Goal: Task Accomplishment & Management: Use online tool/utility

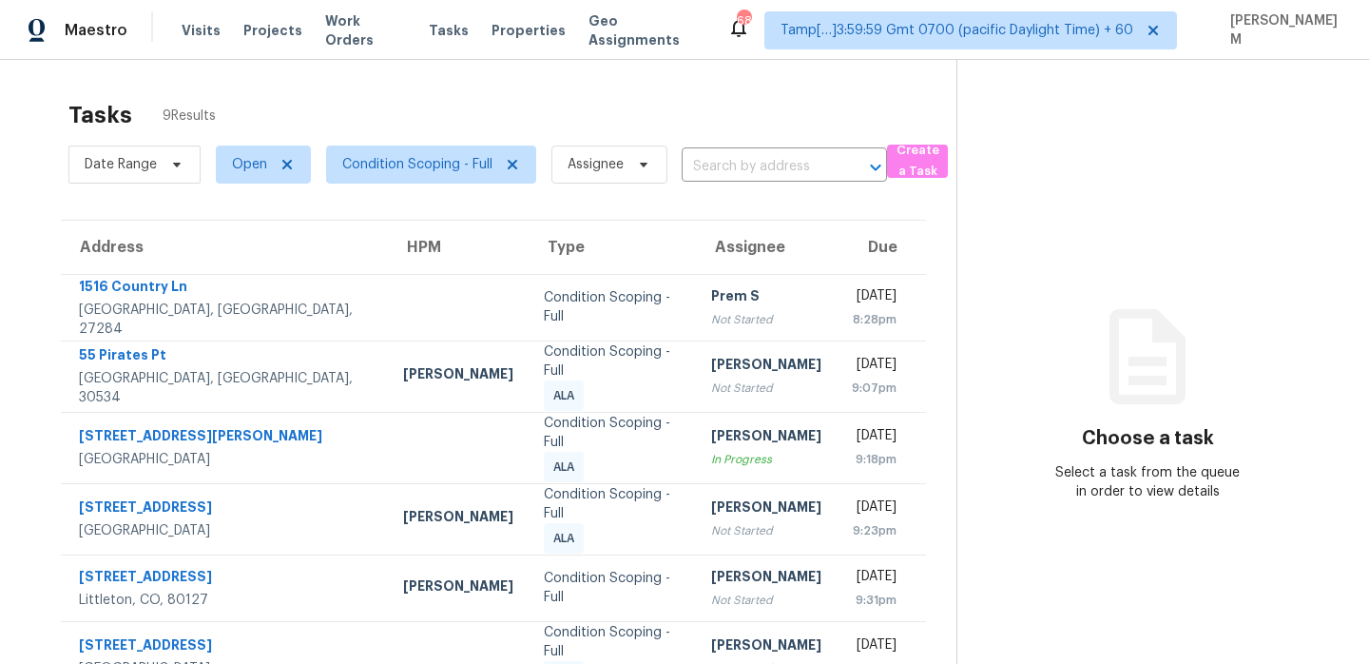
scroll to position [50, 0]
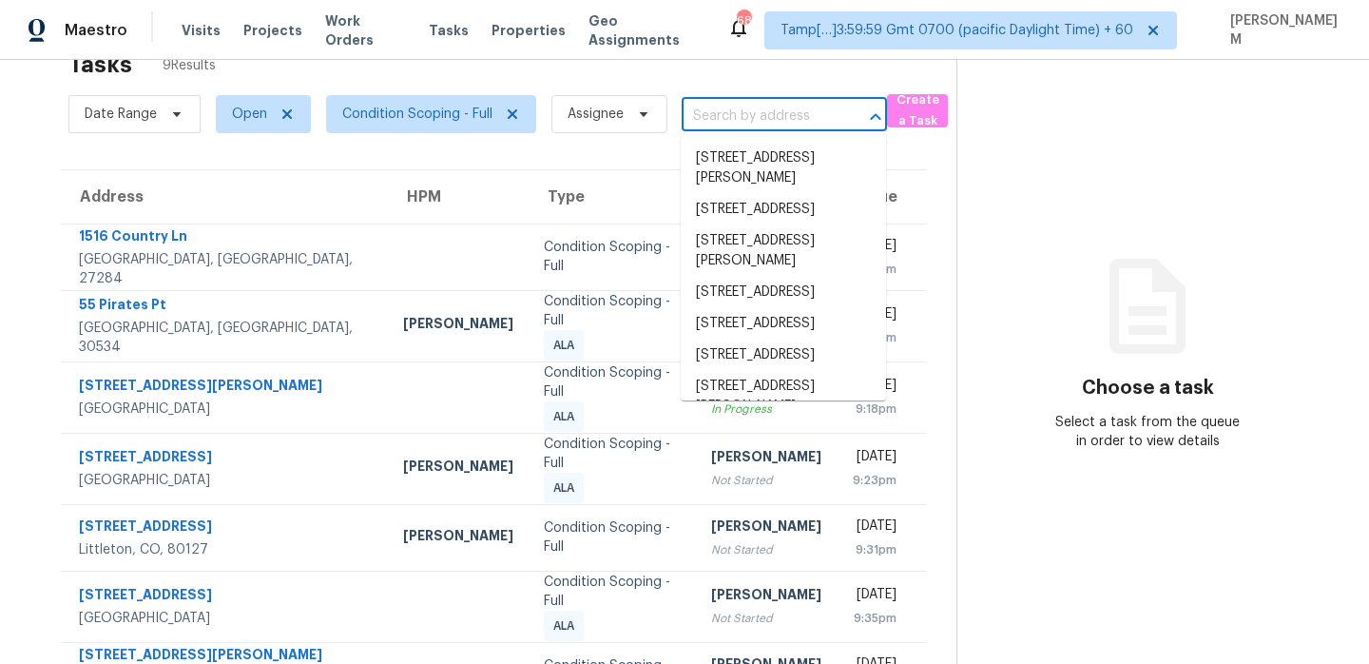
click at [747, 115] on input "text" at bounding box center [758, 116] width 152 height 29
paste input "[STREET_ADDRESS][PERSON_NAME] IVA"
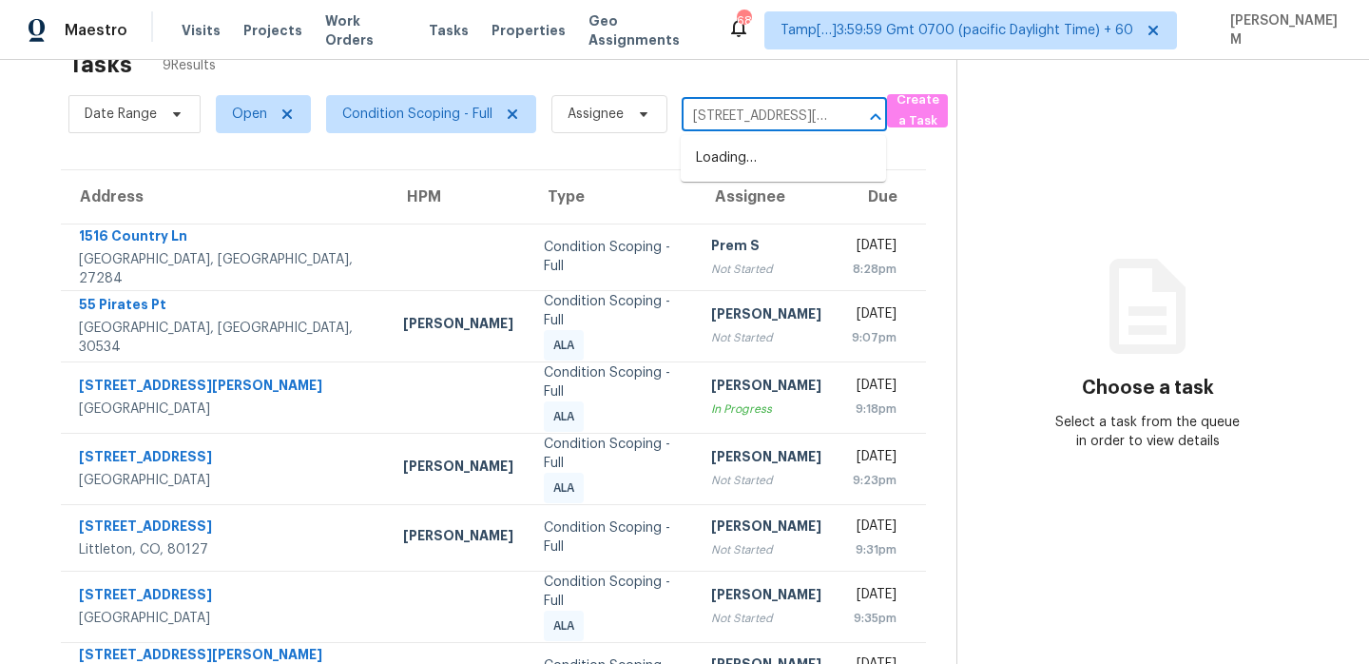
scroll to position [0, 183]
type input "[STREET_ADDRESS][PERSON_NAME]"
click at [828, 169] on li "[STREET_ADDRESS][PERSON_NAME]" at bounding box center [783, 168] width 205 height 51
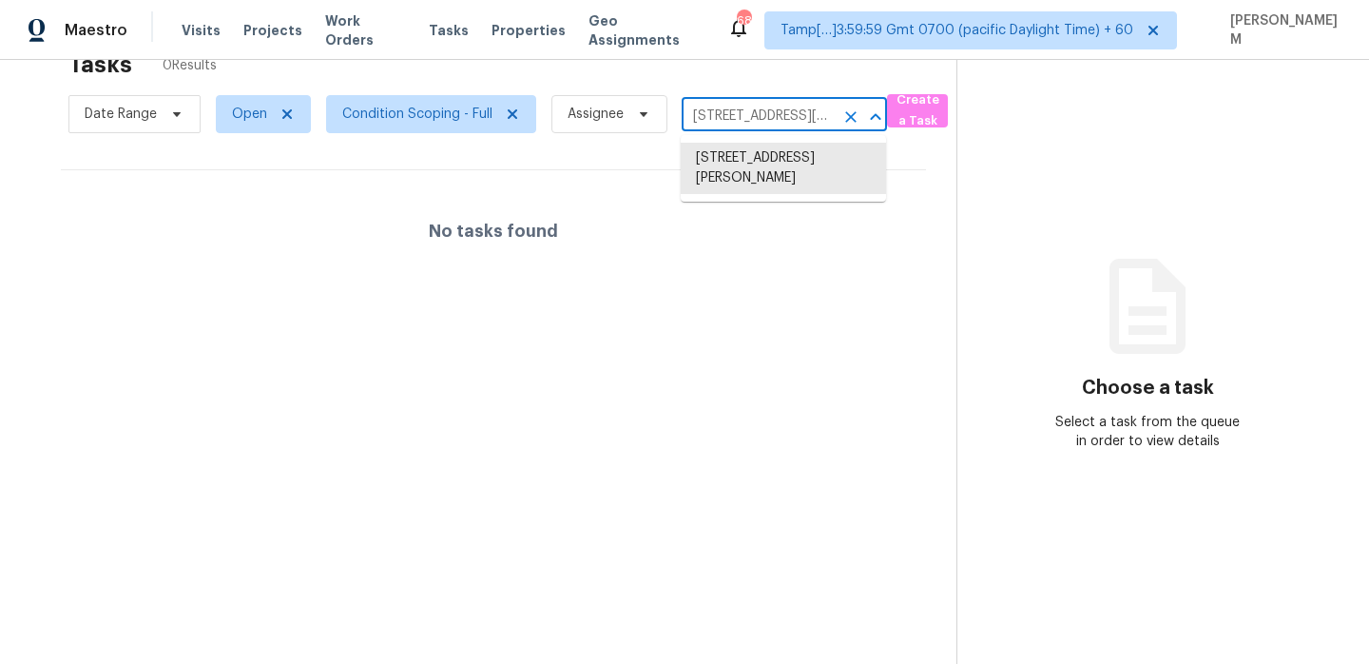
click at [704, 113] on input "[STREET_ADDRESS][PERSON_NAME]" at bounding box center [758, 116] width 152 height 29
click at [750, 165] on li "[STREET_ADDRESS][PERSON_NAME]" at bounding box center [783, 168] width 205 height 51
paste input "[STREET_ADDRESS]"
type input "[STREET_ADDRESS]"
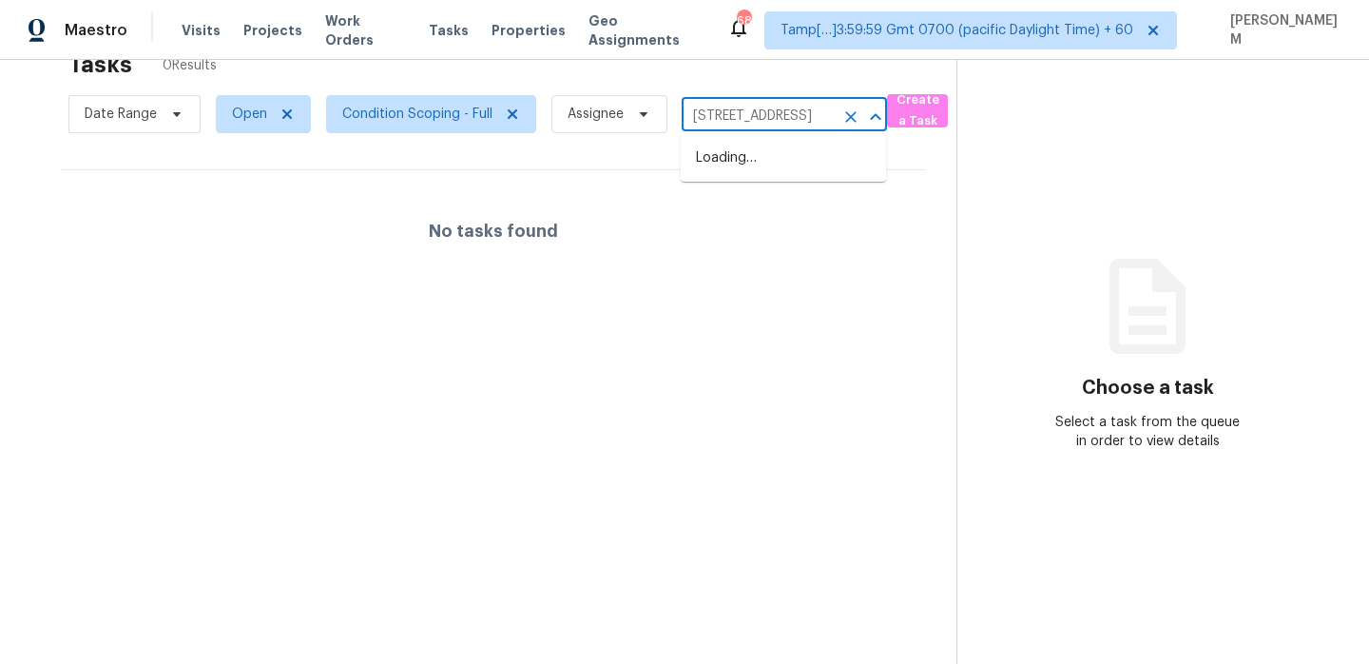
scroll to position [0, 81]
click at [756, 172] on li "[STREET_ADDRESS]" at bounding box center [783, 158] width 205 height 31
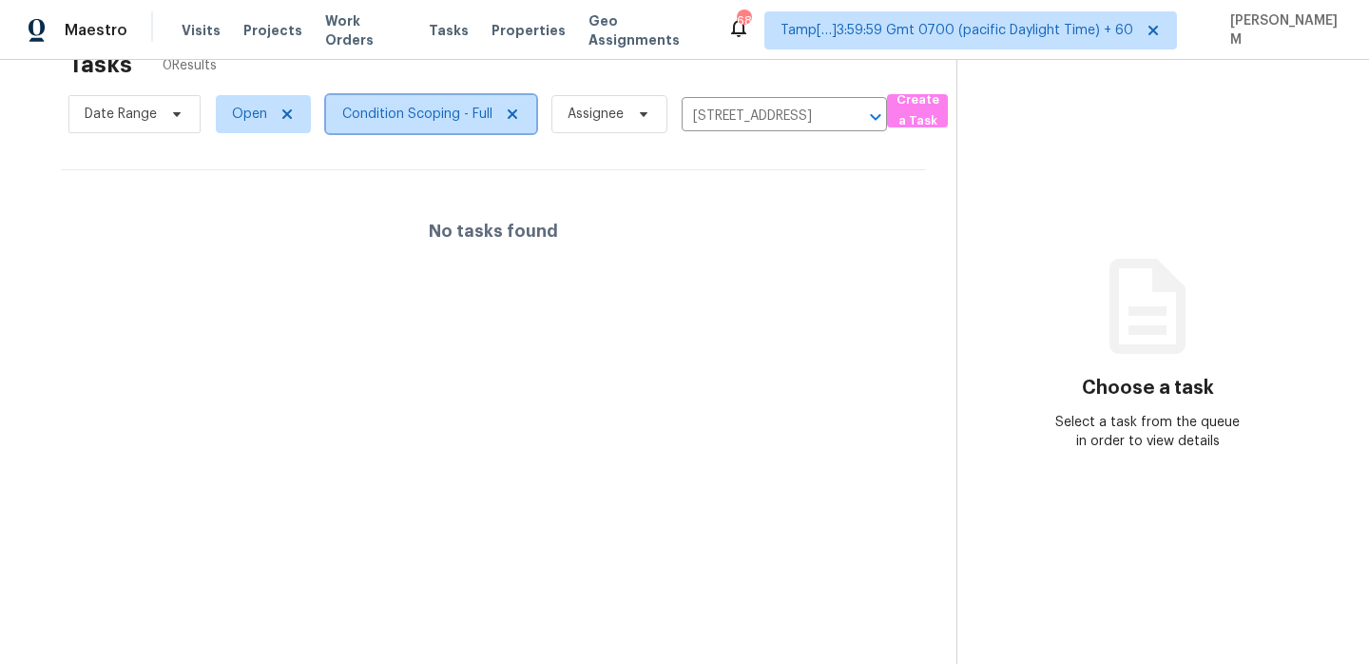
click at [361, 122] on span "Condition Scoping - Full" at bounding box center [417, 114] width 150 height 19
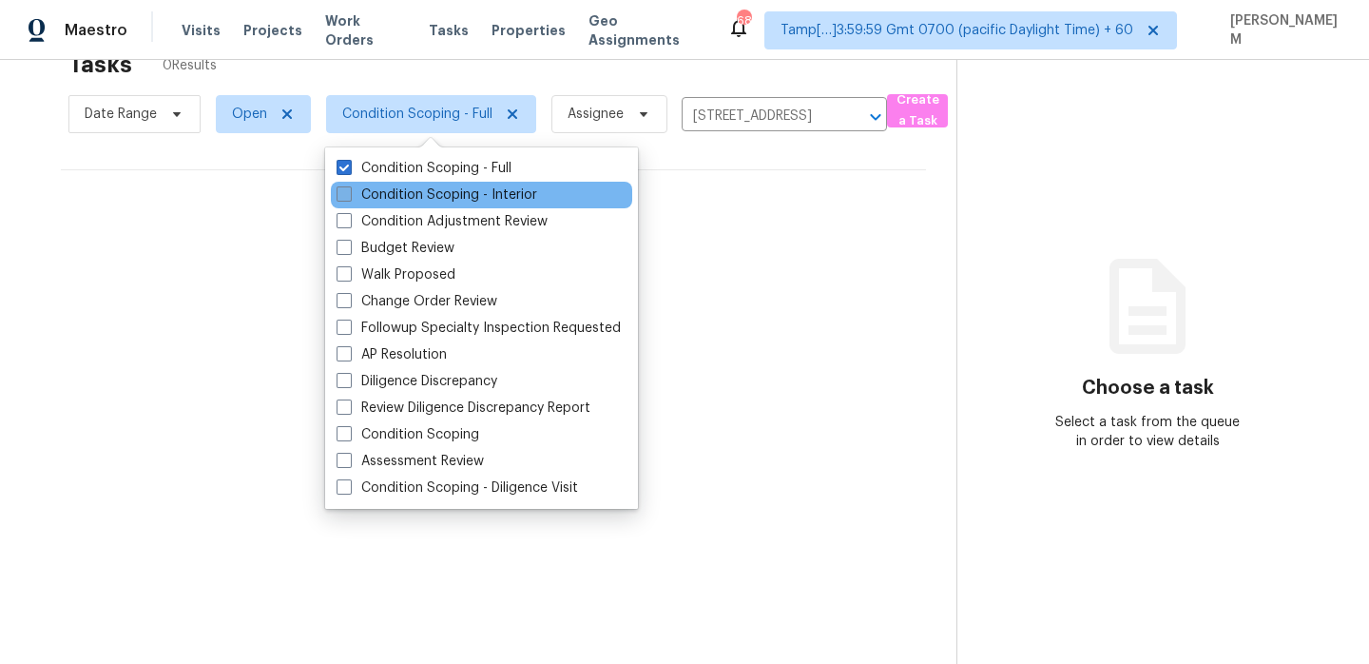
click at [426, 192] on label "Condition Scoping - Interior" at bounding box center [437, 194] width 201 height 19
click at [349, 192] on input "Condition Scoping - Interior" at bounding box center [343, 191] width 12 height 12
checkbox input "true"
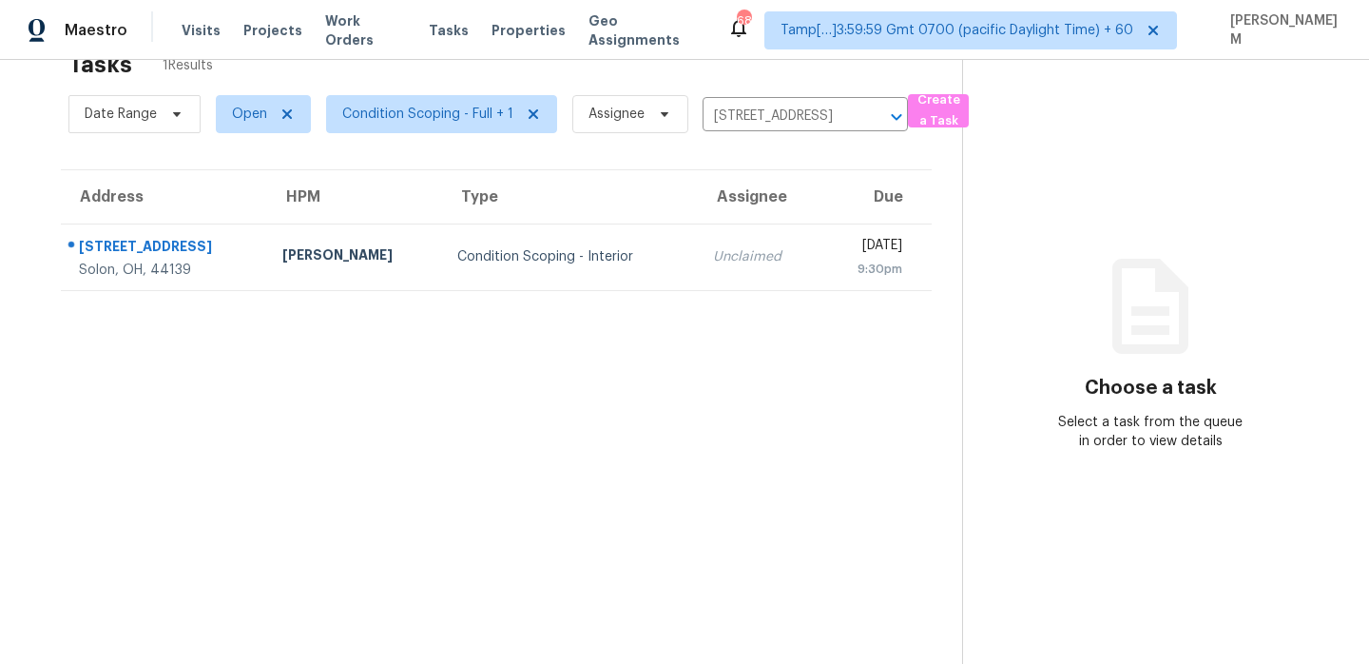
click at [820, 203] on th "Due" at bounding box center [875, 196] width 111 height 53
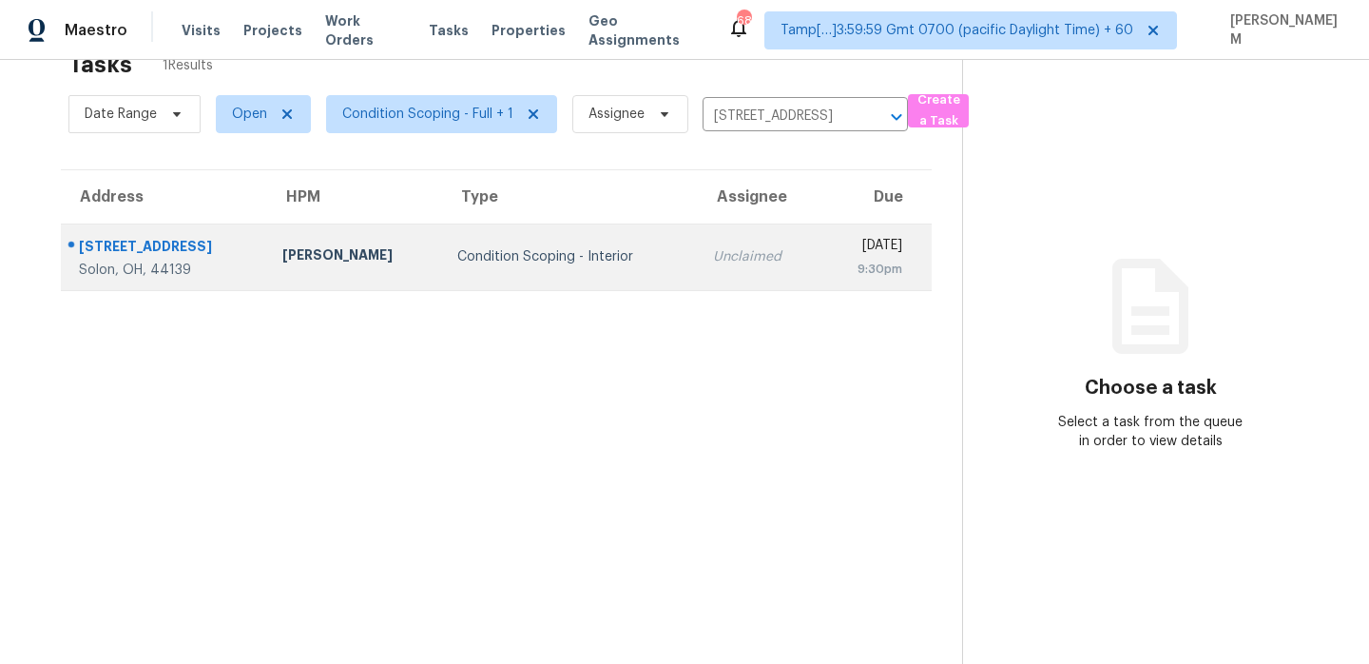
click at [820, 250] on td "[DATE] 9:30pm" at bounding box center [875, 256] width 111 height 67
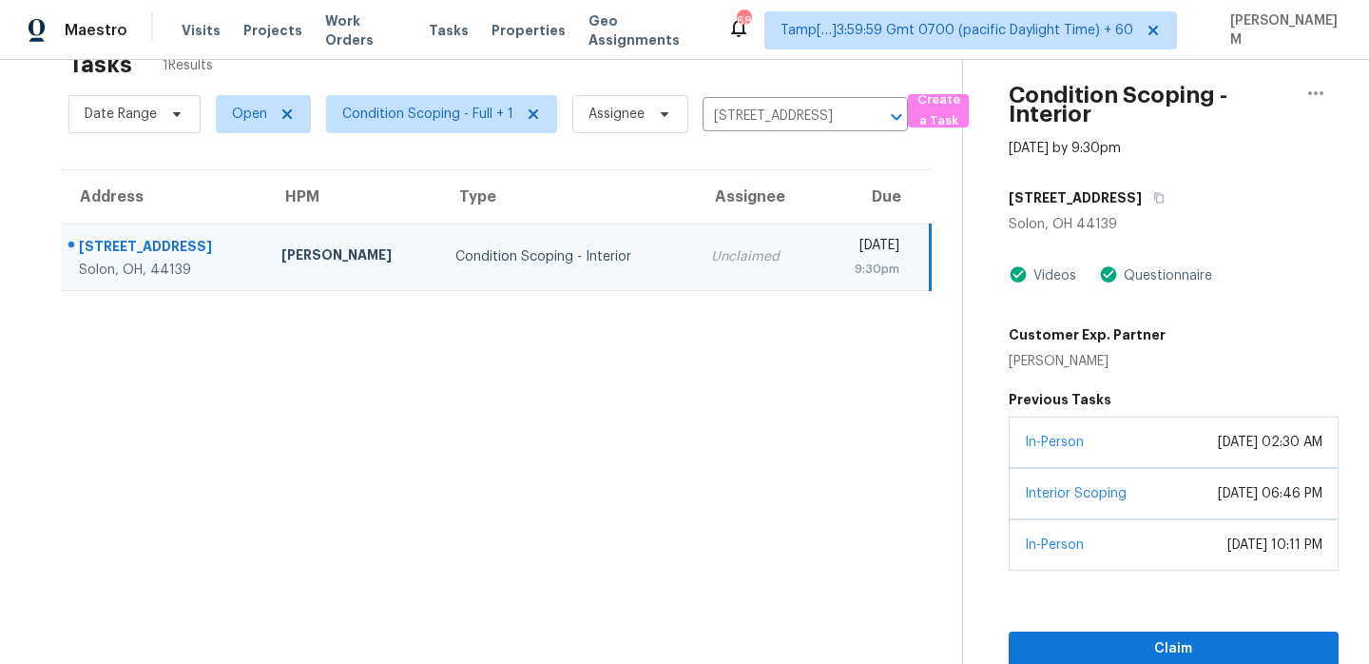
click at [1167, 460] on div "In-Person [DATE] 02:30 AM" at bounding box center [1174, 441] width 330 height 51
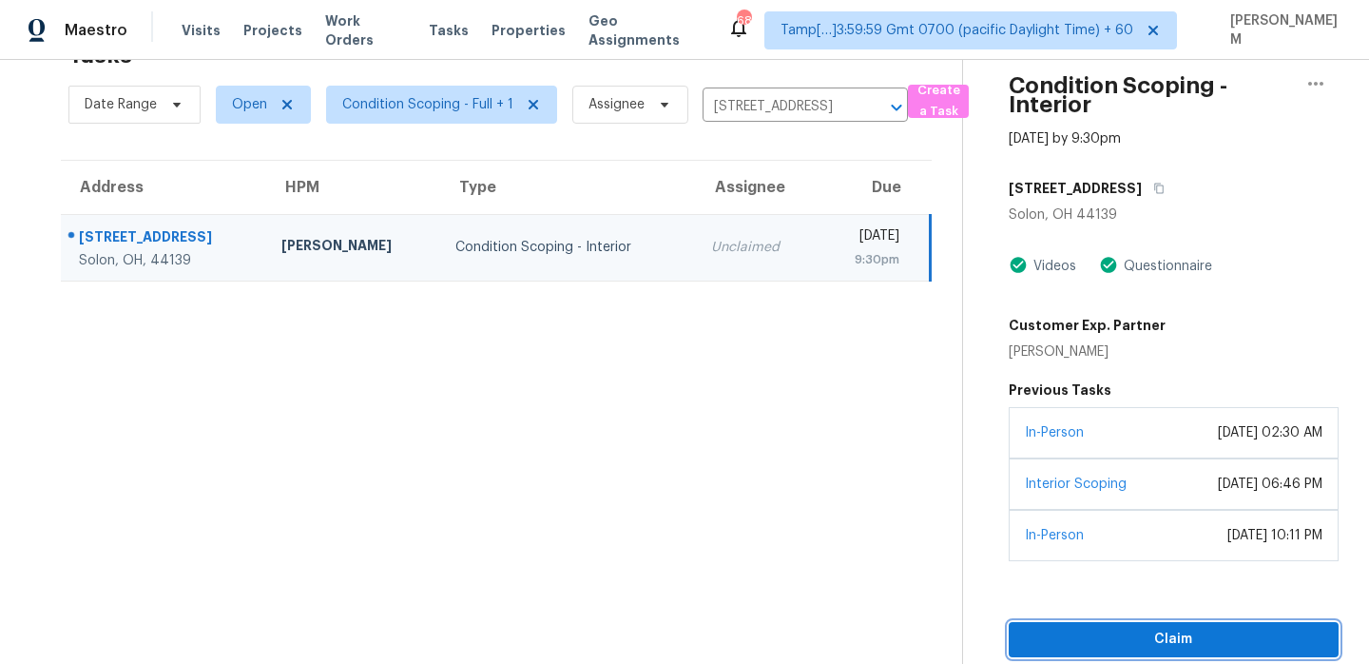
click at [1208, 632] on span "Claim" at bounding box center [1173, 639] width 299 height 24
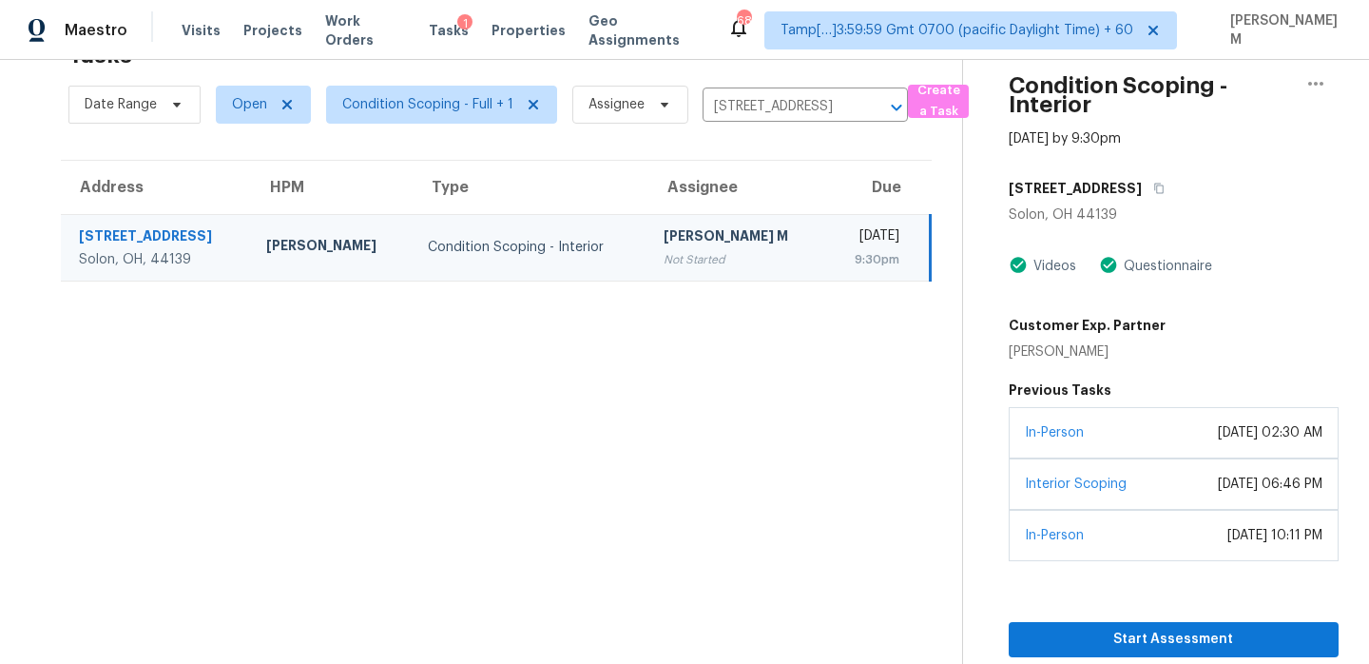
click at [664, 264] on div "Not Started" at bounding box center [737, 259] width 147 height 19
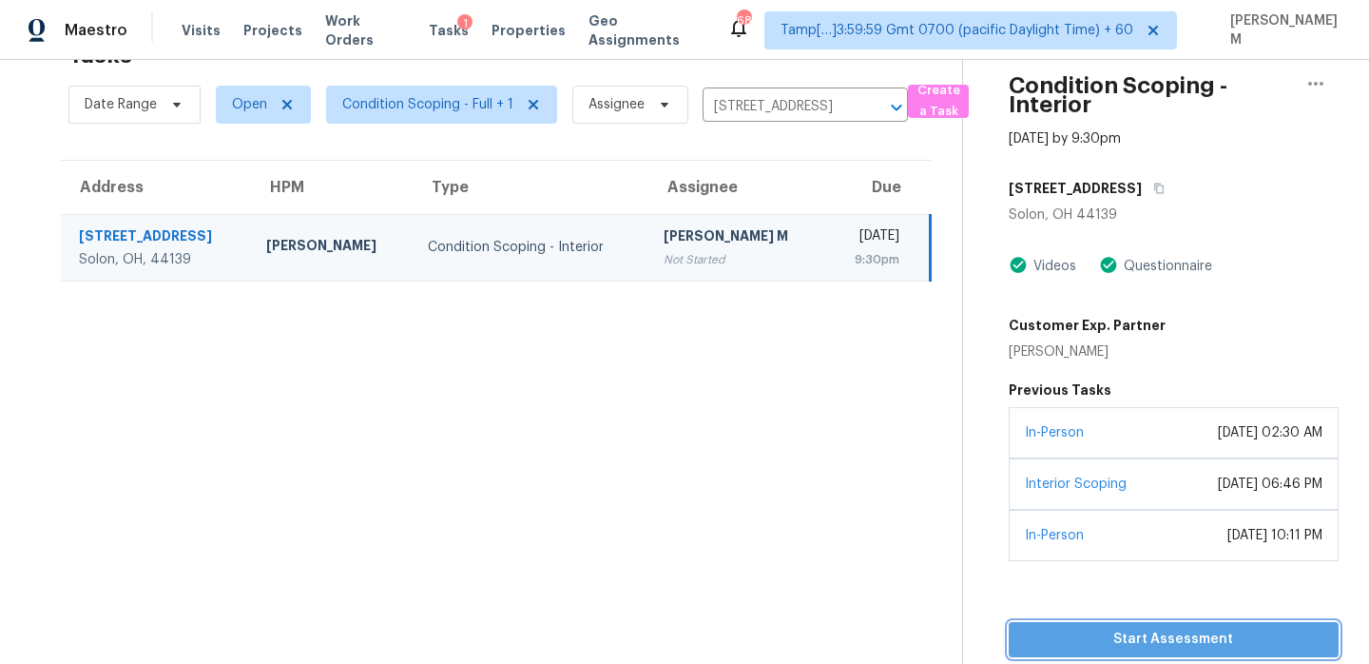
click at [1173, 638] on span "Start Assessment" at bounding box center [1173, 639] width 299 height 24
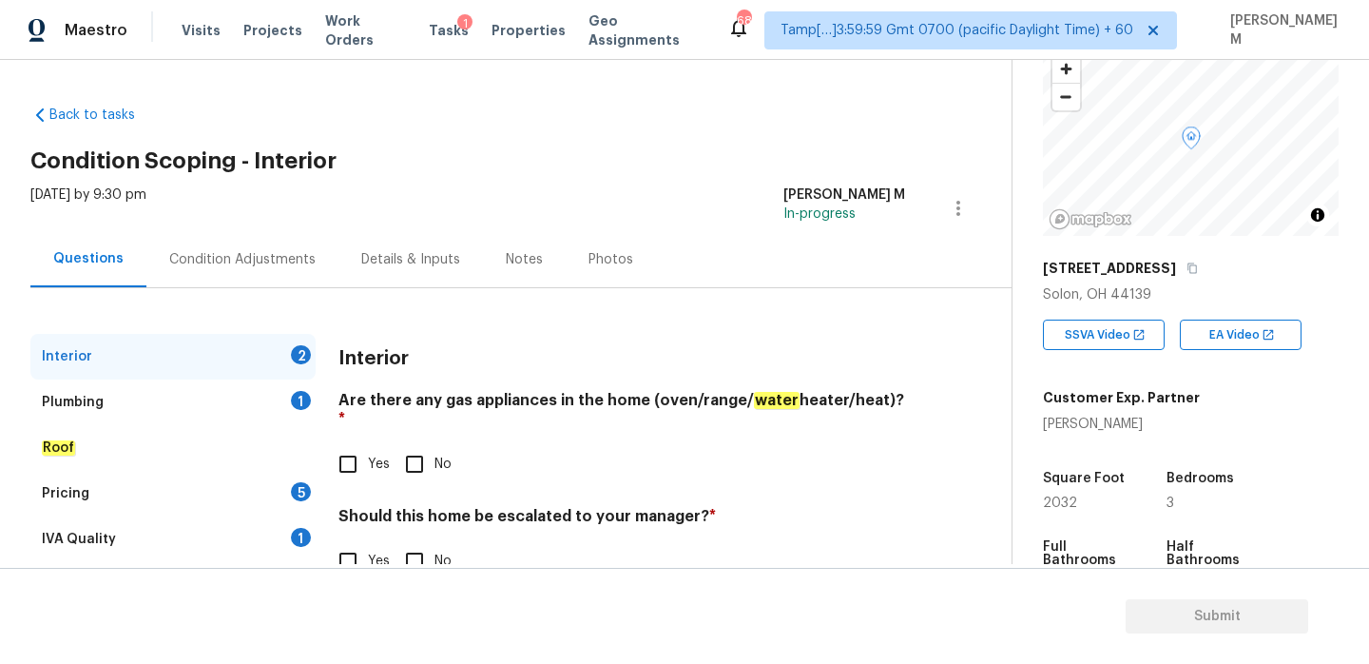
scroll to position [96, 0]
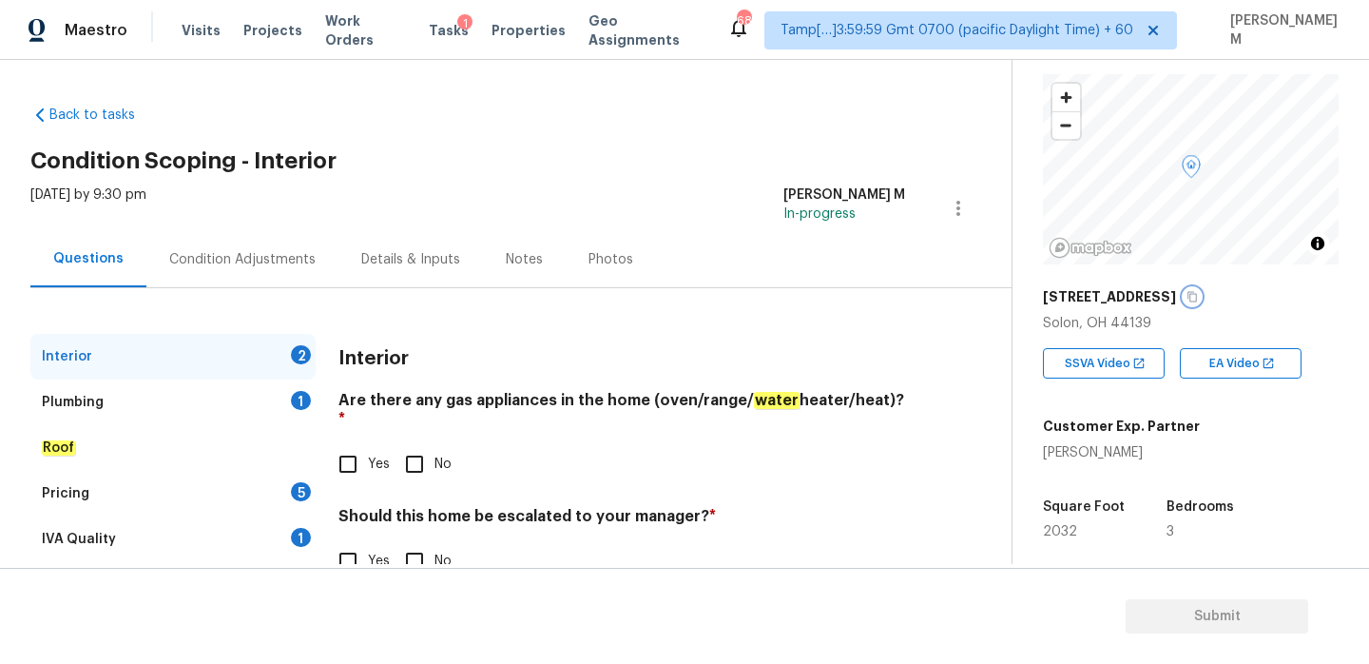
click at [1187, 299] on icon "button" at bounding box center [1192, 297] width 10 height 10
click at [348, 450] on input "Yes" at bounding box center [348, 464] width 40 height 40
checkbox input "true"
click at [347, 541] on input "Yes" at bounding box center [348, 561] width 40 height 40
checkbox input "true"
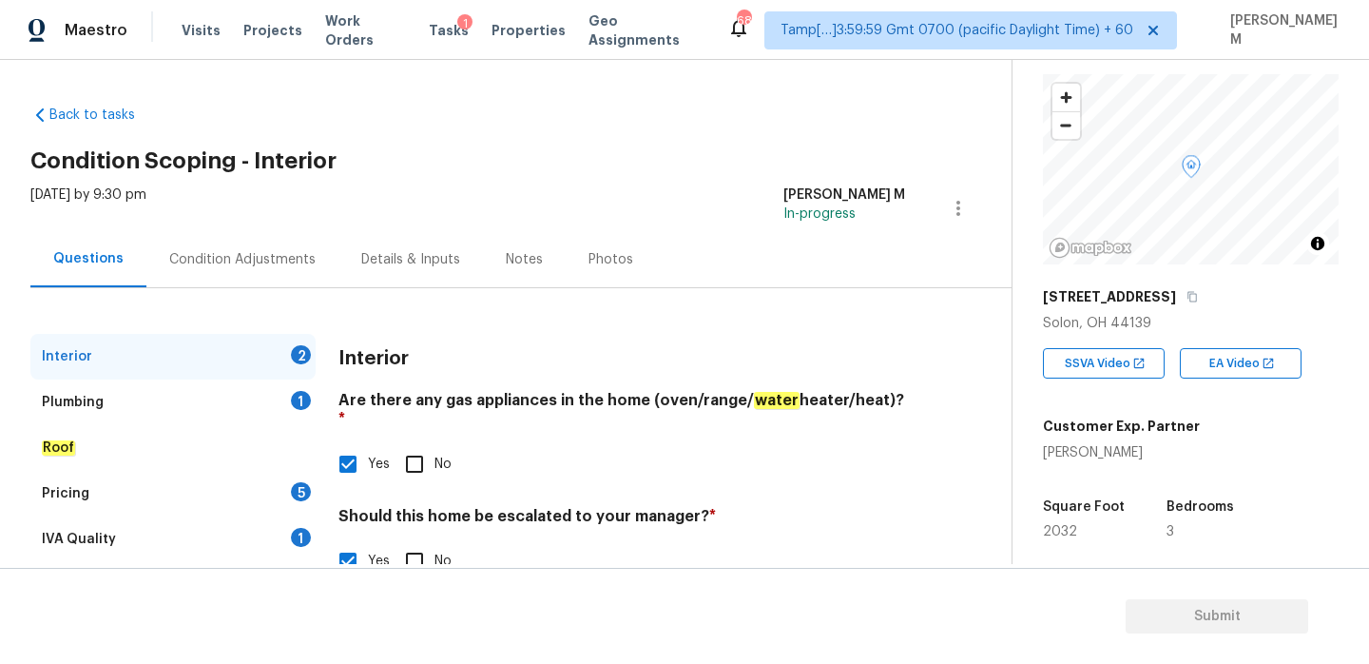
click at [183, 391] on div "Plumbing 1" at bounding box center [172, 402] width 285 height 46
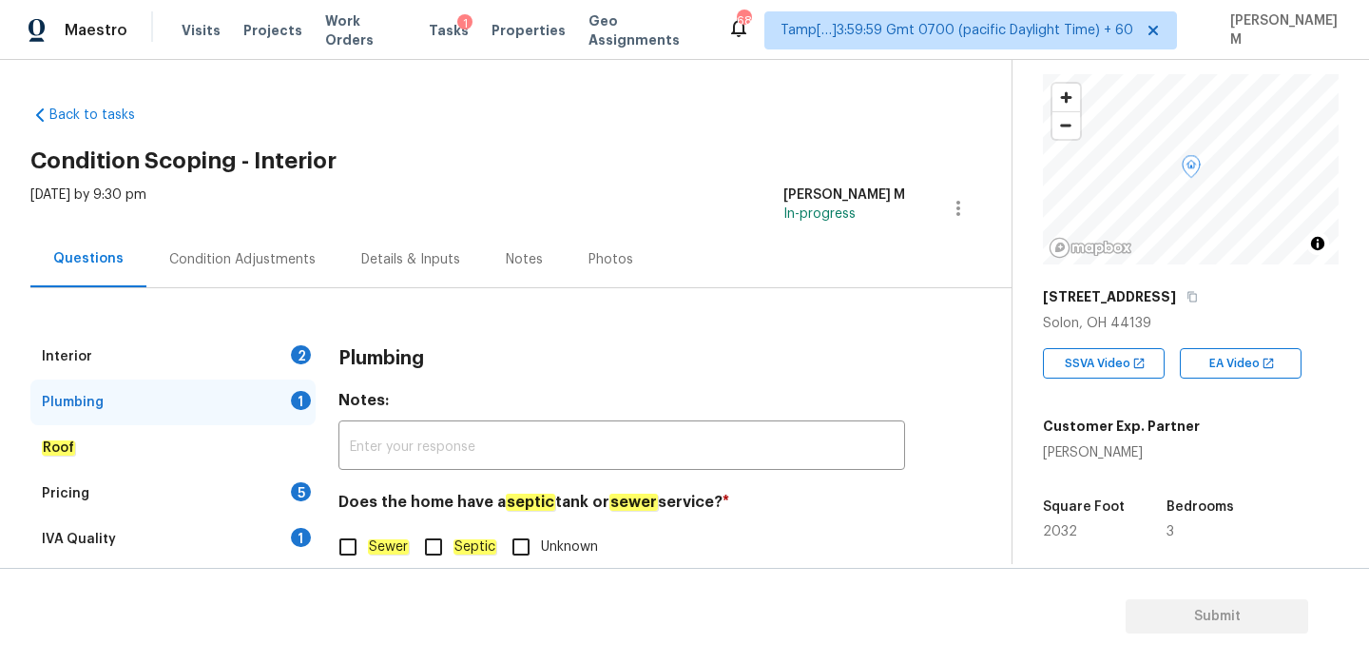
click at [237, 351] on div "Interior 2" at bounding box center [172, 357] width 285 height 46
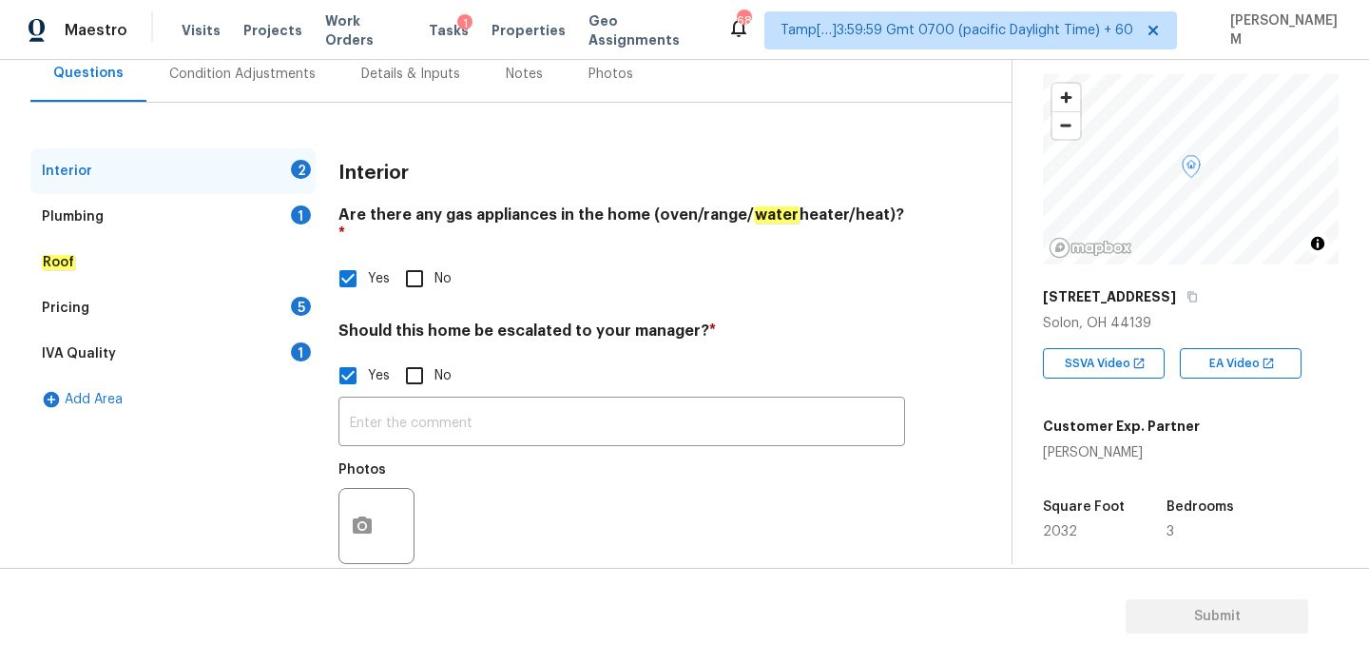
scroll to position [206, 0]
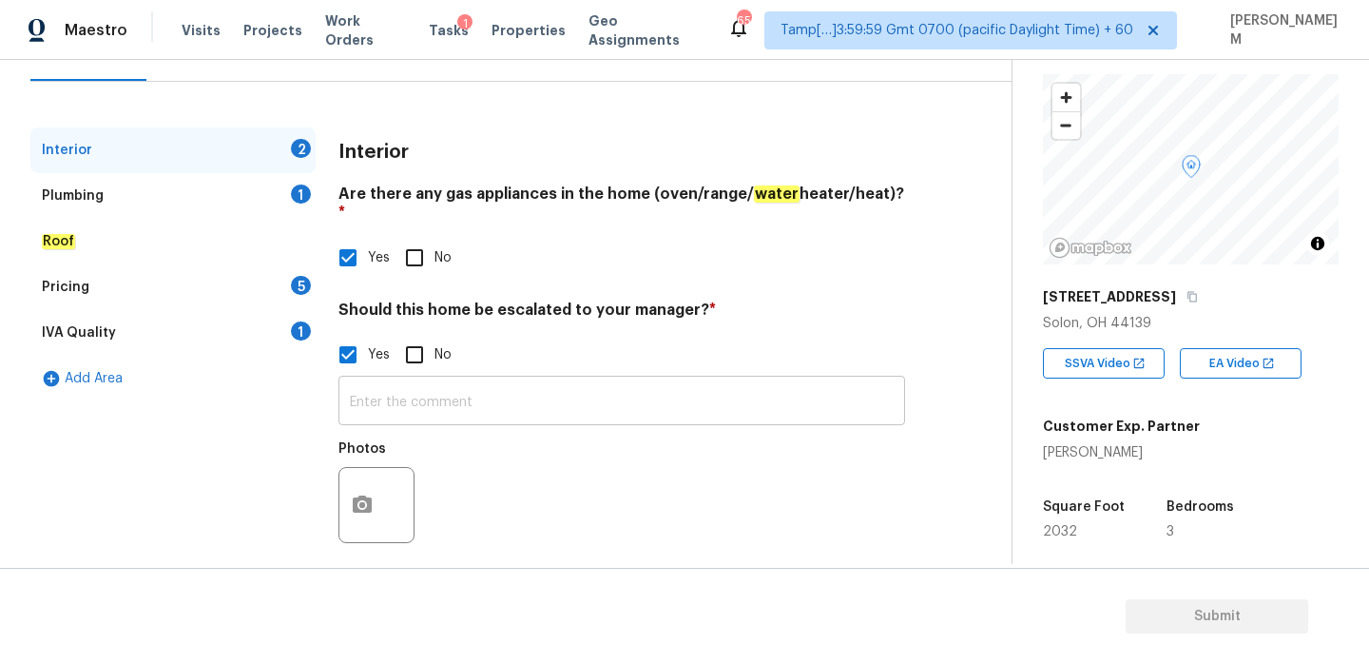
click at [473, 395] on input "text" at bounding box center [621, 402] width 567 height 45
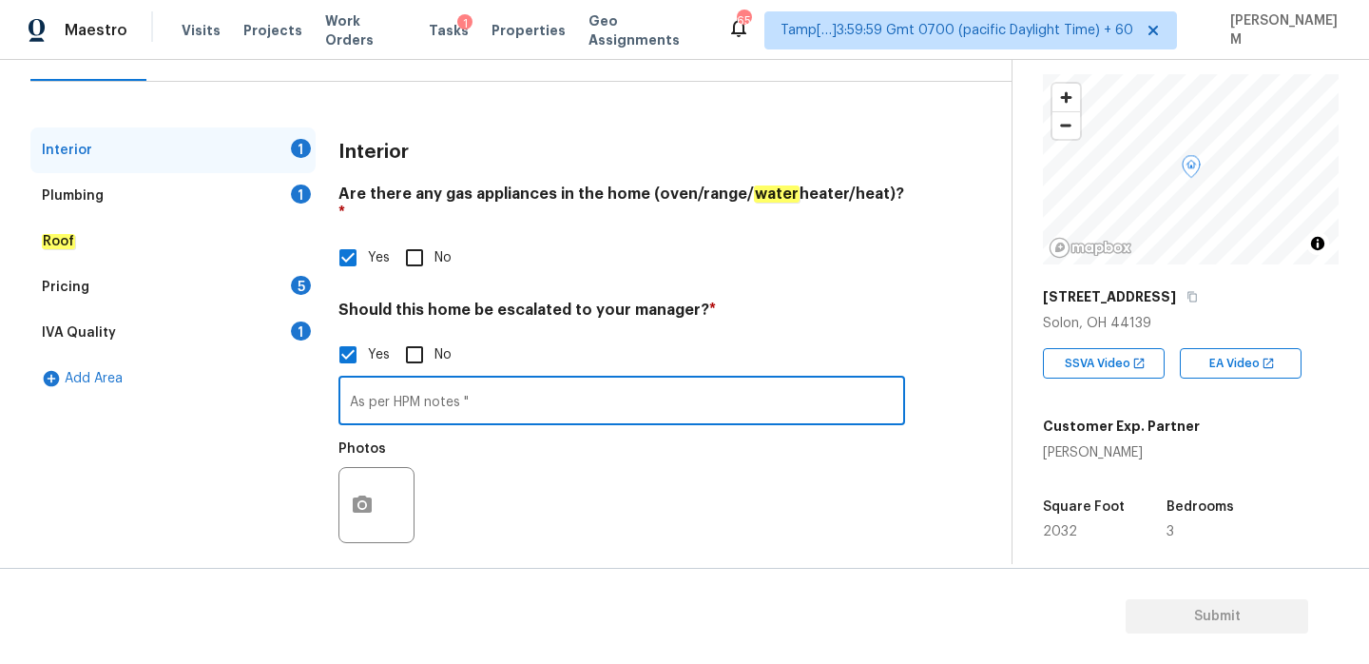
paste input "lore ipsumdol sitam co adip elitseddoei. Temp in ut l etdol mag aliquae admi ve…"
click at [633, 385] on input "text" at bounding box center [621, 402] width 567 height 45
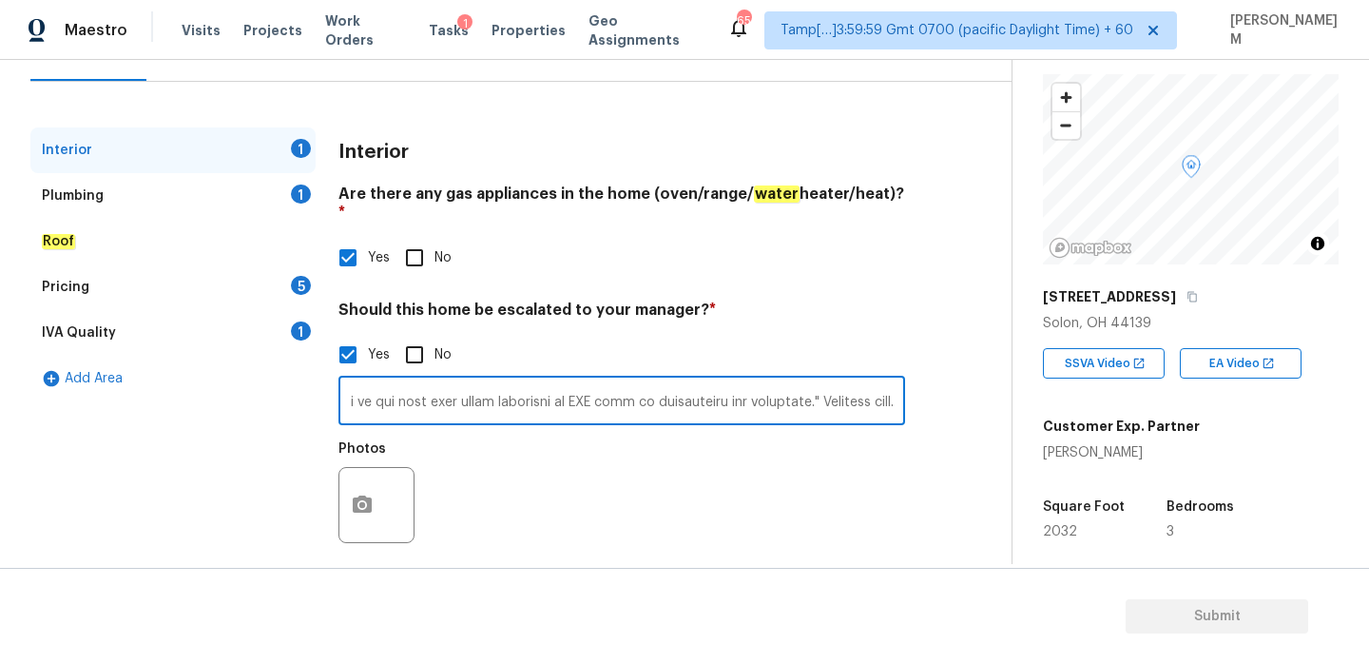
type input "Lo ips DOL sitam "cons adipisci elits do eius temporincid. Utla et do m aliqu e…"
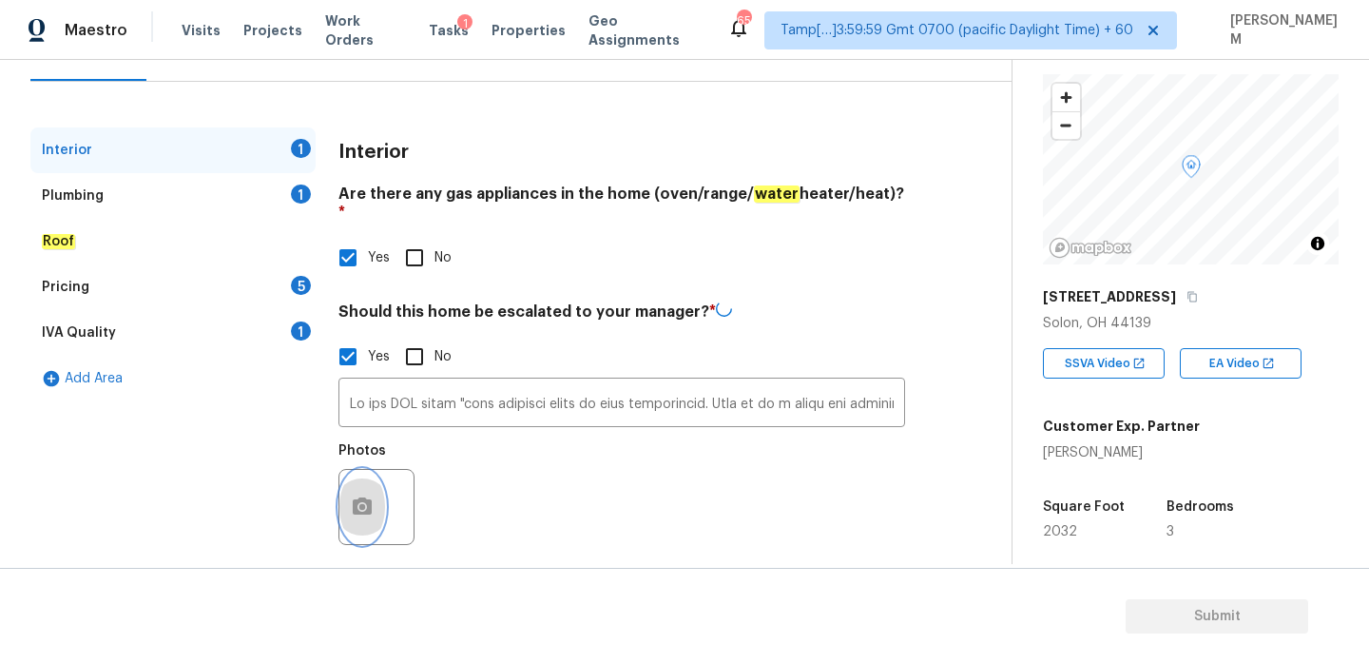
click at [366, 497] on icon "button" at bounding box center [362, 505] width 19 height 17
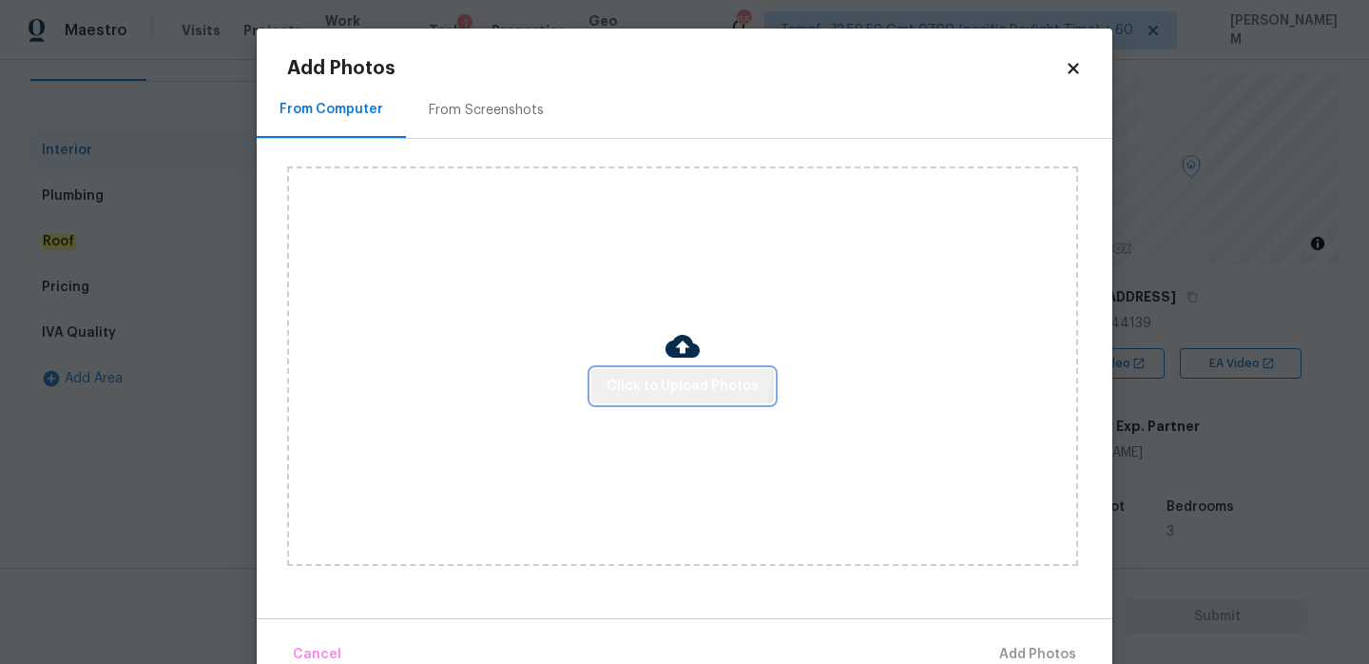
click at [674, 372] on button "Click to Upload Photos" at bounding box center [682, 386] width 183 height 35
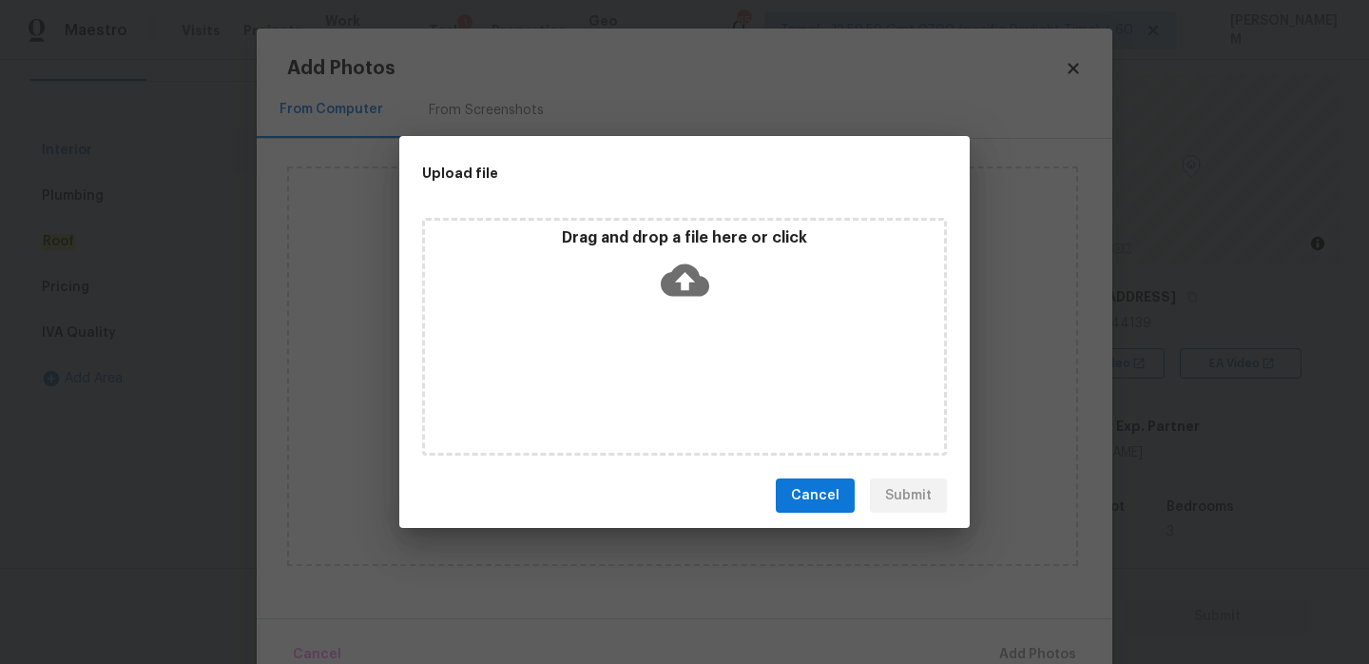
click at [700, 277] on icon at bounding box center [685, 280] width 48 height 32
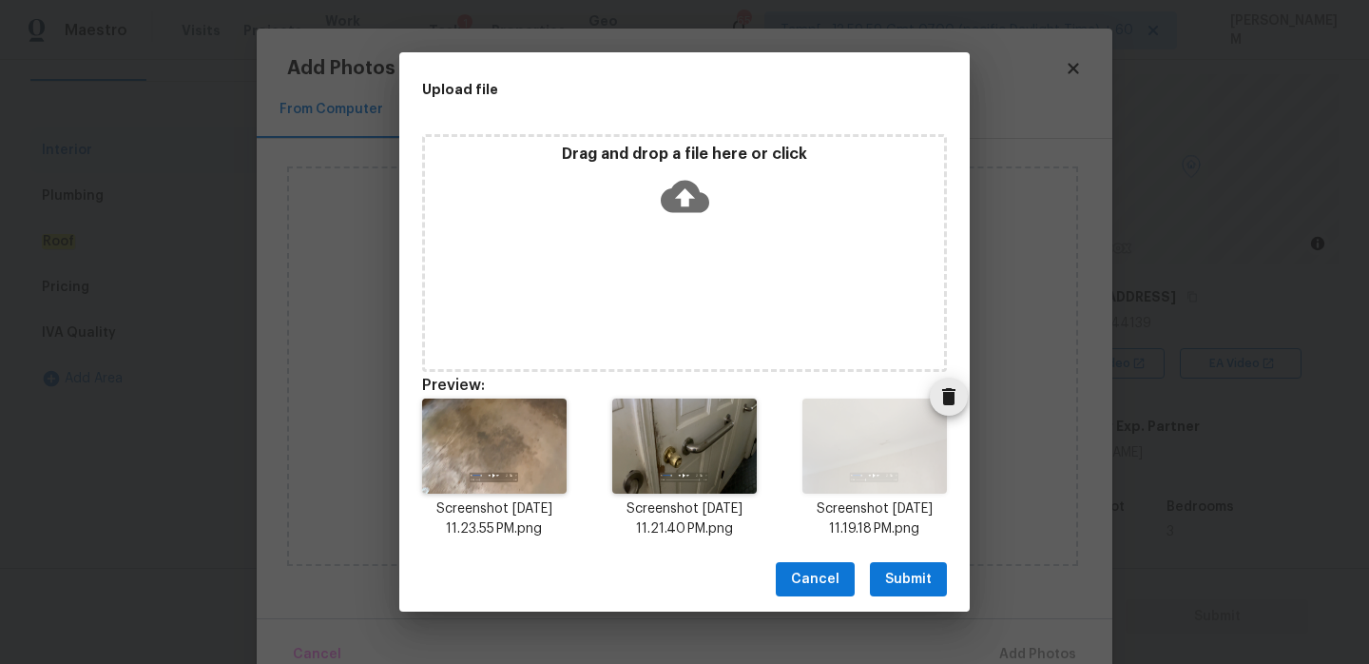
scroll to position [15, 0]
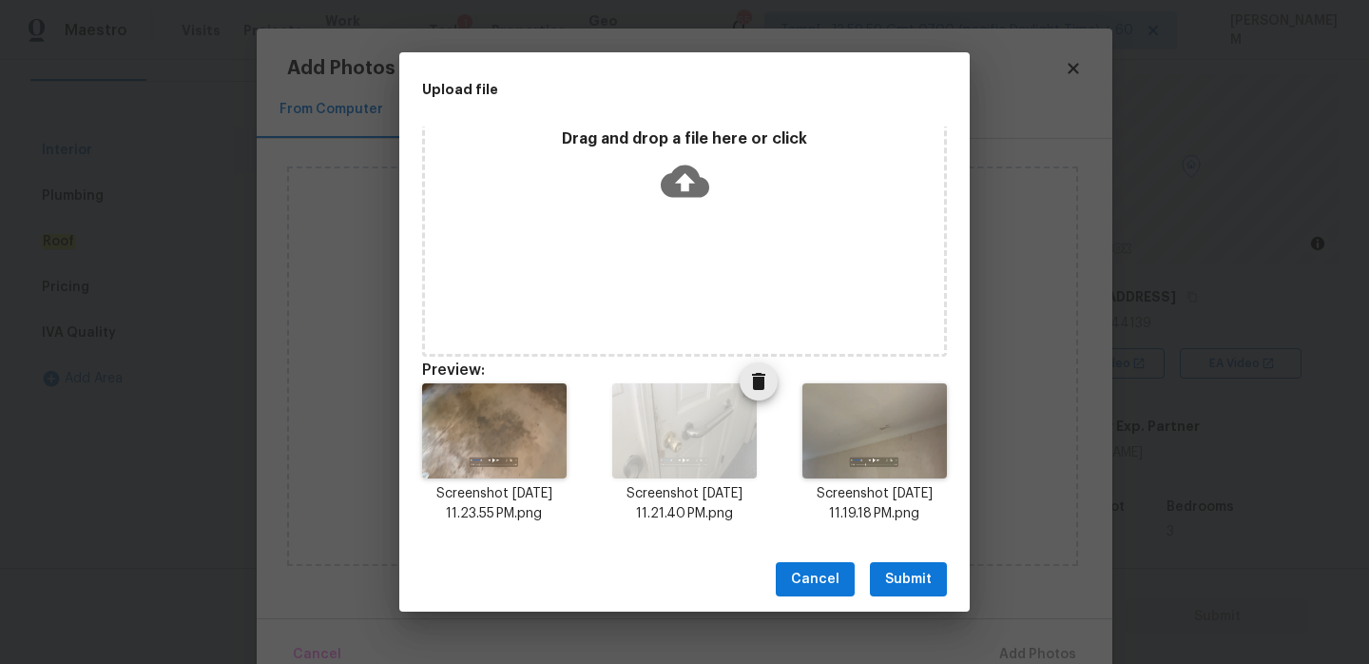
click at [750, 394] on button "Delete" at bounding box center [759, 381] width 38 height 38
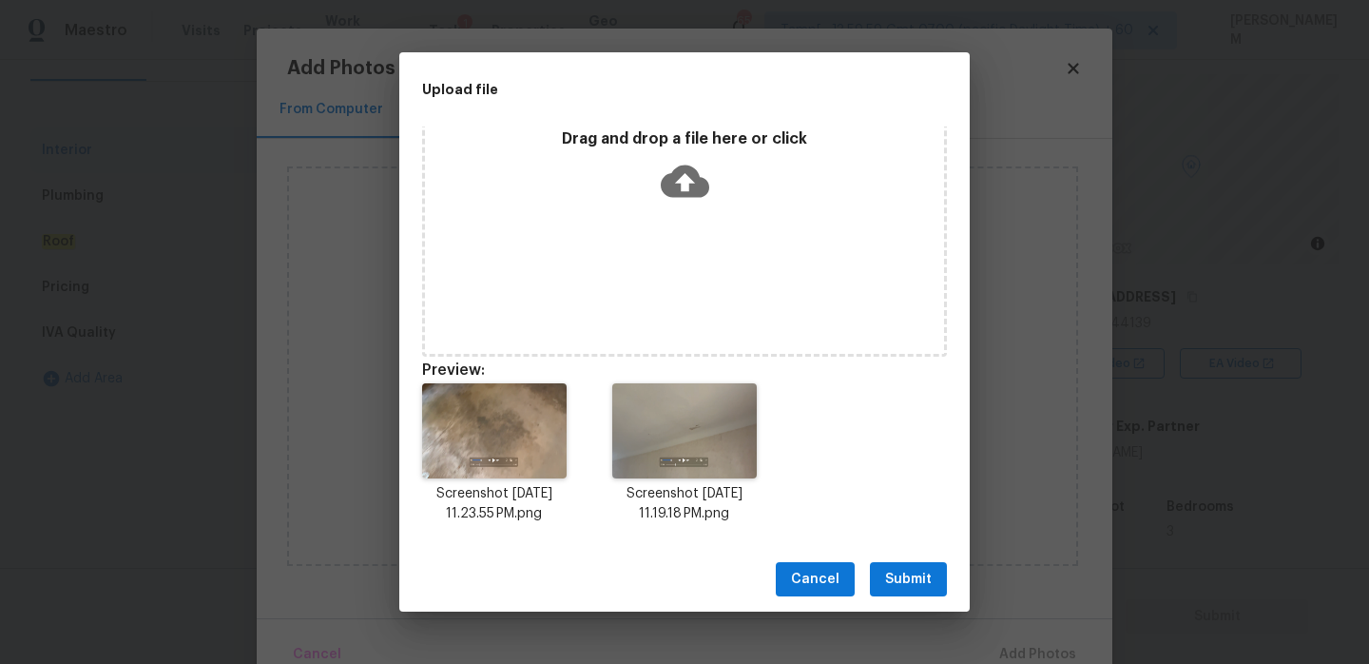
click at [917, 584] on span "Submit" at bounding box center [908, 580] width 47 height 24
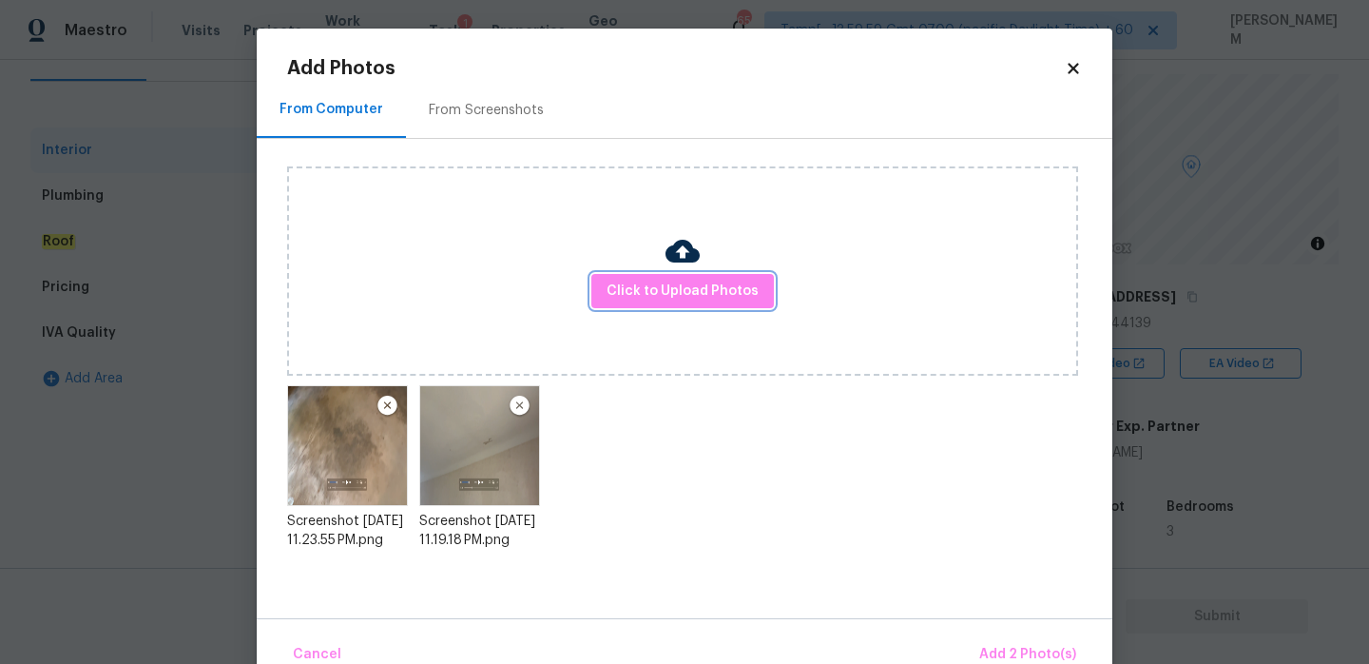
scroll to position [40, 0]
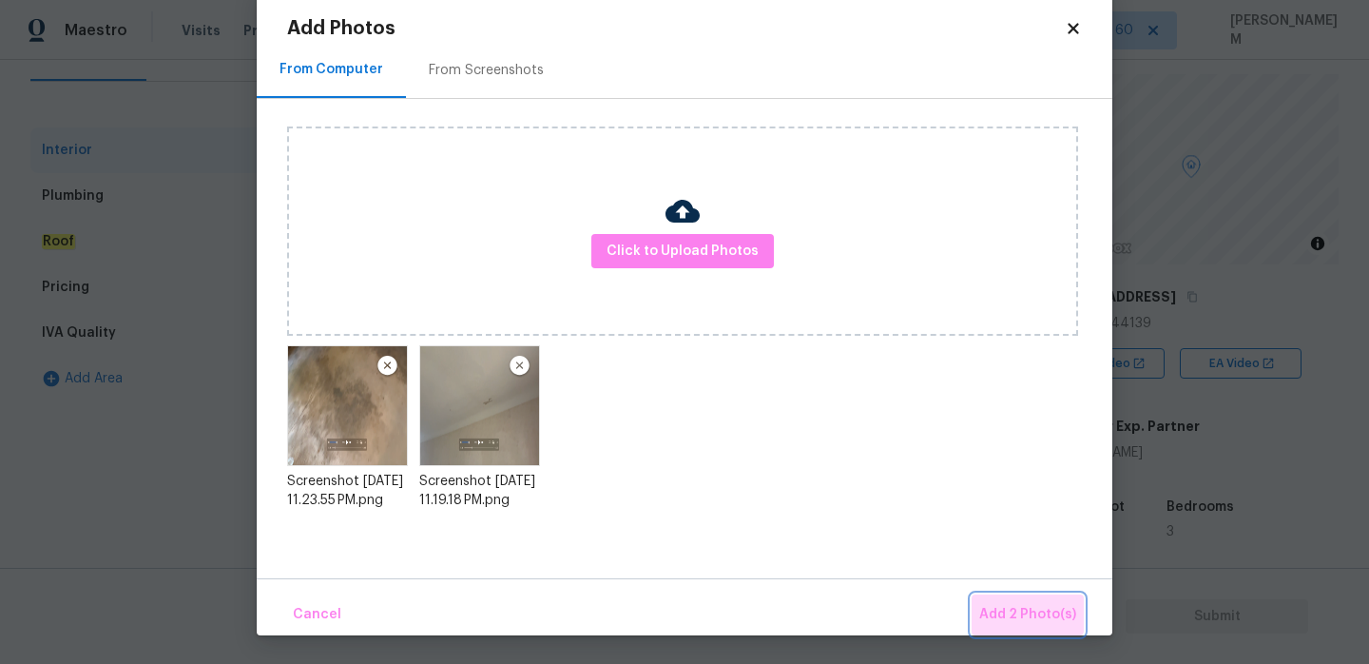
click at [1029, 601] on button "Add 2 Photo(s)" at bounding box center [1028, 614] width 112 height 41
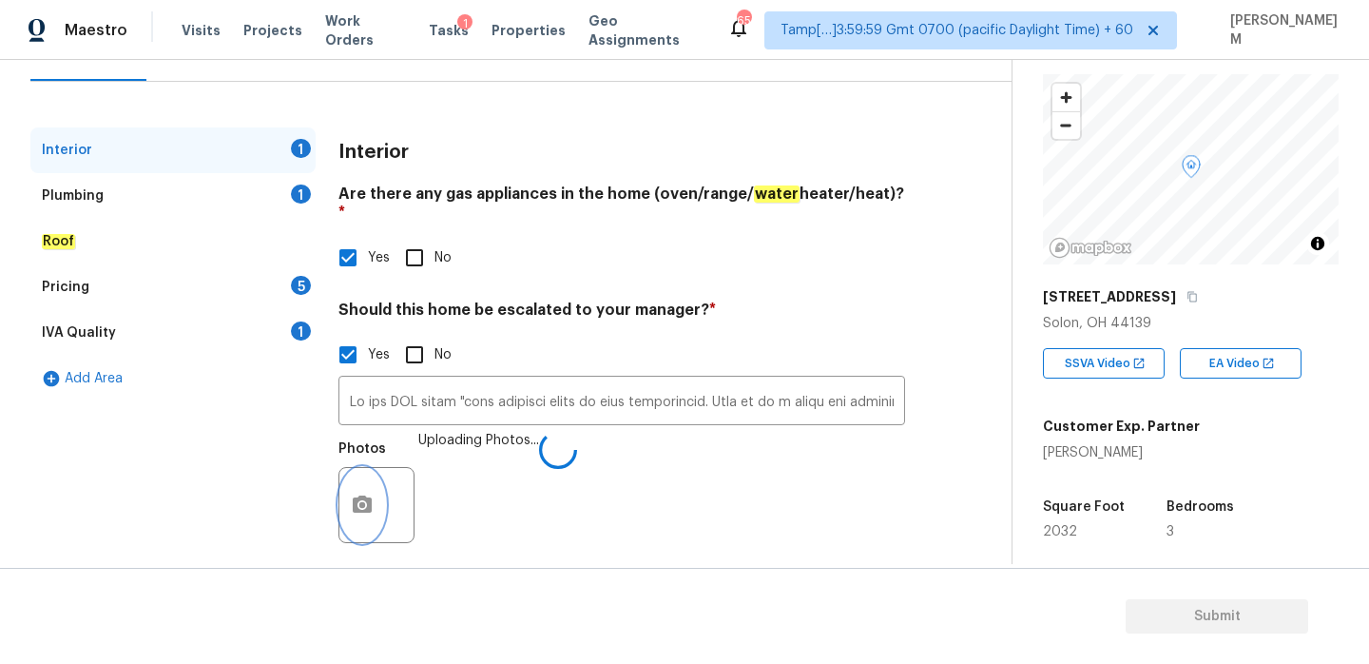
scroll to position [0, 0]
click at [357, 498] on button "button" at bounding box center [362, 505] width 46 height 74
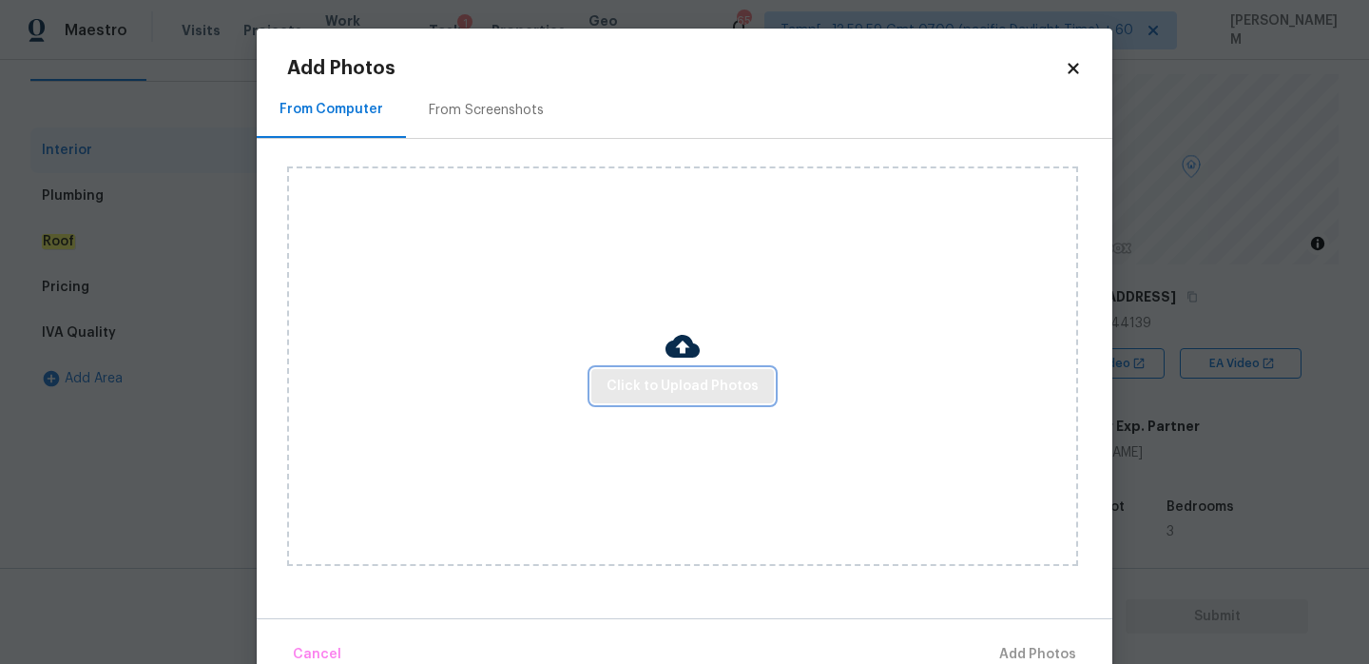
click at [676, 378] on span "Click to Upload Photos" at bounding box center [683, 387] width 152 height 24
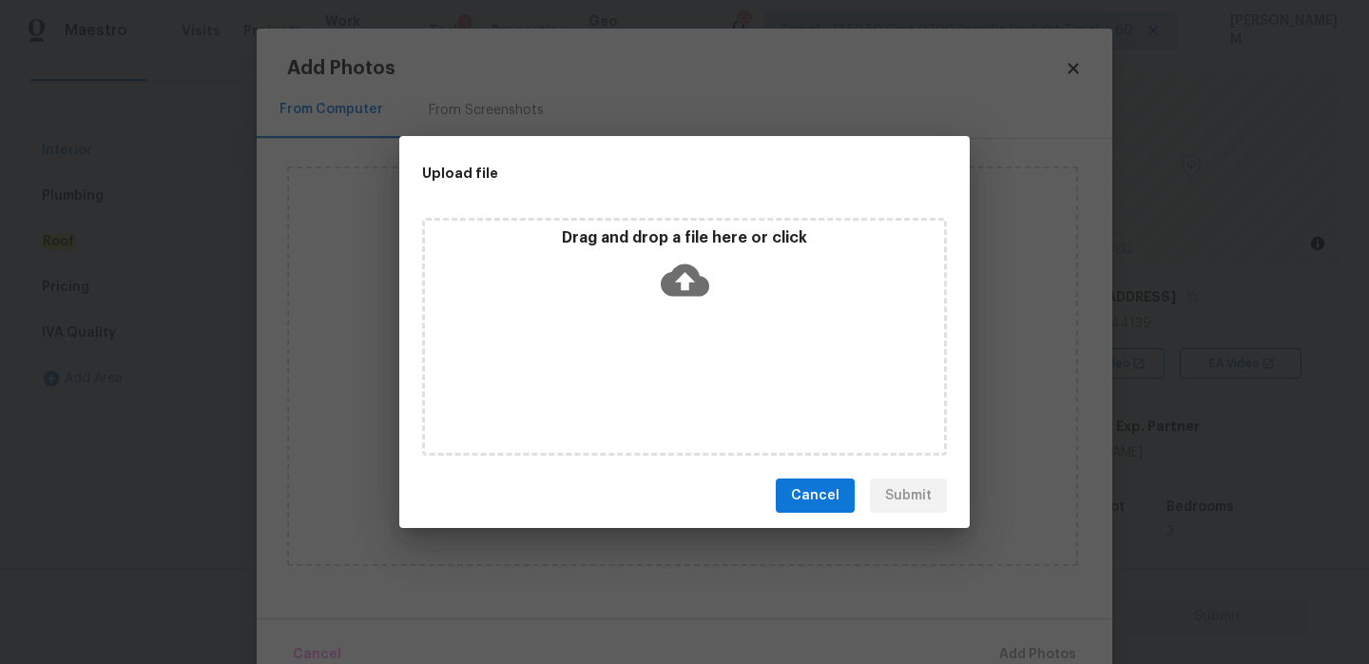
click at [675, 275] on icon at bounding box center [685, 280] width 48 height 32
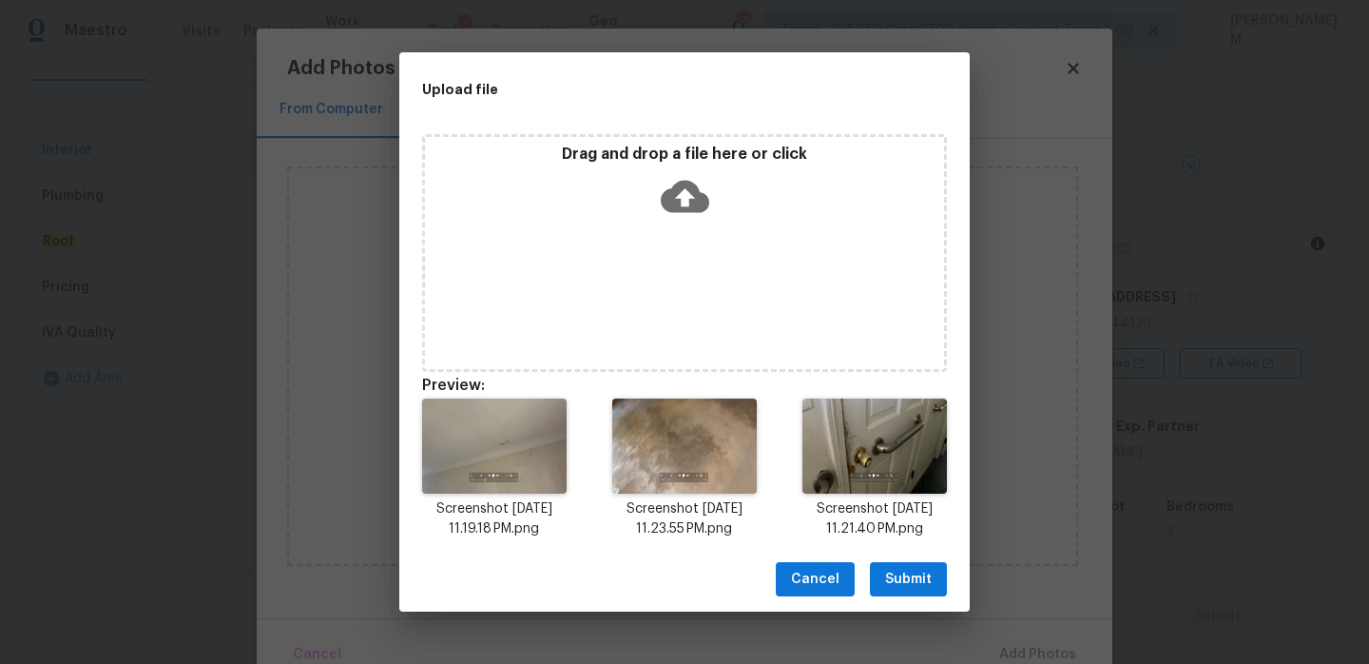
scroll to position [15, 0]
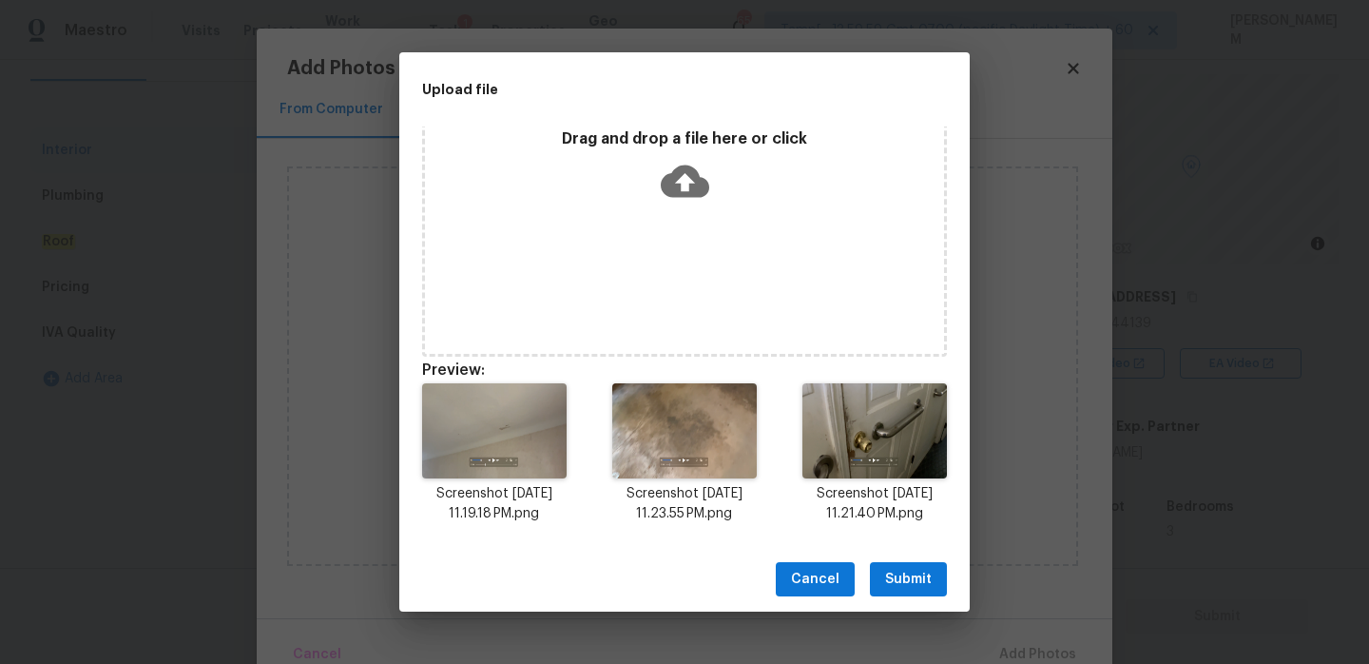
click at [919, 581] on span "Submit" at bounding box center [908, 580] width 47 height 24
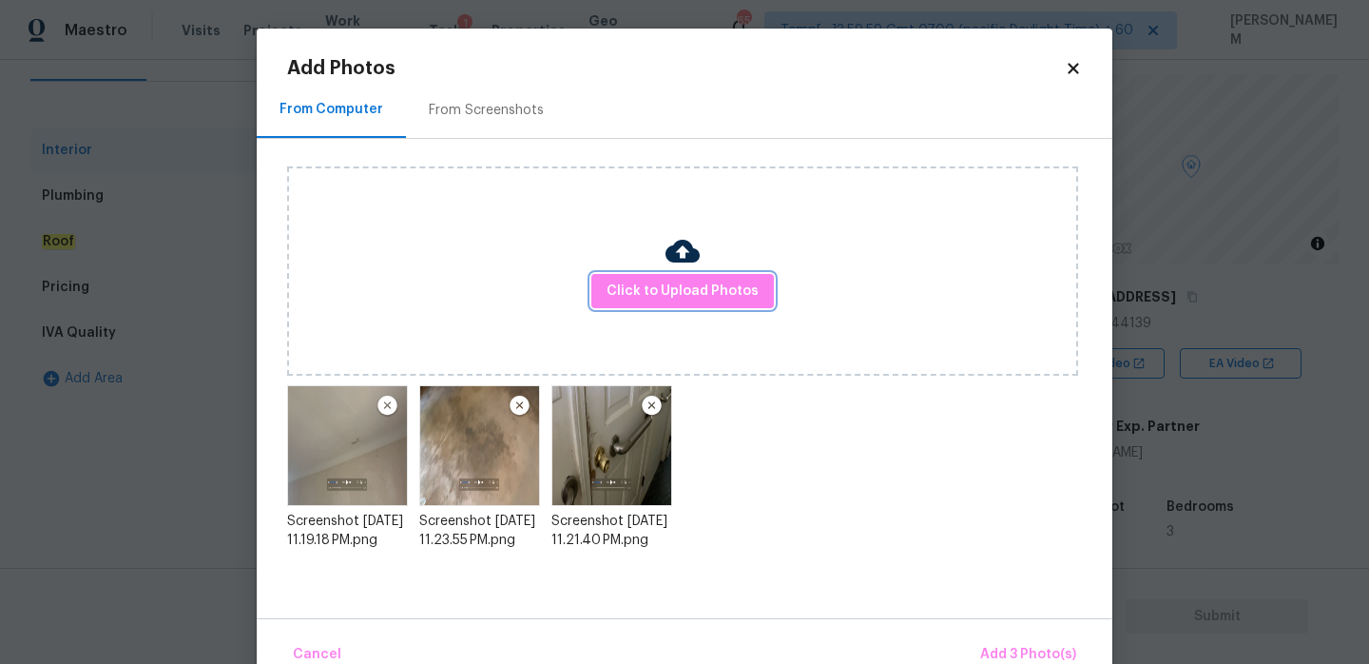
scroll to position [40, 0]
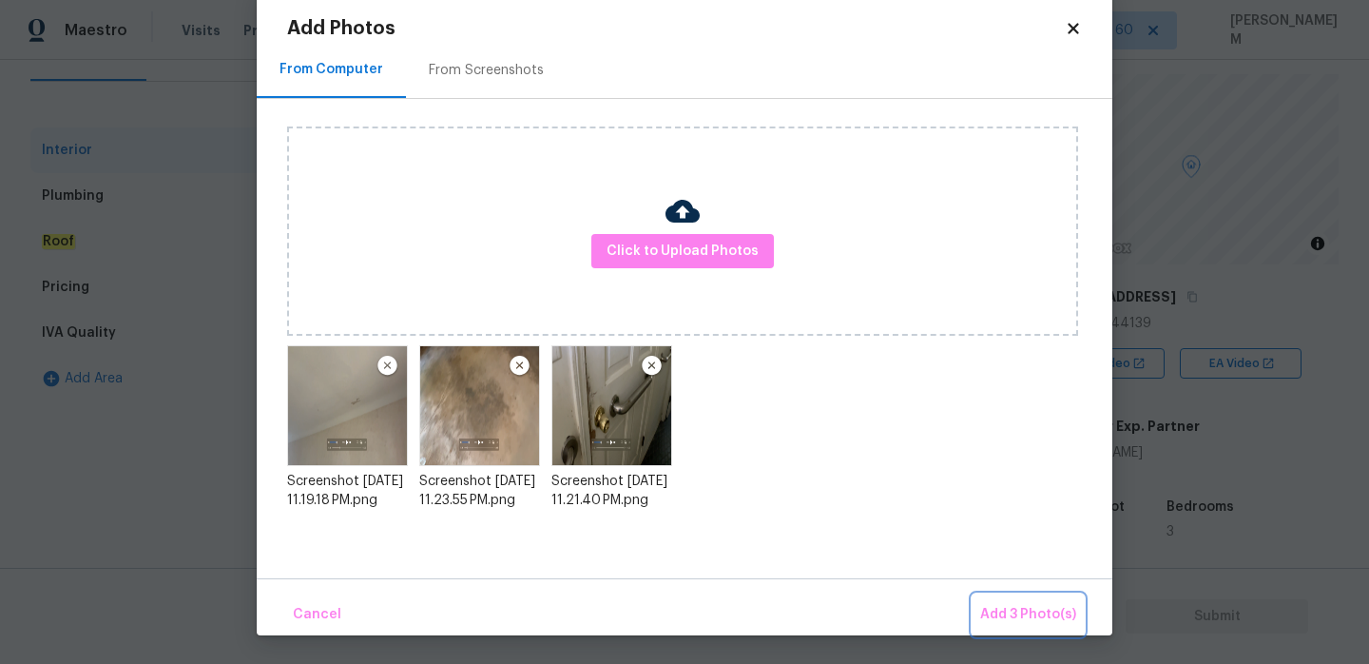
click at [1042, 626] on button "Add 3 Photo(s)" at bounding box center [1028, 614] width 111 height 41
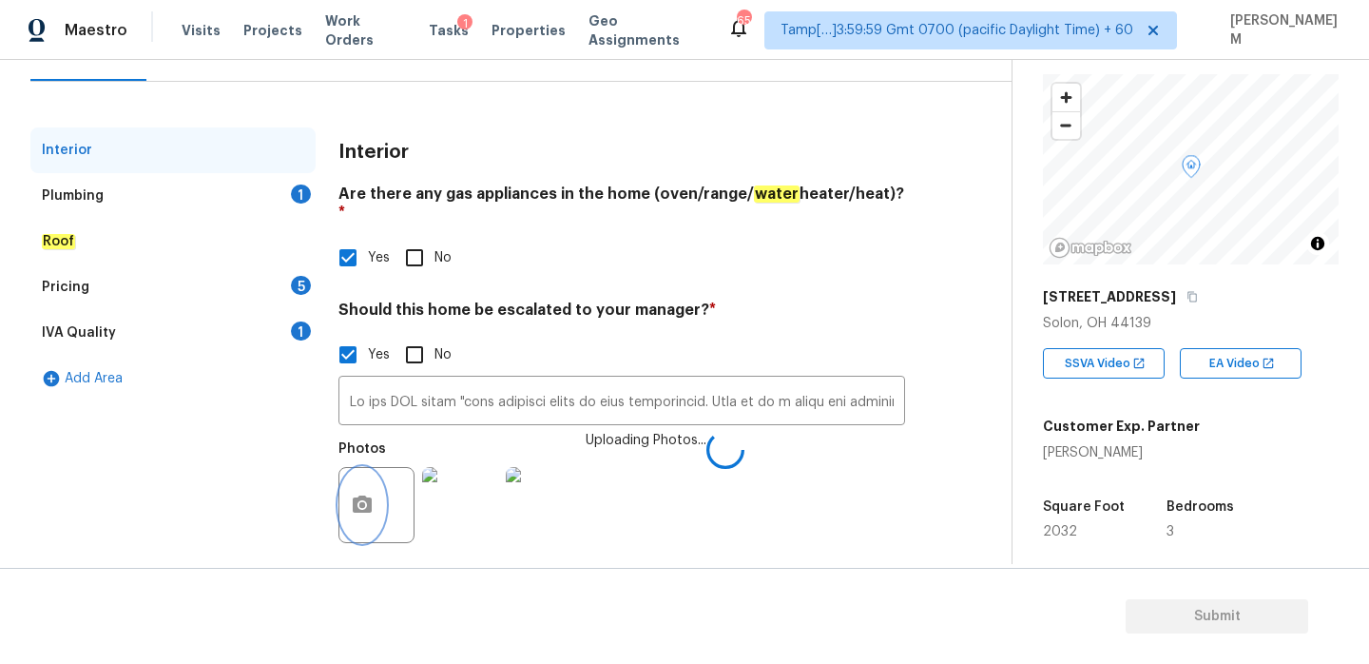
scroll to position [0, 0]
click at [130, 194] on div "Plumbing 1" at bounding box center [172, 196] width 285 height 46
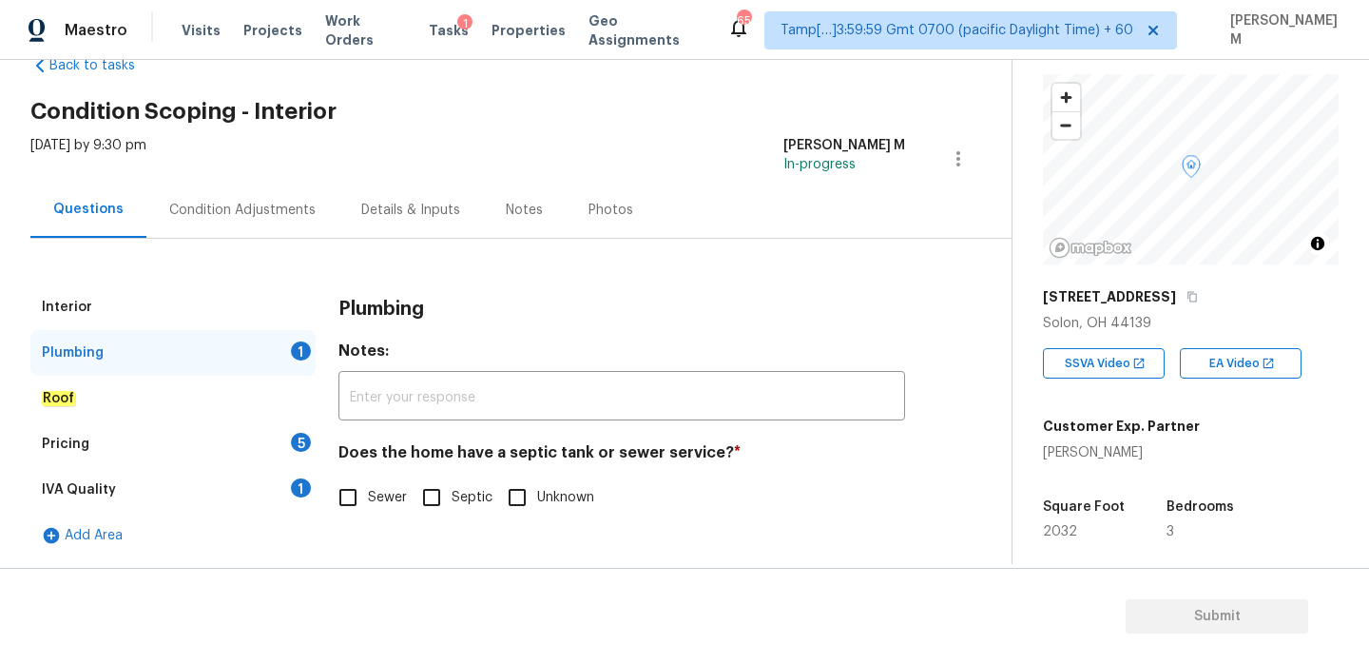
scroll to position [49, 0]
click at [159, 320] on div "Interior" at bounding box center [172, 307] width 285 height 46
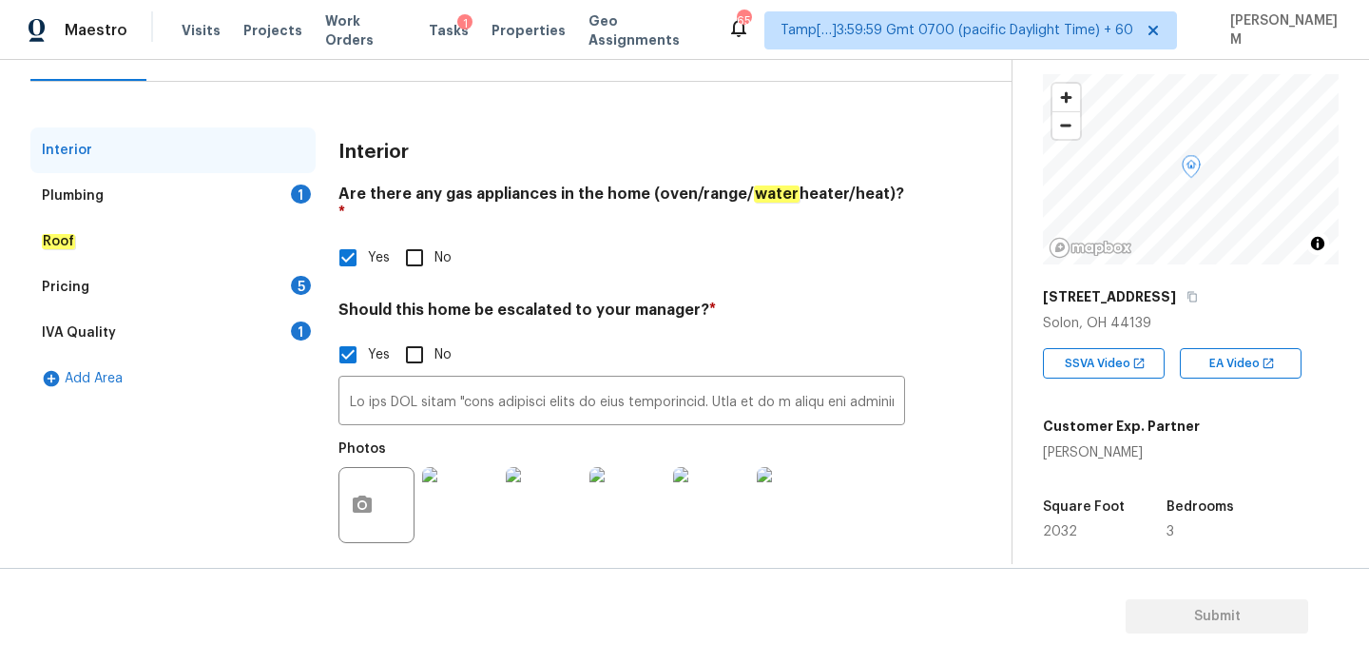
click at [126, 194] on div "Plumbing 1" at bounding box center [172, 196] width 285 height 46
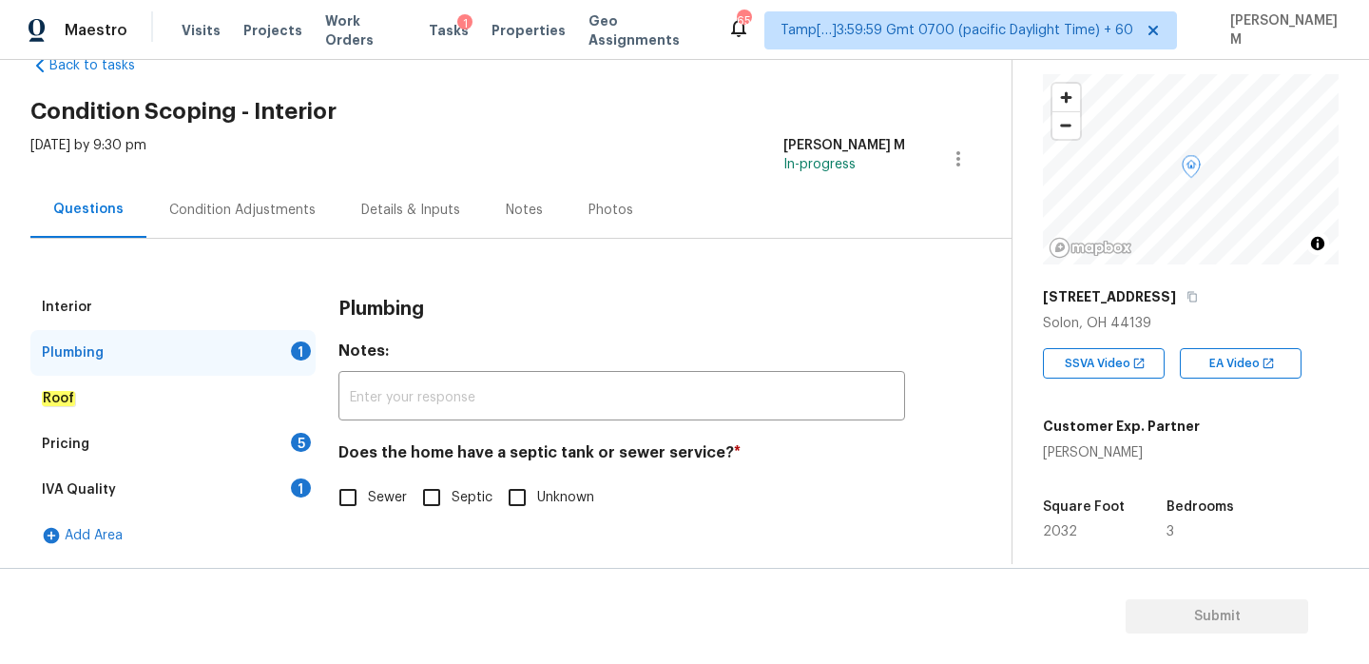
scroll to position [49, 0]
click at [340, 493] on input "Sewer" at bounding box center [348, 497] width 40 height 40
checkbox input "true"
click at [114, 396] on div "Roof" at bounding box center [172, 399] width 285 height 46
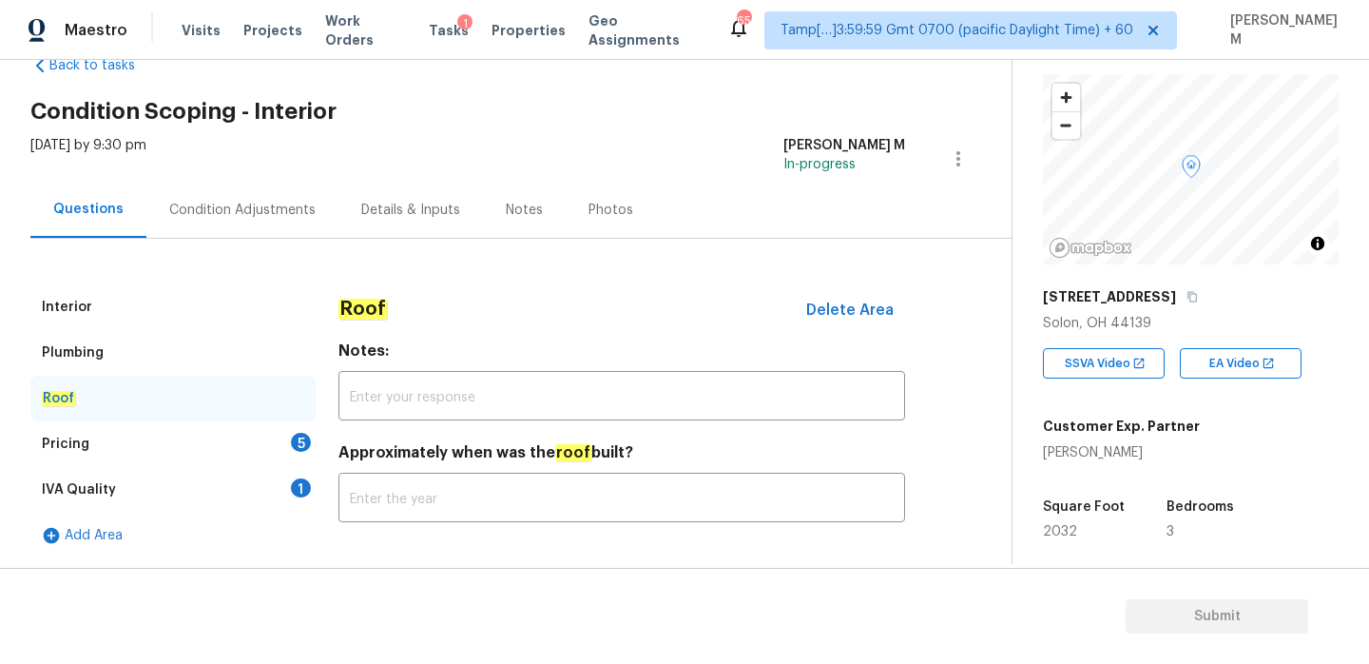
click at [130, 449] on div "Pricing 5" at bounding box center [172, 444] width 285 height 46
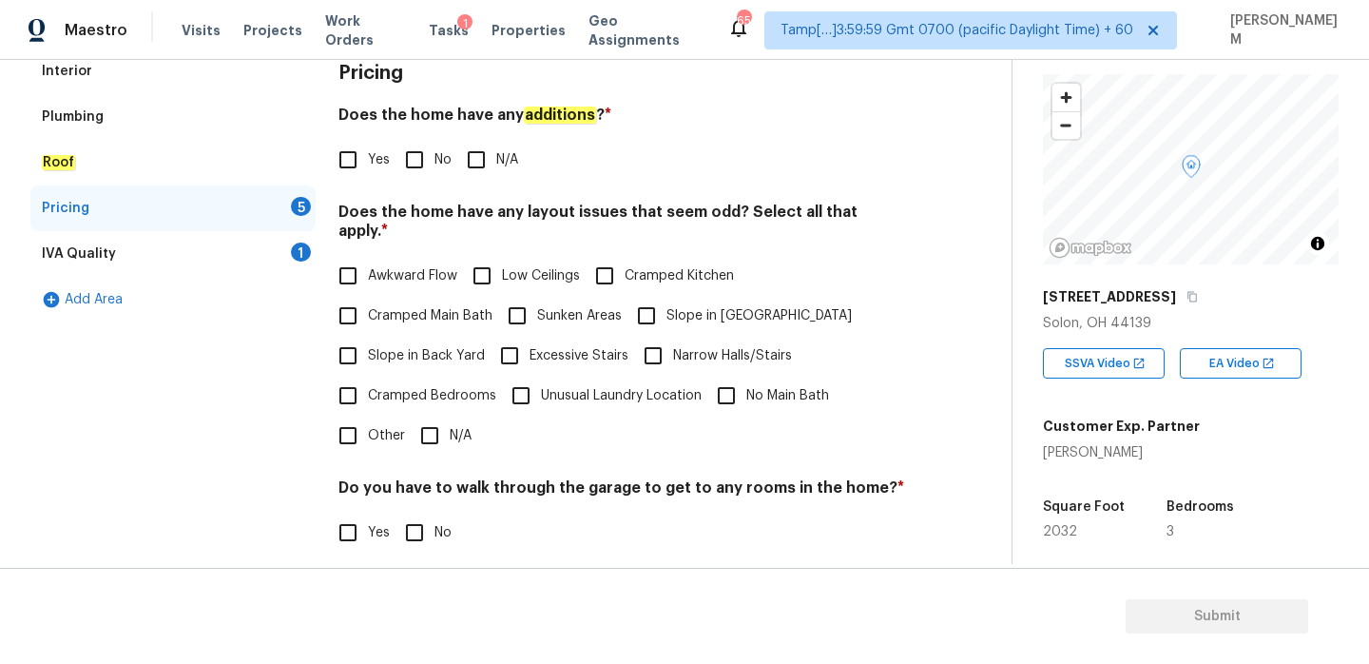
scroll to position [318, 0]
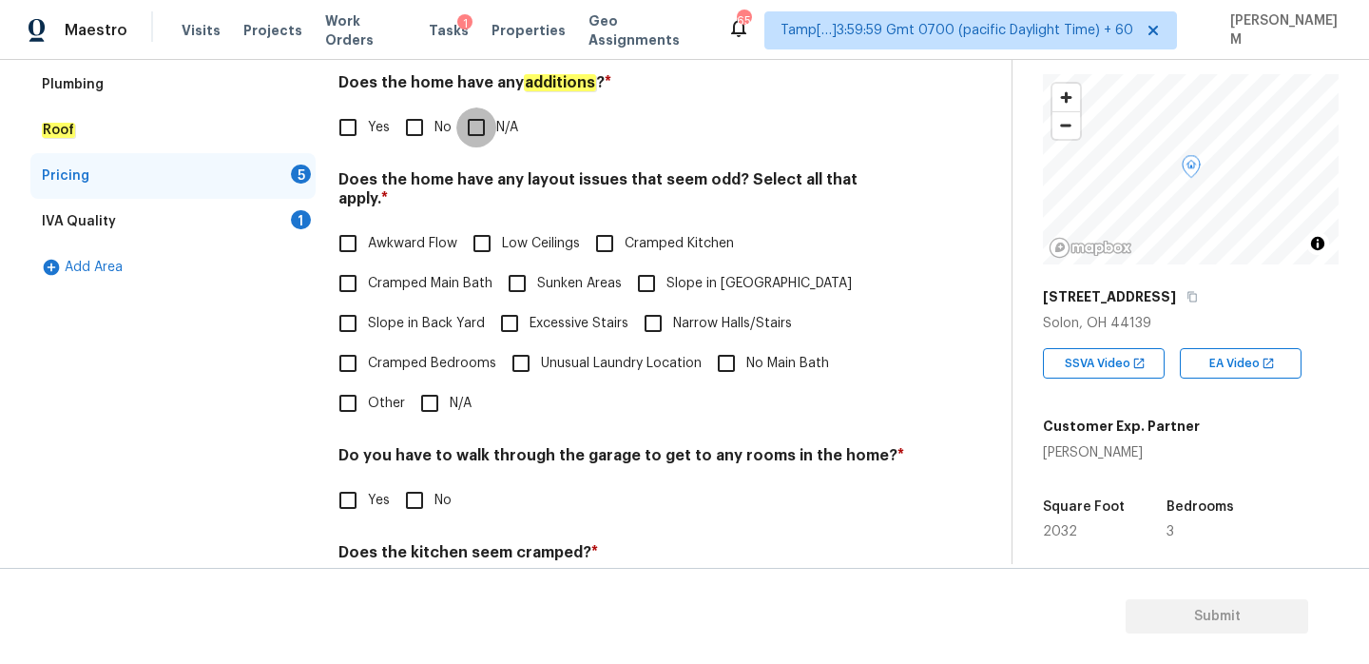
click at [470, 125] on input "N/A" at bounding box center [476, 127] width 40 height 40
checkbox input "true"
click at [348, 223] on input "Awkward Flow" at bounding box center [348, 243] width 40 height 40
checkbox input "true"
click at [432, 397] on input "N/A" at bounding box center [430, 403] width 40 height 40
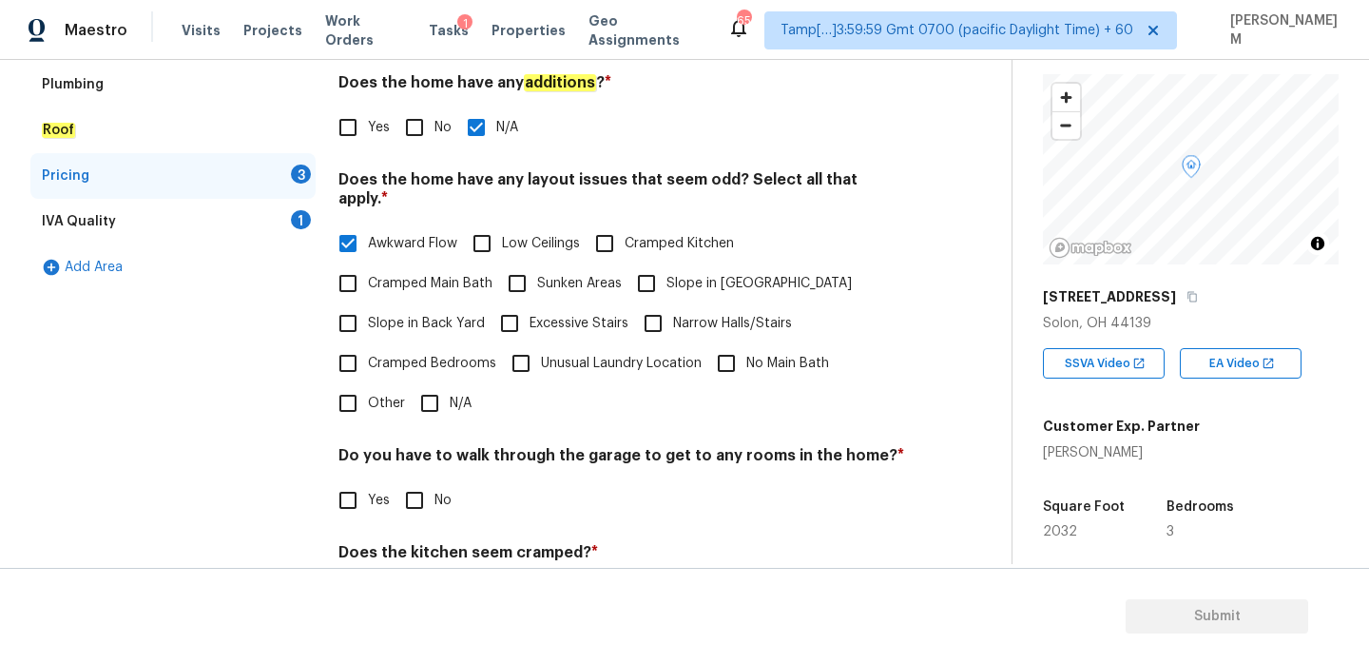
checkbox input "true"
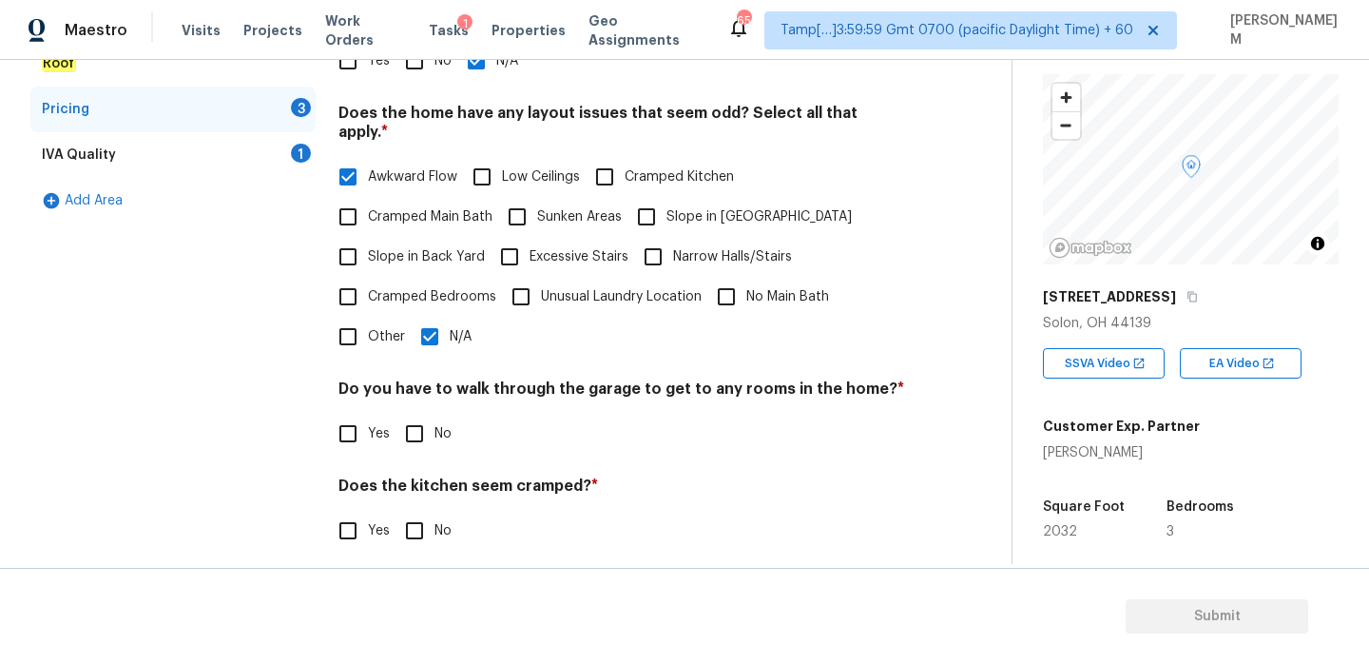
scroll to position [477, 0]
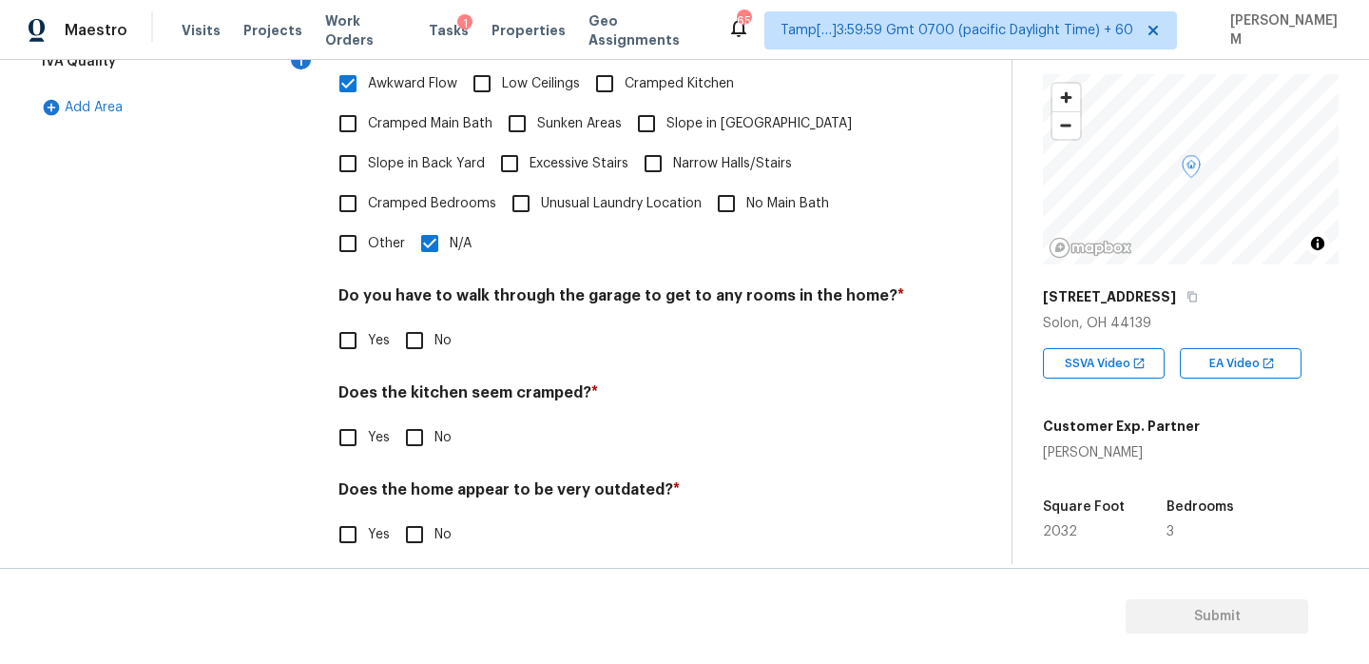
click at [411, 320] on input "No" at bounding box center [415, 340] width 40 height 40
checkbox input "true"
click at [414, 417] on input "No" at bounding box center [415, 437] width 40 height 40
checkbox input "true"
click at [416, 528] on input "No" at bounding box center [415, 534] width 40 height 40
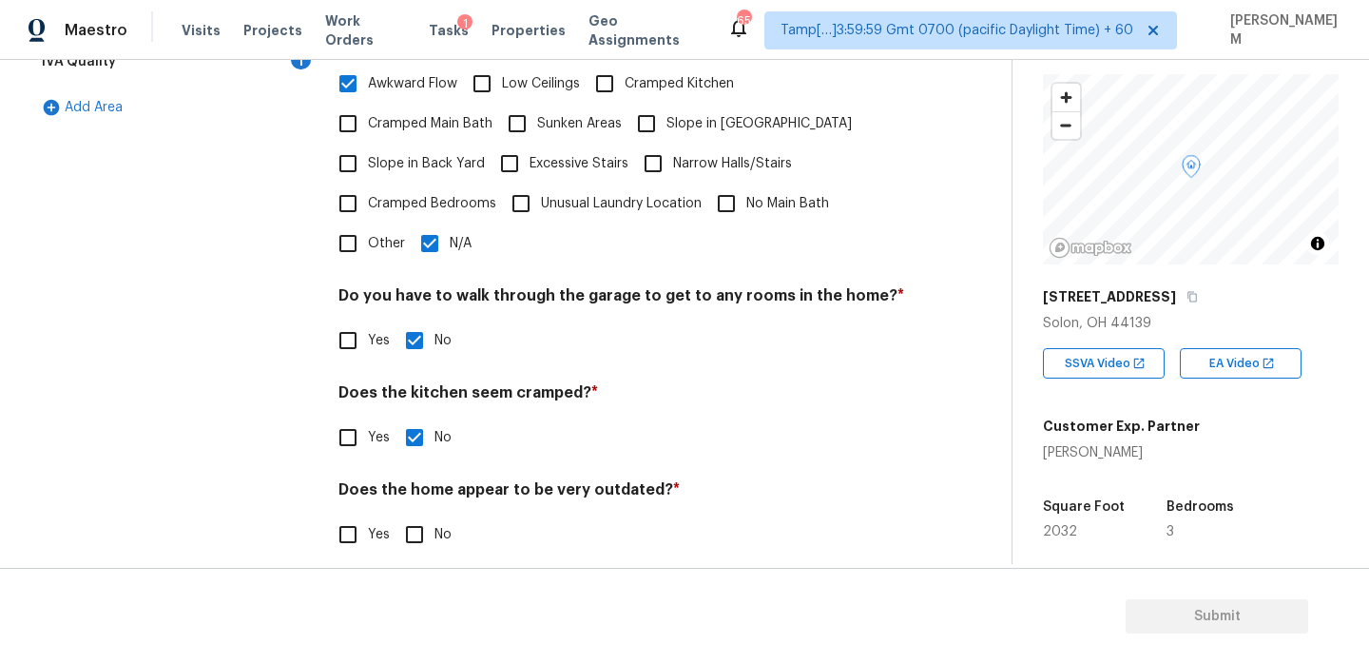
checkbox input "true"
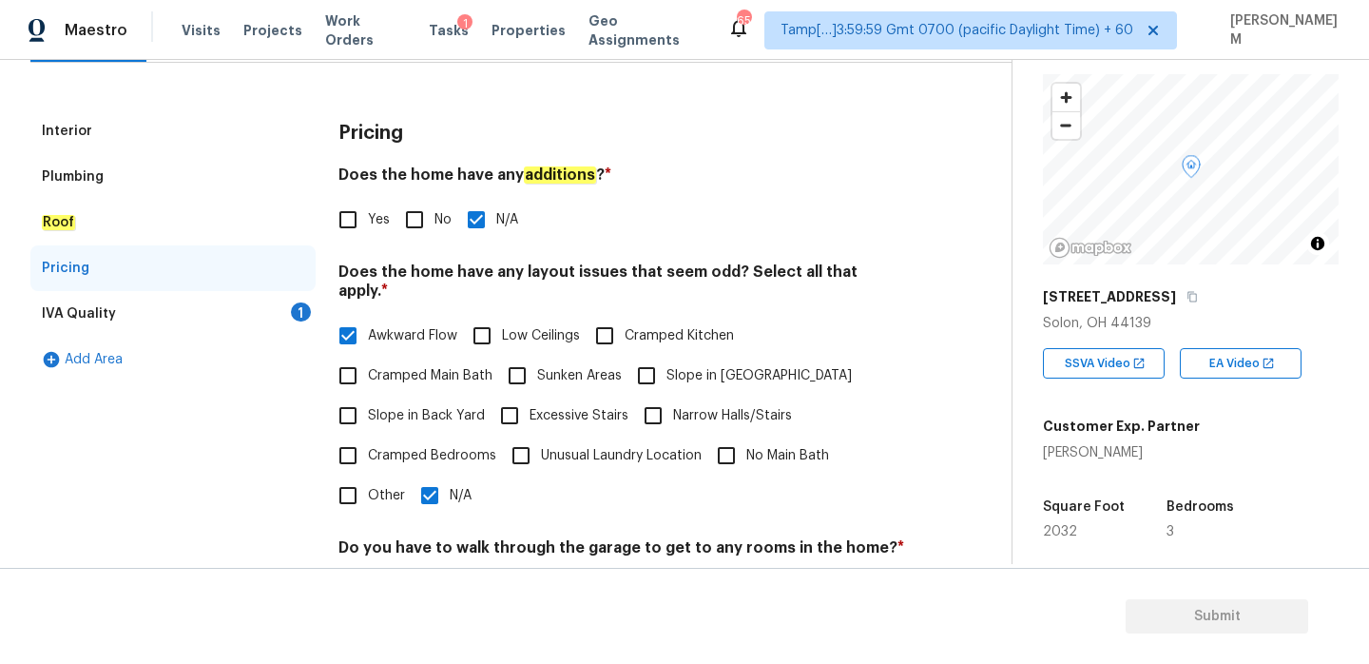
click at [197, 319] on div "IVA Quality 1" at bounding box center [172, 314] width 285 height 46
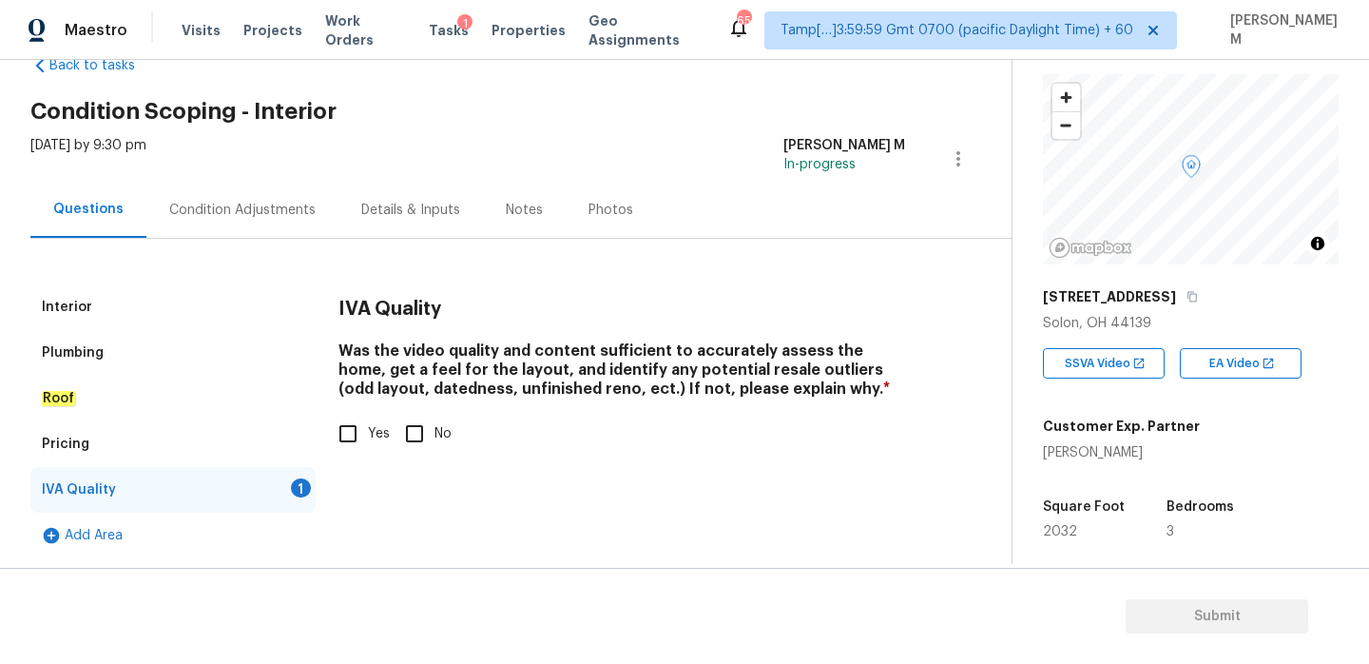
click at [340, 425] on input "Yes" at bounding box center [348, 434] width 40 height 40
checkbox input "true"
click at [215, 440] on div "Pricing" at bounding box center [172, 444] width 285 height 46
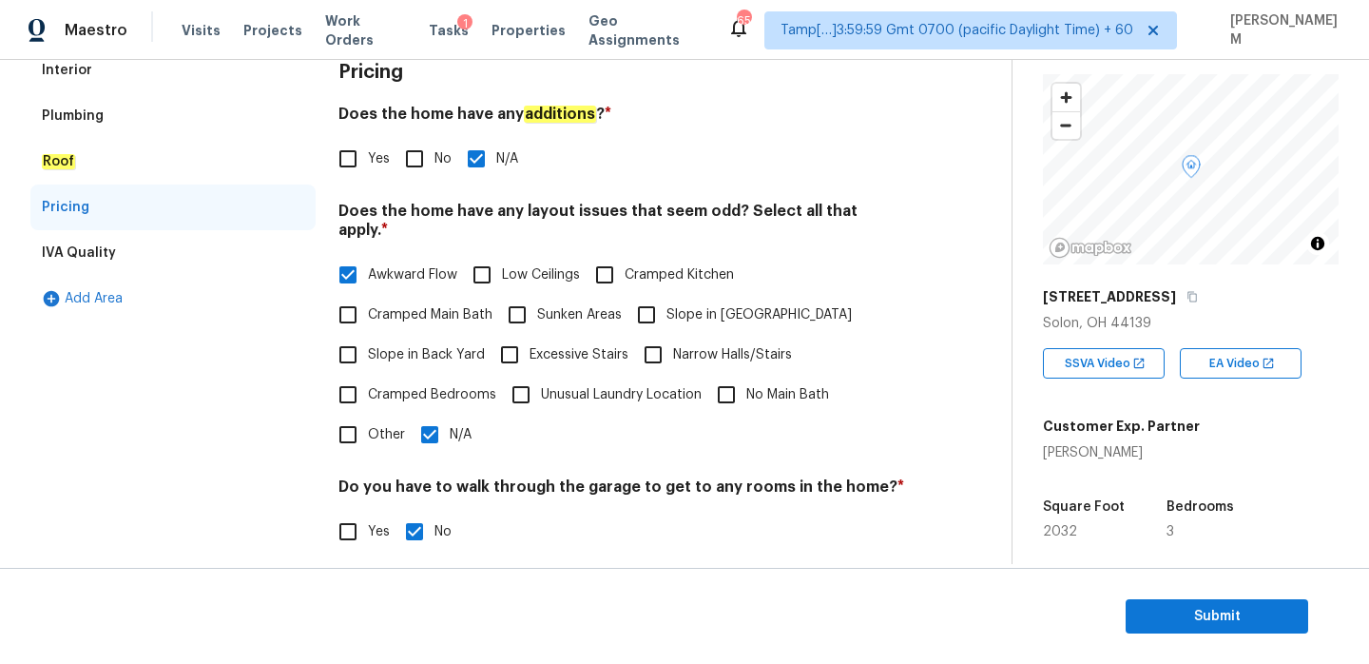
scroll to position [348, 0]
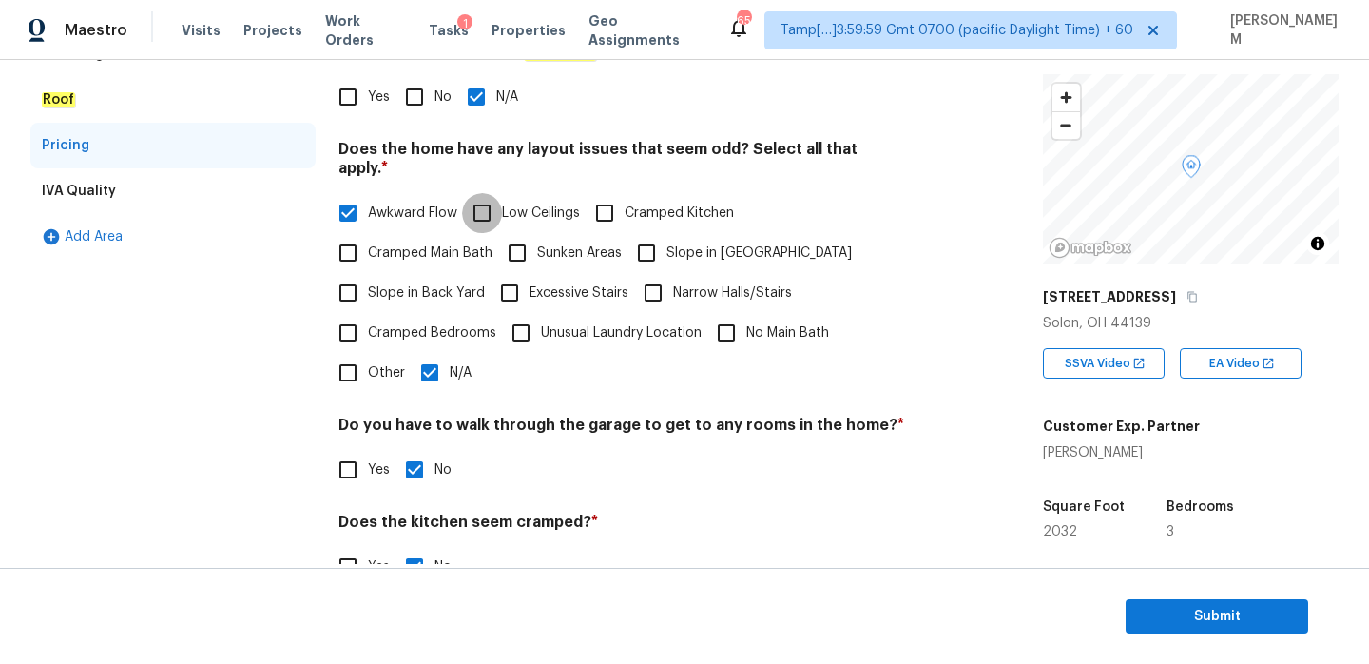
click at [475, 193] on input "Low Ceilings" at bounding box center [482, 213] width 40 height 40
checkbox input "true"
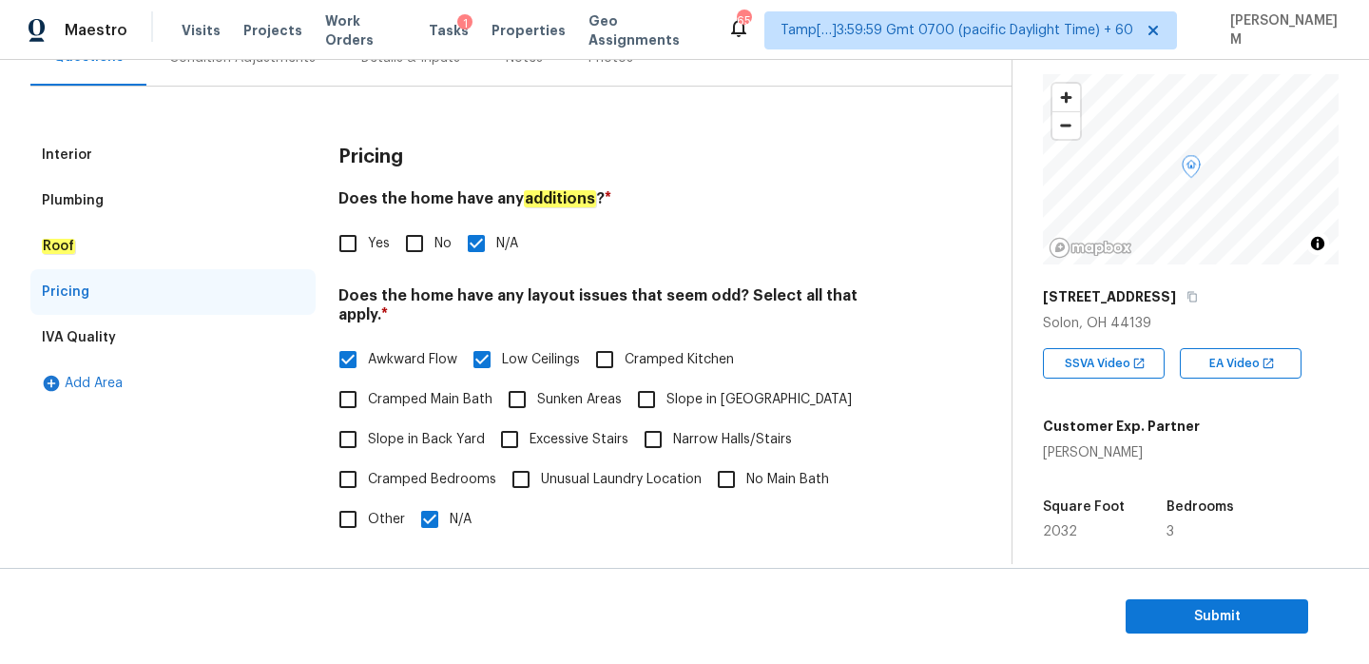
scroll to position [0, 0]
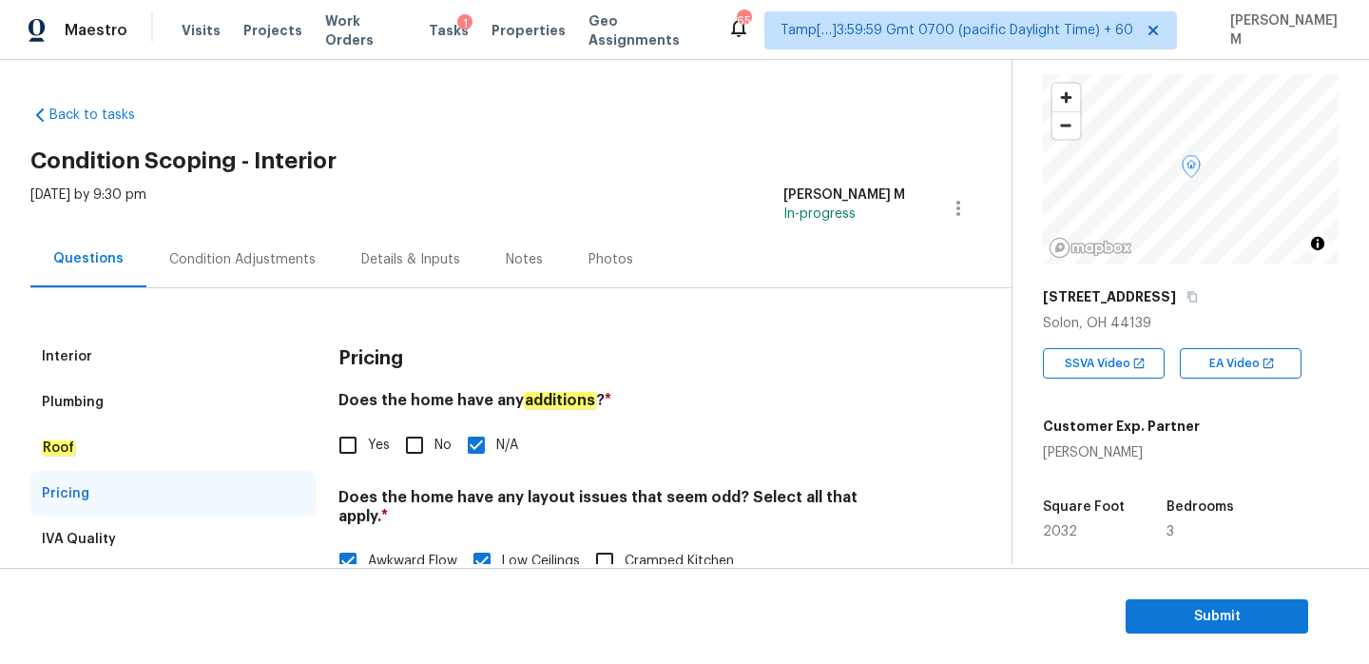
click at [223, 246] on div "Condition Adjustments" at bounding box center [242, 259] width 192 height 56
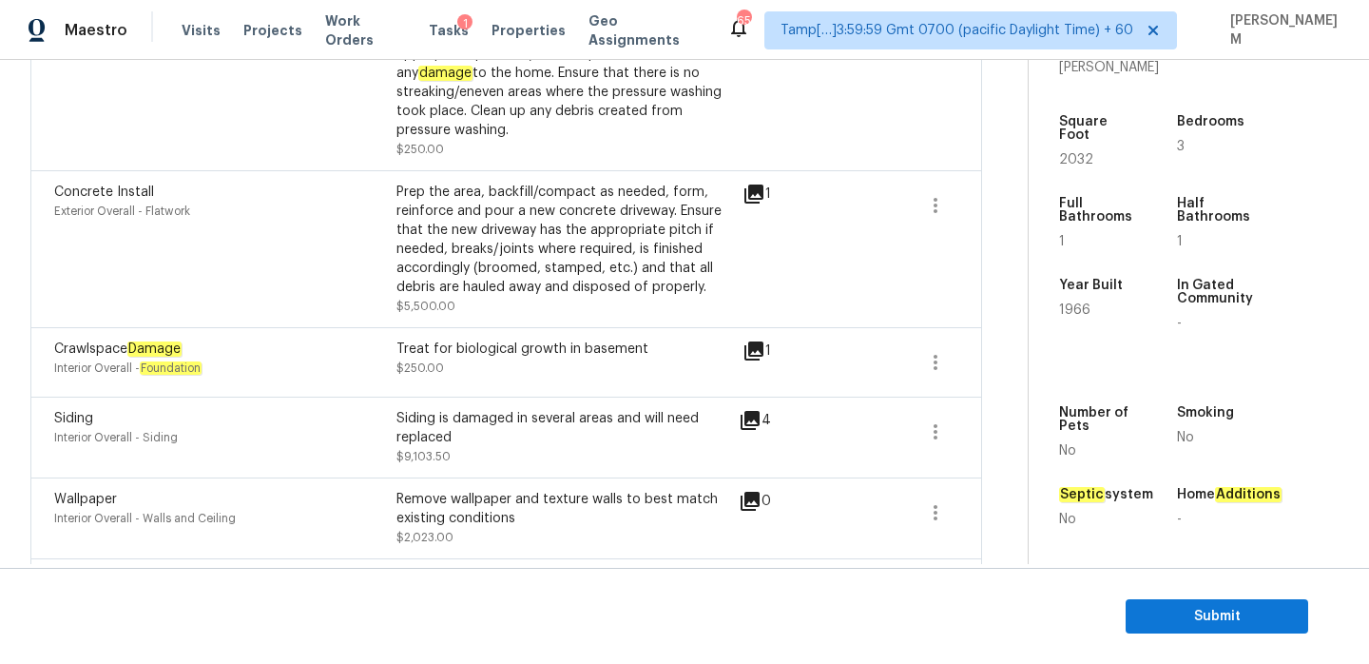
scroll to position [1330, 0]
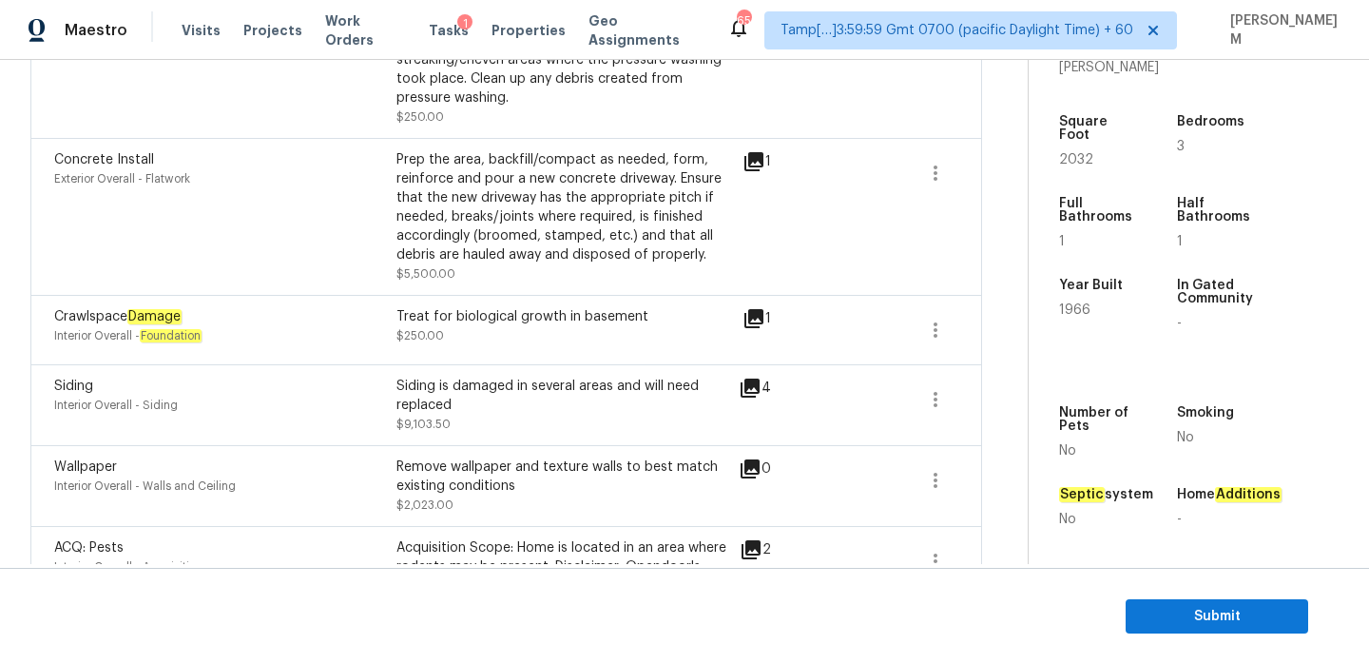
click at [758, 166] on icon at bounding box center [753, 161] width 23 height 23
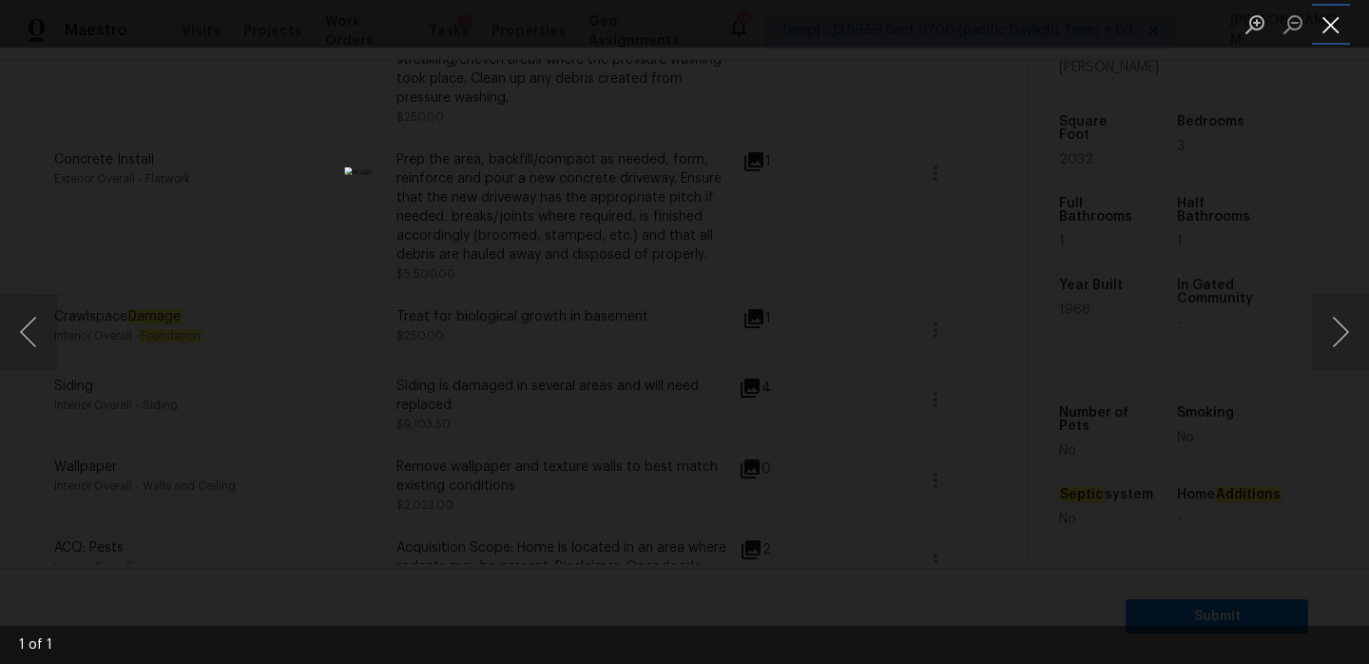
click at [1337, 20] on button "Close lightbox" at bounding box center [1331, 24] width 38 height 33
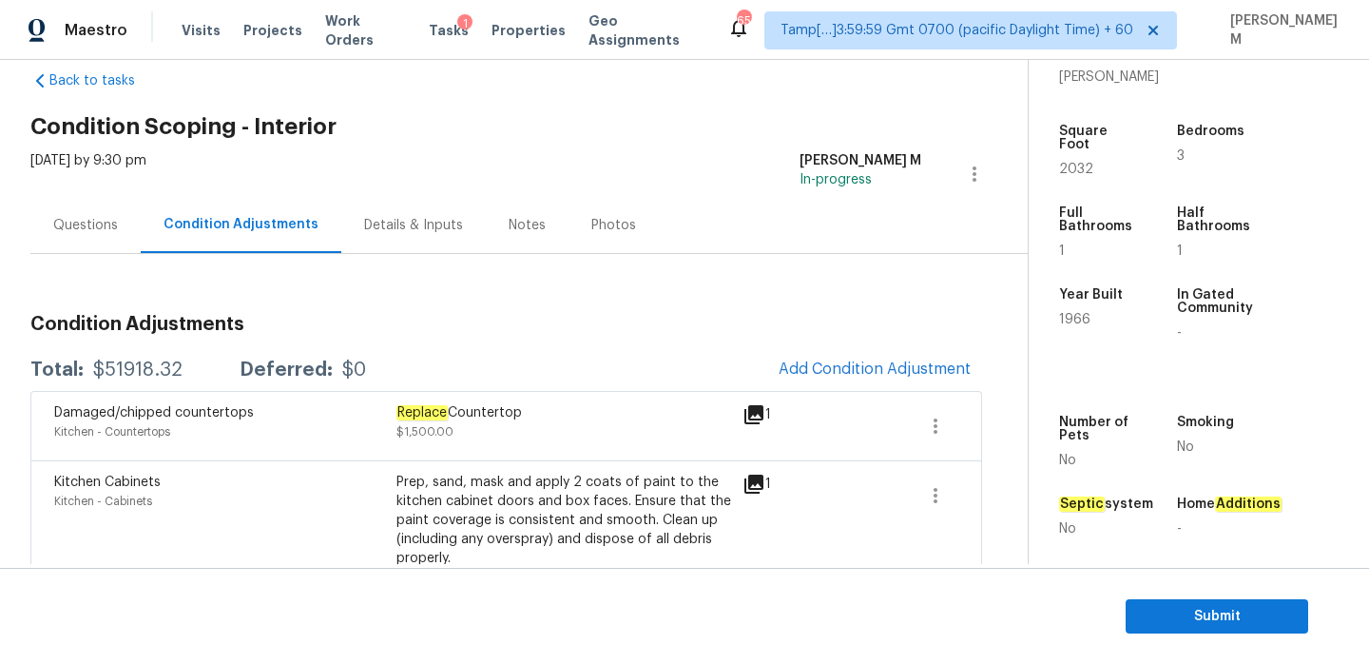
scroll to position [0, 0]
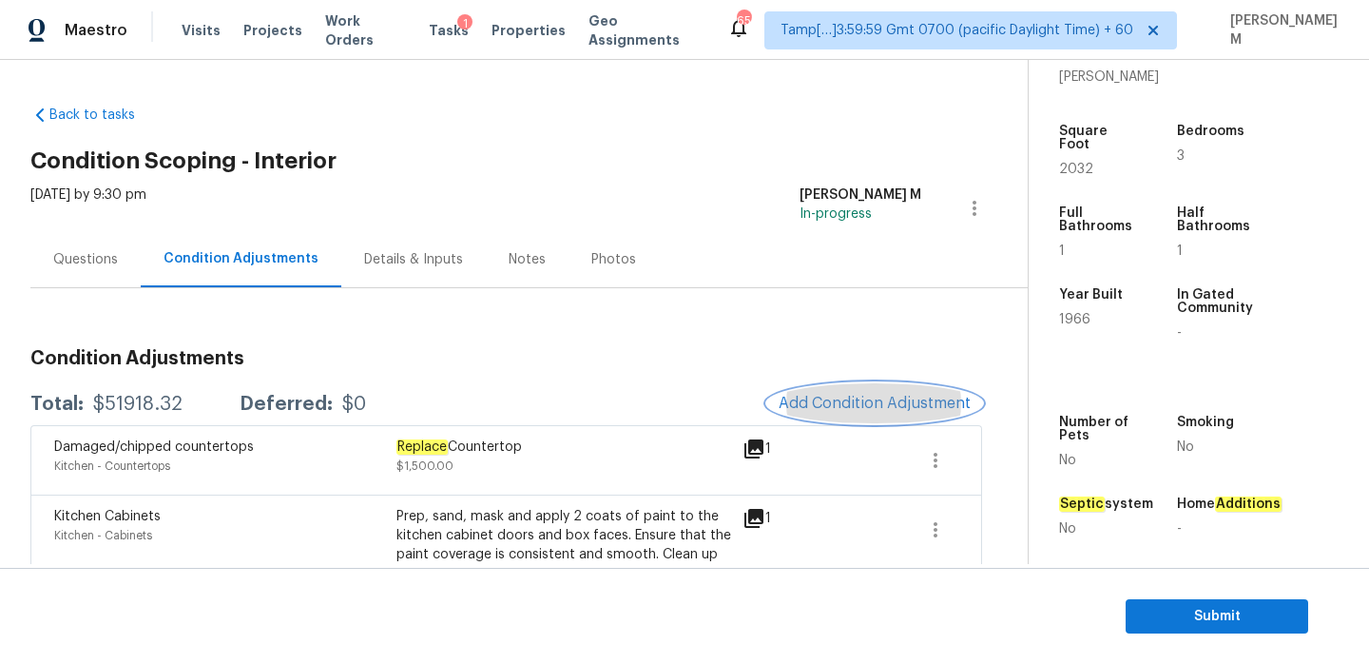
click at [886, 395] on span "Add Condition Adjustment" at bounding box center [875, 403] width 192 height 17
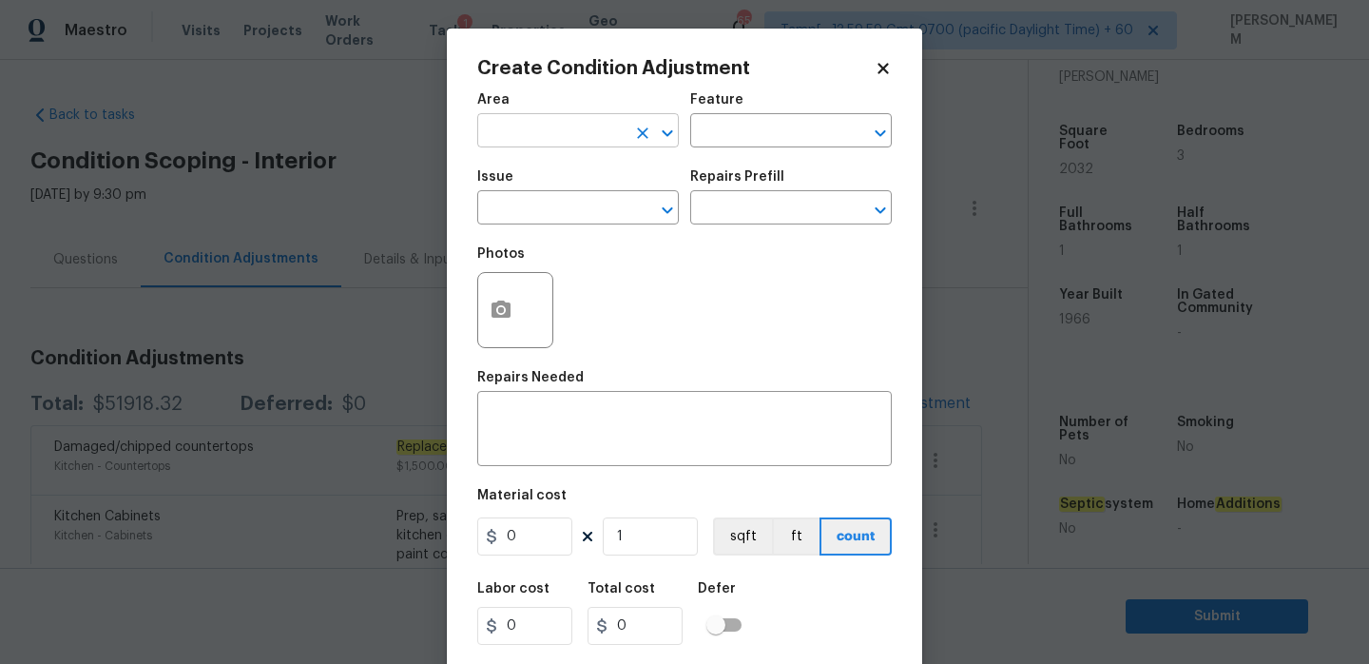
click at [573, 124] on input "text" at bounding box center [551, 132] width 148 height 29
type input "ha"
click at [606, 200] on li "Exterior Overall" at bounding box center [578, 206] width 202 height 31
type input "Exterior Overall"
click at [724, 135] on input "text" at bounding box center [764, 132] width 148 height 29
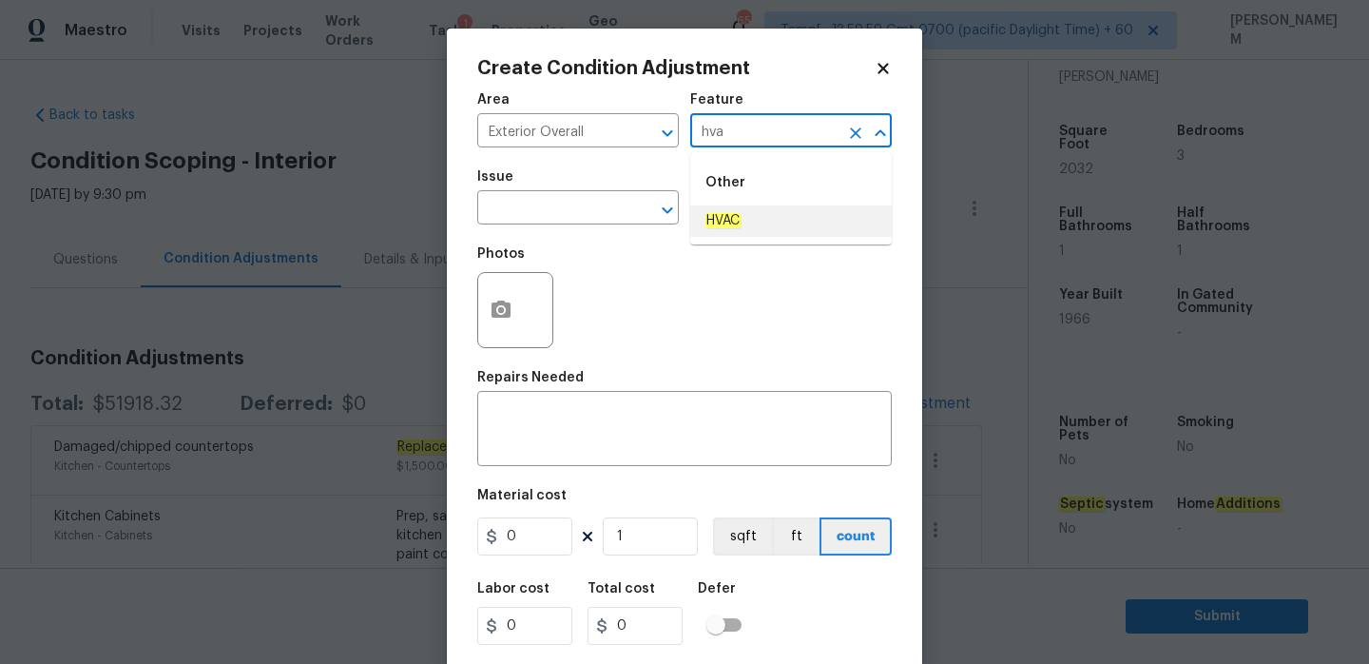
click at [772, 230] on li "HVAC" at bounding box center [791, 220] width 202 height 31
type input "HVAC"
click at [607, 210] on input "text" at bounding box center [551, 209] width 148 height 29
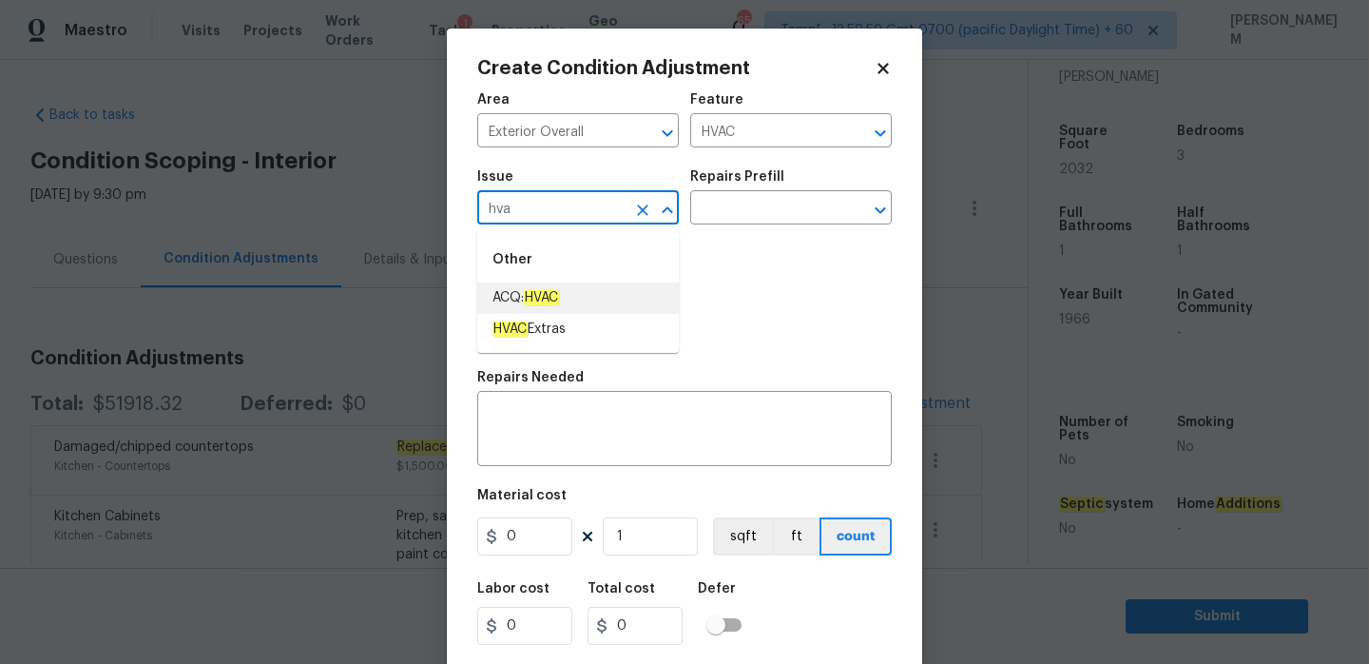
click at [612, 299] on li "ACQ: HVAC" at bounding box center [578, 297] width 202 height 31
type input "ACQ: HVAC"
click at [744, 213] on input "text" at bounding box center [764, 209] width 148 height 29
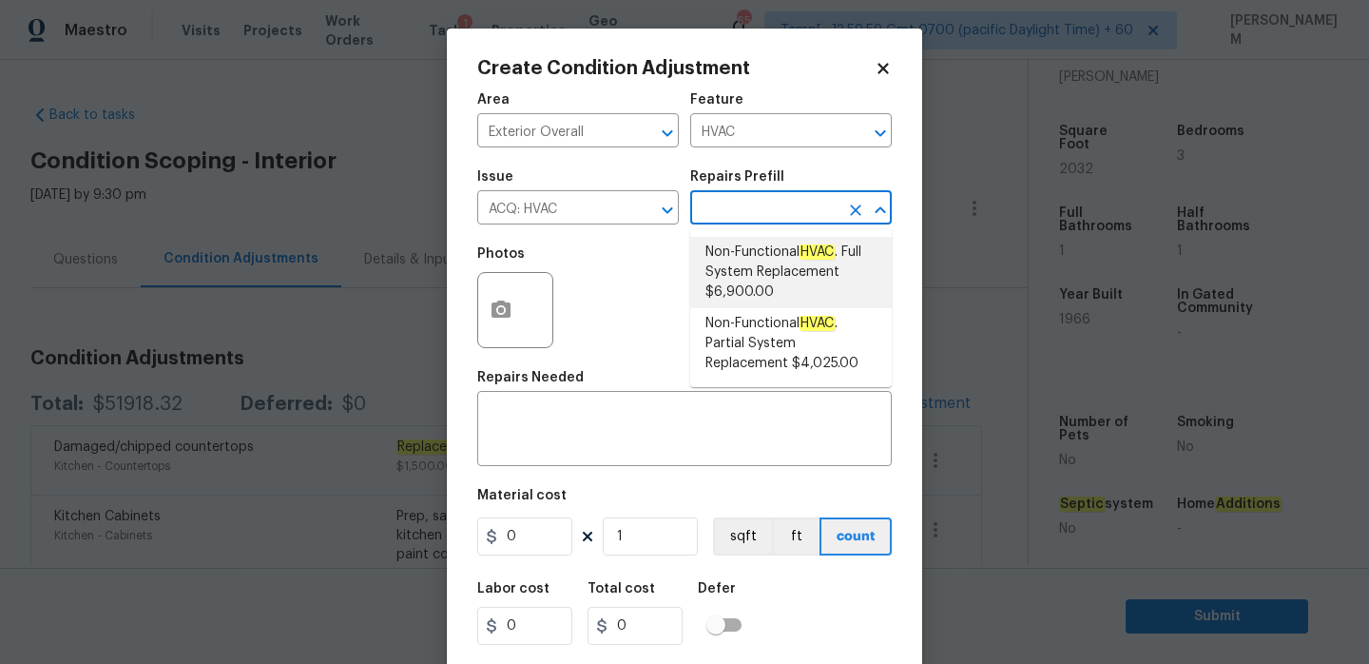
click at [773, 270] on span "Non-Functional HVAC . Full System Replacement $6,900.00" at bounding box center [790, 272] width 171 height 60
type input "Acquisition"
type textarea "Acquisition Scope: Full System Replacement"
type input "6900"
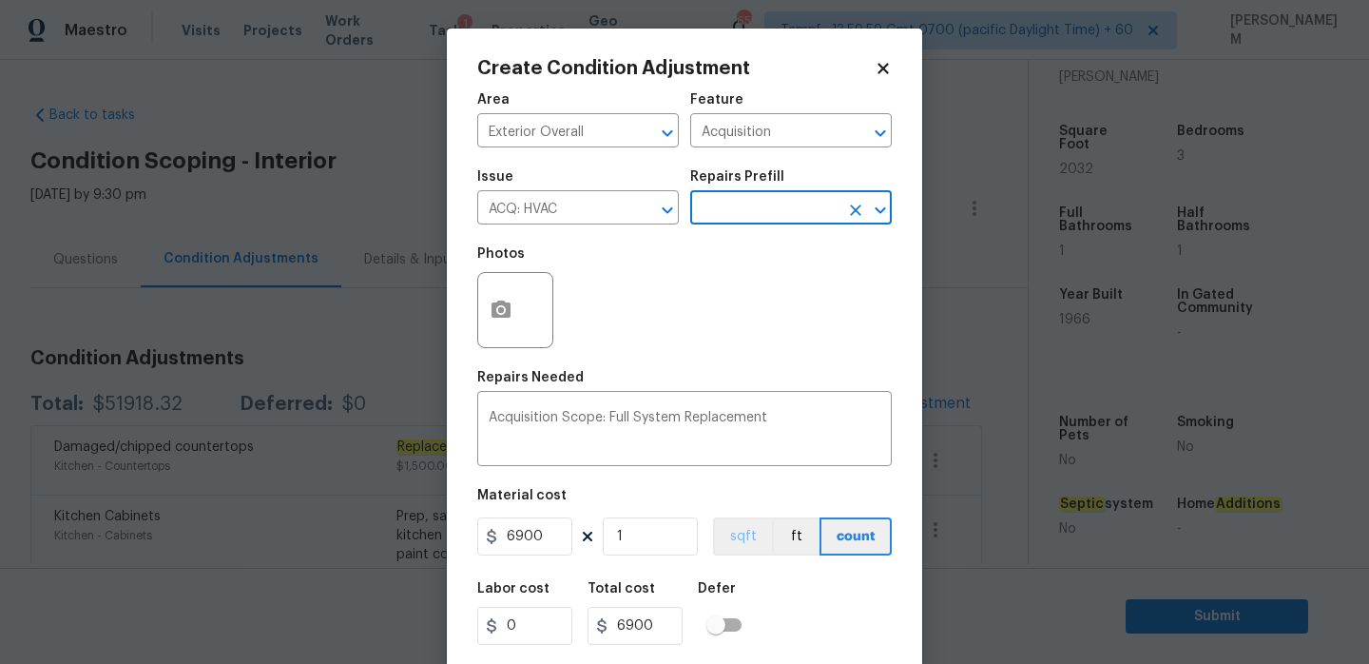
scroll to position [47, 0]
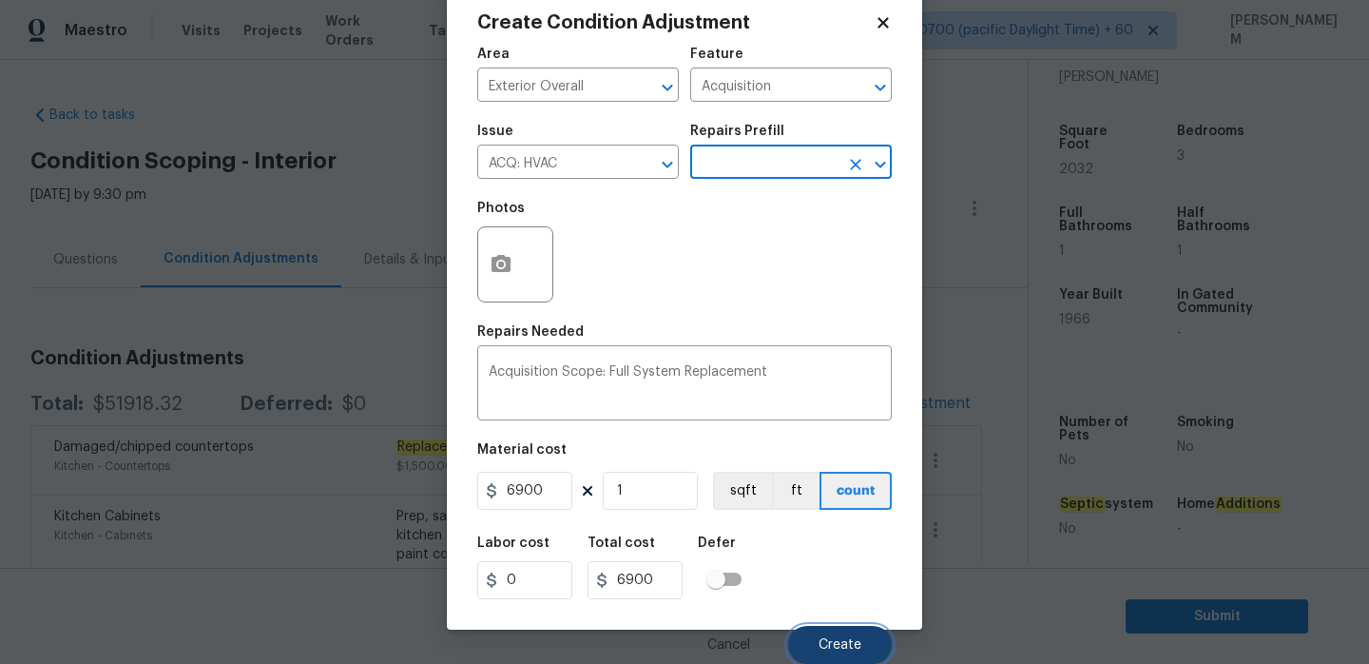
click at [862, 651] on button "Create" at bounding box center [840, 645] width 104 height 38
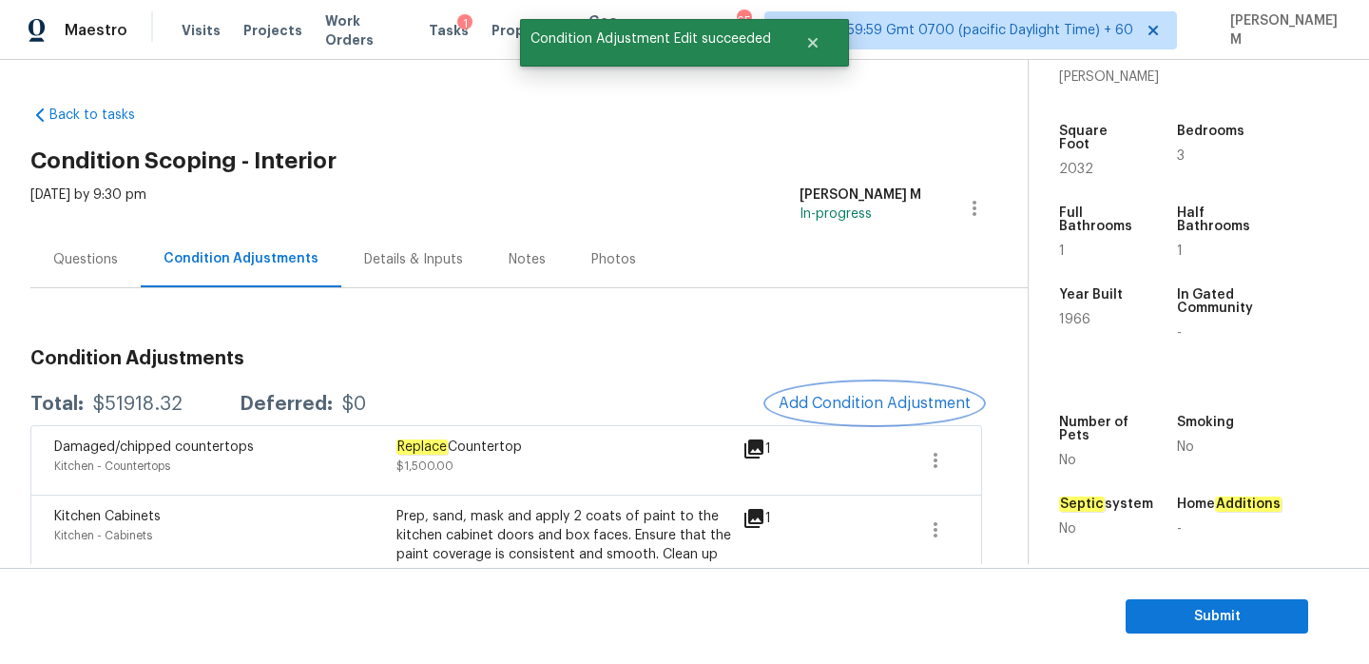
scroll to position [0, 0]
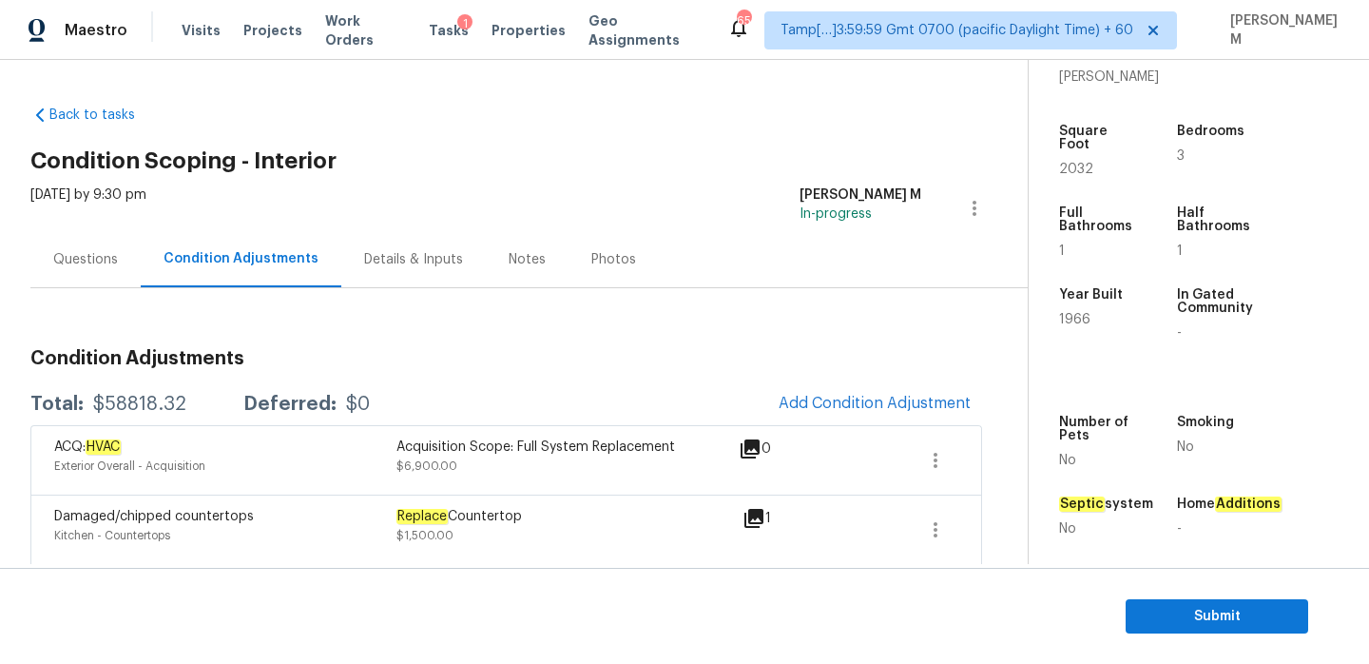
click at [838, 383] on span "Add Condition Adjustment" at bounding box center [874, 404] width 215 height 42
click at [839, 406] on span "Add Condition Adjustment" at bounding box center [875, 403] width 192 height 17
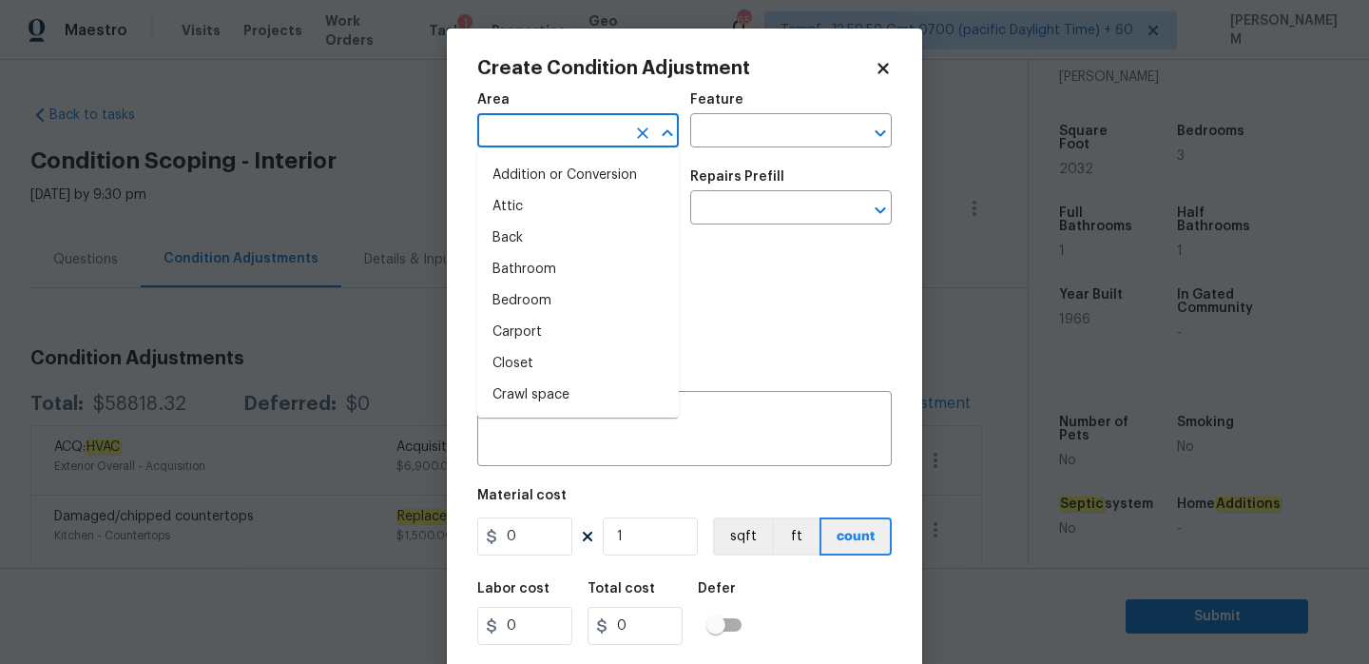
click at [581, 136] on input "text" at bounding box center [551, 132] width 148 height 29
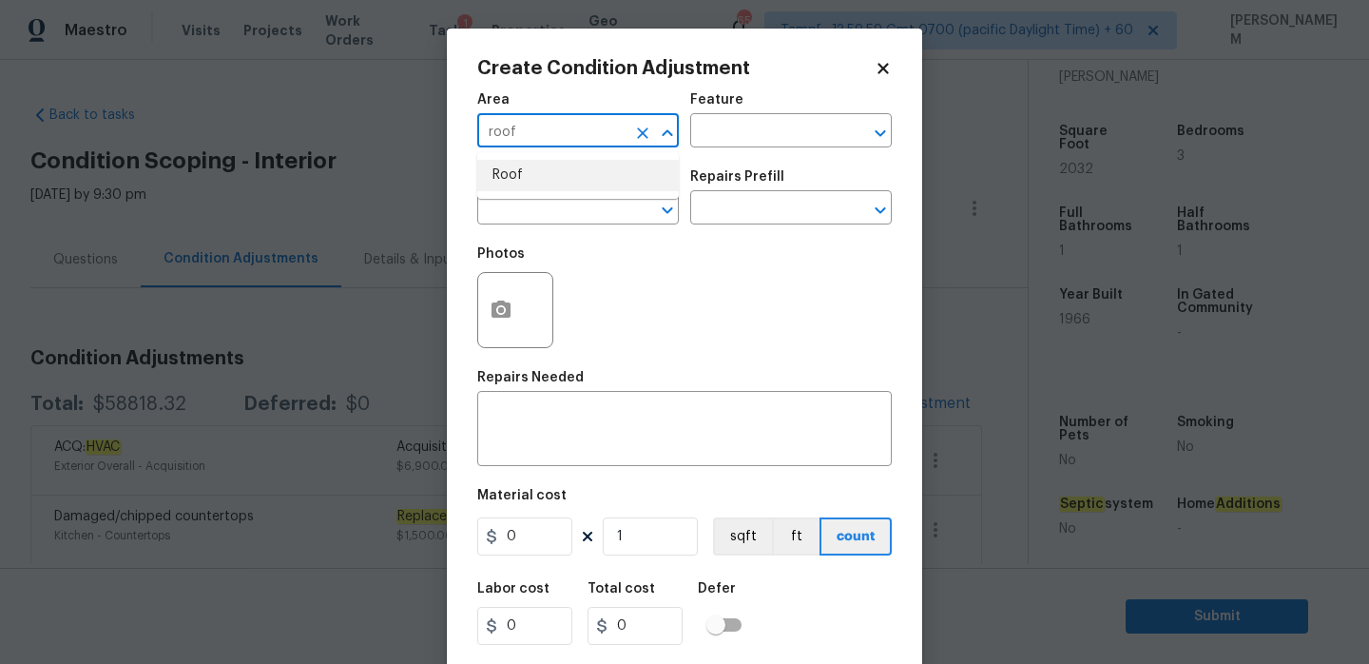
click at [610, 189] on li "Roof" at bounding box center [578, 175] width 202 height 31
type input "Roof"
click at [723, 130] on input "text" at bounding box center [764, 132] width 148 height 29
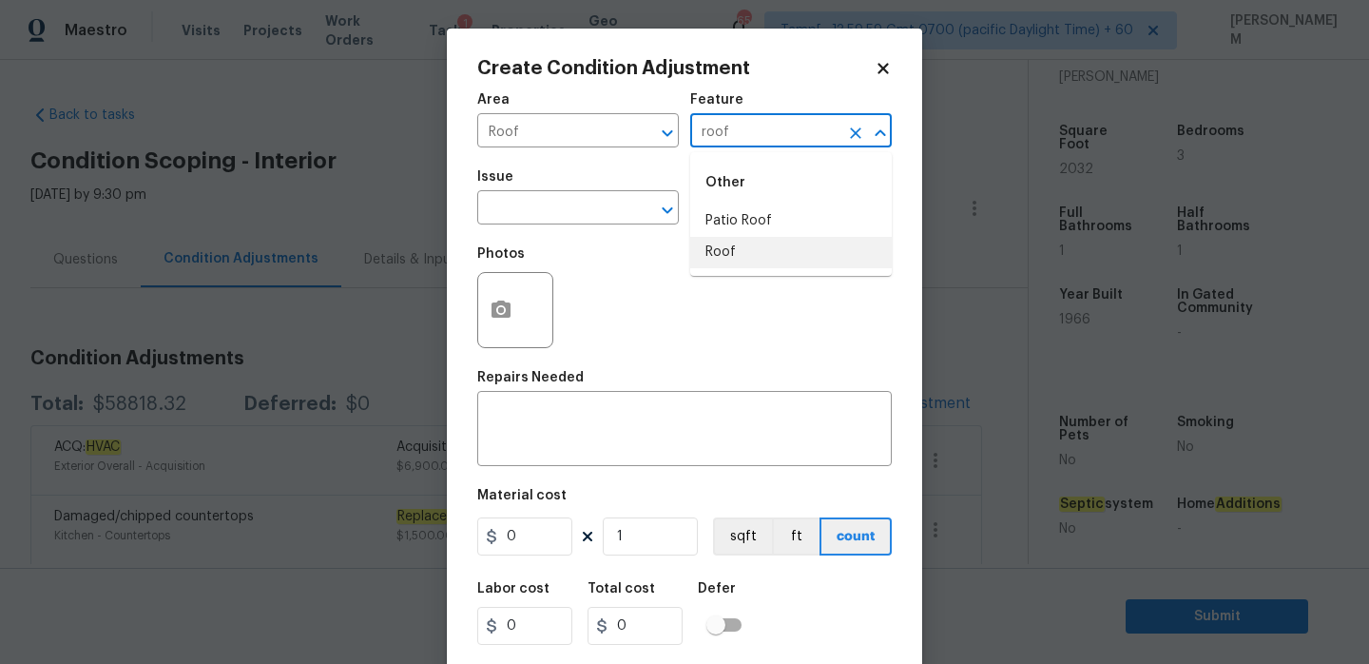
click at [741, 250] on li "Roof" at bounding box center [791, 252] width 202 height 31
type input "Roof"
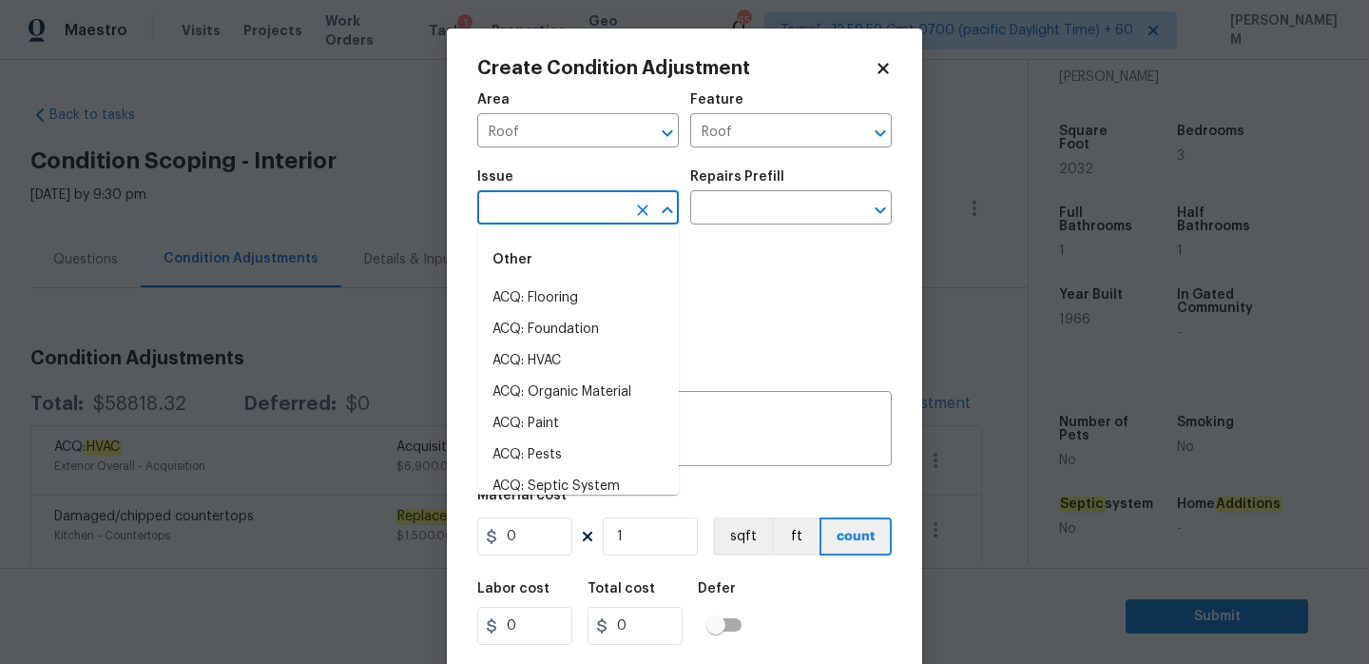
click at [594, 216] on input "text" at bounding box center [551, 209] width 148 height 29
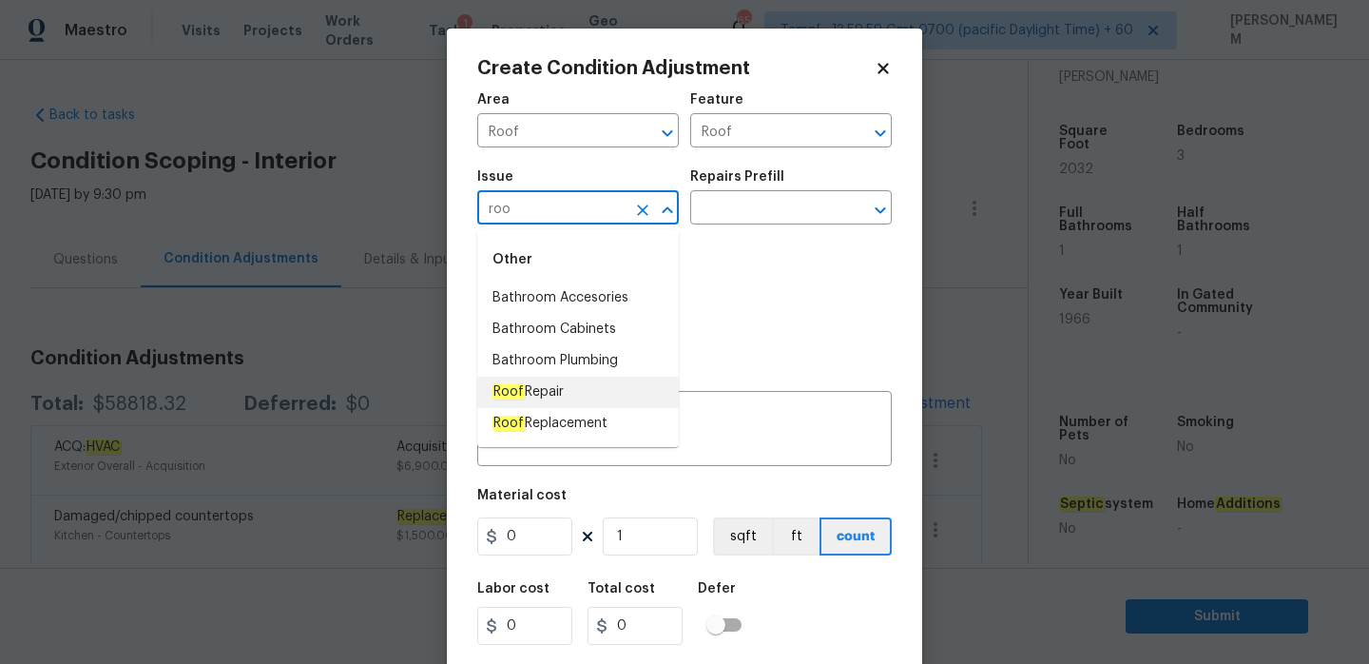
click at [592, 395] on li "Roof Repair" at bounding box center [578, 391] width 202 height 31
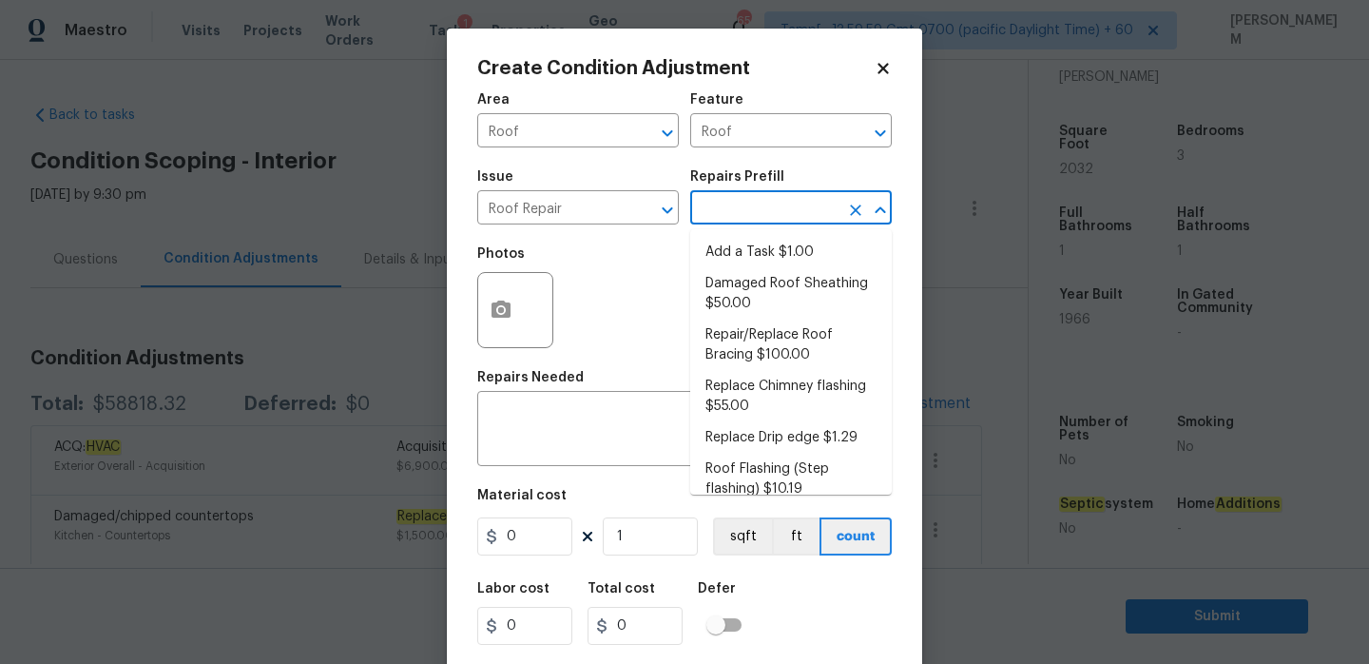
click at [785, 202] on input "text" at bounding box center [764, 209] width 148 height 29
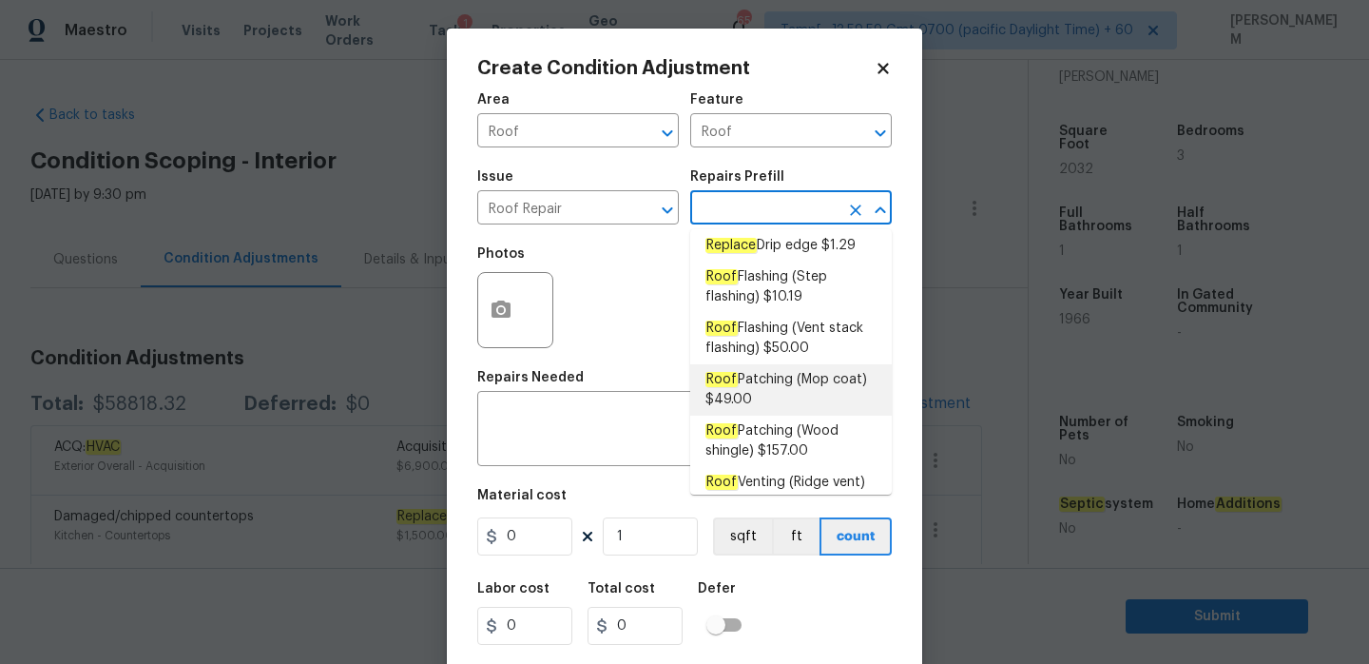
scroll to position [223, 0]
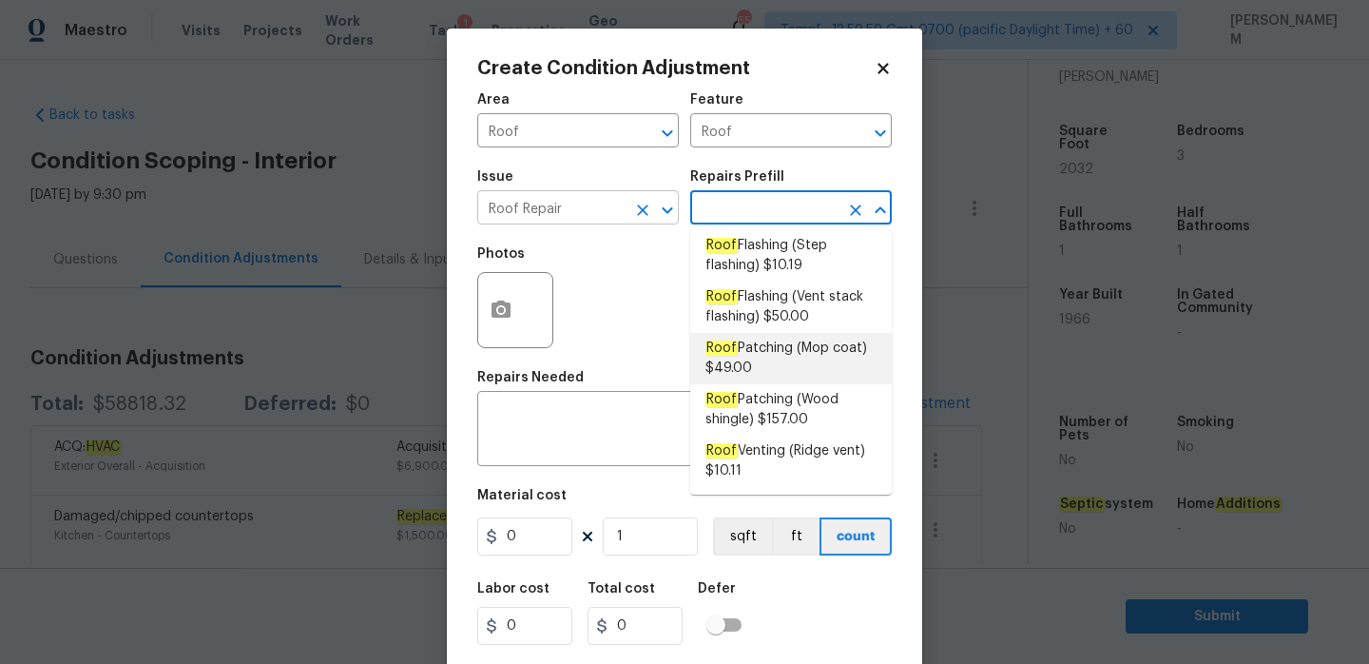
click at [595, 222] on input "Roof Repair" at bounding box center [551, 209] width 148 height 29
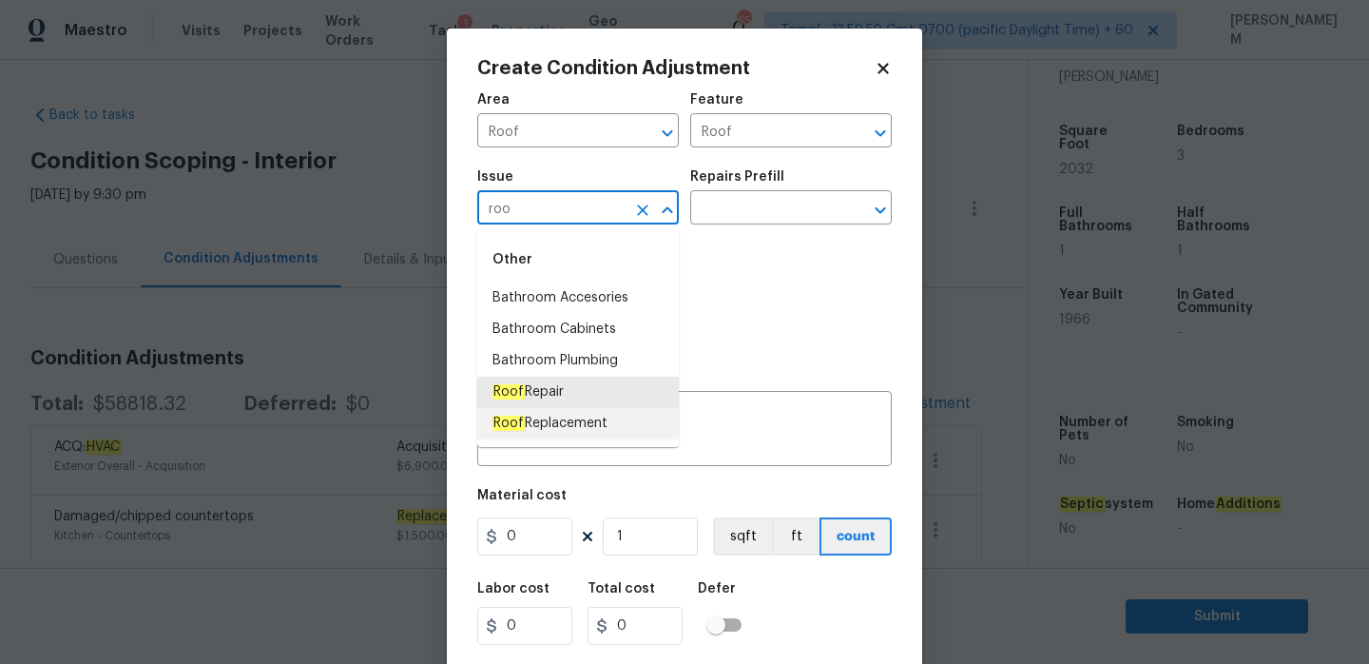
click at [582, 434] on li "Roof Replacement" at bounding box center [578, 423] width 202 height 31
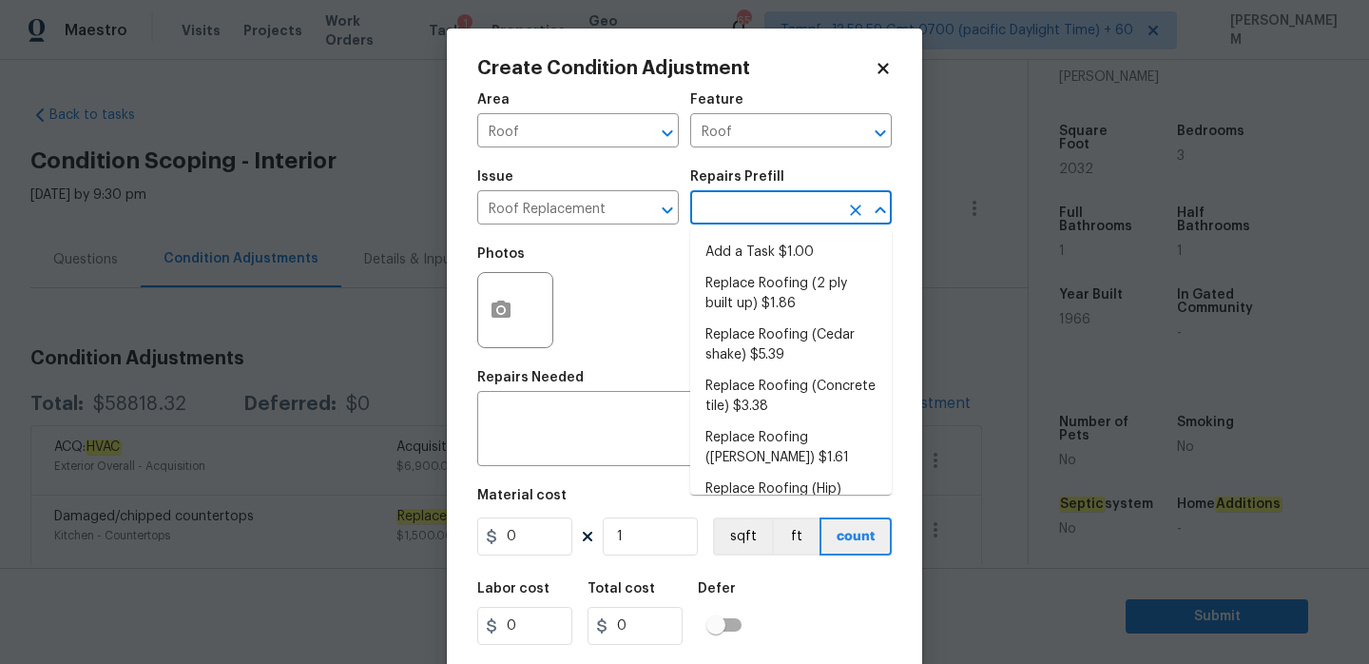
click at [743, 222] on input "text" at bounding box center [764, 209] width 148 height 29
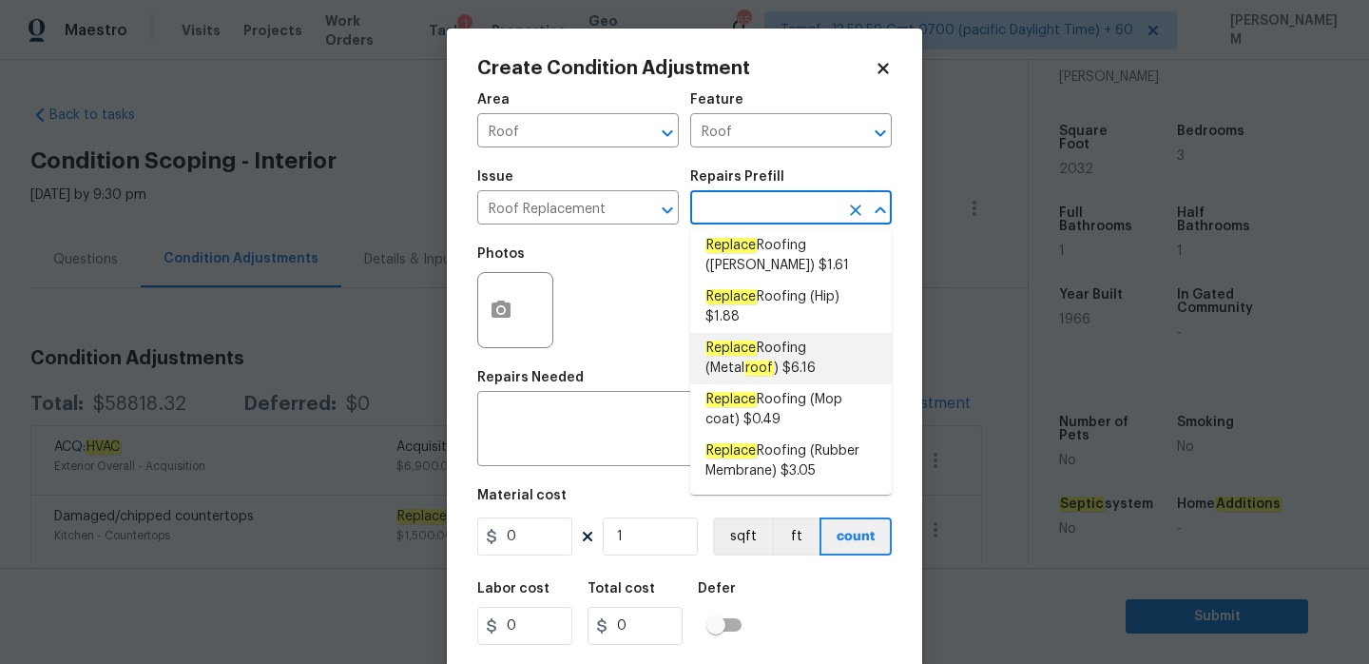
scroll to position [164, 0]
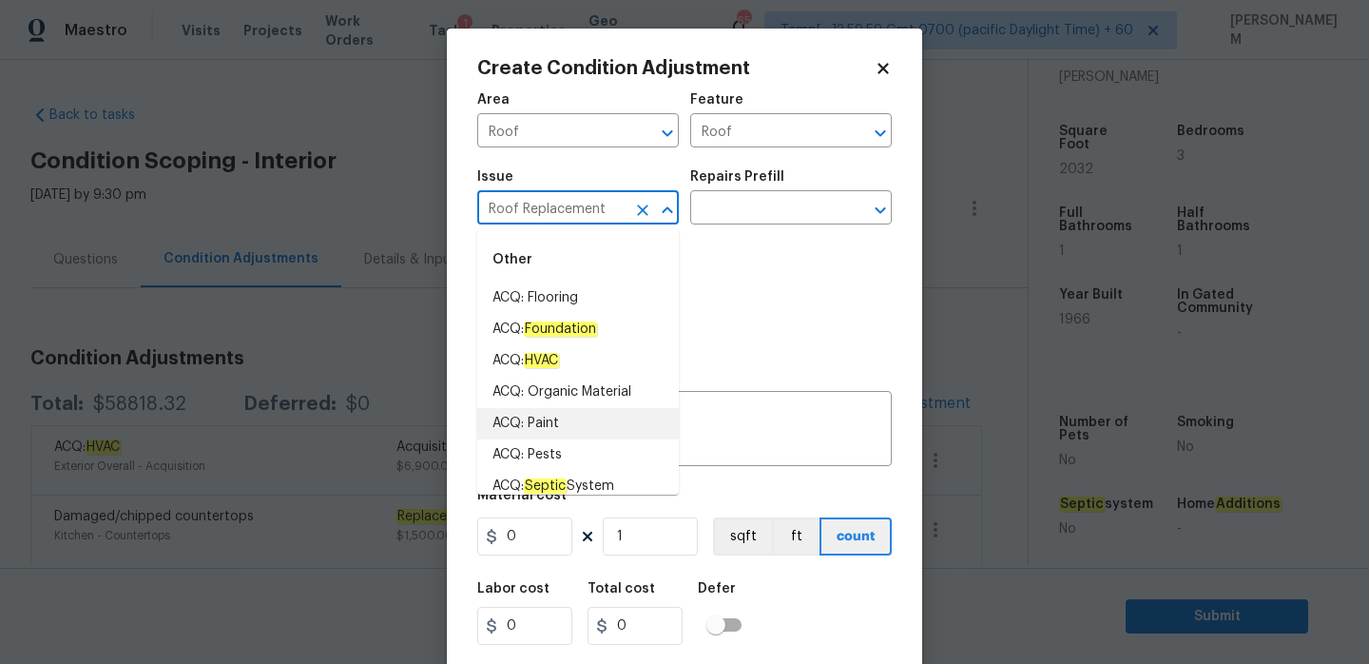
click at [601, 218] on input "Roof Replacement" at bounding box center [551, 209] width 148 height 29
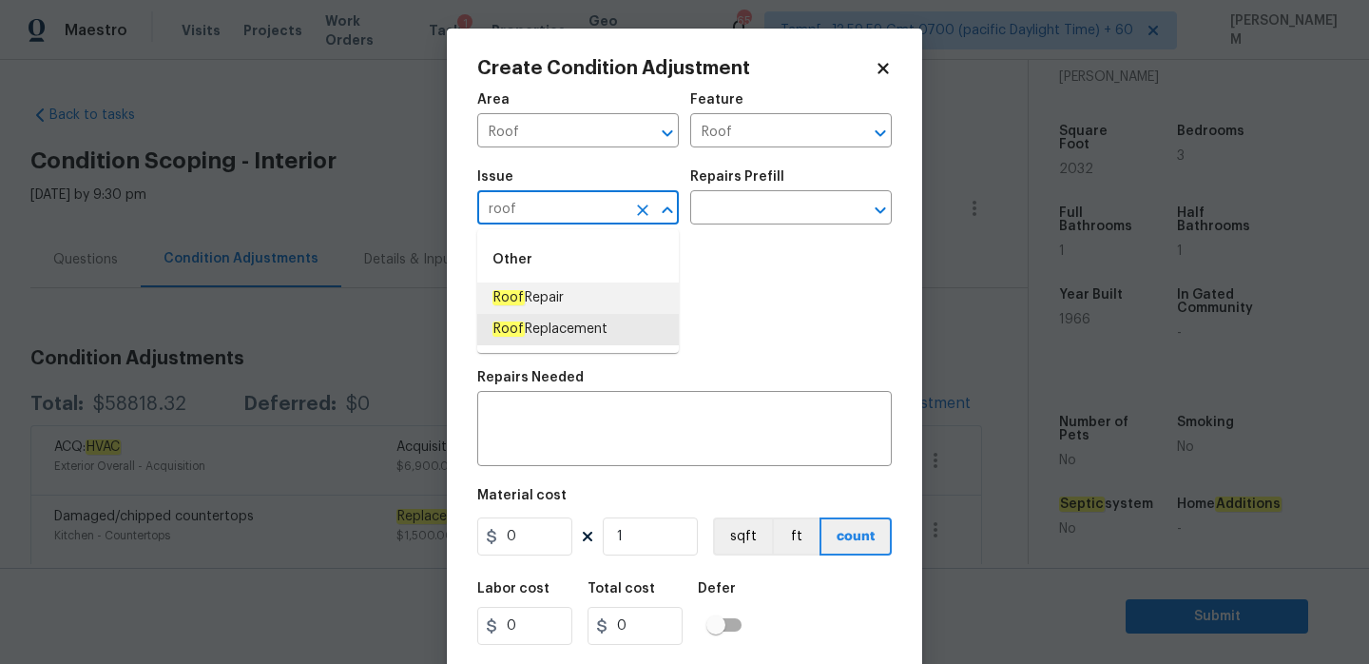
click at [579, 303] on li "Roof Repair" at bounding box center [578, 297] width 202 height 31
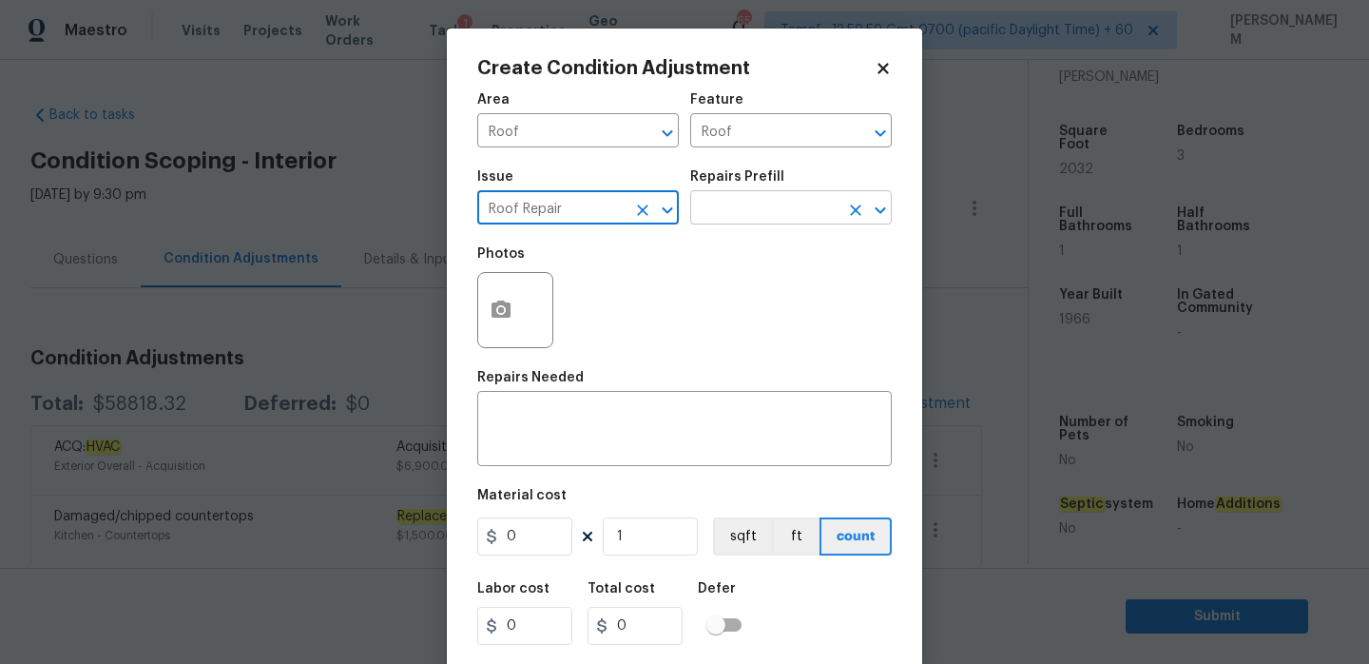
type input "Roof Repair"
click at [760, 202] on input "text" at bounding box center [764, 209] width 148 height 29
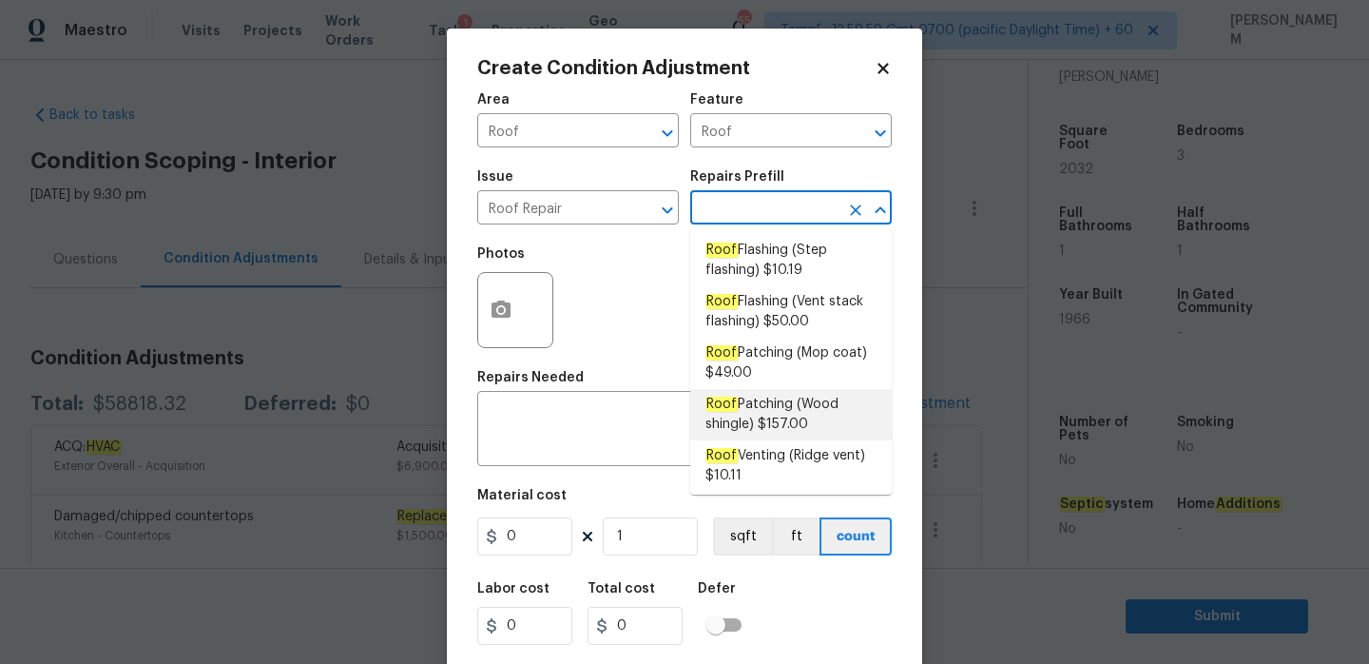
scroll to position [223, 0]
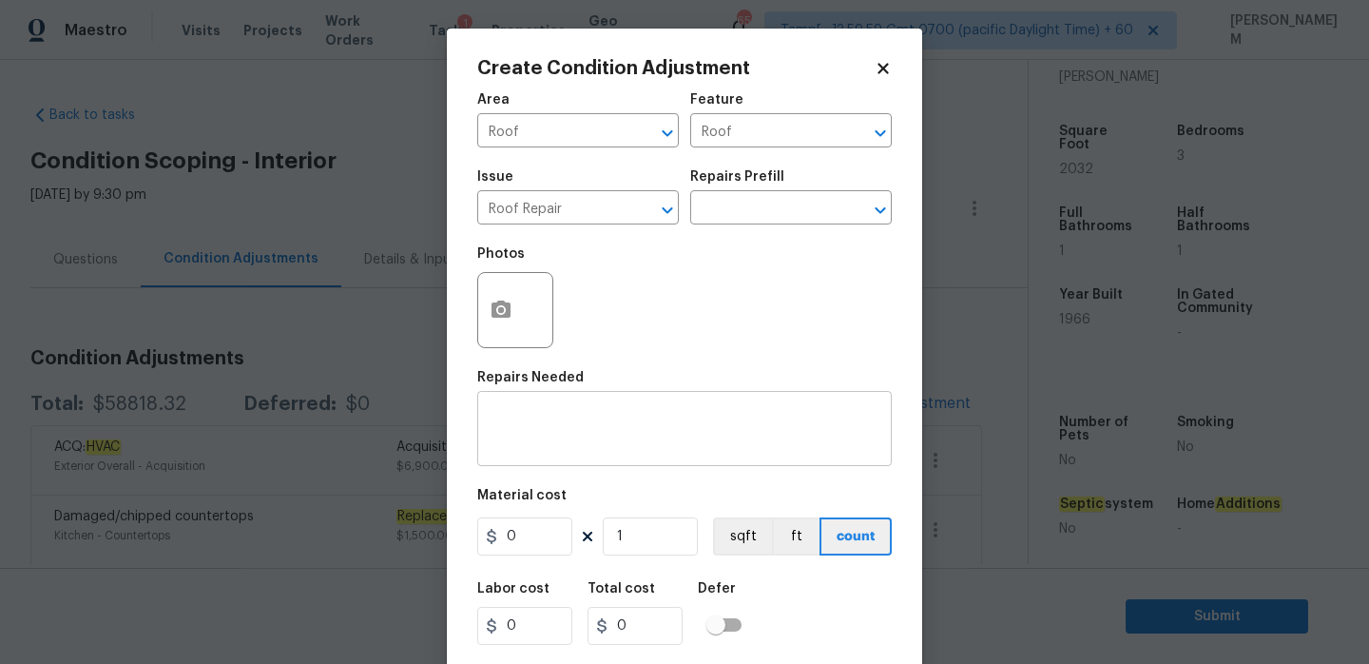
click at [576, 411] on div "x ​" at bounding box center [684, 430] width 414 height 70
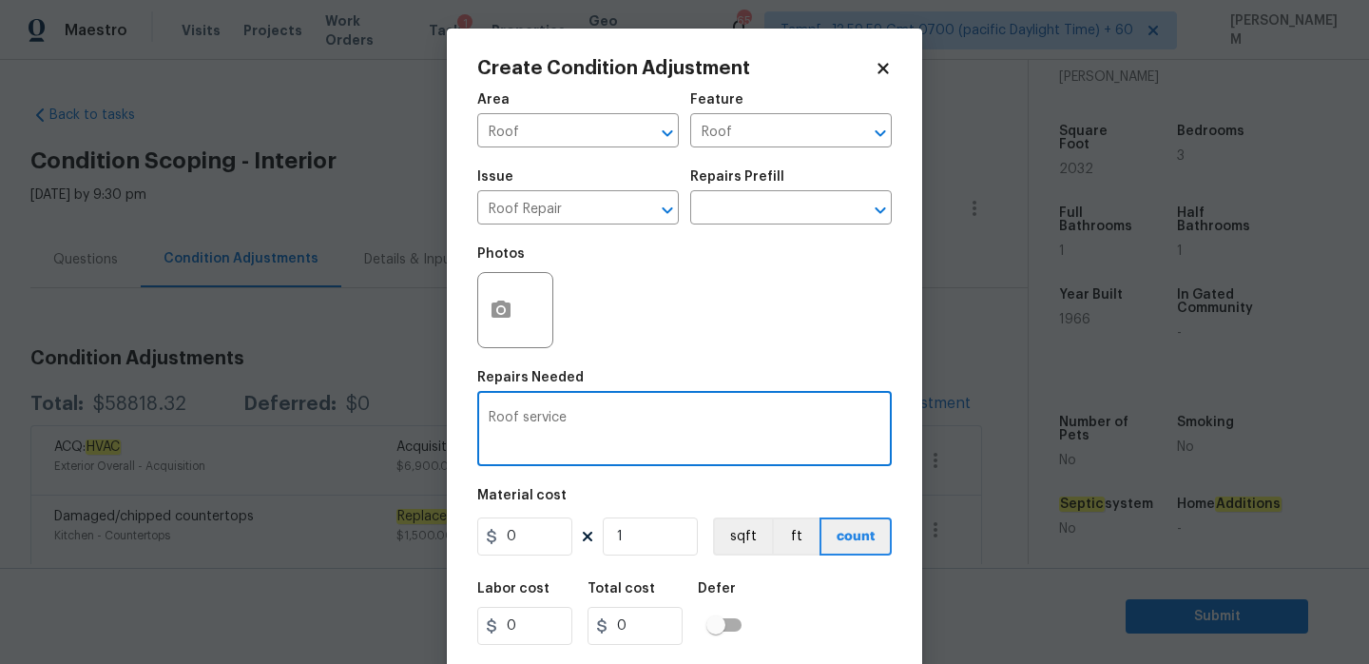
click at [523, 416] on textarea "Roof service" at bounding box center [685, 431] width 392 height 40
type textarea "Roof repair/service"
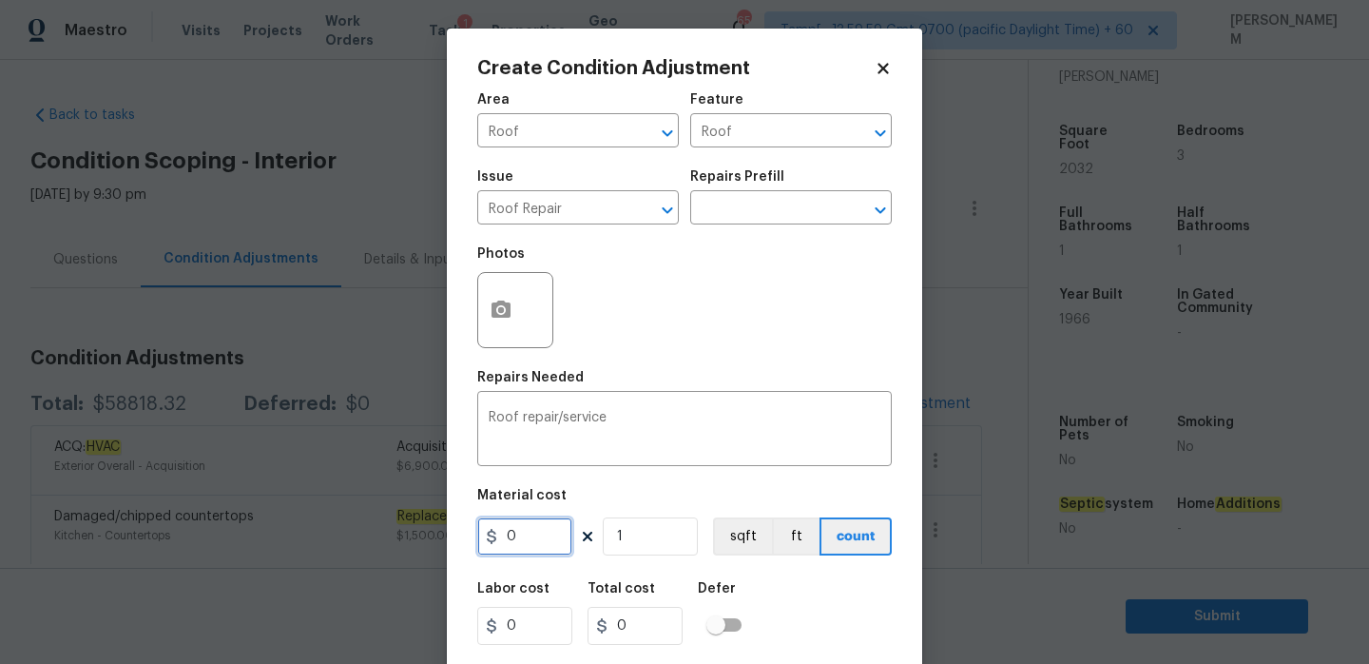
drag, startPoint x: 543, startPoint y: 531, endPoint x: 372, endPoint y: 521, distance: 171.4
click at [378, 524] on div "Create Condition Adjustment Area Roof ​ Feature Roof ​ Issue Roof Repair ​ Repa…" at bounding box center [684, 332] width 1369 height 664
paste input "text"
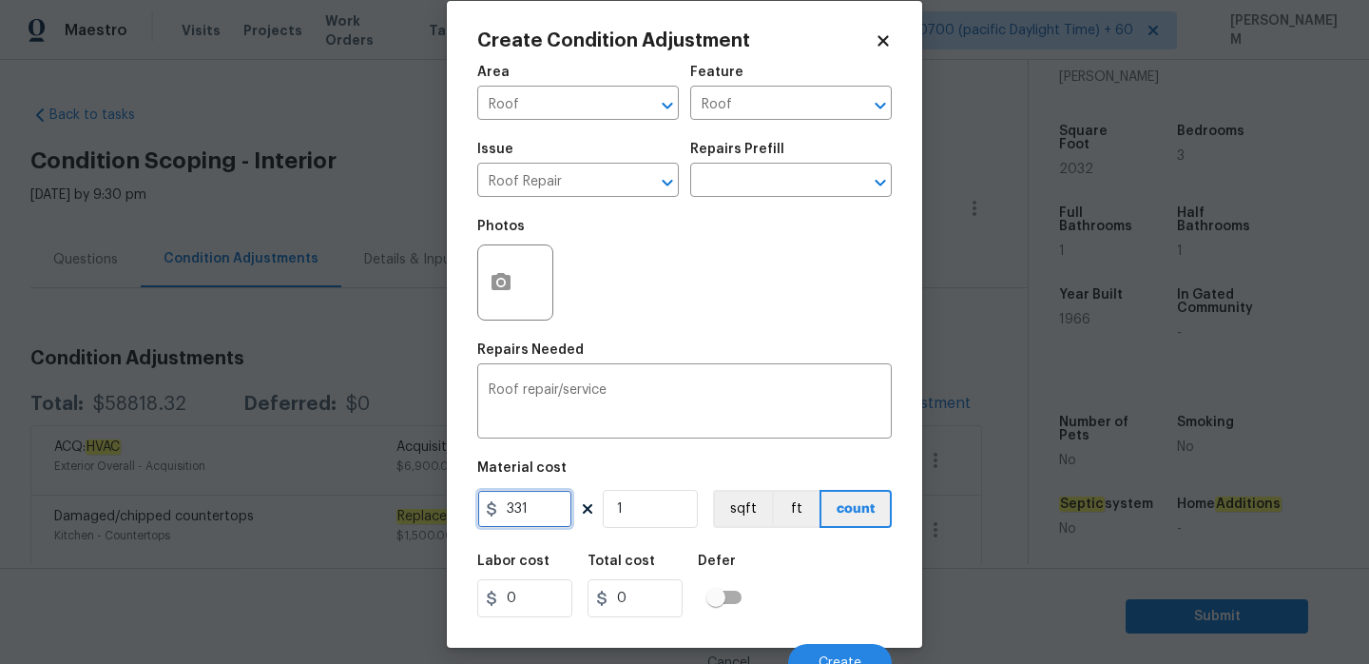
scroll to position [47, 0]
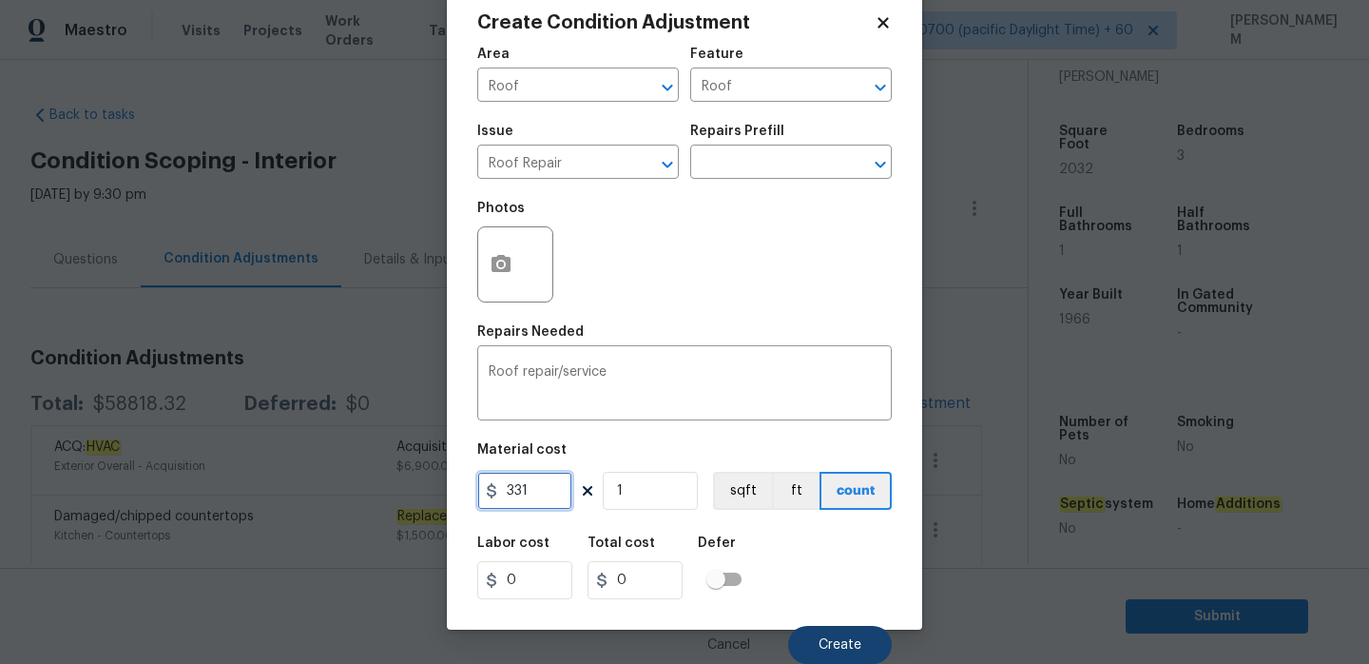
type input "331"
click at [829, 636] on button "Create" at bounding box center [840, 645] width 104 height 38
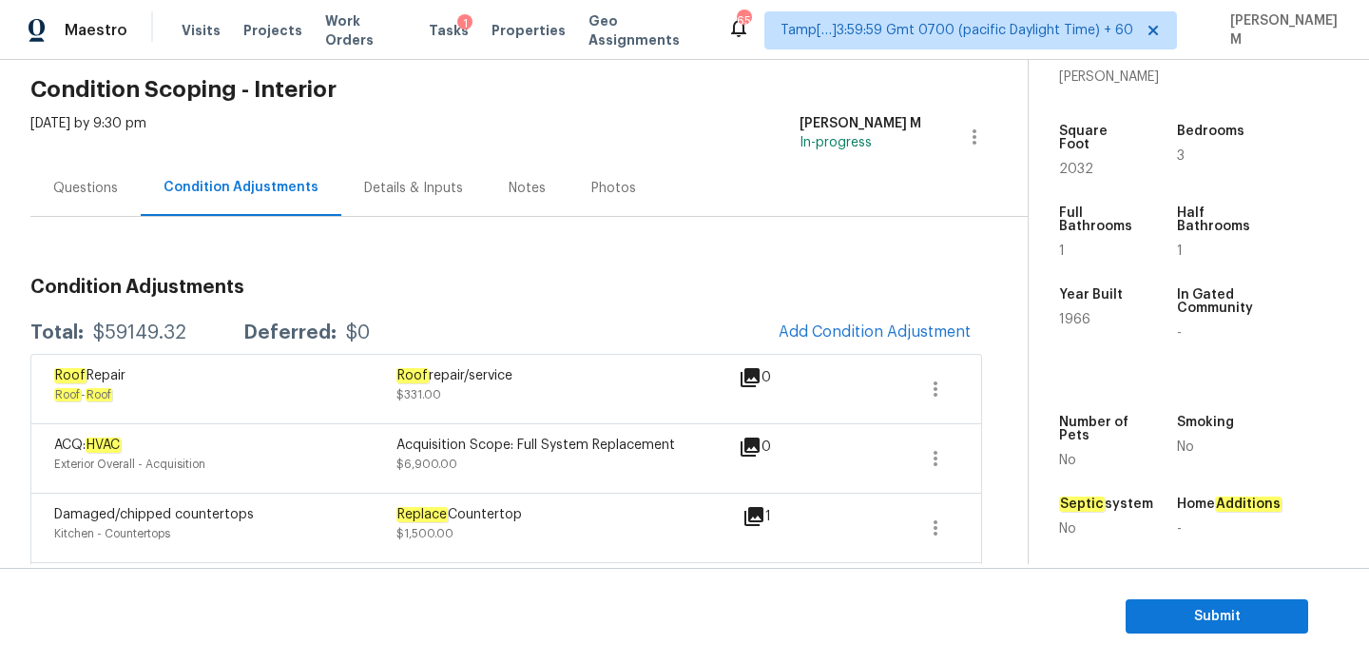
scroll to position [92, 0]
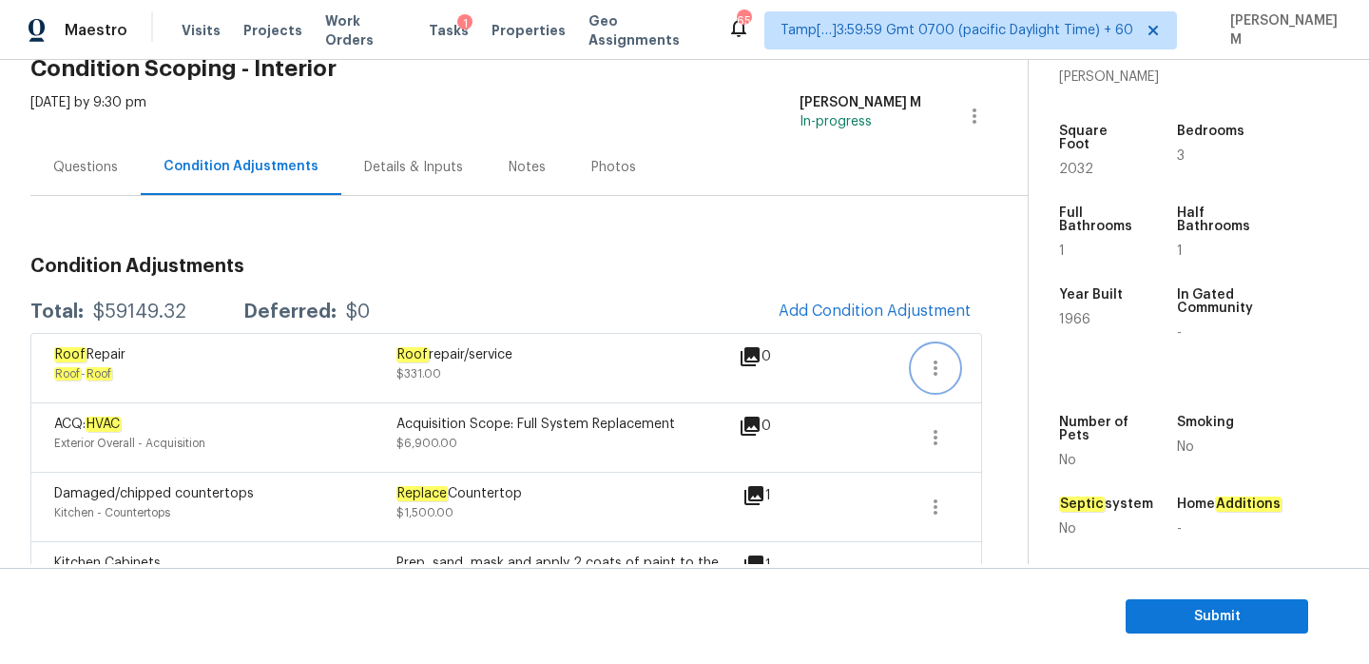
click at [925, 350] on button "button" at bounding box center [936, 368] width 46 height 46
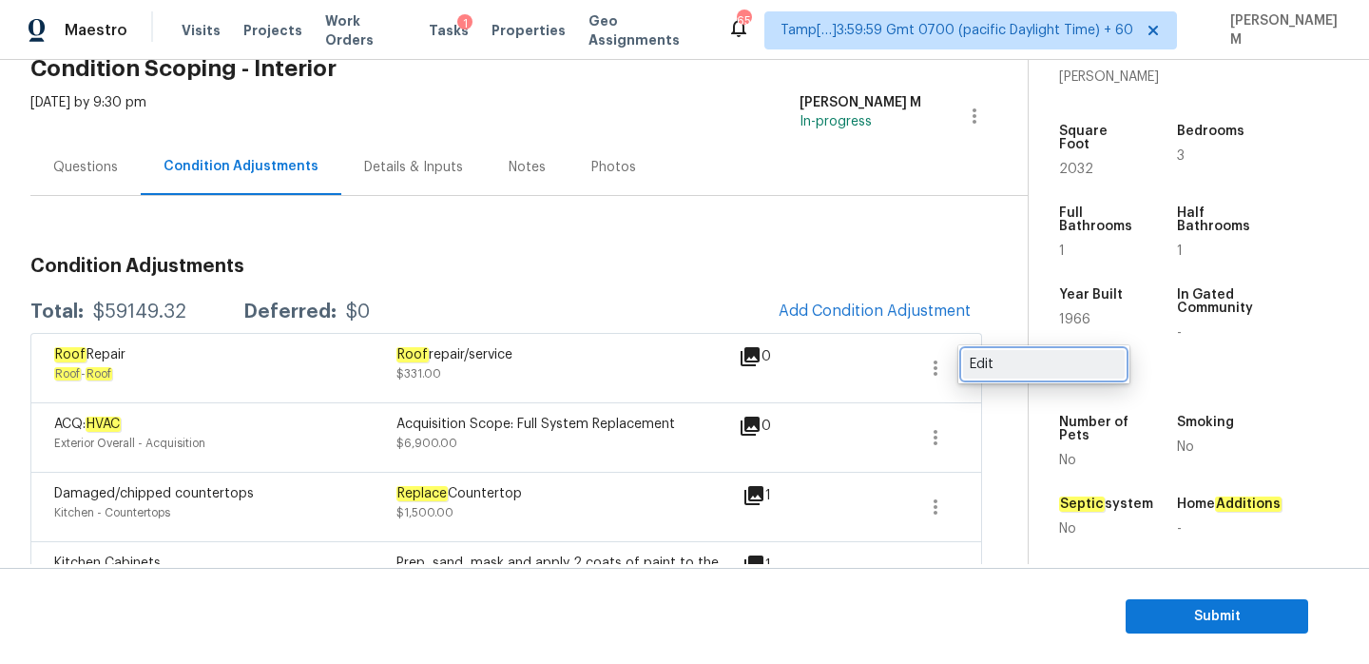
click at [978, 358] on div "Edit" at bounding box center [1044, 364] width 148 height 19
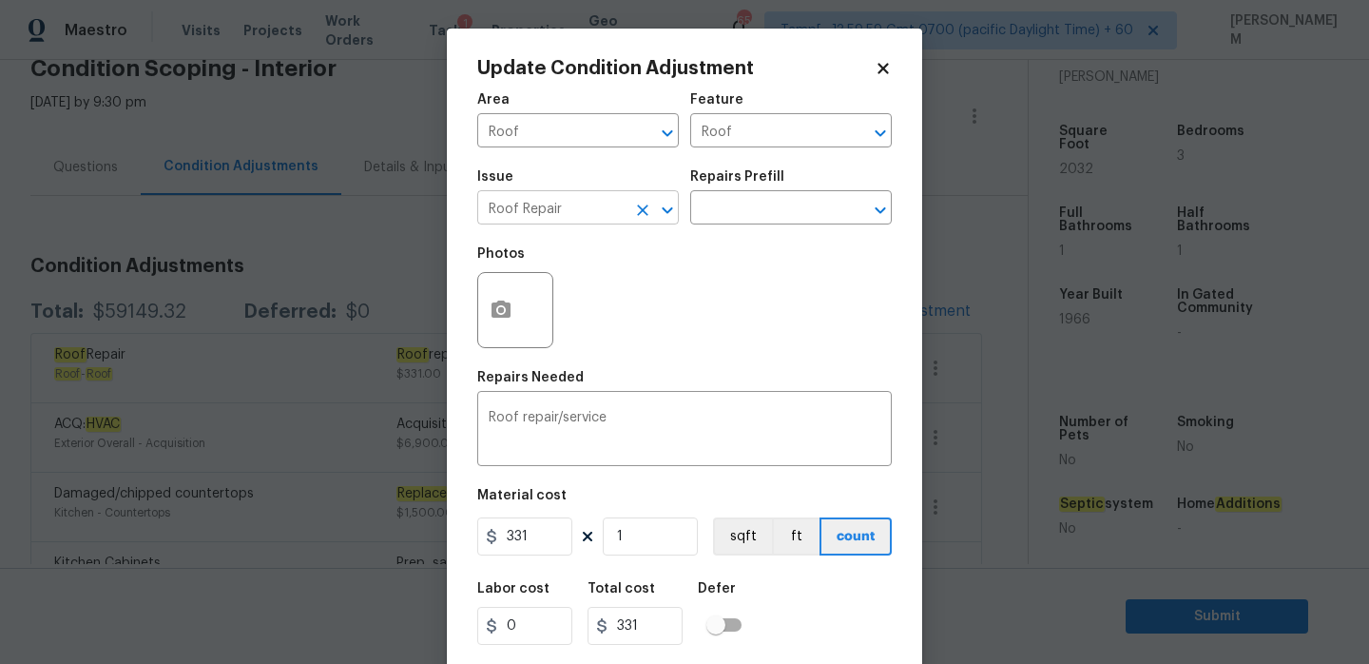
click at [621, 207] on input "Roof Repair" at bounding box center [551, 209] width 148 height 29
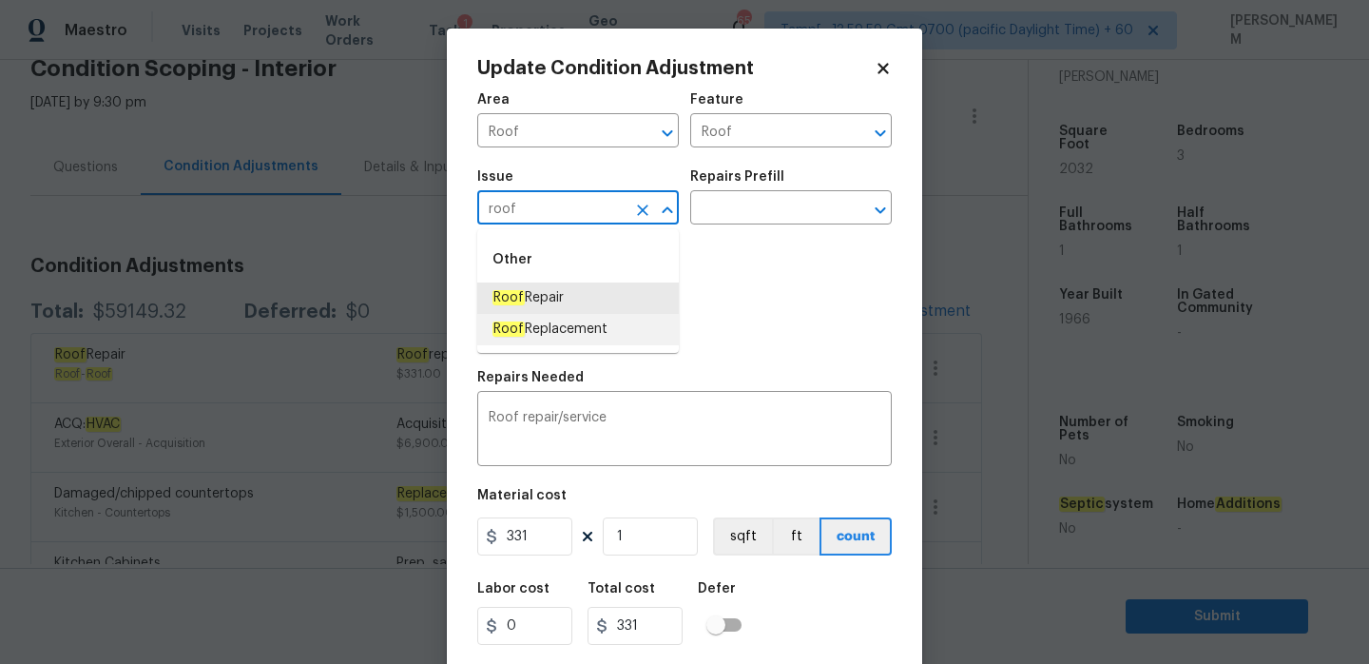
click at [608, 329] on li "Roof Replacement" at bounding box center [578, 329] width 202 height 31
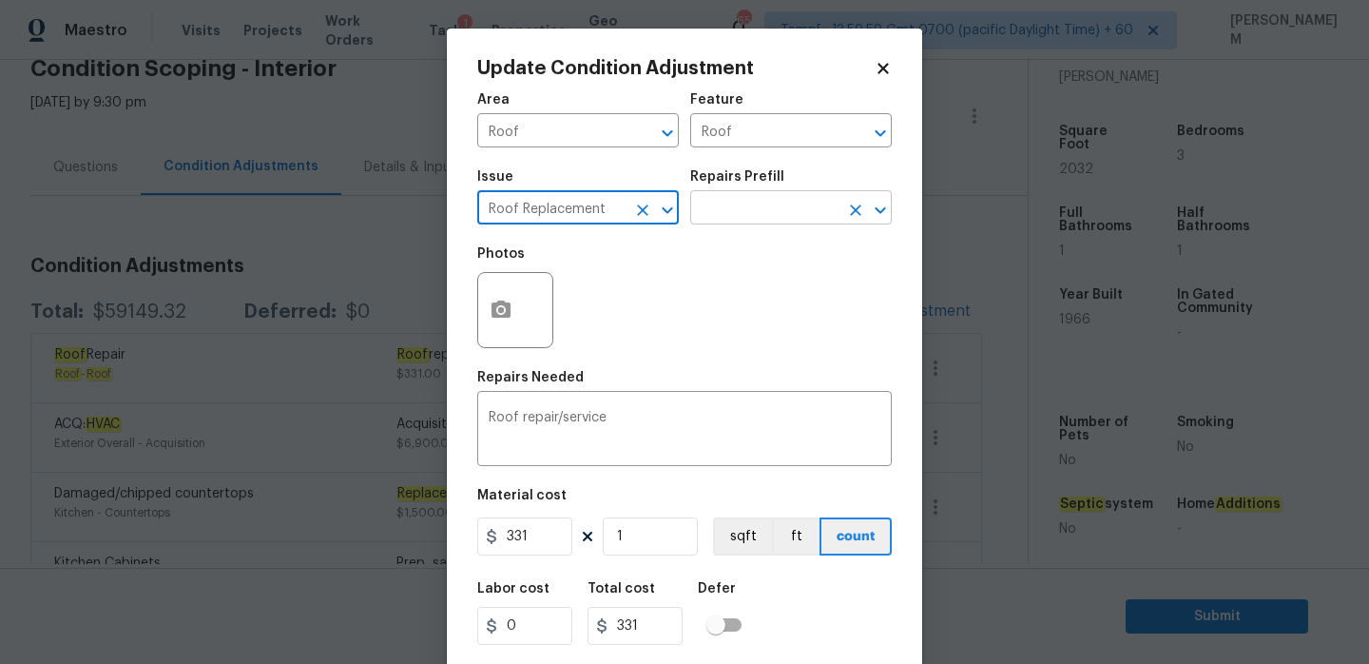
click at [797, 209] on input "text" at bounding box center [764, 209] width 148 height 29
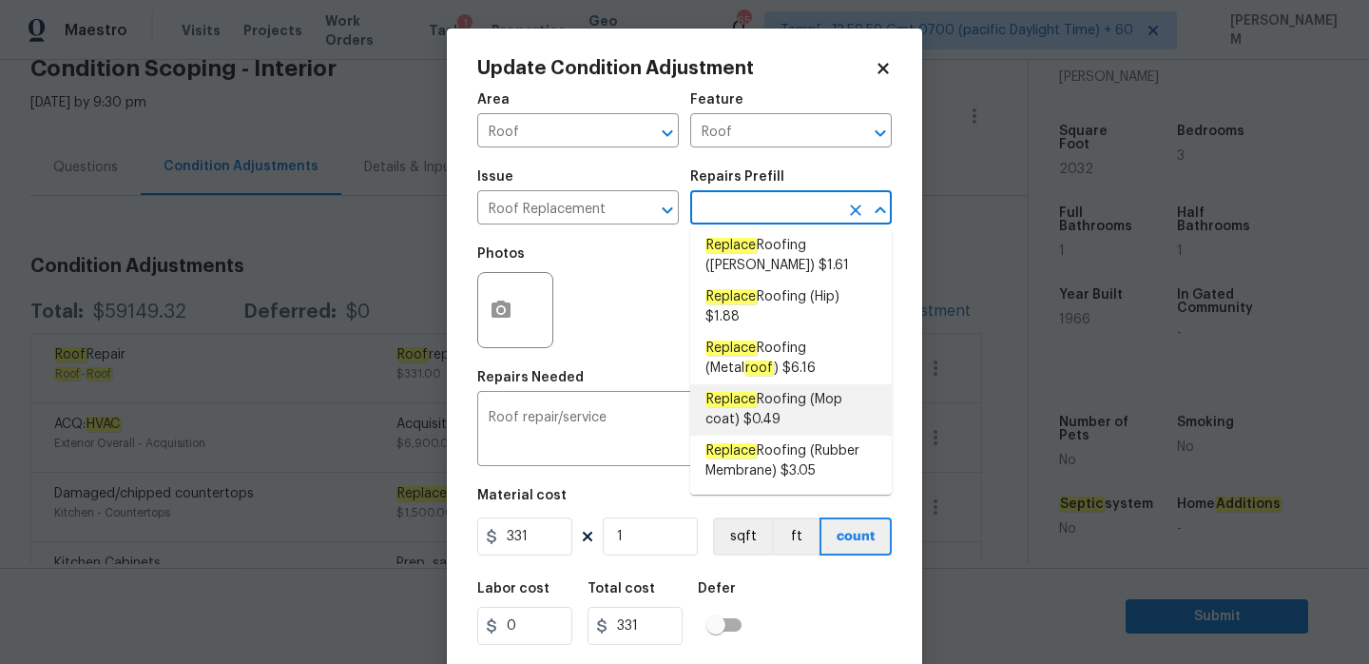
scroll to position [188, 0]
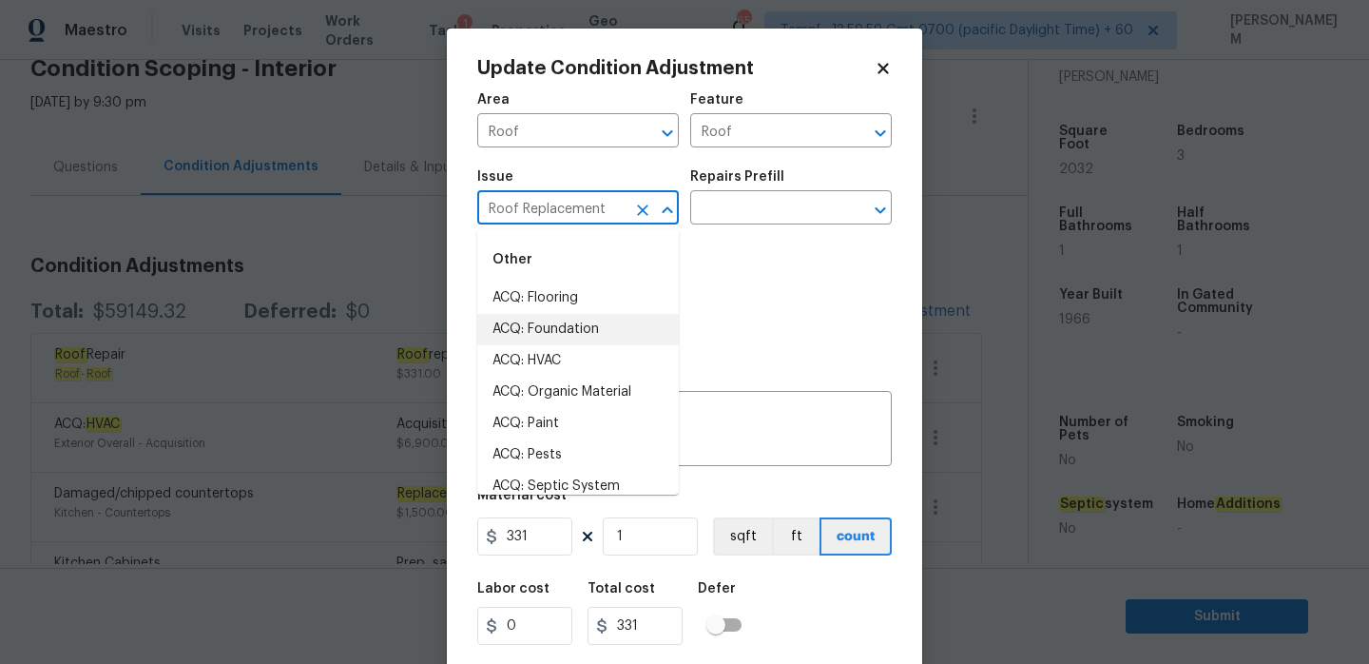
click at [565, 196] on input "Roof Replacement" at bounding box center [551, 209] width 148 height 29
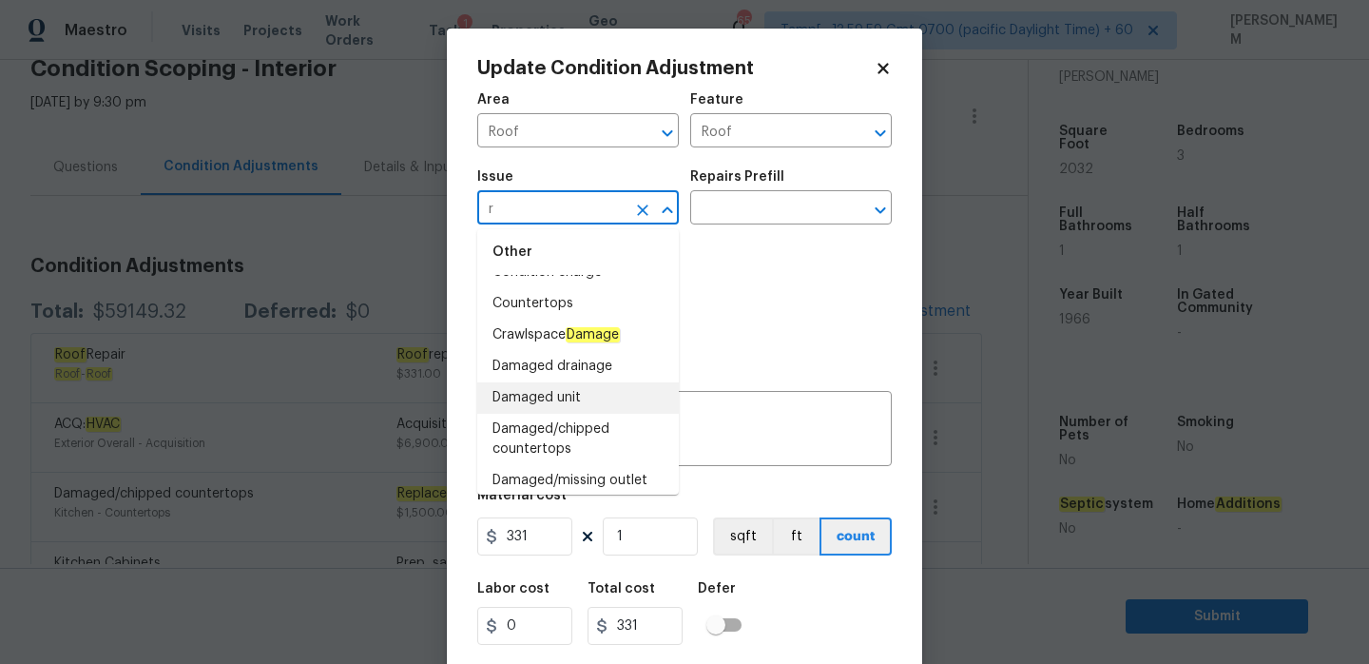
scroll to position [0, 0]
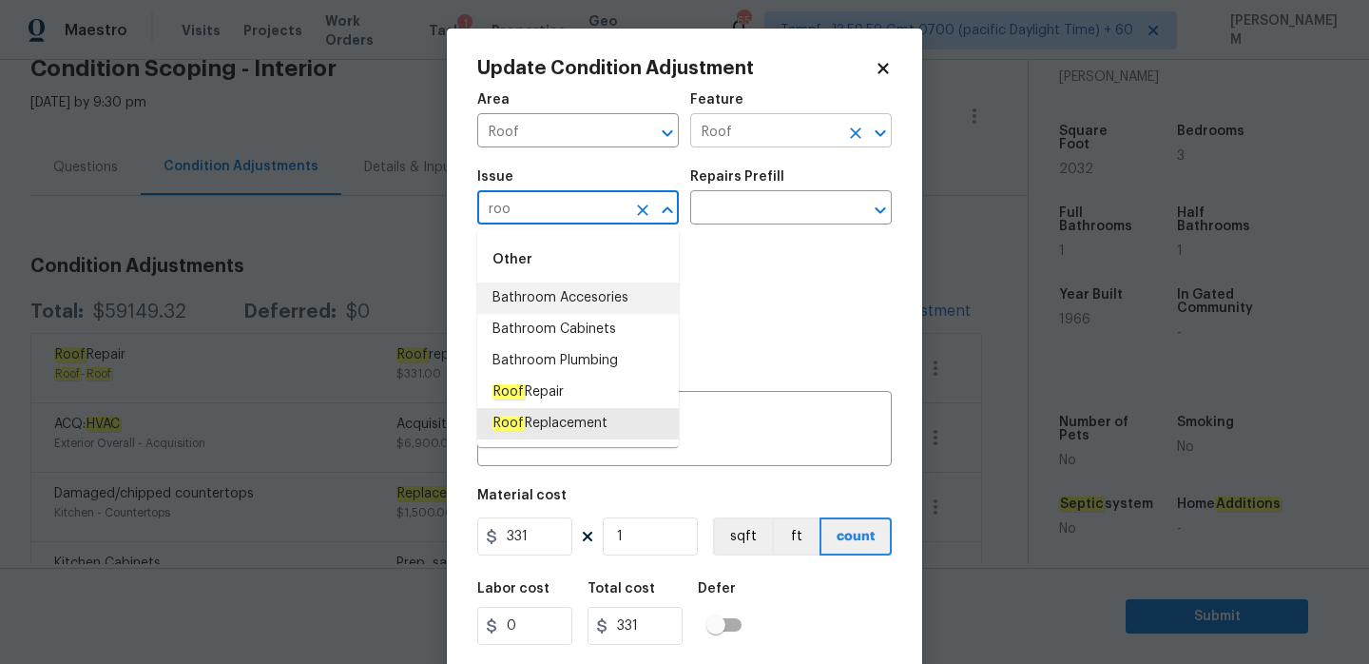
type input "Roof Replacement"
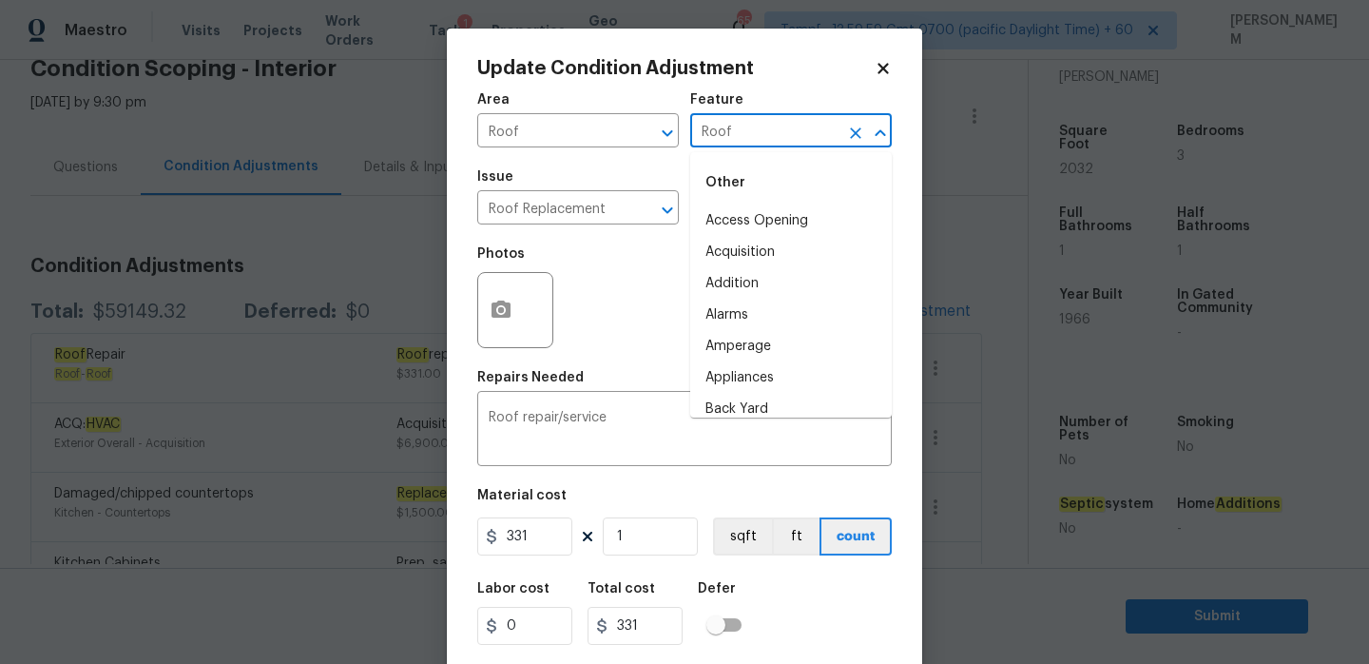
click at [769, 127] on input "Roof" at bounding box center [764, 132] width 148 height 29
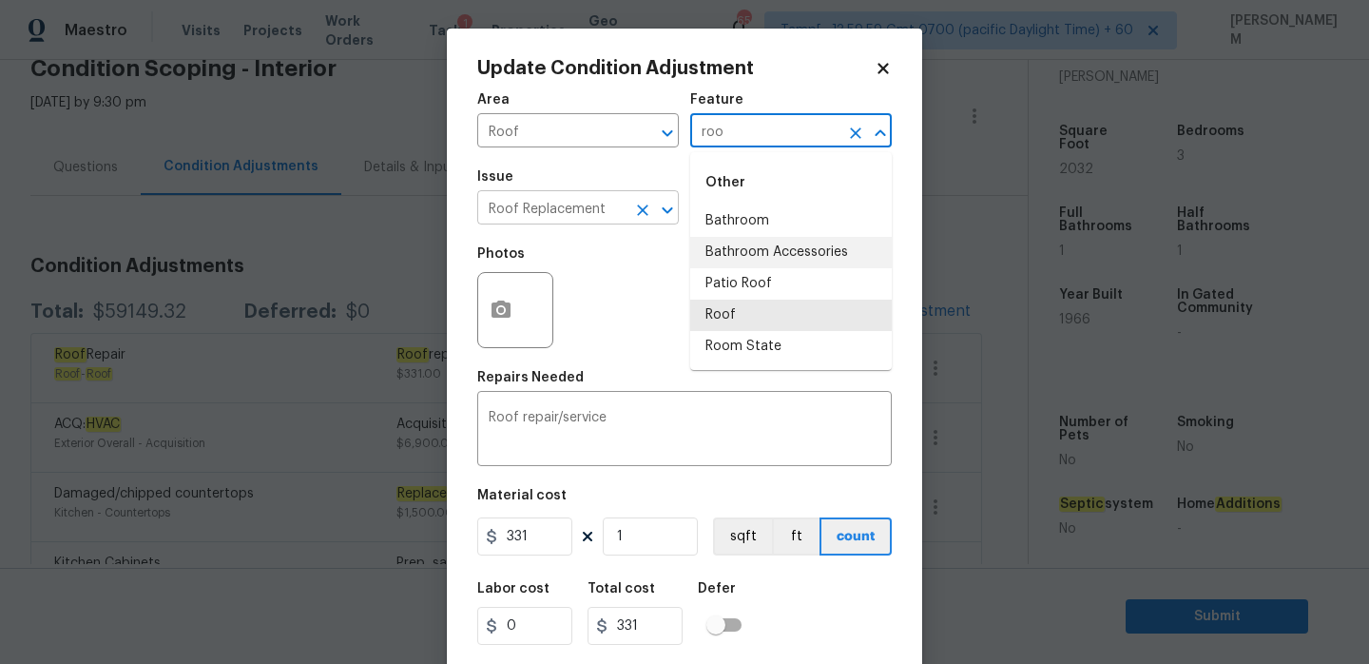
type input "Roof"
click at [609, 212] on input "Roof Replacement" at bounding box center [551, 209] width 148 height 29
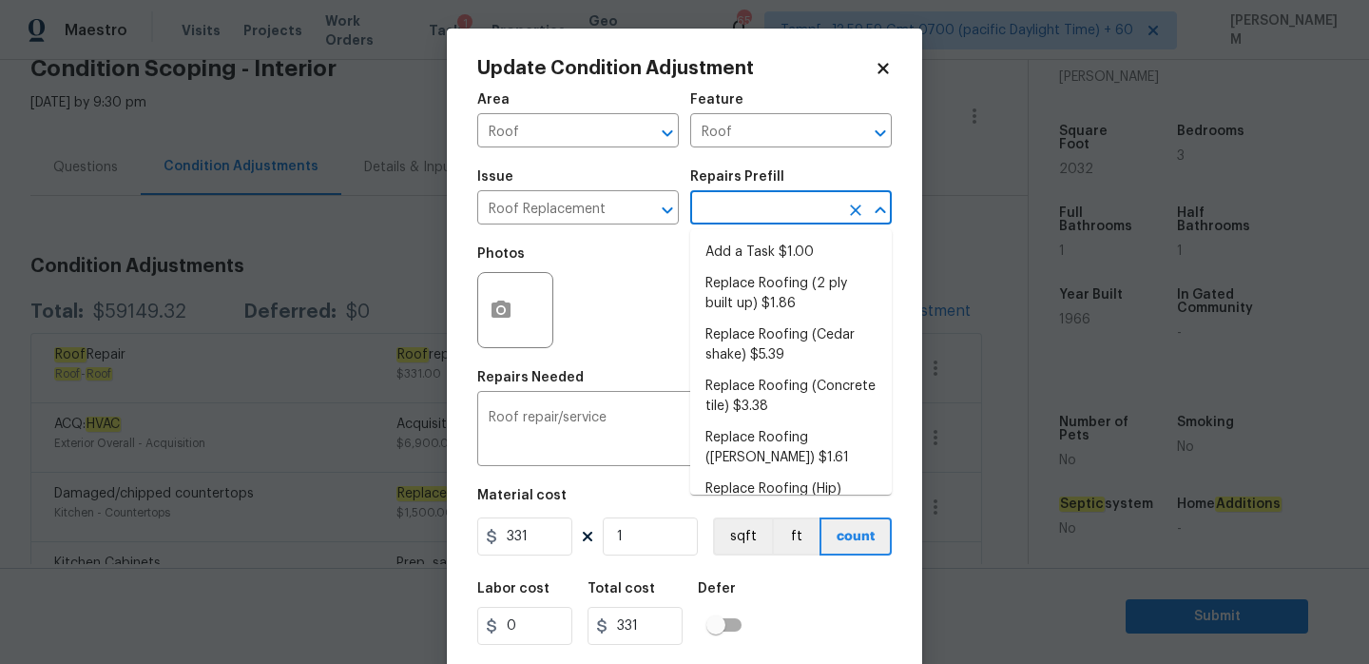
click at [761, 213] on input "text" at bounding box center [764, 209] width 148 height 29
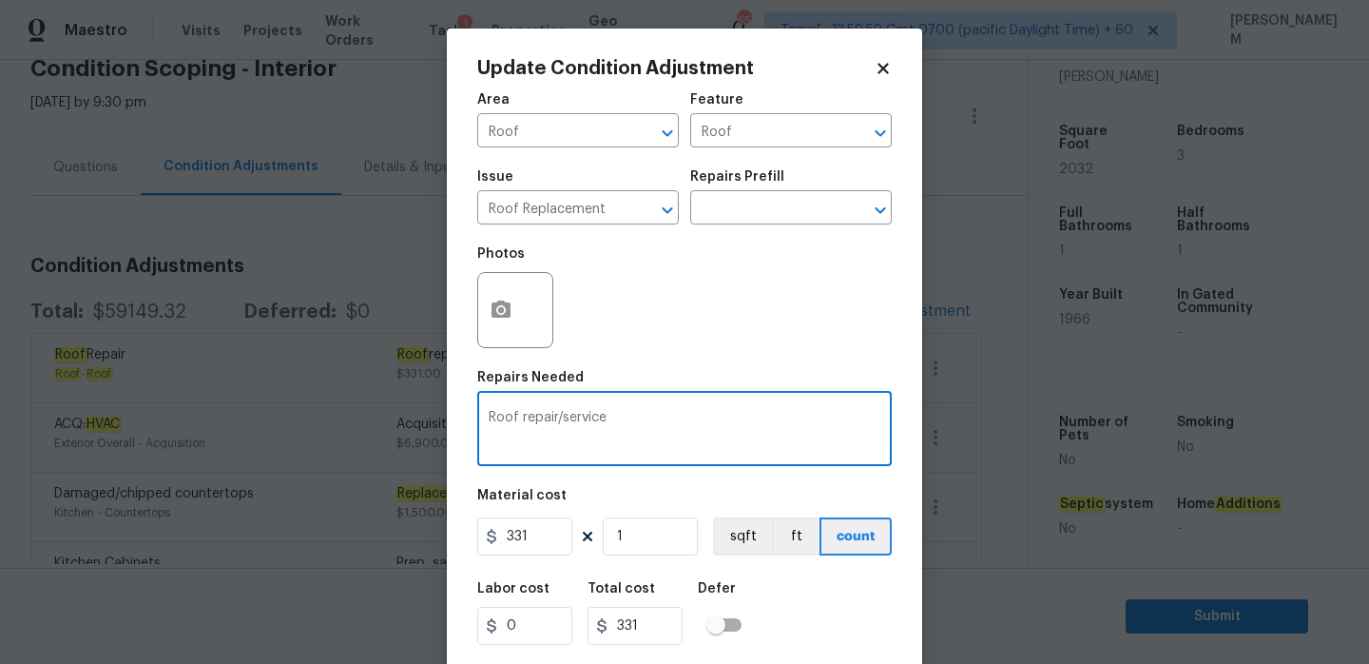
click at [612, 424] on textarea "Roof repair/service" at bounding box center [685, 431] width 392 height 40
type textarea "r"
type textarea "replace shingle roof"
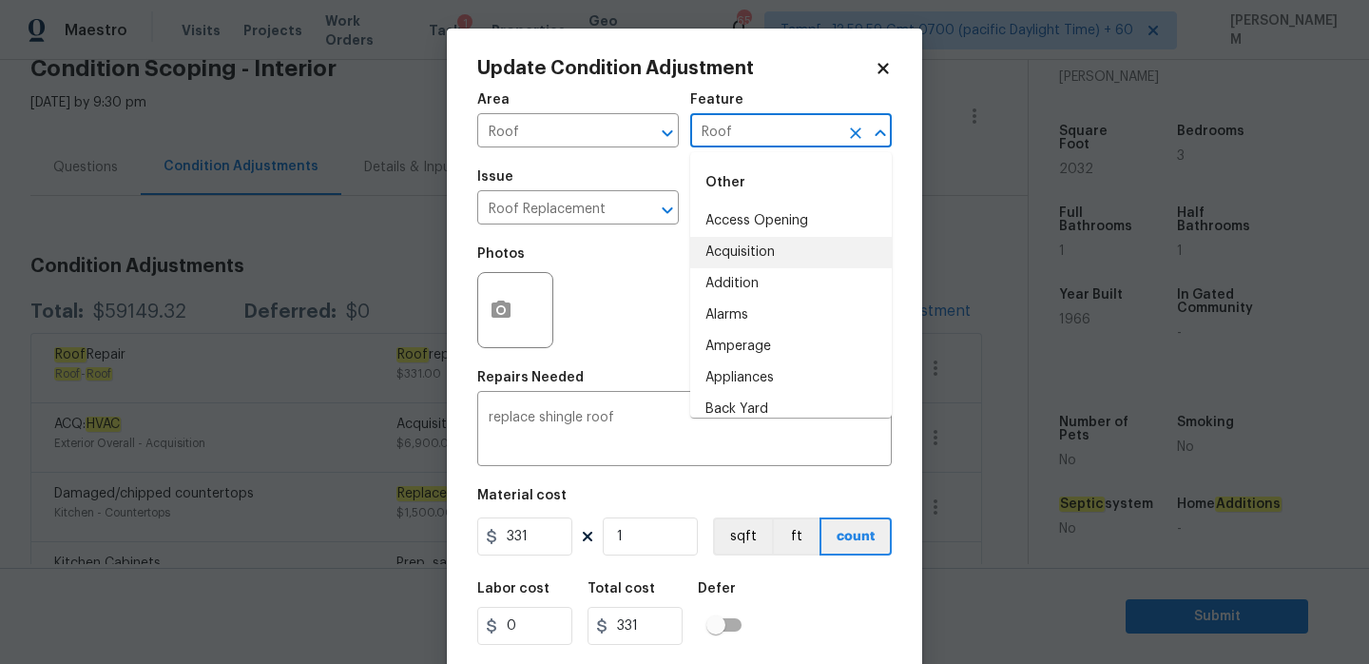
click at [750, 138] on input "Roof" at bounding box center [764, 132] width 148 height 29
click at [571, 222] on input "Roof Replacement" at bounding box center [551, 209] width 148 height 29
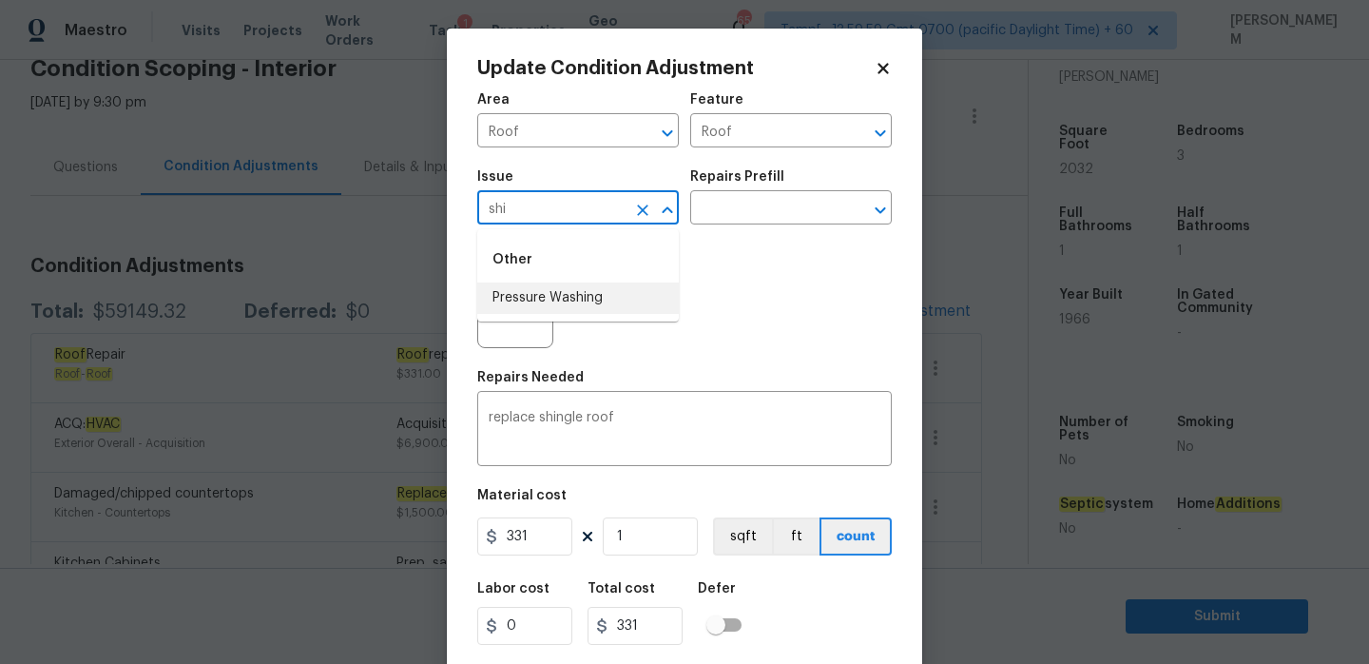
click at [587, 211] on input "shi" at bounding box center [551, 209] width 148 height 29
type input "Roof Replacement"
click at [342, 380] on body "Maestro Visits Projects Work Orders Tasks 1 Properties Geo Assignments 650 Tamp…" at bounding box center [684, 332] width 1369 height 664
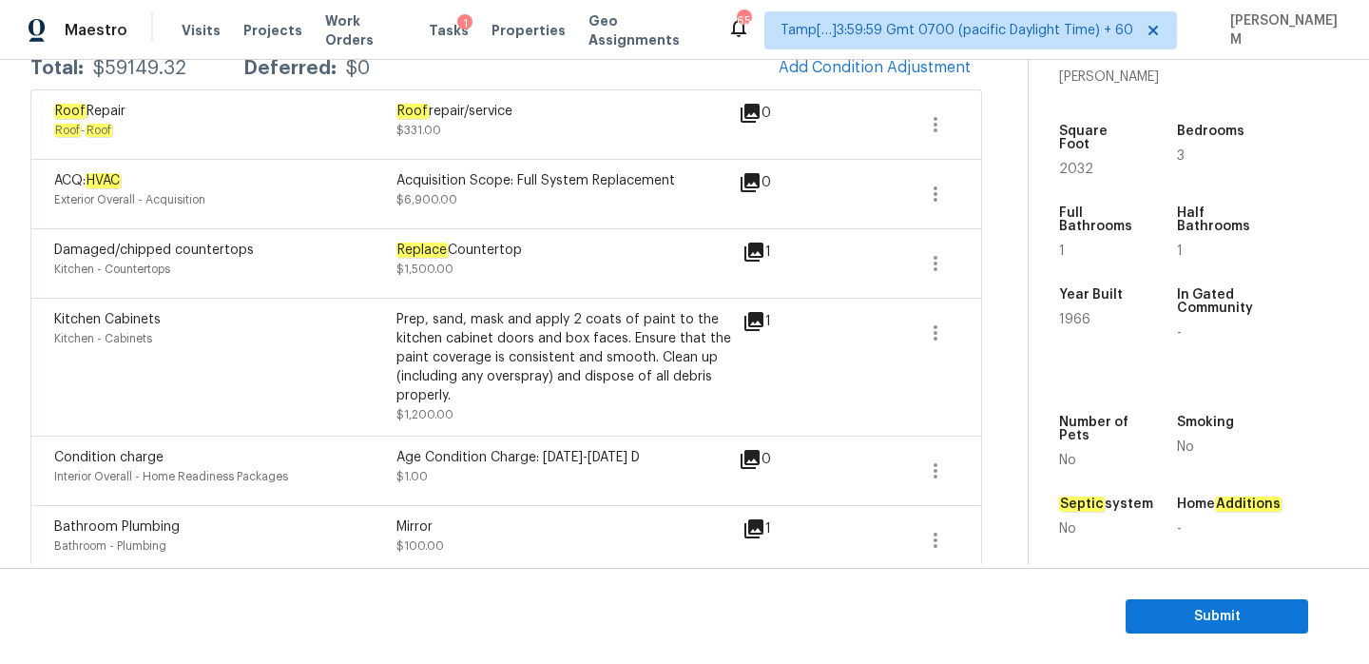
scroll to position [57, 0]
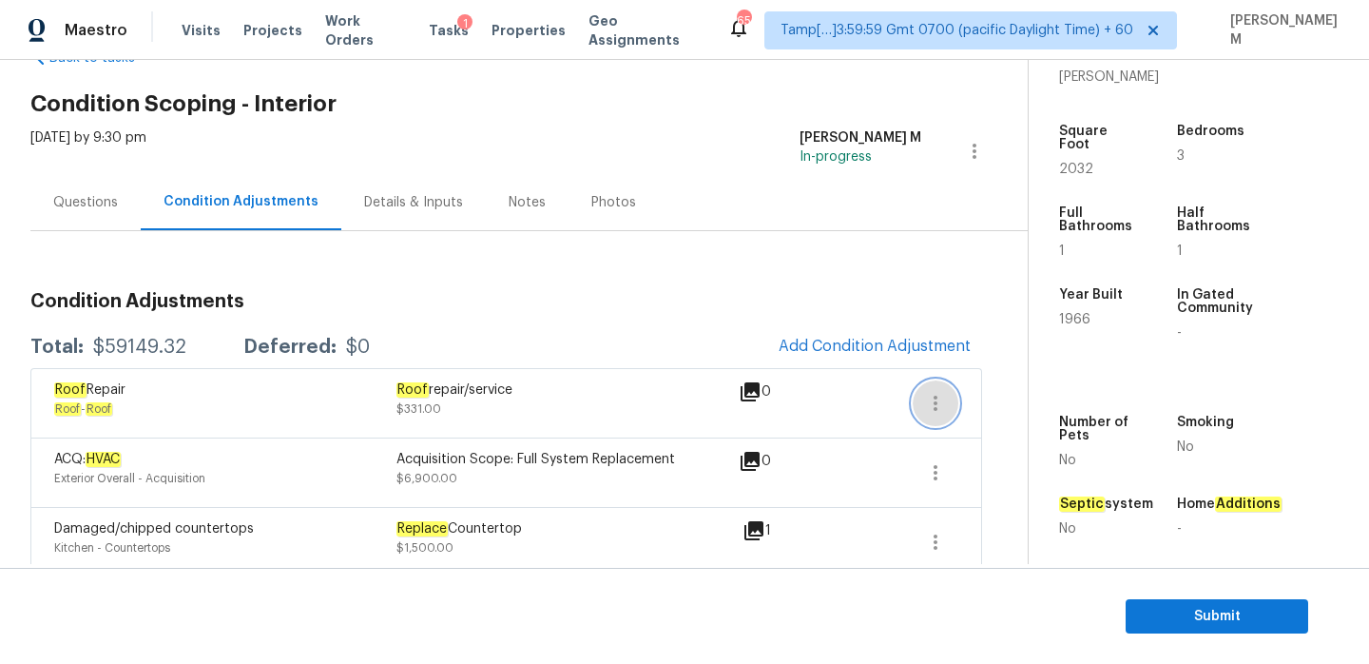
click at [933, 406] on icon "button" at bounding box center [935, 403] width 23 height 23
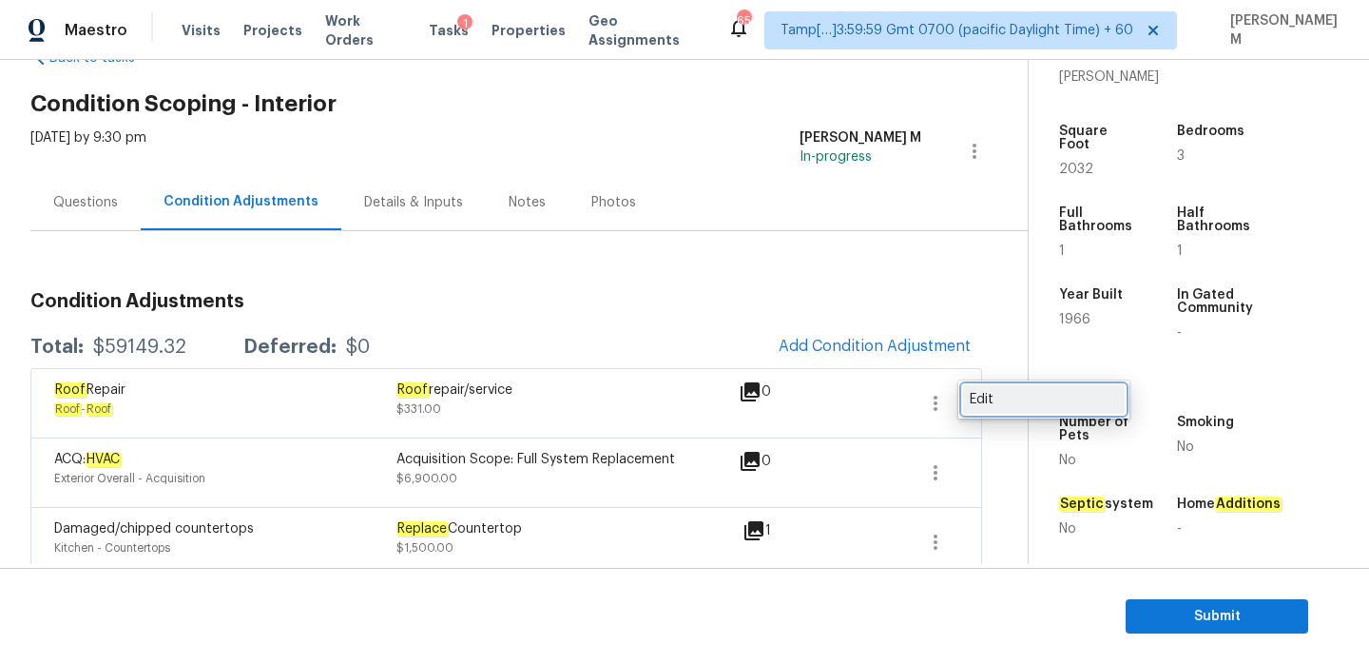
click at [982, 396] on div "Edit" at bounding box center [1044, 399] width 148 height 19
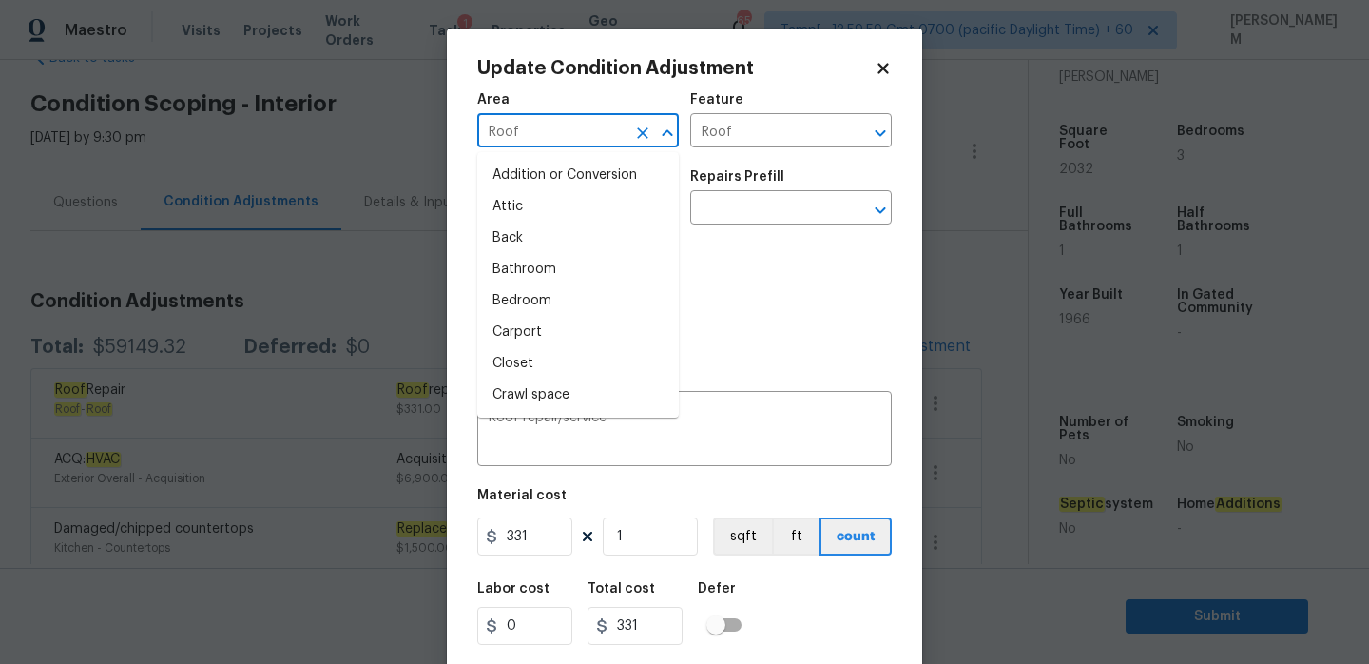
click at [585, 126] on input "Roof" at bounding box center [551, 132] width 148 height 29
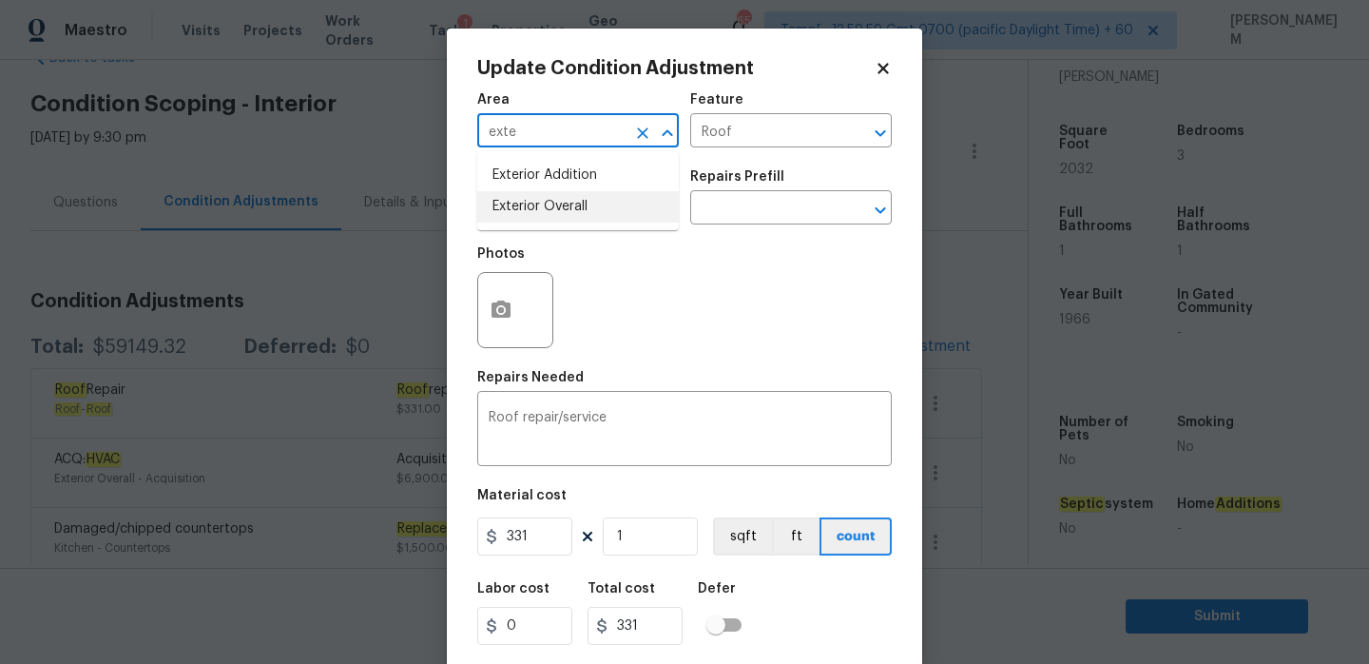
click at [581, 206] on li "Exterior Overall" at bounding box center [578, 206] width 202 height 31
type input "Exterior Overall"
click at [756, 109] on div "Feature" at bounding box center [791, 105] width 202 height 25
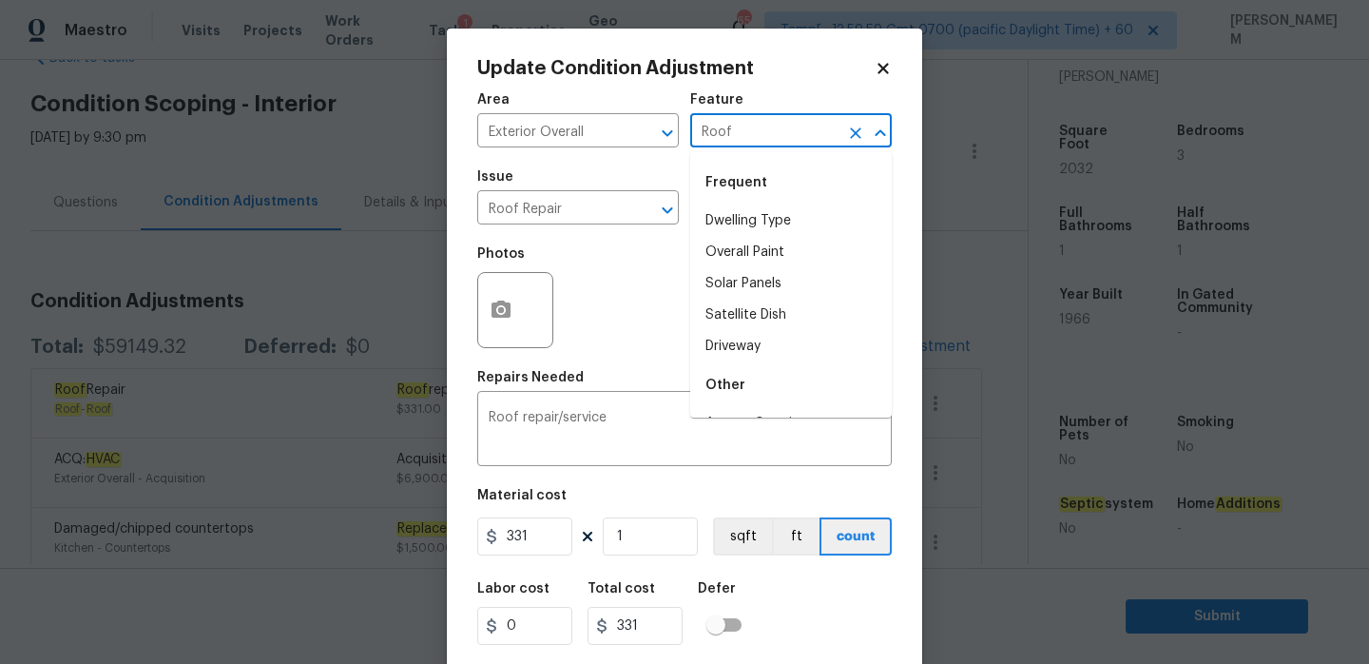
click at [757, 127] on input "Roof" at bounding box center [764, 132] width 148 height 29
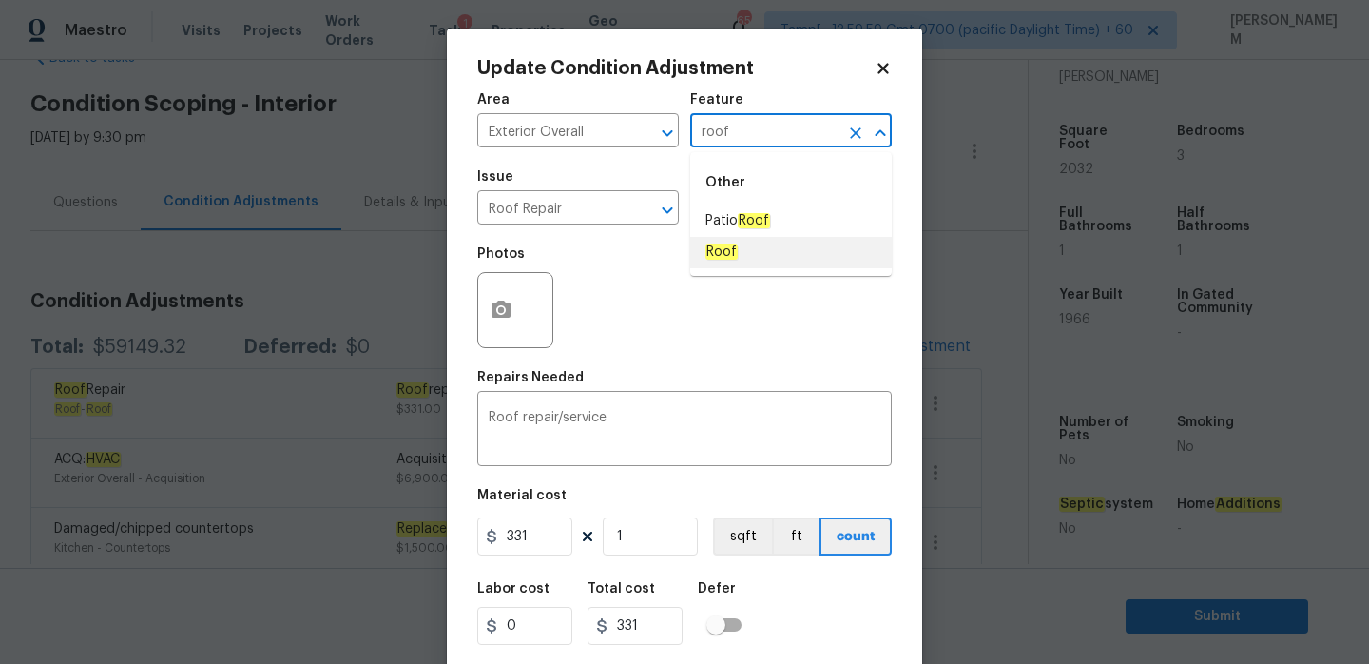
click at [768, 258] on li "Roof" at bounding box center [791, 252] width 202 height 31
type input "Roof"
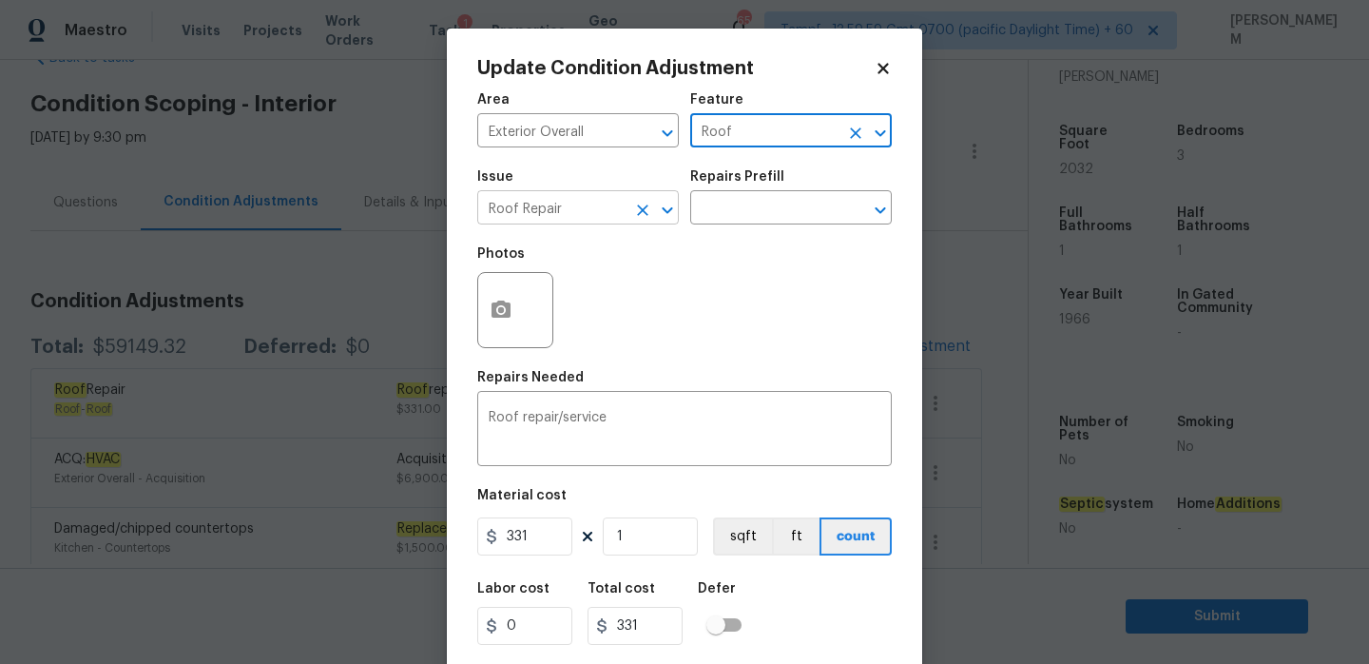
click at [560, 205] on input "Roof Repair" at bounding box center [551, 209] width 148 height 29
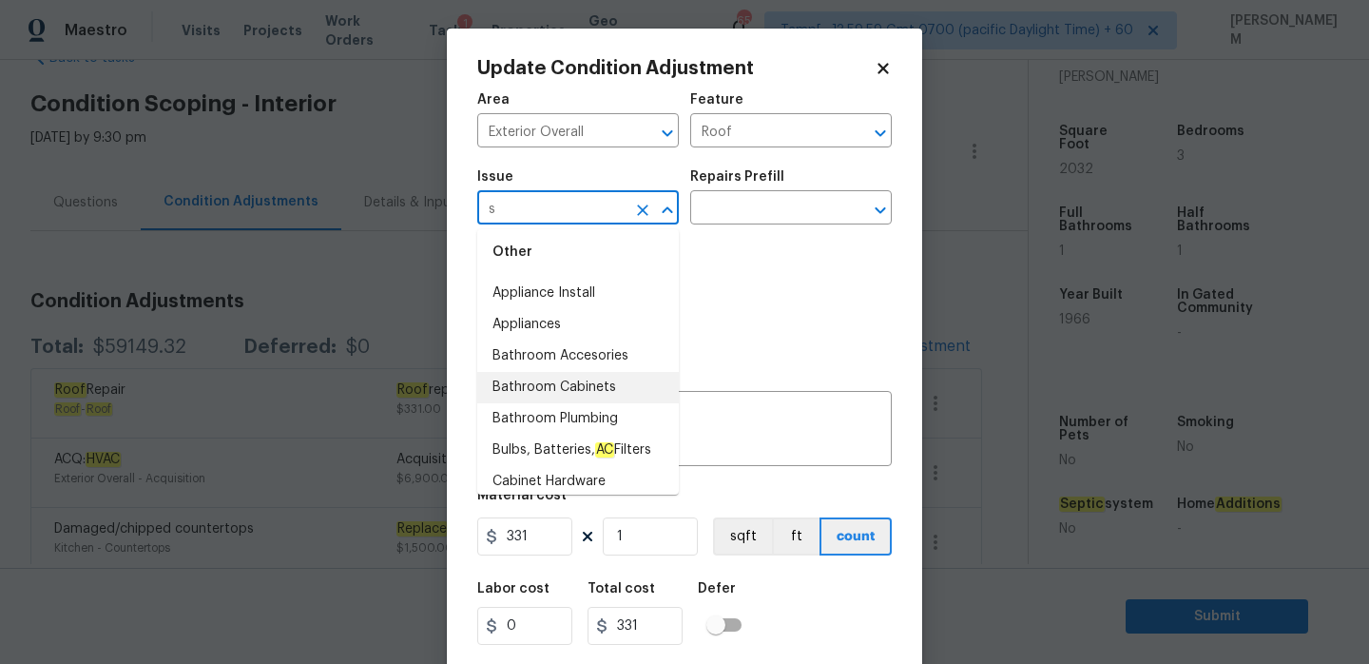
scroll to position [0, 0]
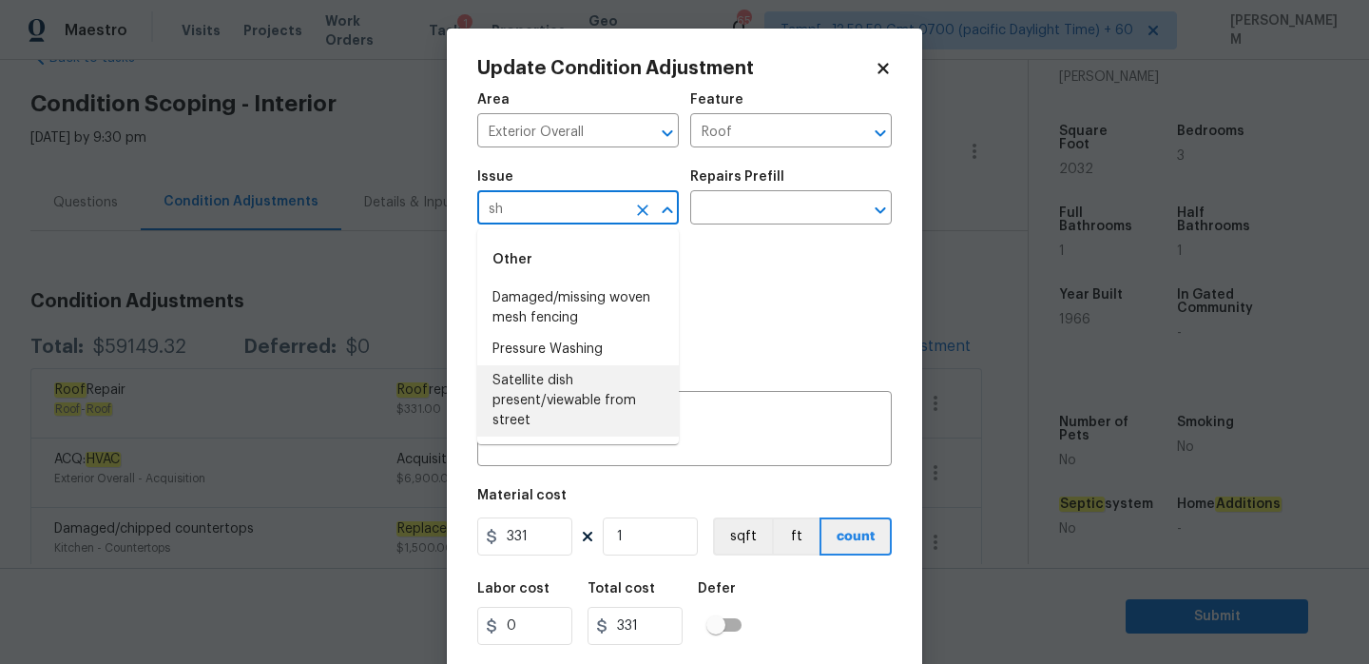
type input "s"
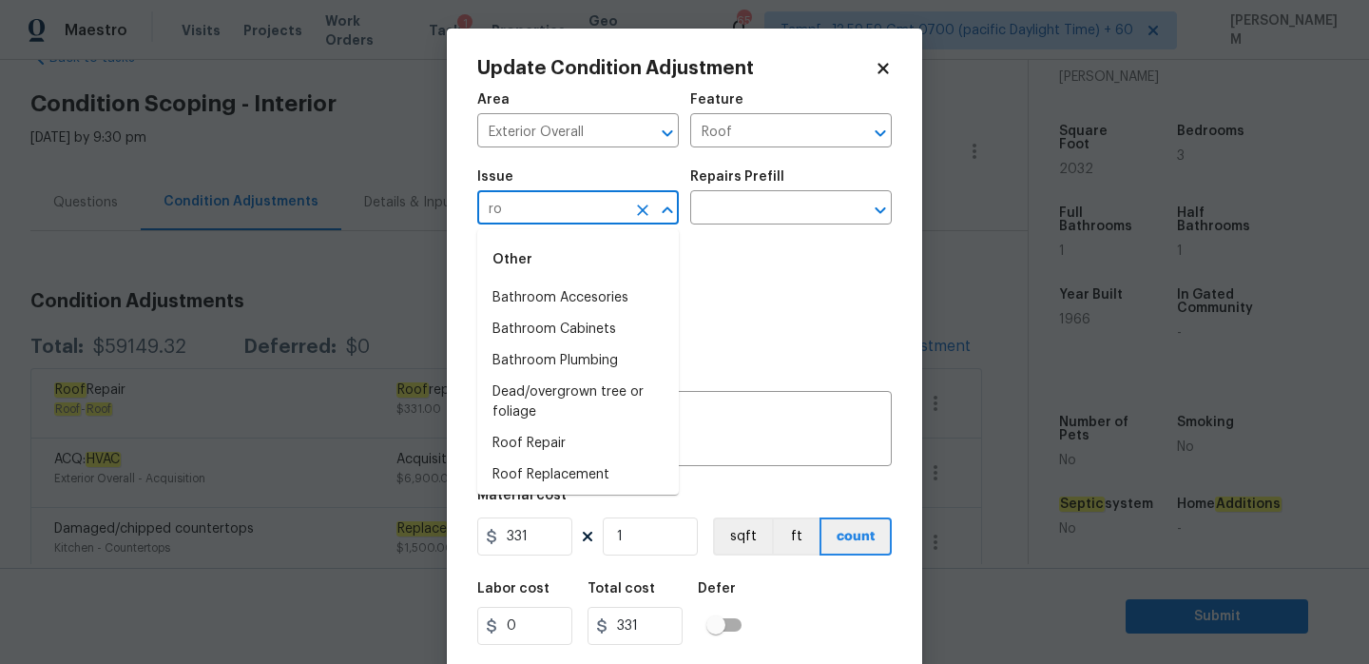
type input "r"
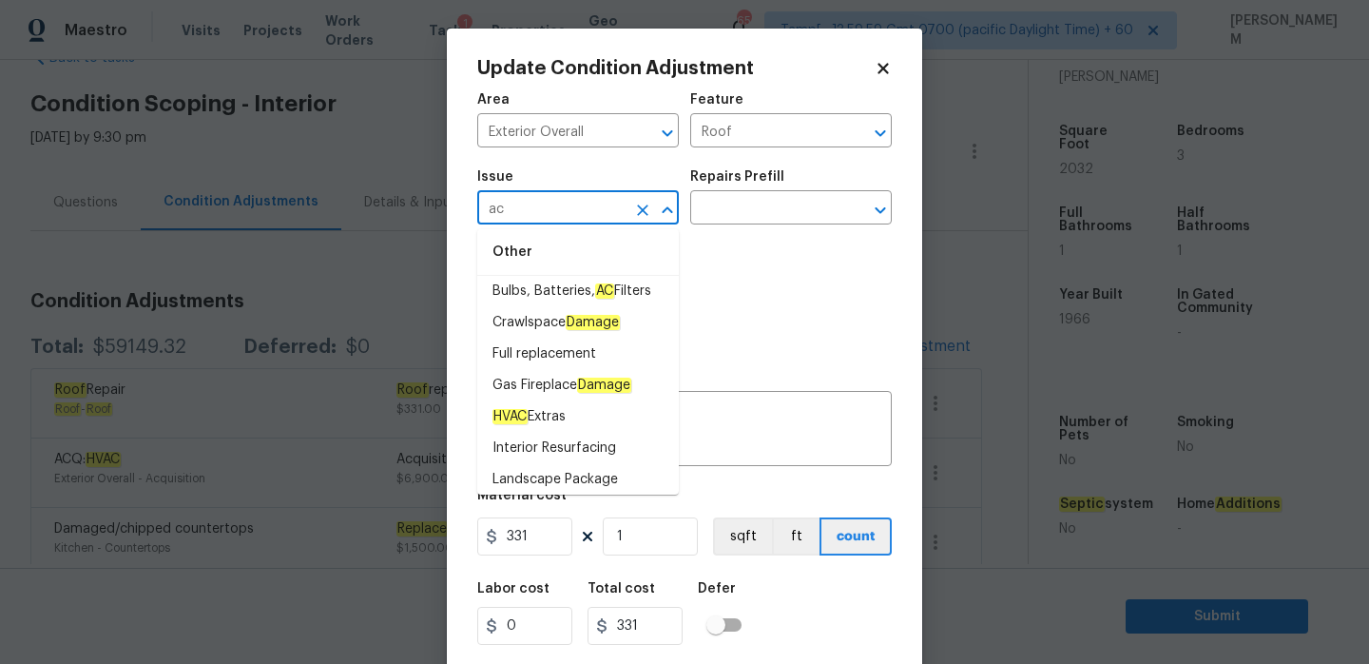
scroll to position [291, 0]
click at [558, 360] on li "Full replacement" at bounding box center [578, 352] width 202 height 31
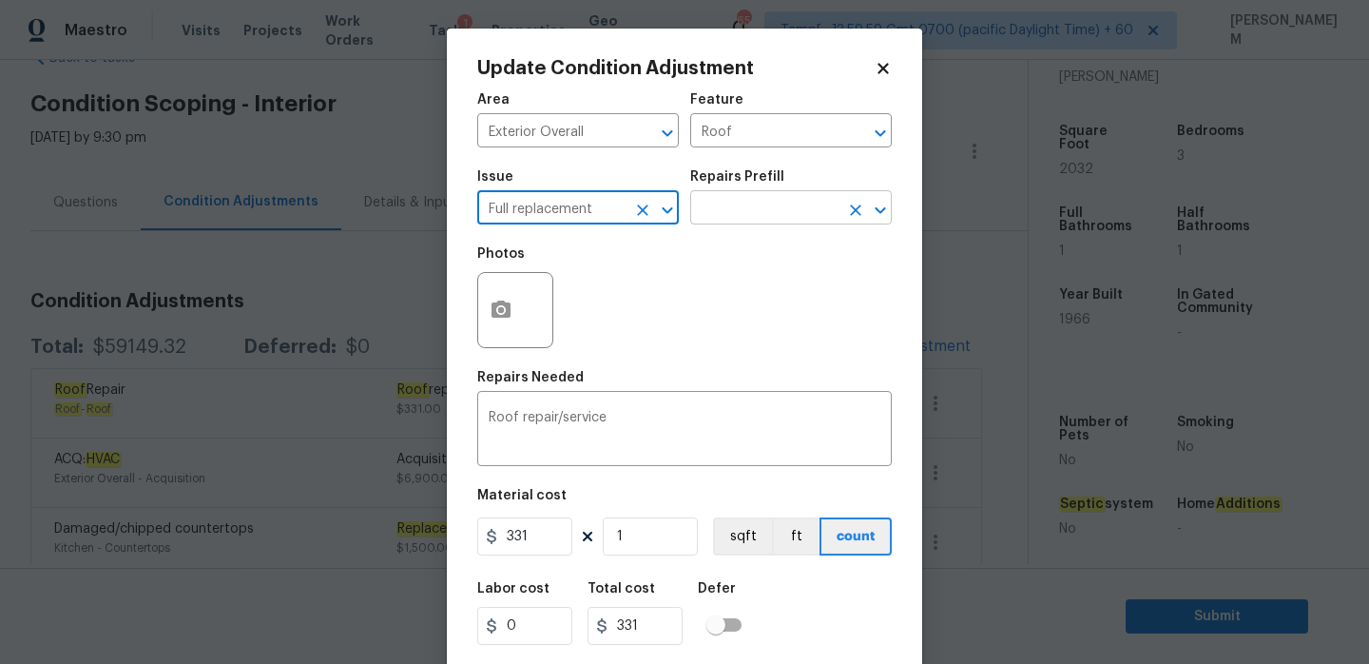
click at [742, 209] on input "text" at bounding box center [764, 209] width 148 height 29
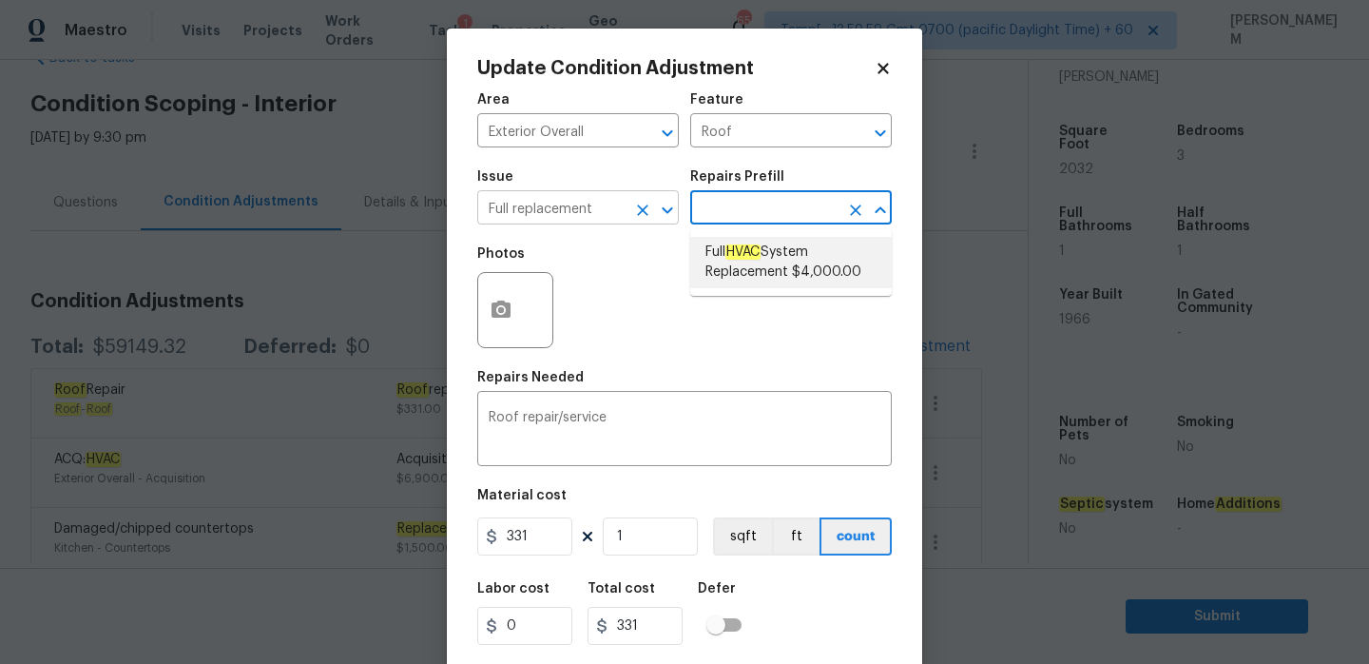
click at [626, 222] on div "Full replacement ​" at bounding box center [578, 209] width 202 height 29
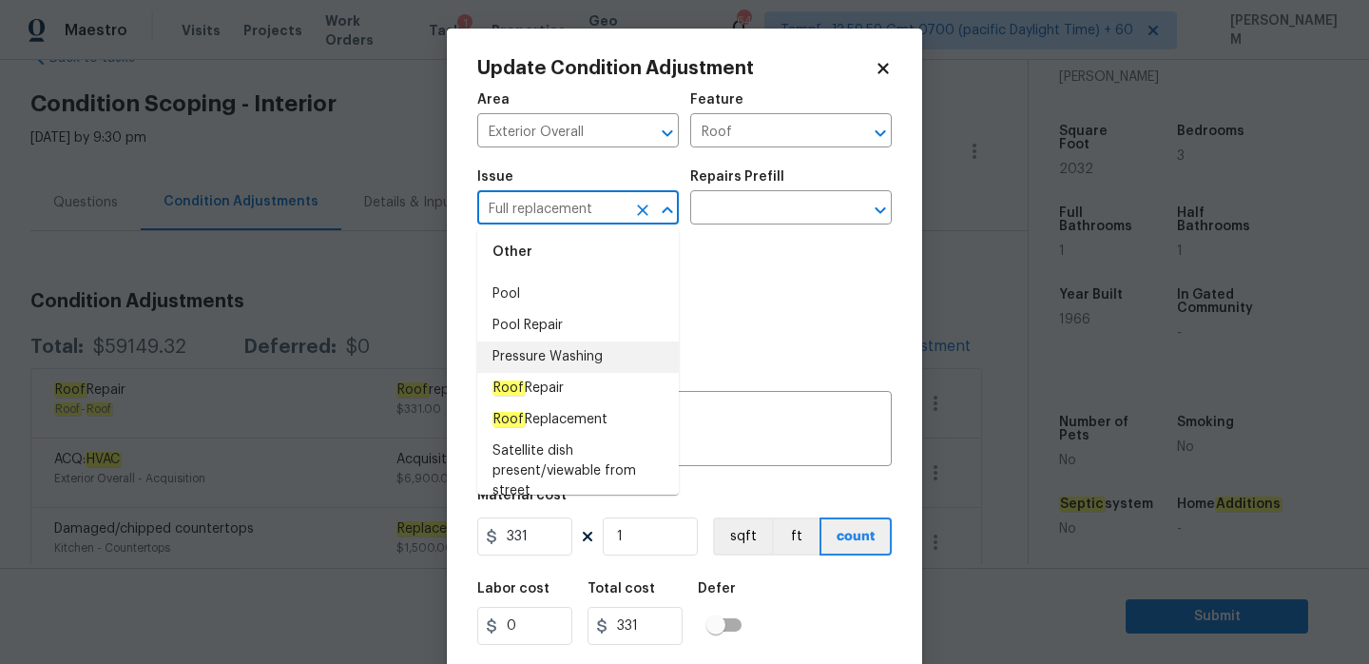
scroll to position [2681, 0]
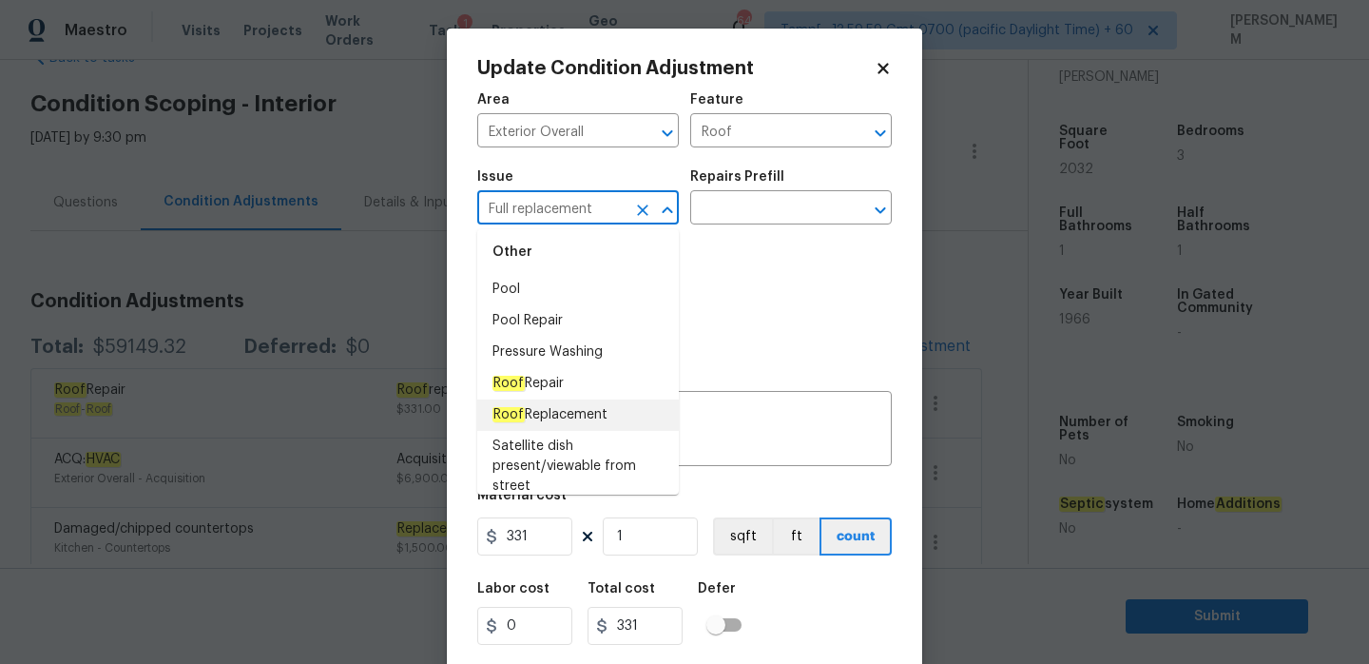
click at [589, 421] on span "Roof Replacement" at bounding box center [549, 415] width 115 height 20
type input "Roof Replacement"
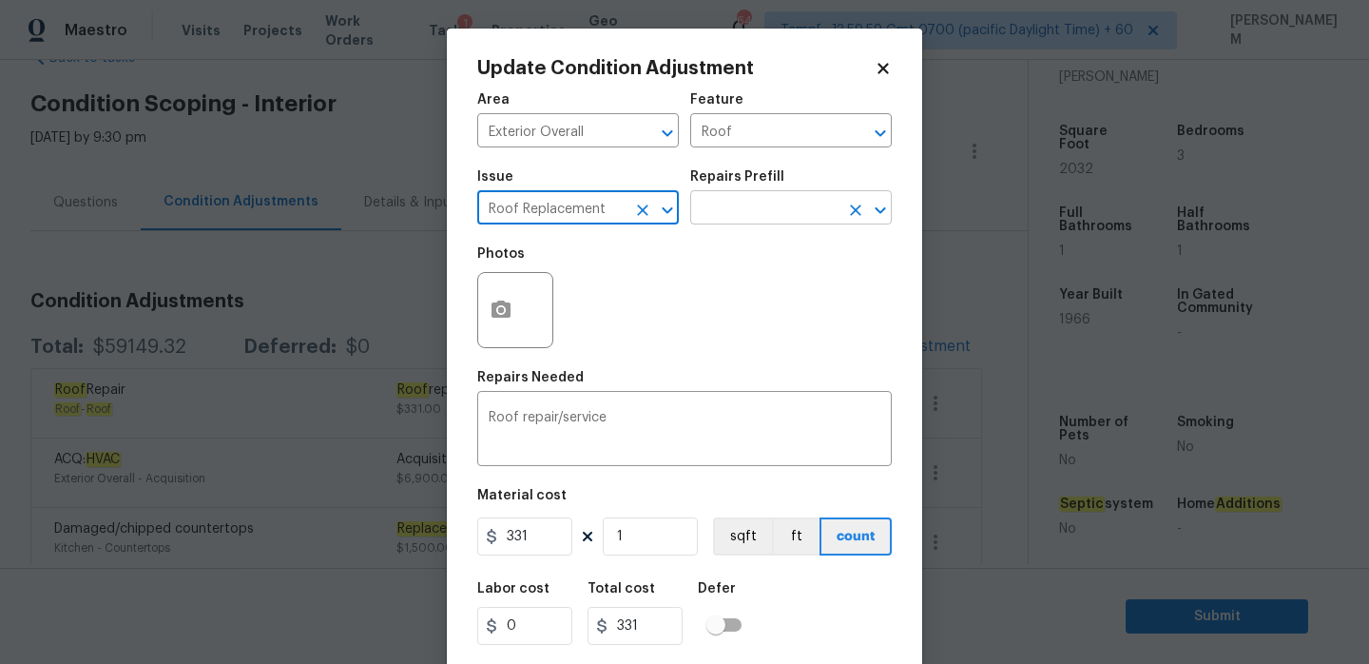
click at [729, 211] on input "text" at bounding box center [764, 209] width 148 height 29
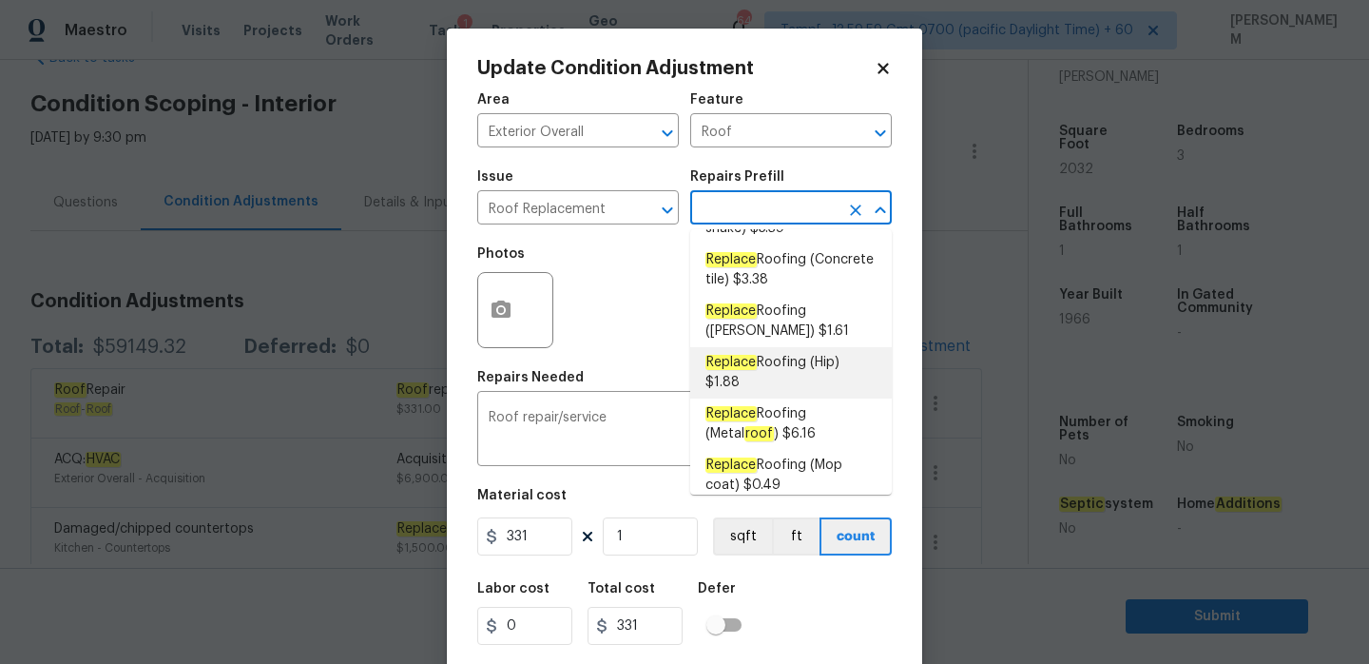
scroll to position [192, 0]
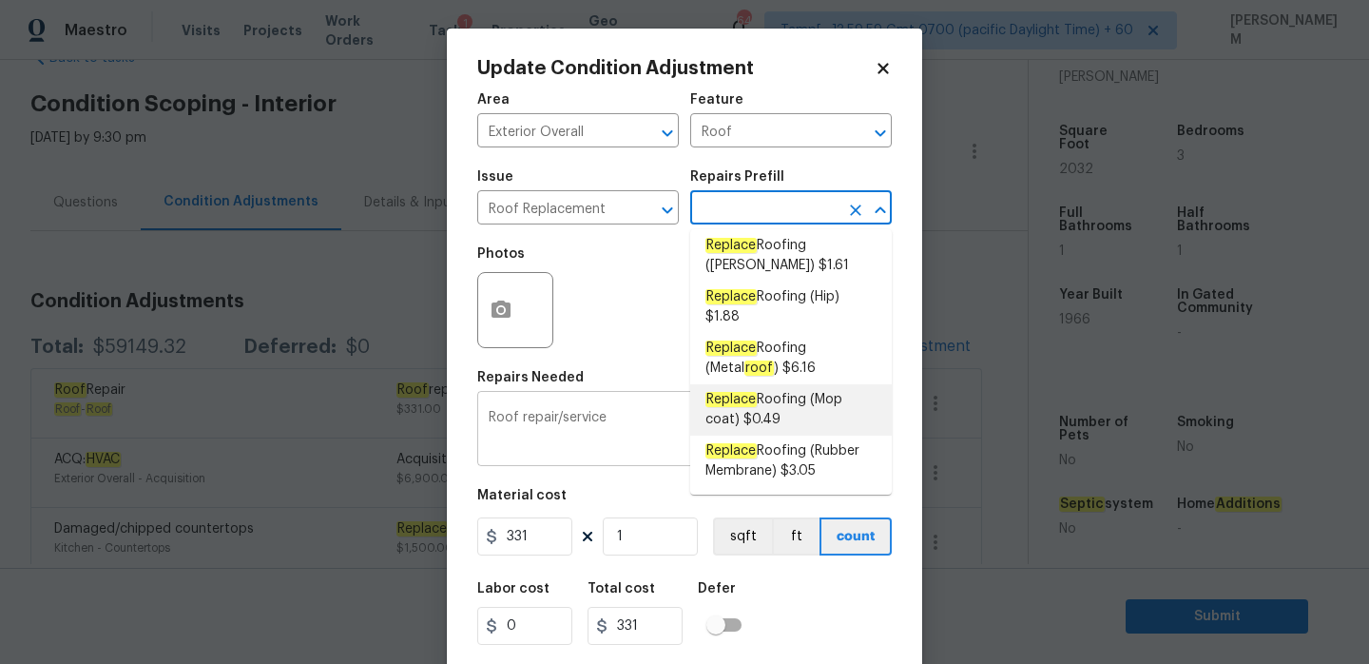
click at [595, 432] on textarea "Roof repair/service" at bounding box center [685, 431] width 392 height 40
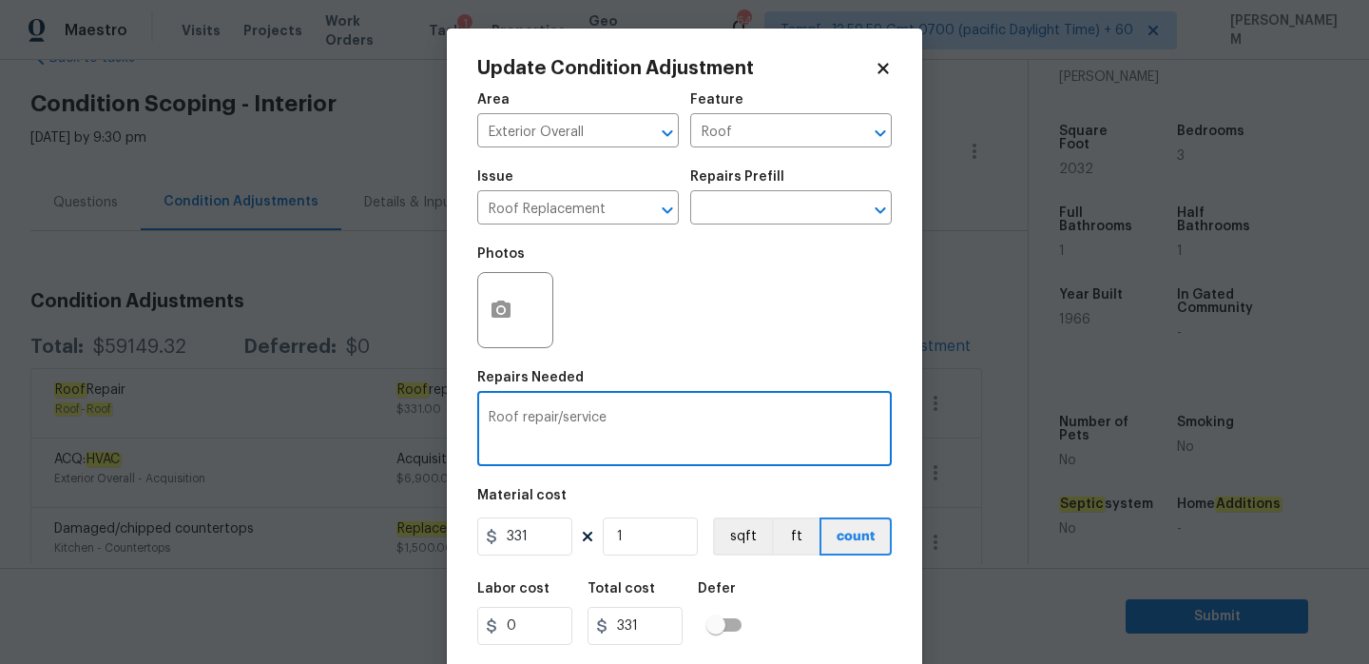
scroll to position [47, 0]
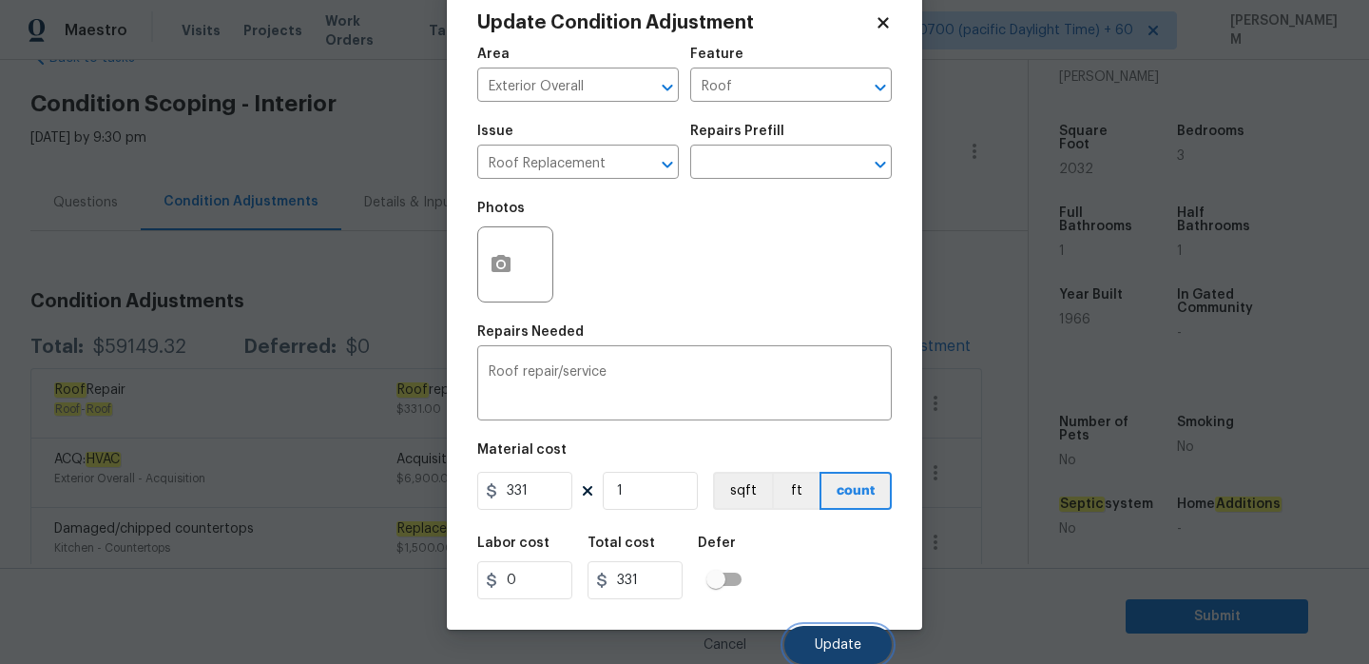
click at [841, 646] on span "Update" at bounding box center [838, 645] width 47 height 14
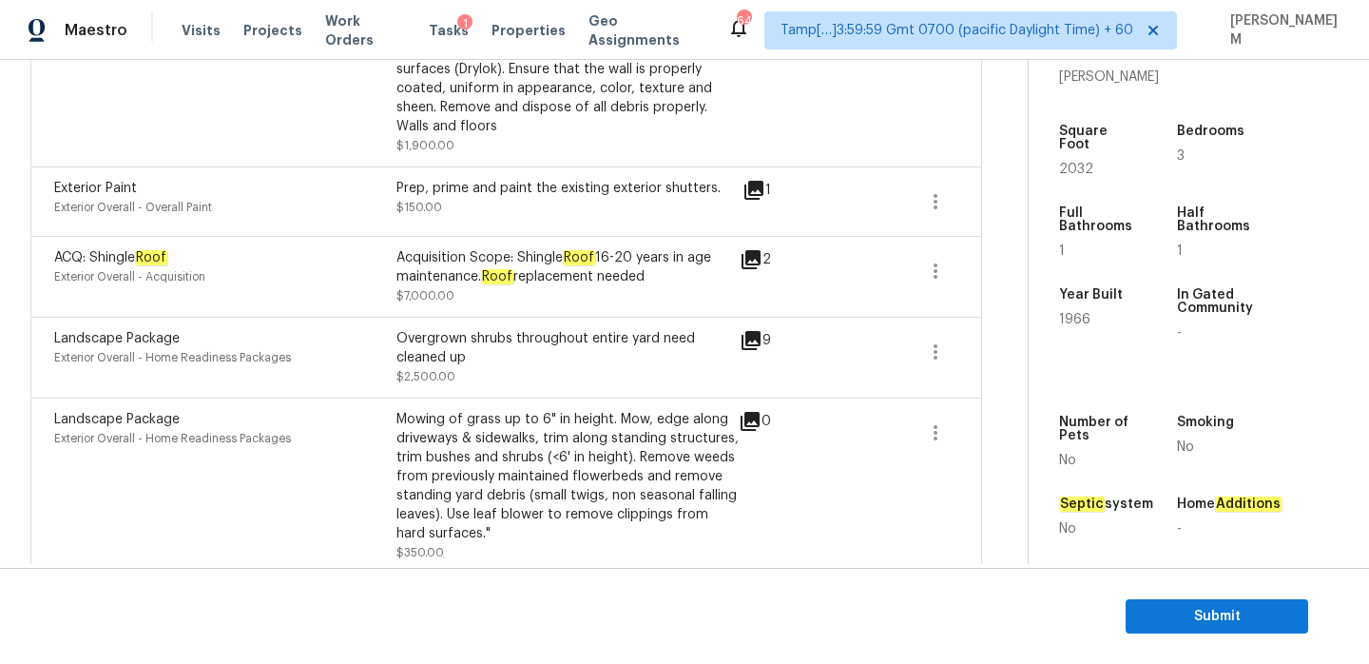
scroll to position [2372, 0]
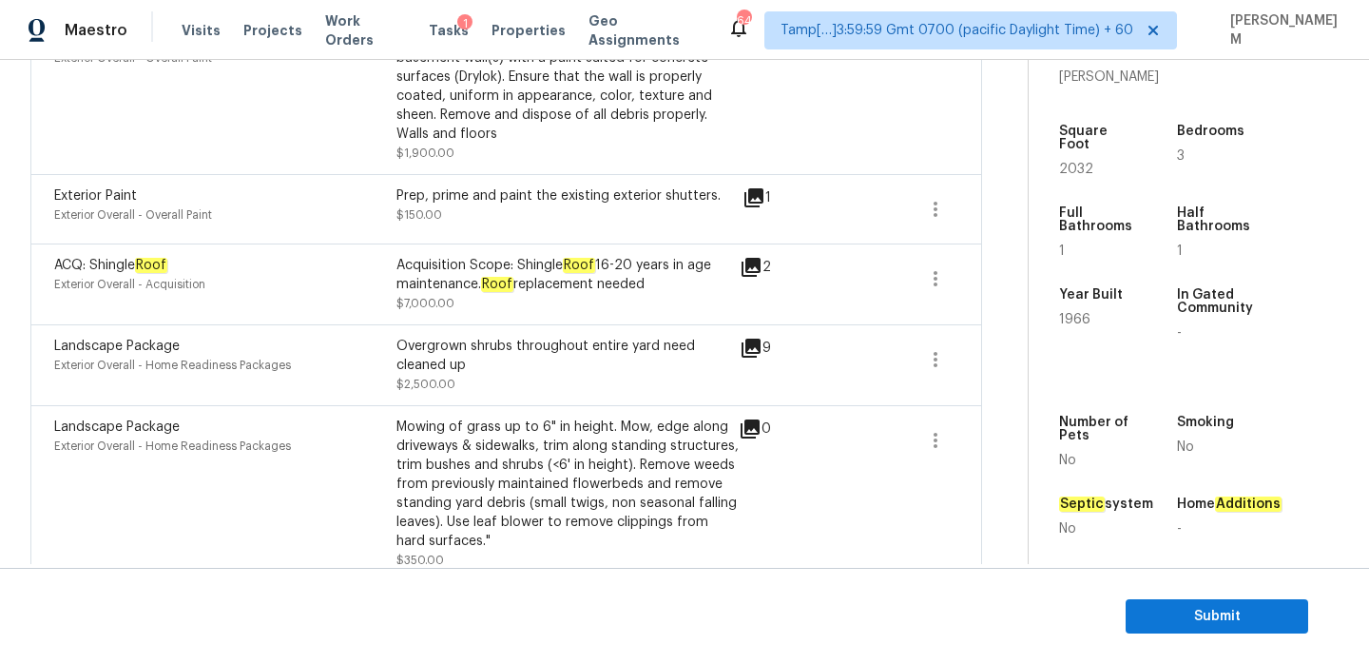
drag, startPoint x: 397, startPoint y: 269, endPoint x: 670, endPoint y: 290, distance: 273.6
click at [670, 290] on div "Acquisition Scope: Shingle Roof 16-20 years in age maintenance. Roof replacemen…" at bounding box center [567, 275] width 342 height 38
copy div "Acquisition Scope: Shingle Roof 16-20 years in age maintenance. Roof replacemen…"
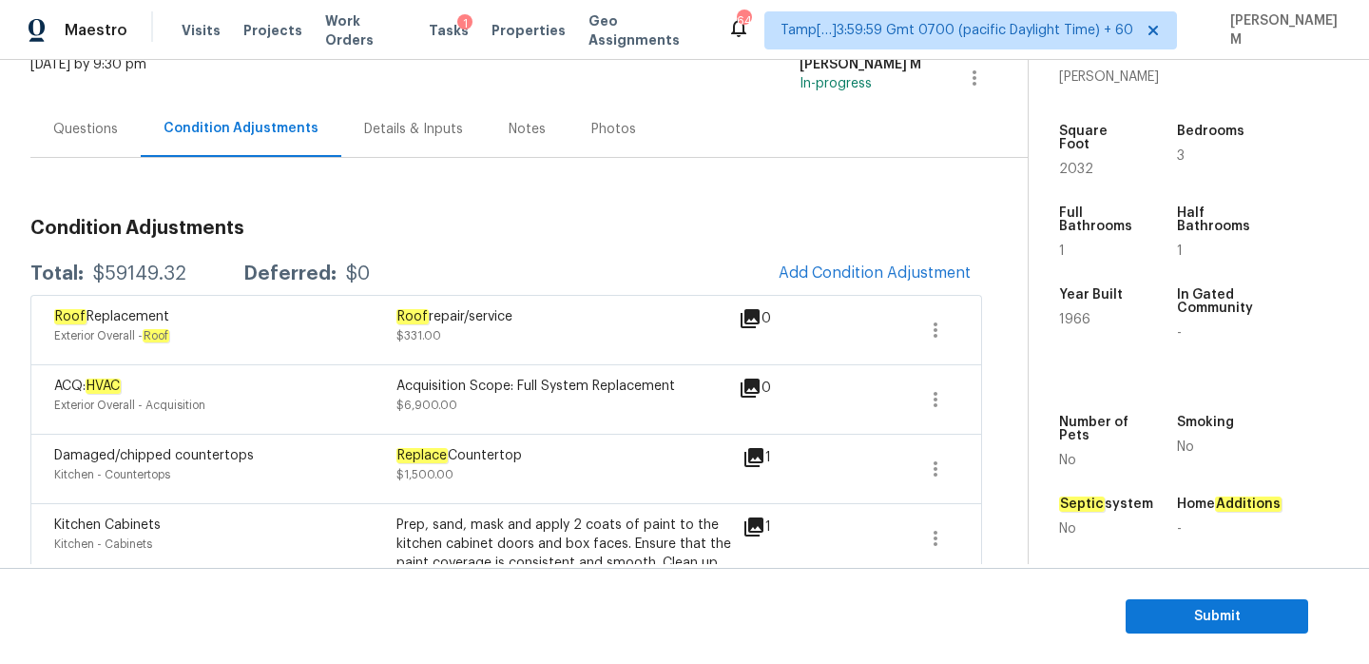
scroll to position [89, 0]
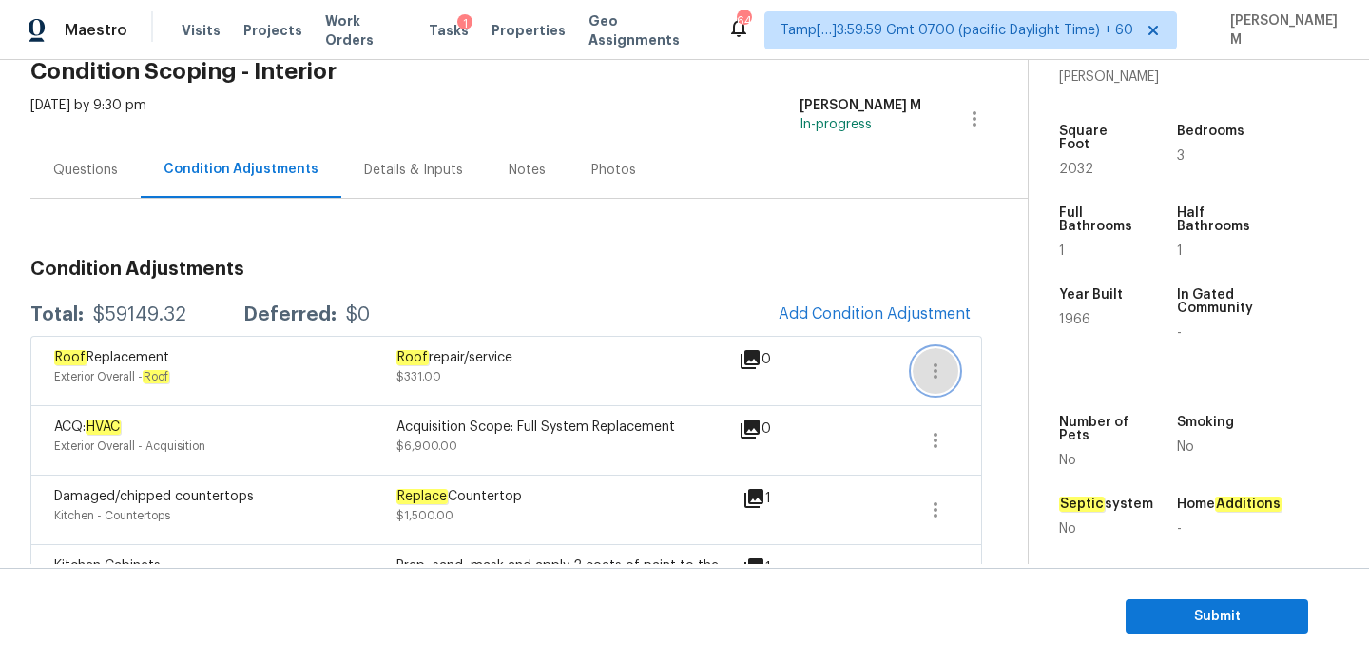
click at [922, 370] on button "button" at bounding box center [936, 371] width 46 height 46
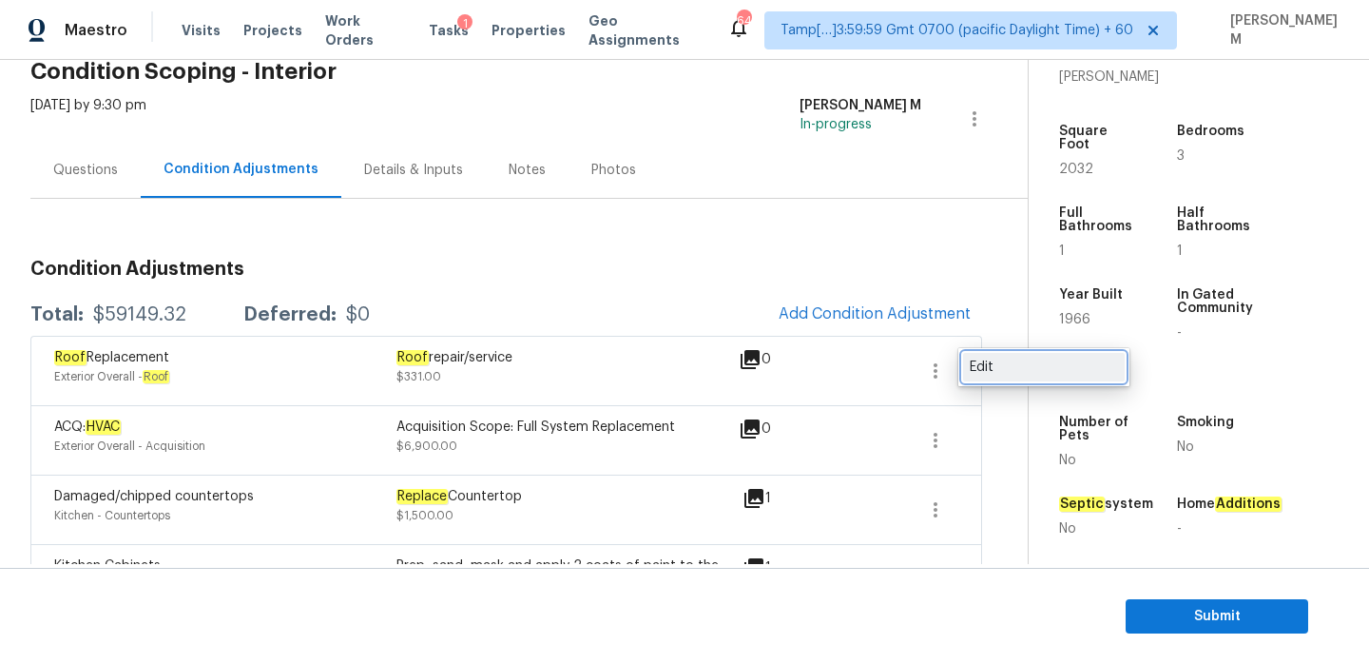
click at [974, 366] on div "Edit" at bounding box center [1044, 366] width 148 height 19
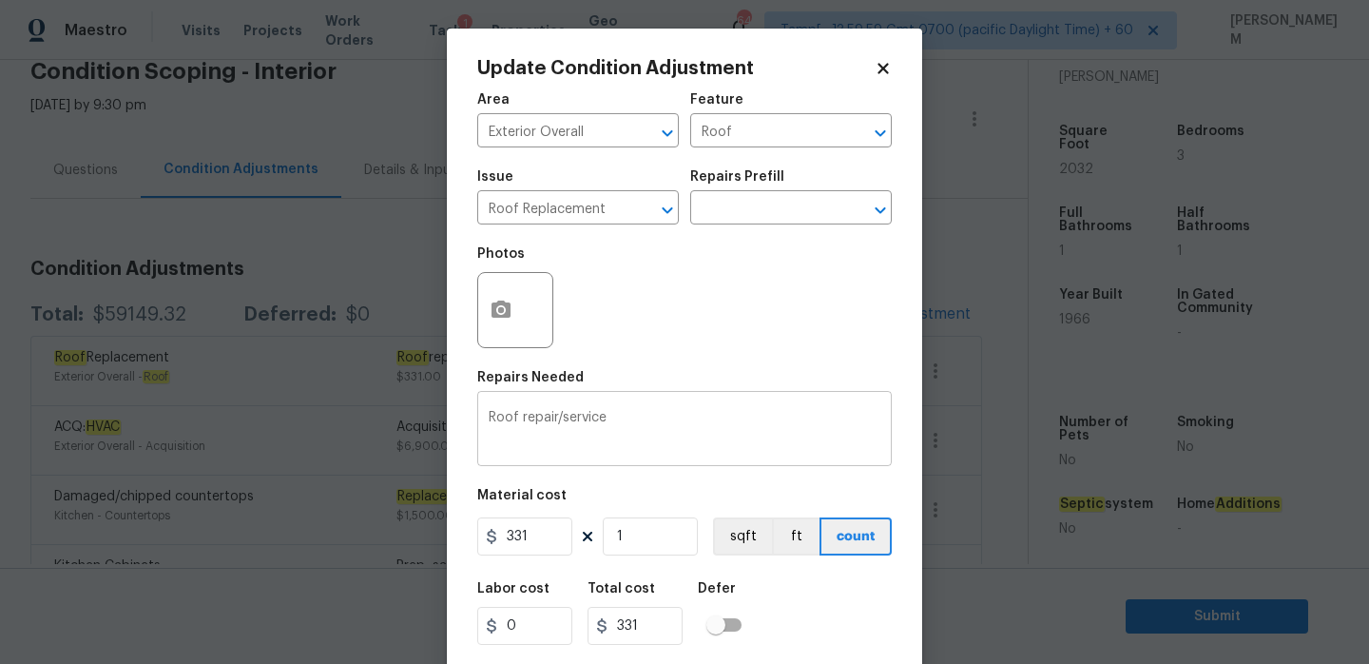
click at [586, 415] on textarea "Roof repair/service" at bounding box center [685, 431] width 392 height 40
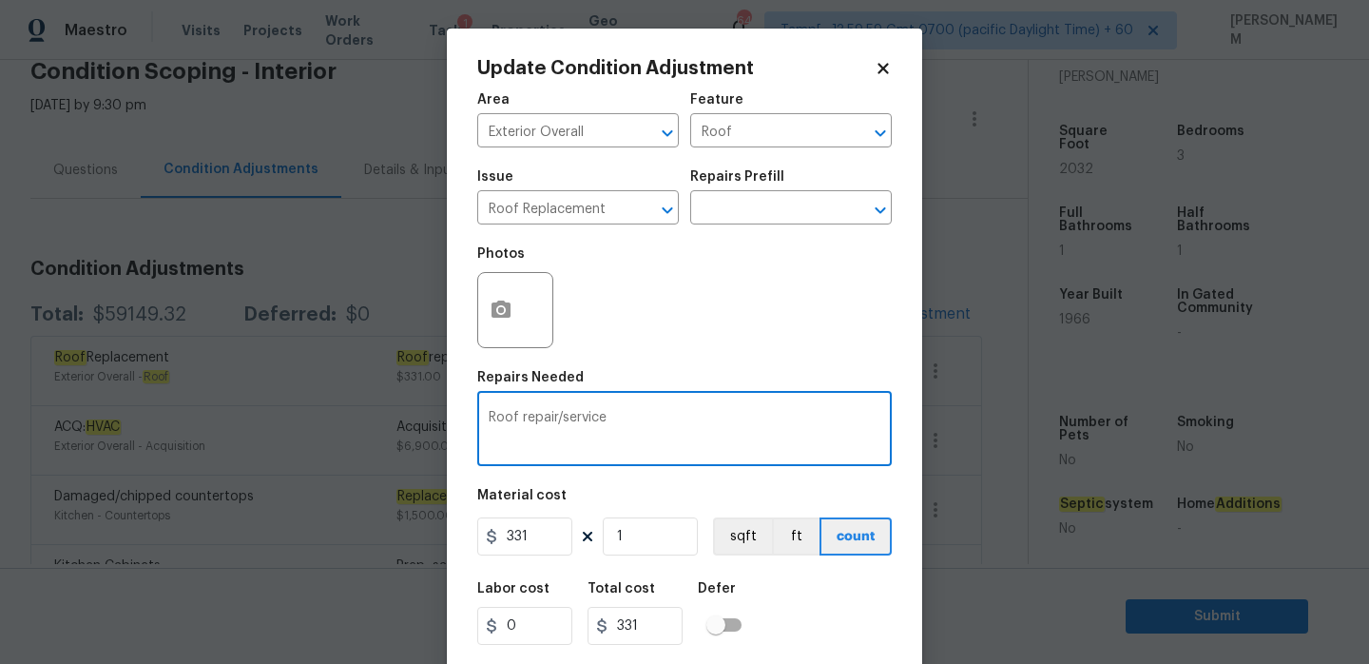
click at [586, 415] on textarea "Roof repair/service" at bounding box center [685, 431] width 392 height 40
paste textarea "Acquisition Scope: Shingle Roof 16-20 years in age maintenance. Roof replacemen…"
drag, startPoint x: 693, startPoint y: 419, endPoint x: 783, endPoint y: 417, distance: 90.3
click at [783, 417] on textarea "Acquisition Scope: Shingle Roof 16-20 years in age maintenance. Roof replacemen…" at bounding box center [685, 431] width 392 height 40
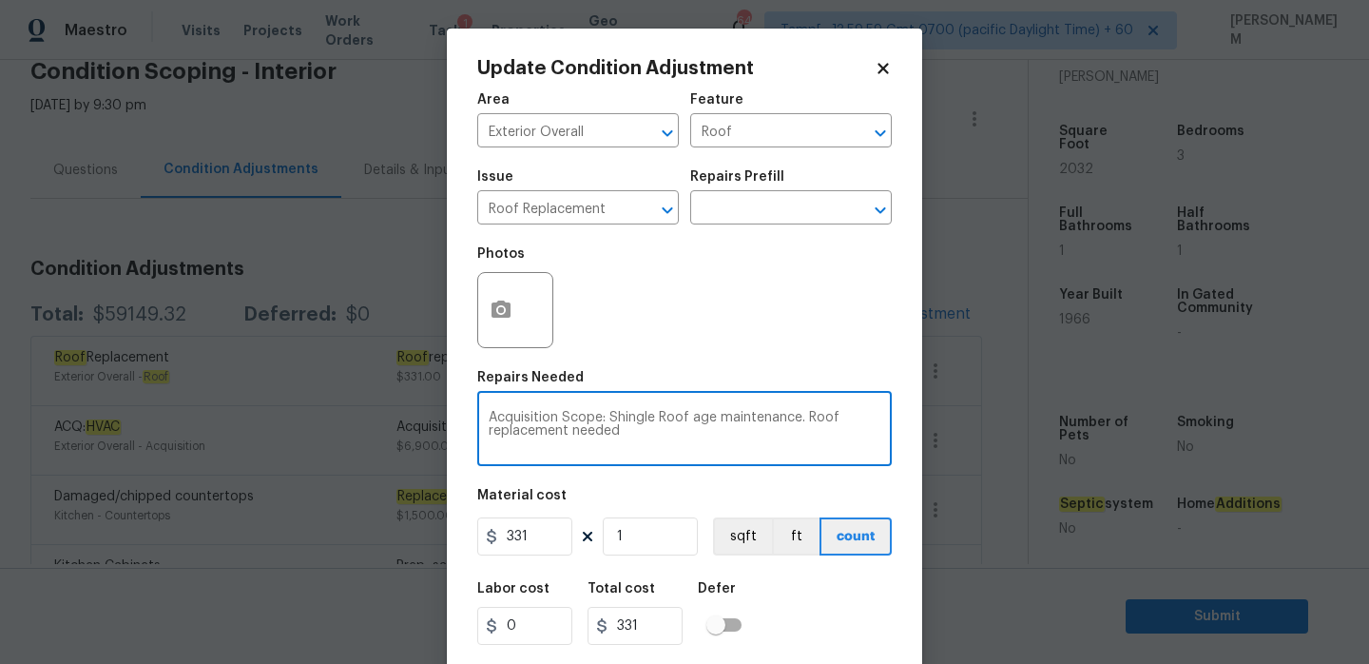
drag, startPoint x: 805, startPoint y: 419, endPoint x: 661, endPoint y: 420, distance: 144.5
click at [661, 420] on textarea "Acquisition Scope: Shingle Roof age maintenance. Roof replacement needed" at bounding box center [685, 431] width 392 height 40
type textarea "Acquisition Scope: Shingle Roof replacement needed"
click at [541, 530] on input "331" at bounding box center [524, 536] width 95 height 38
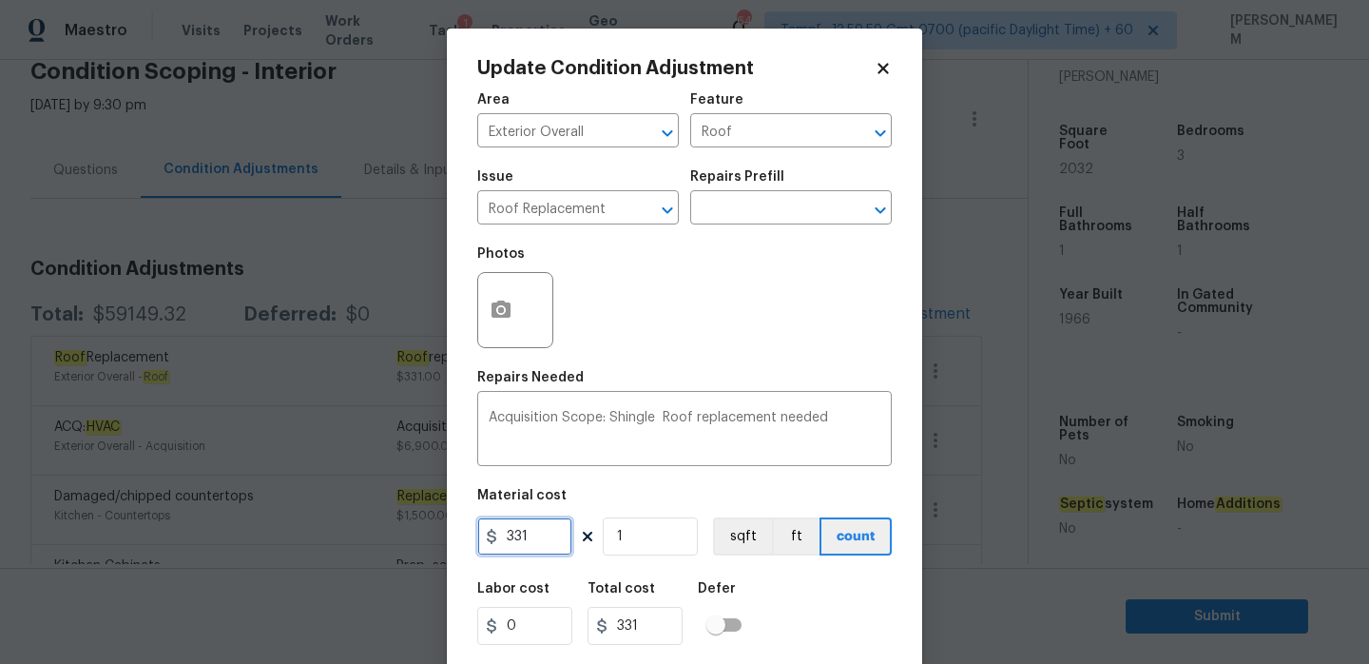
click at [541, 530] on input "331" at bounding box center [524, 536] width 95 height 38
type input "20232"
click at [633, 533] on input "1" at bounding box center [650, 536] width 95 height 38
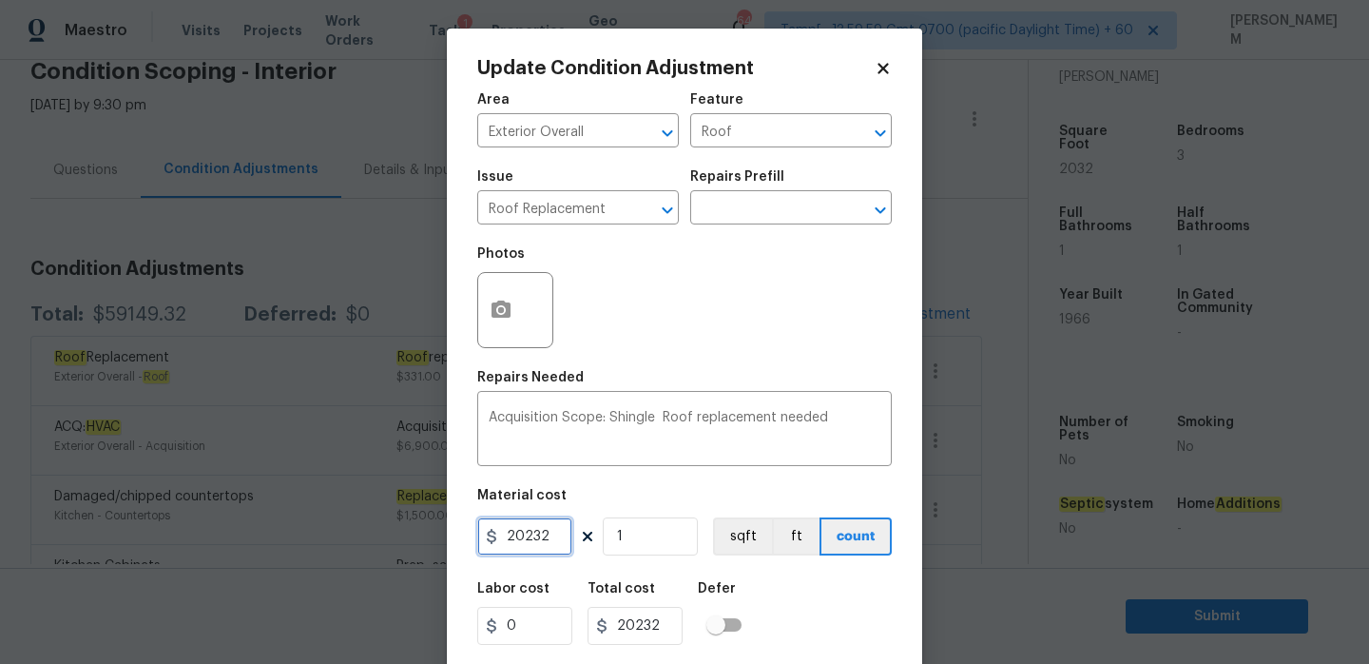
click at [532, 537] on input "20232" at bounding box center [524, 536] width 95 height 38
type input "2032"
click at [663, 544] on input "1" at bounding box center [650, 536] width 95 height 38
type input "0"
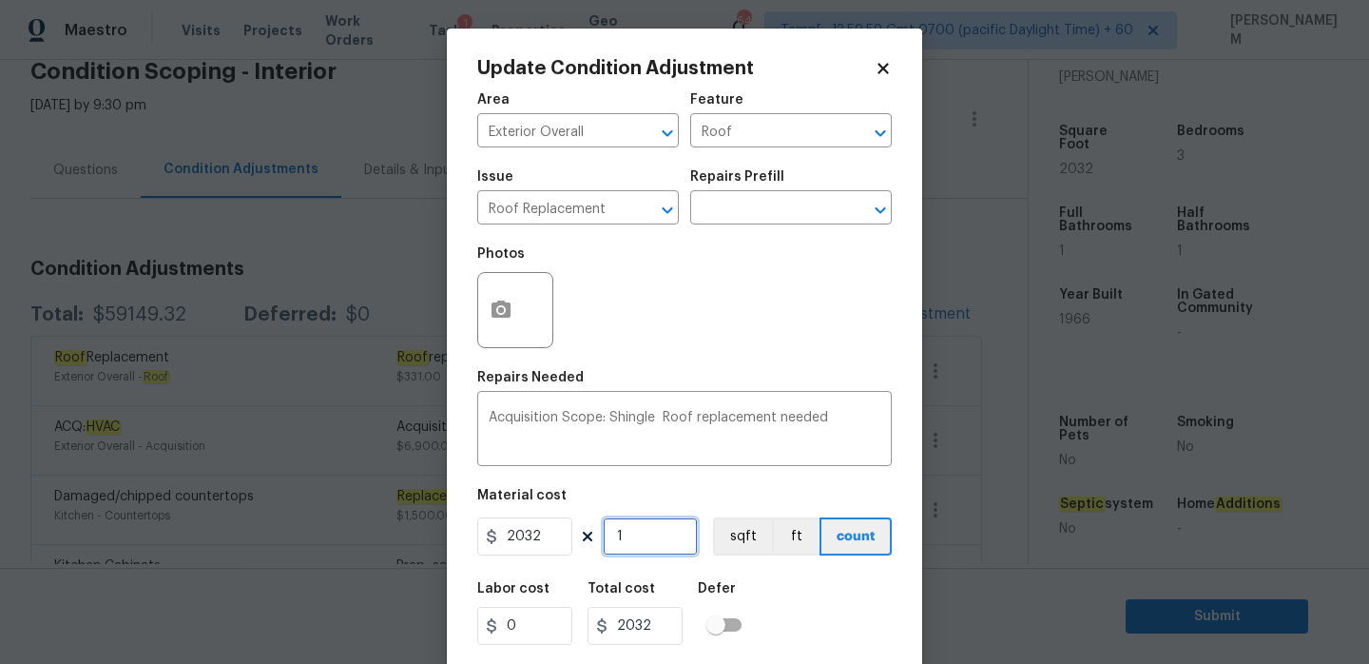
type input "0"
type input "4"
type input "8128"
type input "46"
type input "93472"
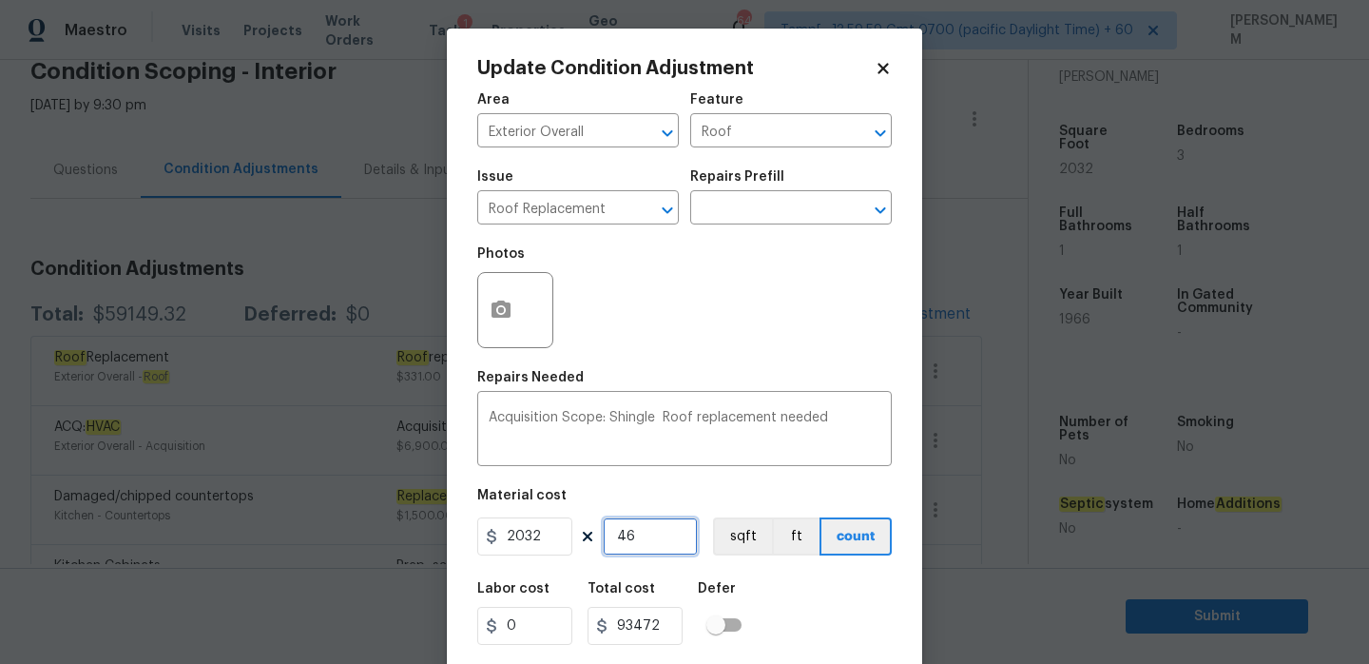
type input "460"
type input "934720"
click at [626, 536] on input "460" at bounding box center [650, 536] width 95 height 38
type input "5"
type input "10160"
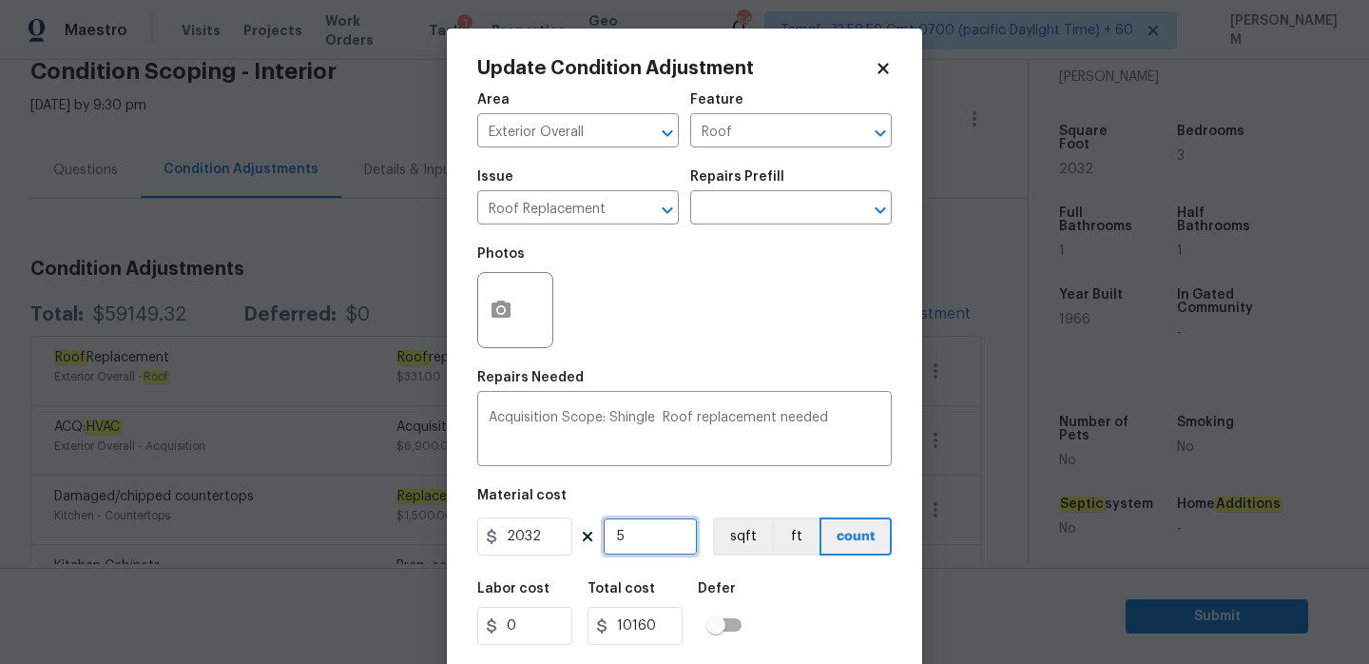
type input "5"
click at [539, 534] on input "2032" at bounding box center [524, 536] width 95 height 38
type input "4.6"
type input "22.999999999999996"
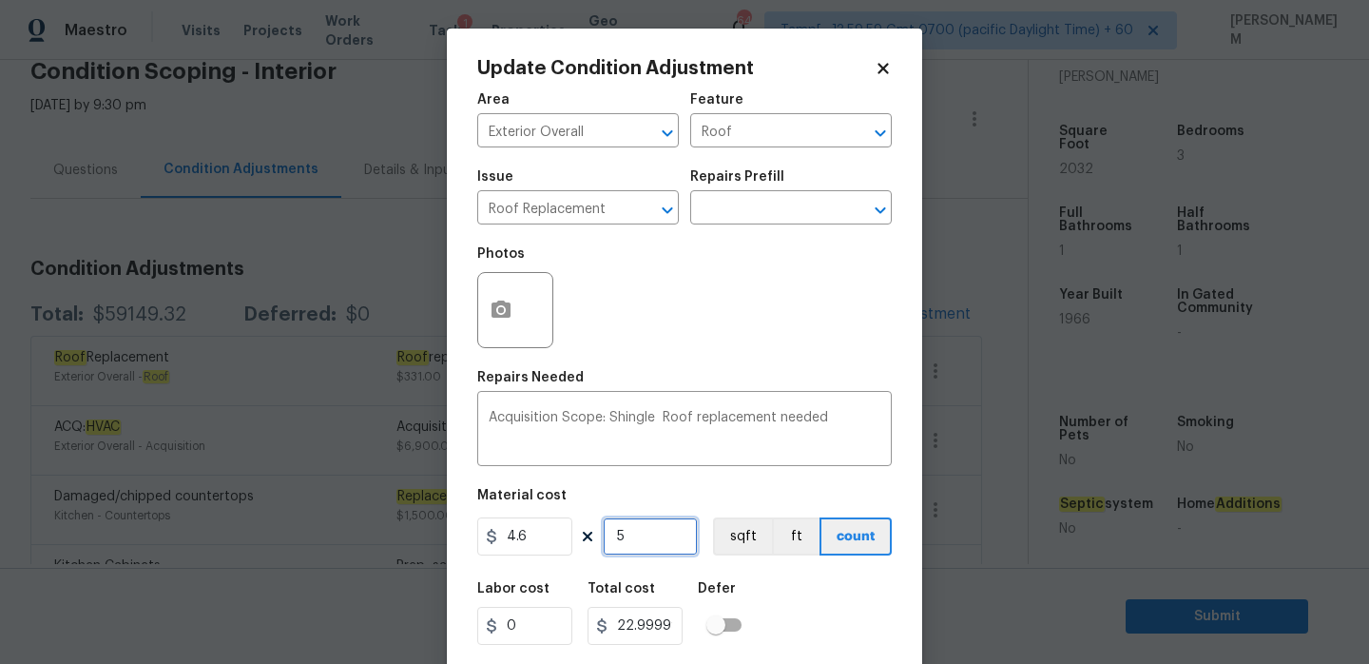
click at [641, 528] on input "5" at bounding box center [650, 536] width 95 height 38
type input "2"
type input "9.2"
type input "23"
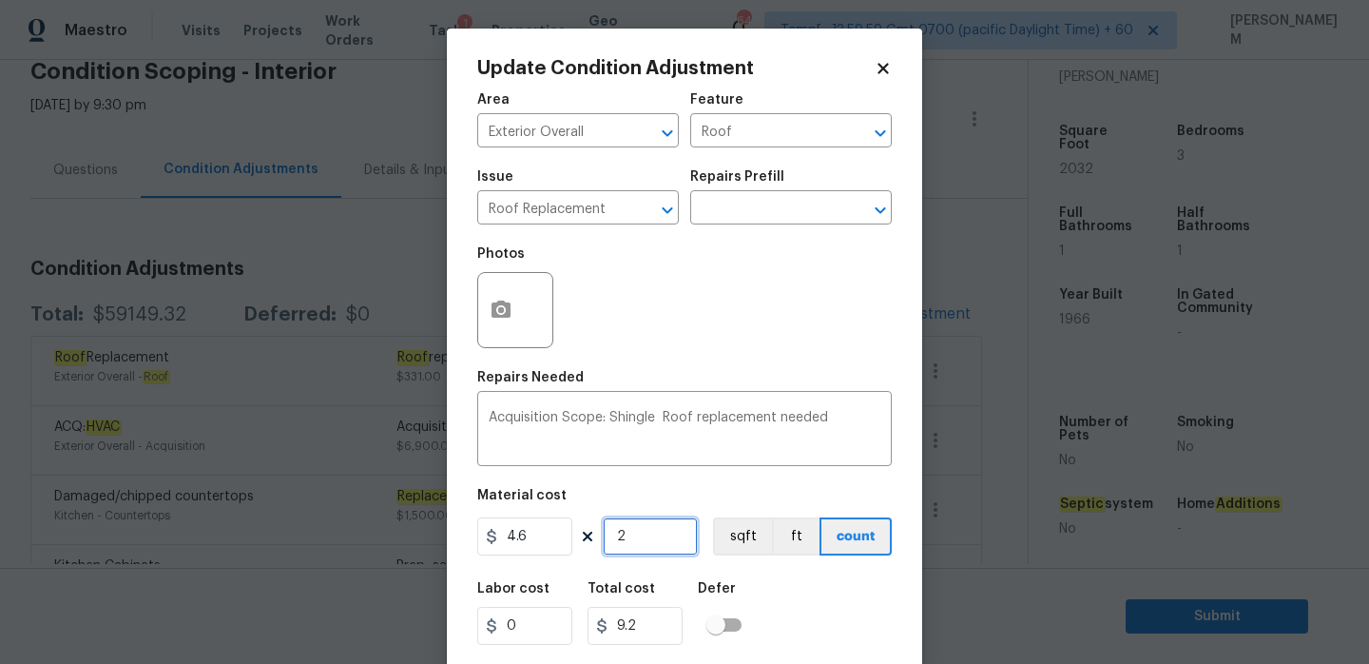
type input "105.79999999999998"
type input "2"
type input "9.2"
type input "20"
type input "91.99999999999999"
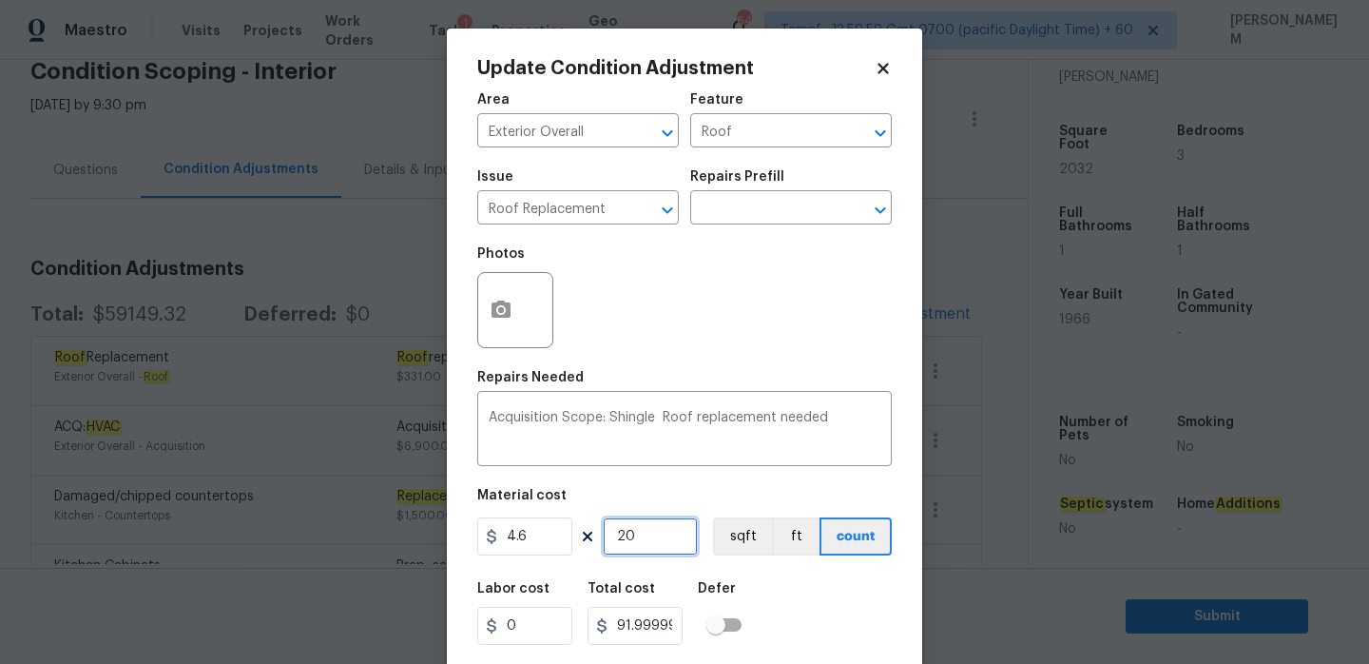
type input "203"
type input "933.7999999999998"
type input "2032"
type input "9347.199999999999"
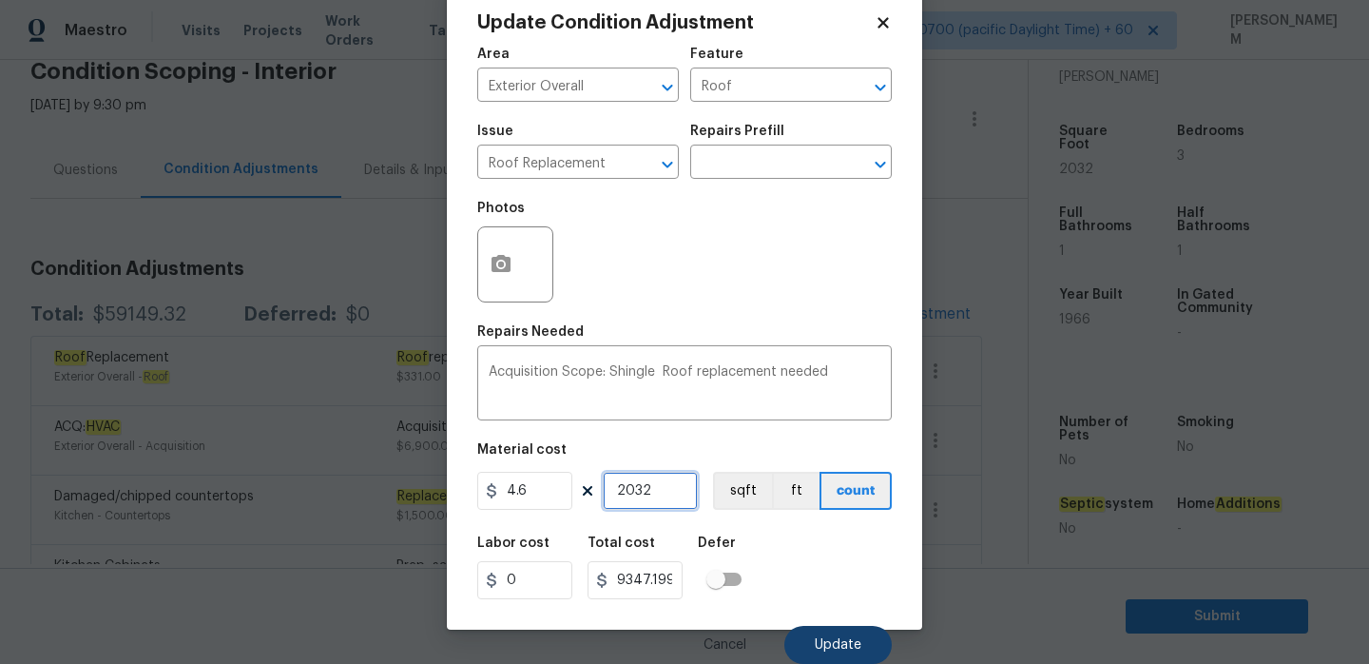
type input "2032"
click at [804, 638] on button "Update" at bounding box center [837, 645] width 107 height 38
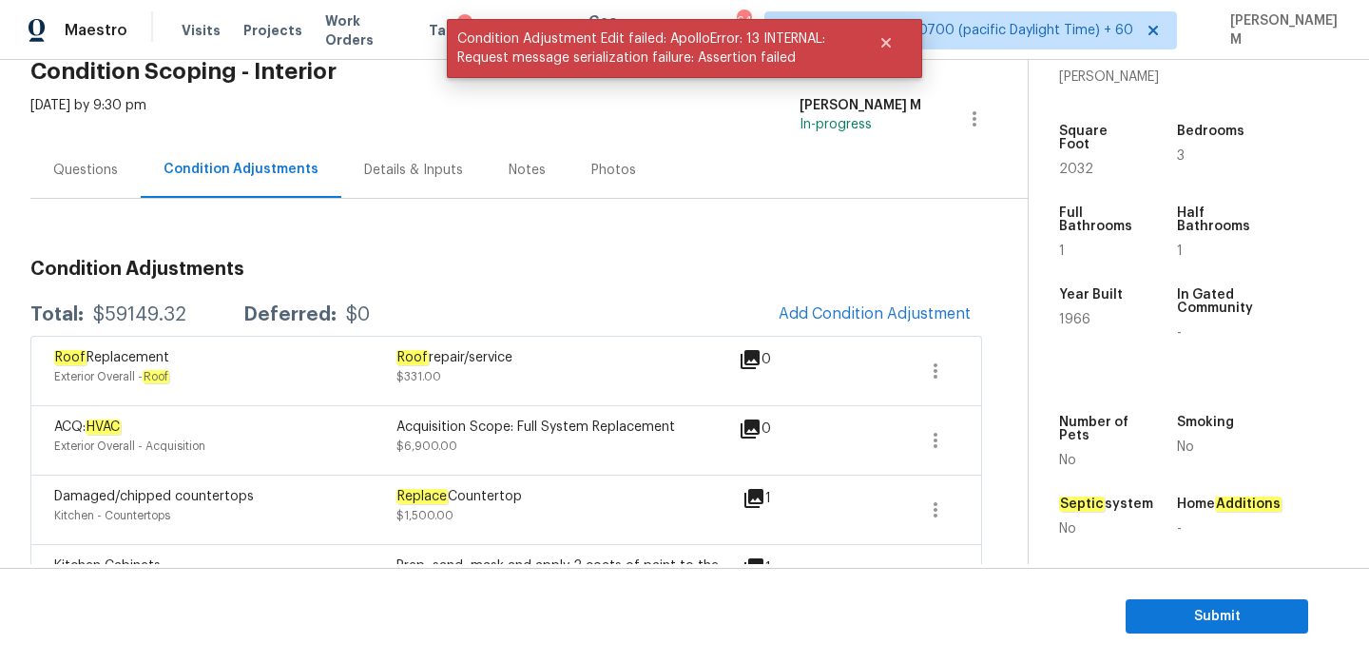
scroll to position [0, 0]
click at [942, 376] on icon "button" at bounding box center [935, 370] width 23 height 23
click at [992, 376] on link "Edit" at bounding box center [1044, 367] width 162 height 29
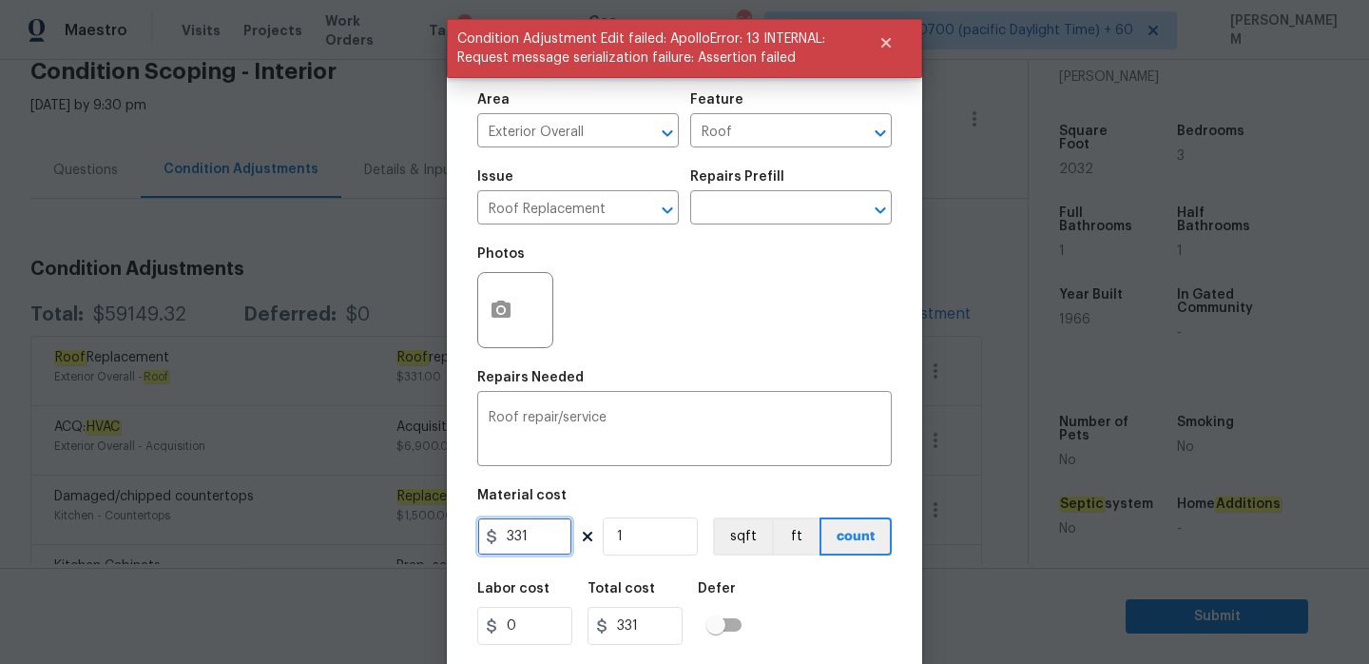
click at [546, 529] on input "331" at bounding box center [524, 536] width 95 height 38
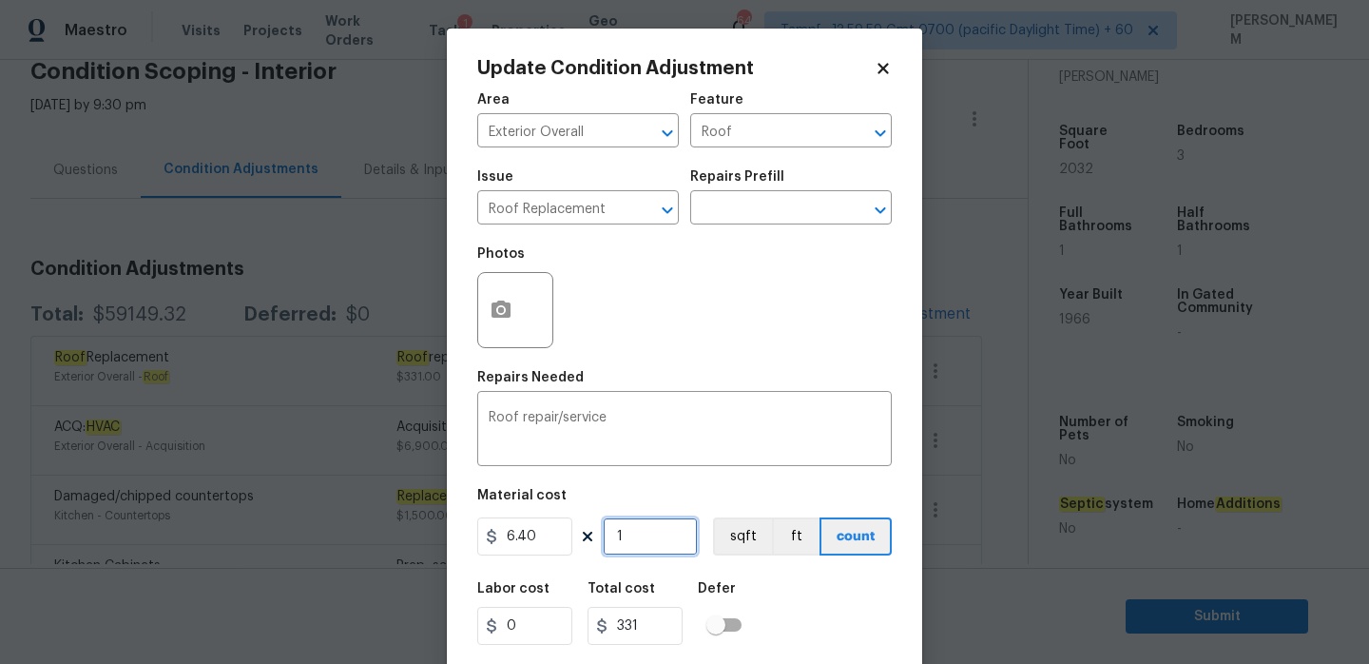
type input "6.4"
click at [629, 536] on input "1" at bounding box center [650, 536] width 95 height 38
type input "2"
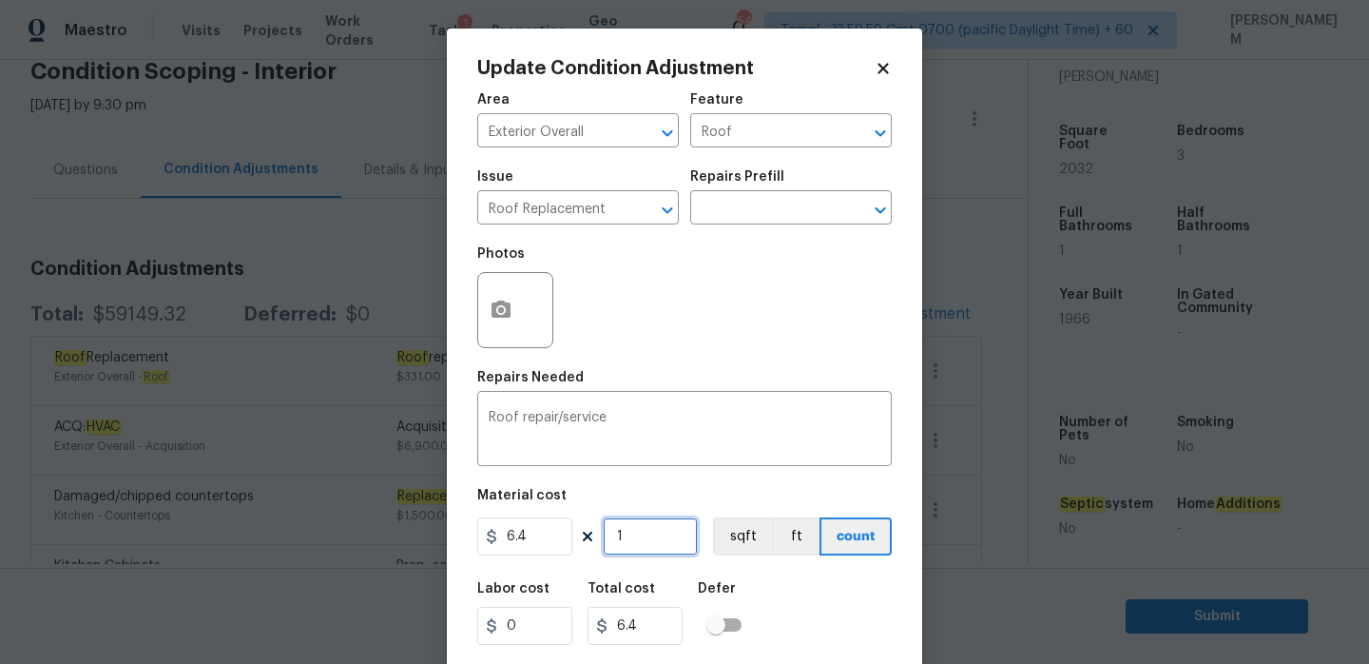
type input "12.8"
type input "20"
type input "128"
type input "202"
type input "1292.8"
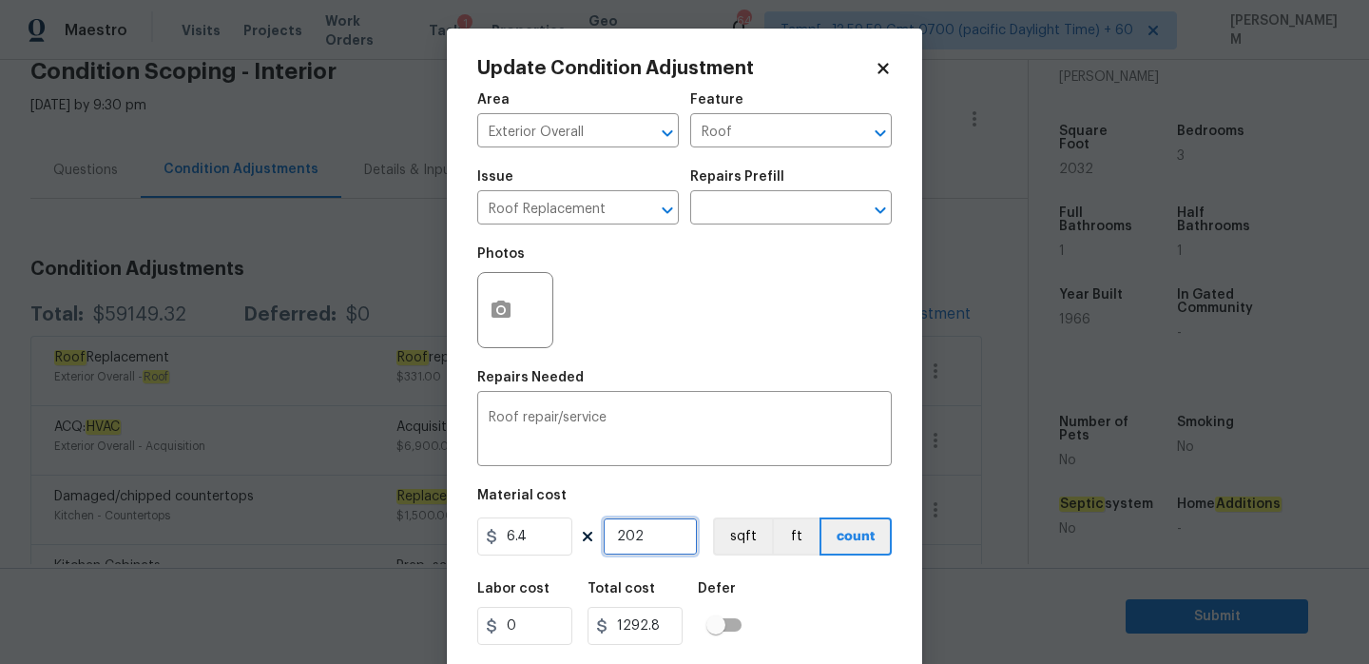
type input "20"
type input "128"
type input "203"
type input "1299.2"
type input "2032"
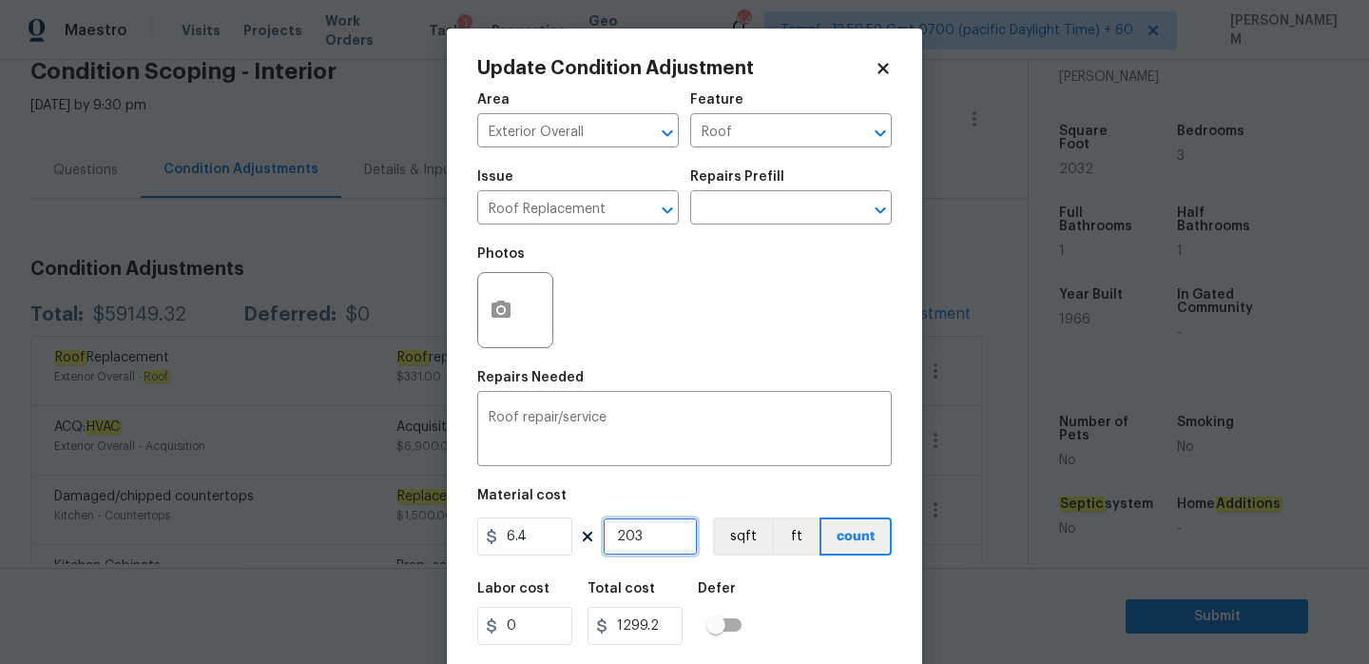
type input "13004.8"
type input "2032"
click at [637, 631] on input "13004.8" at bounding box center [635, 626] width 95 height 38
click at [537, 545] on input "6.4" at bounding box center [524, 536] width 95 height 38
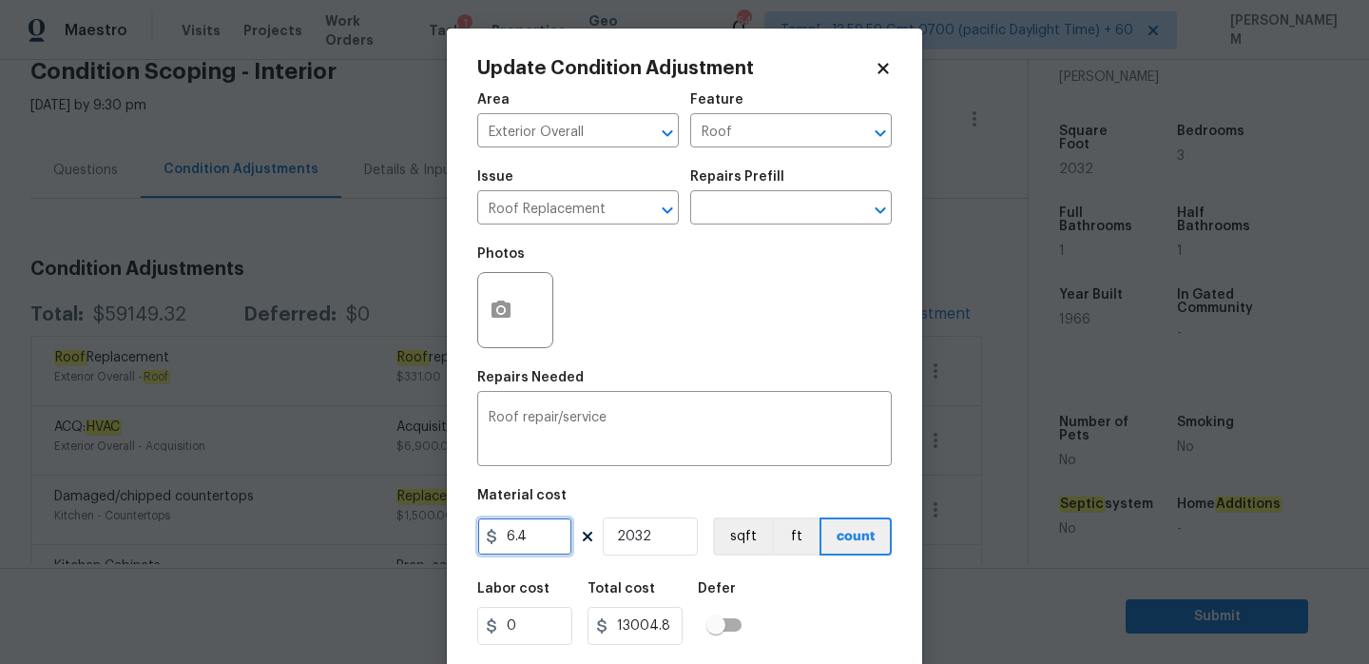
click at [537, 545] on input "6.4" at bounding box center [524, 536] width 95 height 38
paste input "13004.8"
type input "13004.8"
type input "26425753.6"
click at [643, 539] on input "2032" at bounding box center [650, 536] width 95 height 38
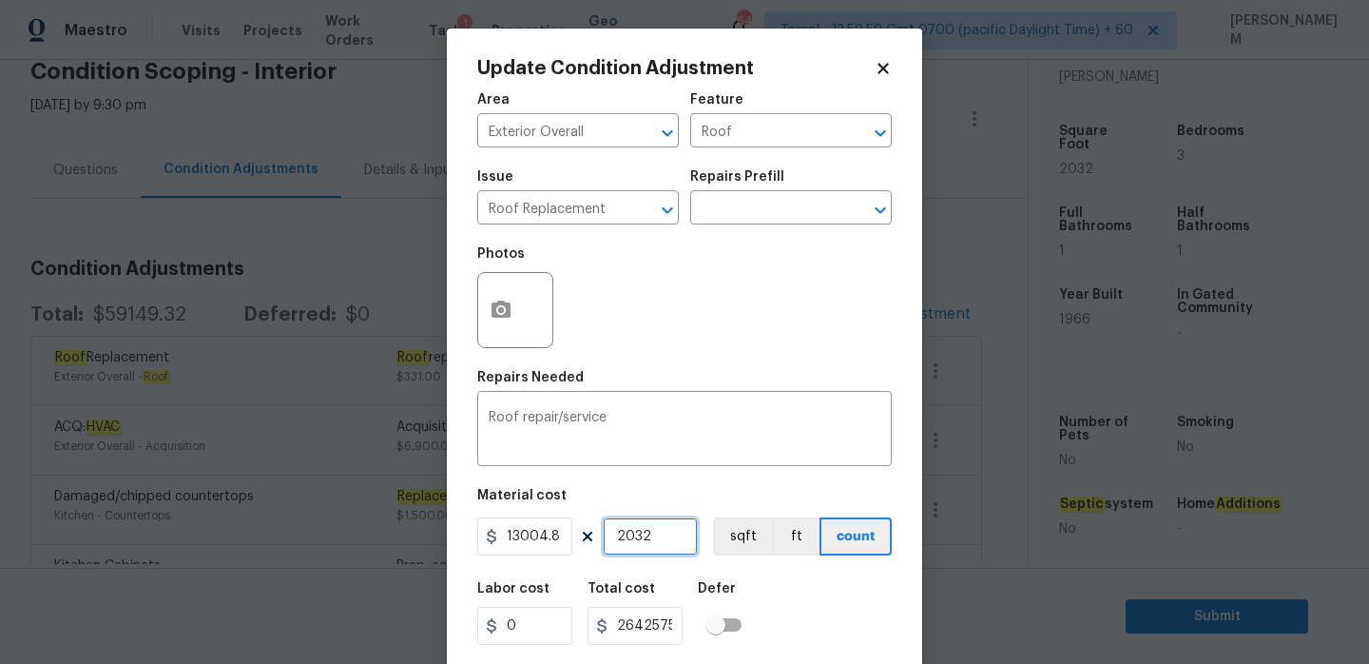
click at [643, 539] on input "2032" at bounding box center [650, 536] width 95 height 38
type input "0"
type input "1"
type input "13004.8"
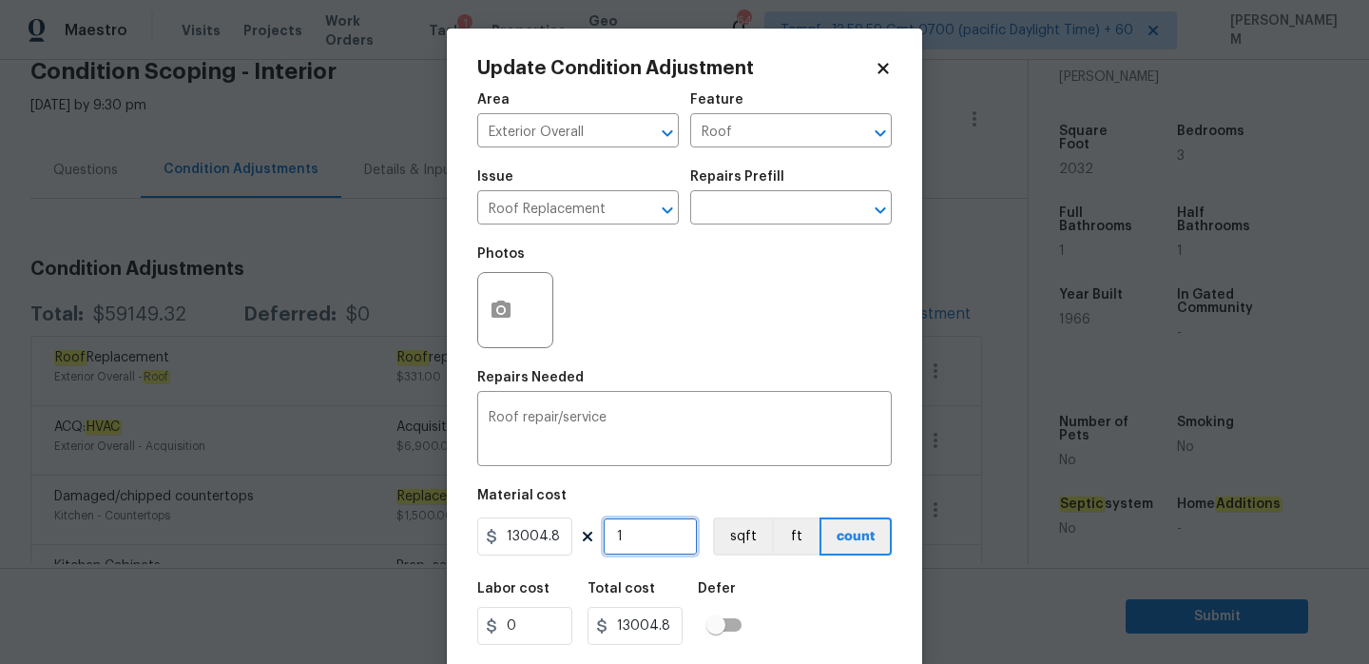
type input "1"
click at [562, 535] on input "13004.8" at bounding box center [524, 536] width 95 height 38
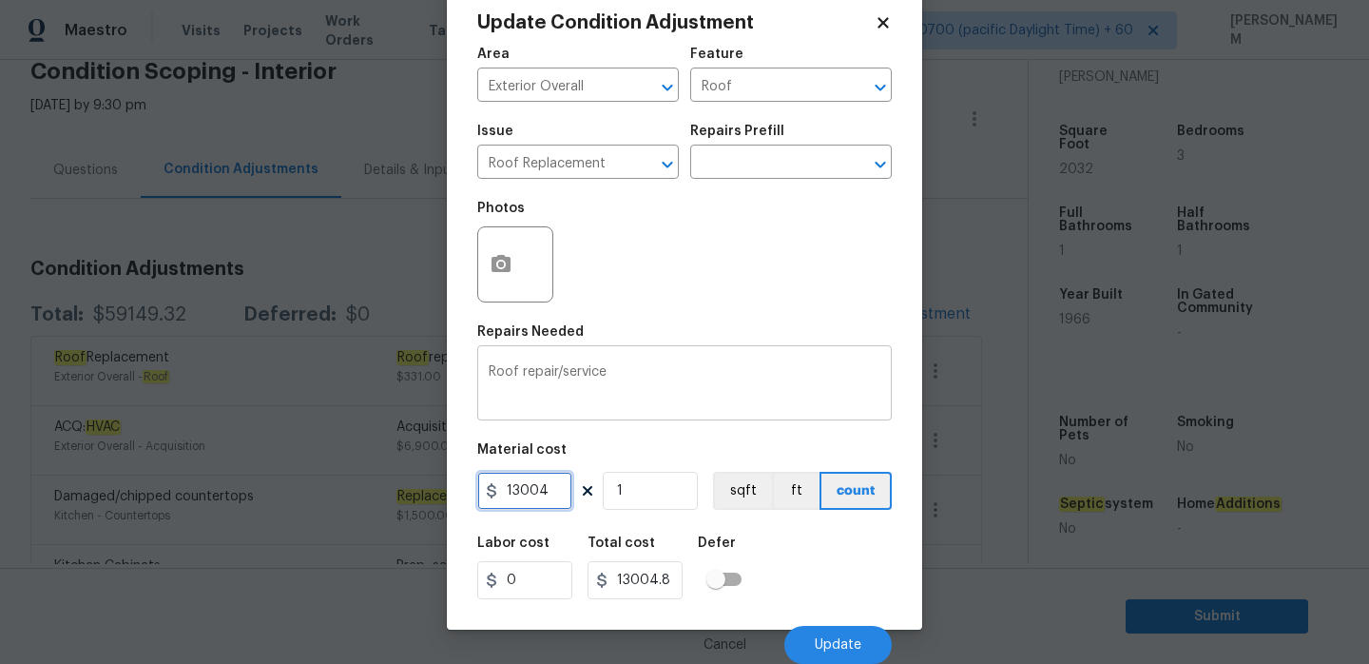
type input "13004"
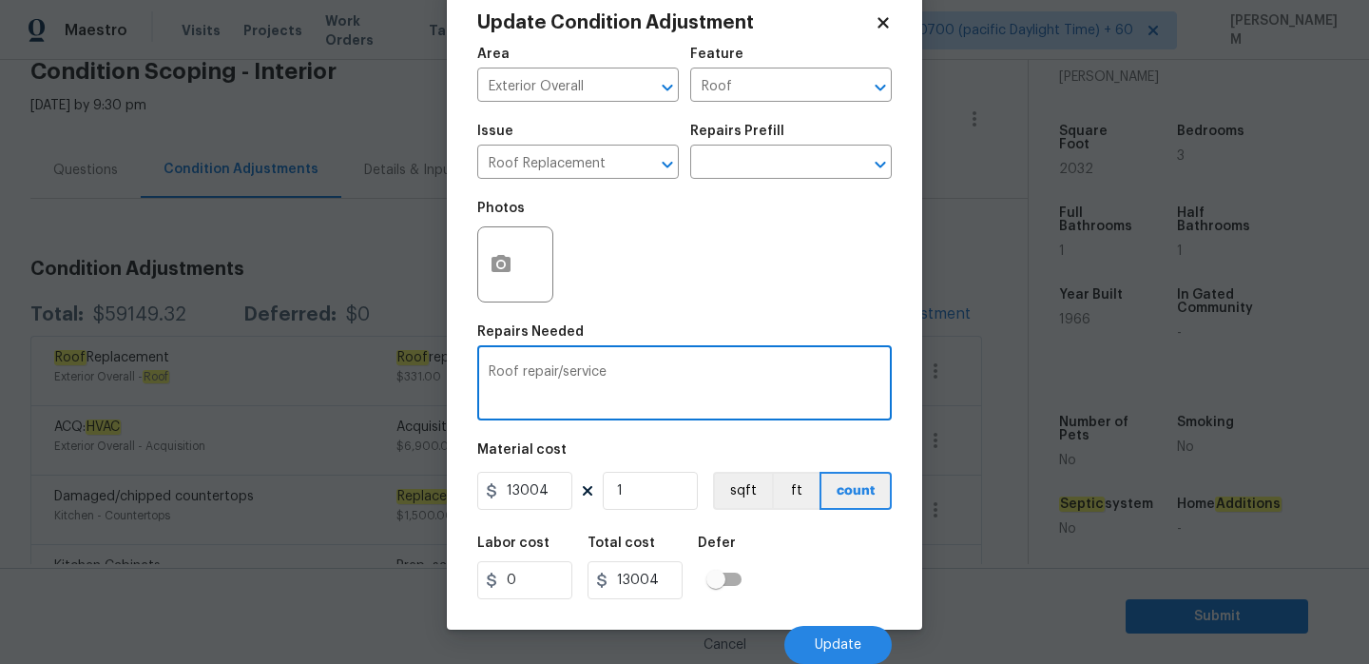
click at [585, 365] on textarea "Roof repair/service" at bounding box center [685, 385] width 392 height 40
click at [587, 383] on textarea "Roof repair/service" at bounding box center [685, 385] width 392 height 40
click at [506, 370] on textarea "Shigle roof" at bounding box center [685, 385] width 392 height 40
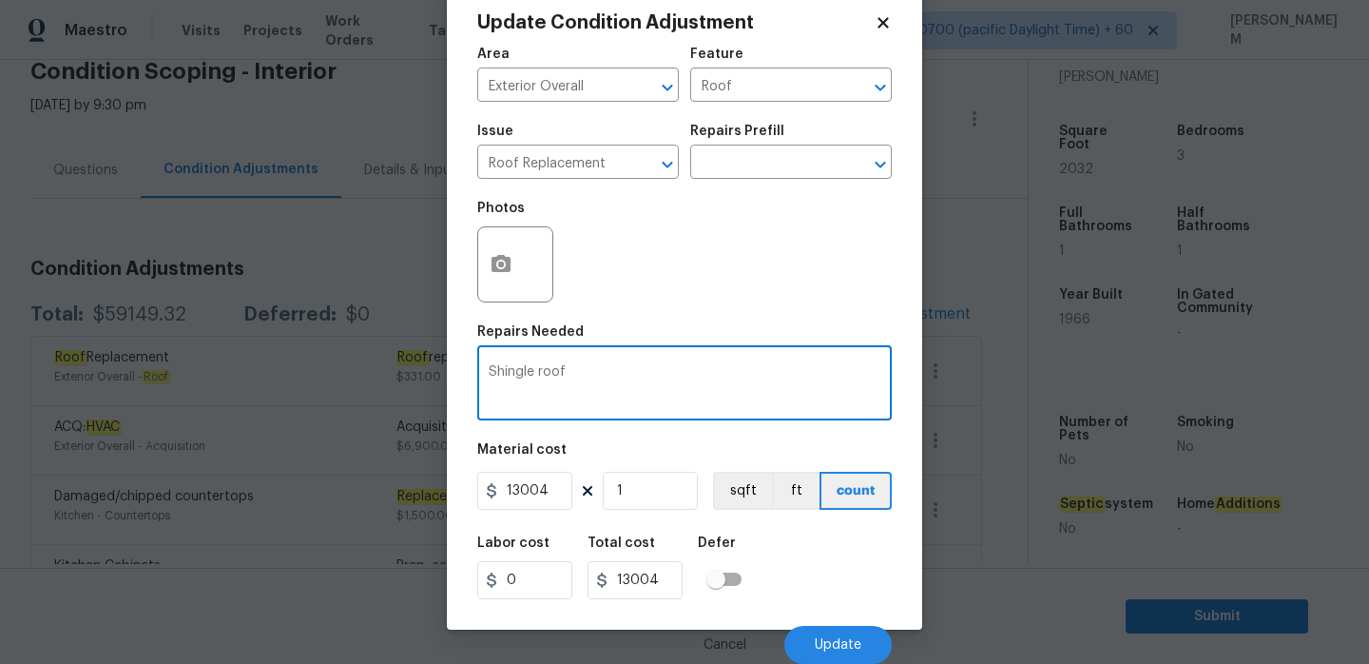
click at [615, 375] on textarea "Shingle roof" at bounding box center [685, 385] width 392 height 40
type textarea "Shingle roof full replacement"
click at [843, 630] on button "Update" at bounding box center [837, 645] width 107 height 38
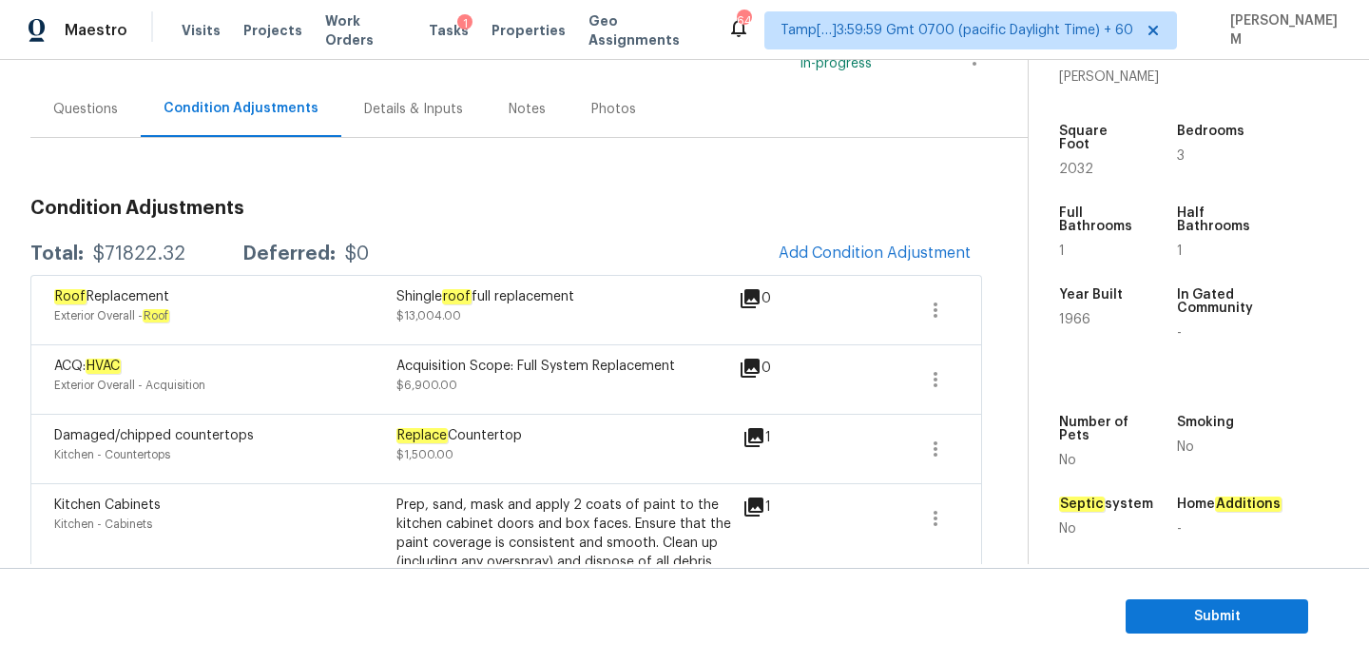
scroll to position [157, 0]
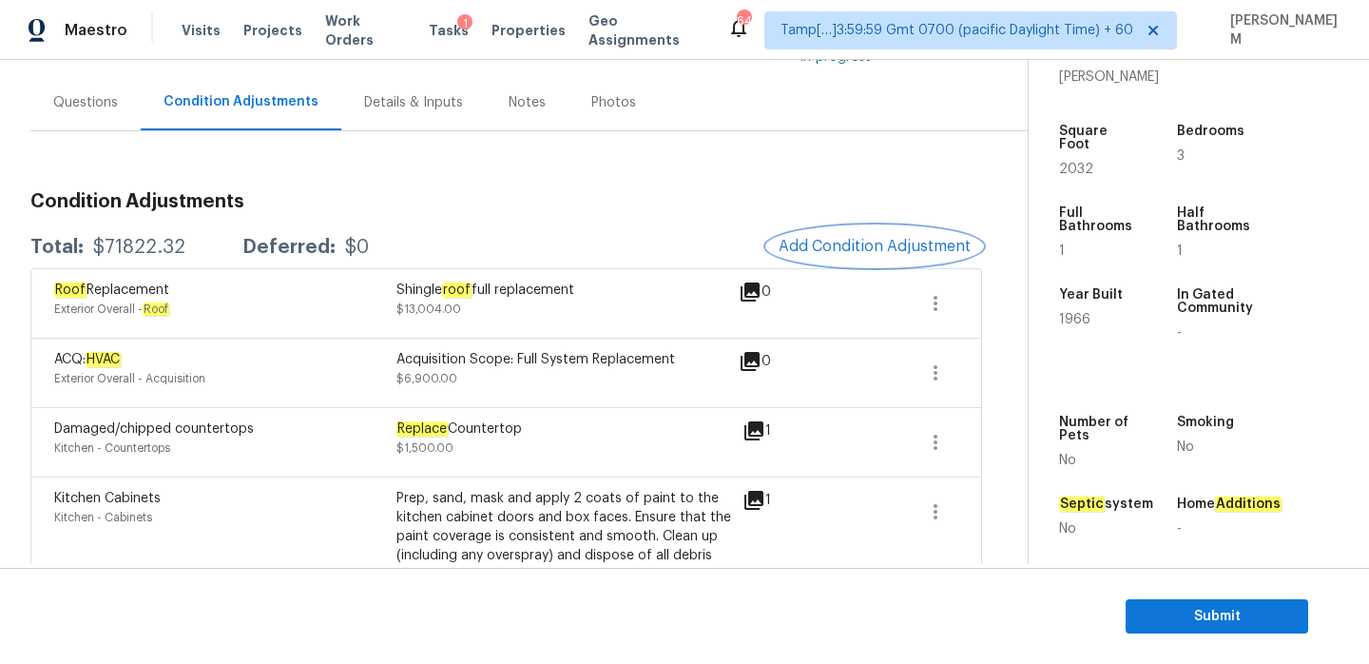
click at [851, 243] on span "Add Condition Adjustment" at bounding box center [875, 246] width 192 height 17
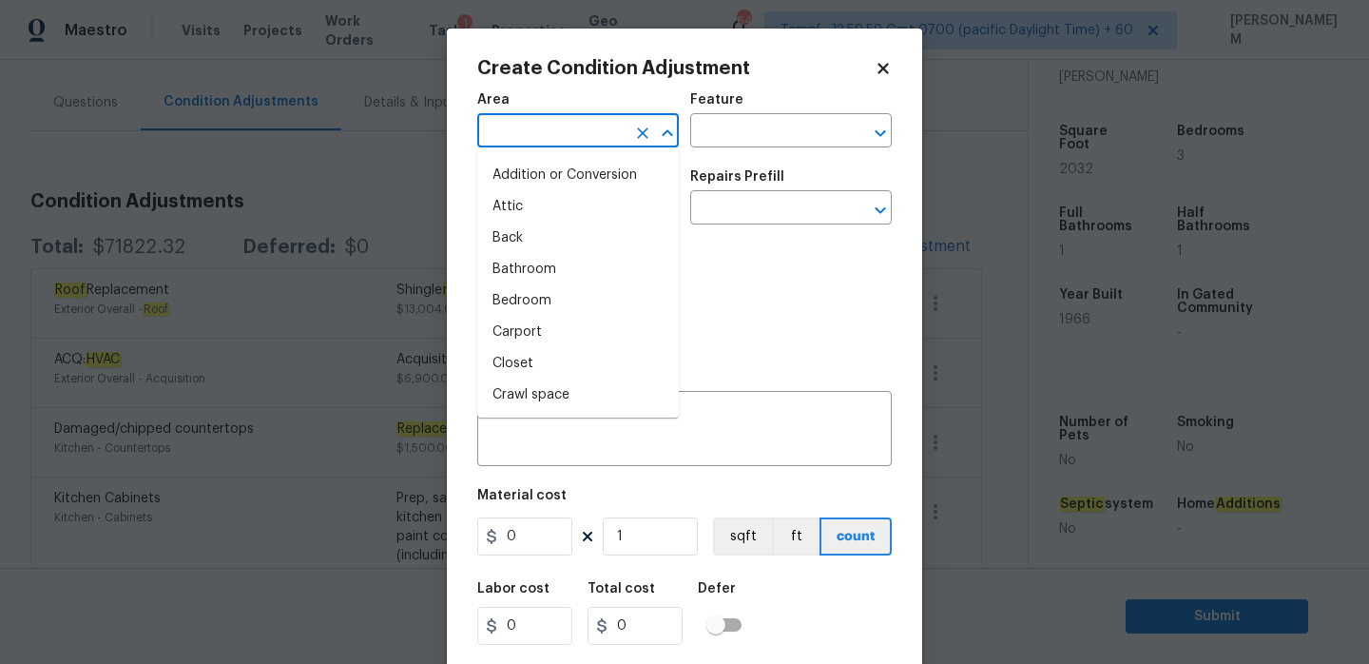
click at [600, 124] on input "text" at bounding box center [551, 132] width 148 height 29
type input "i"
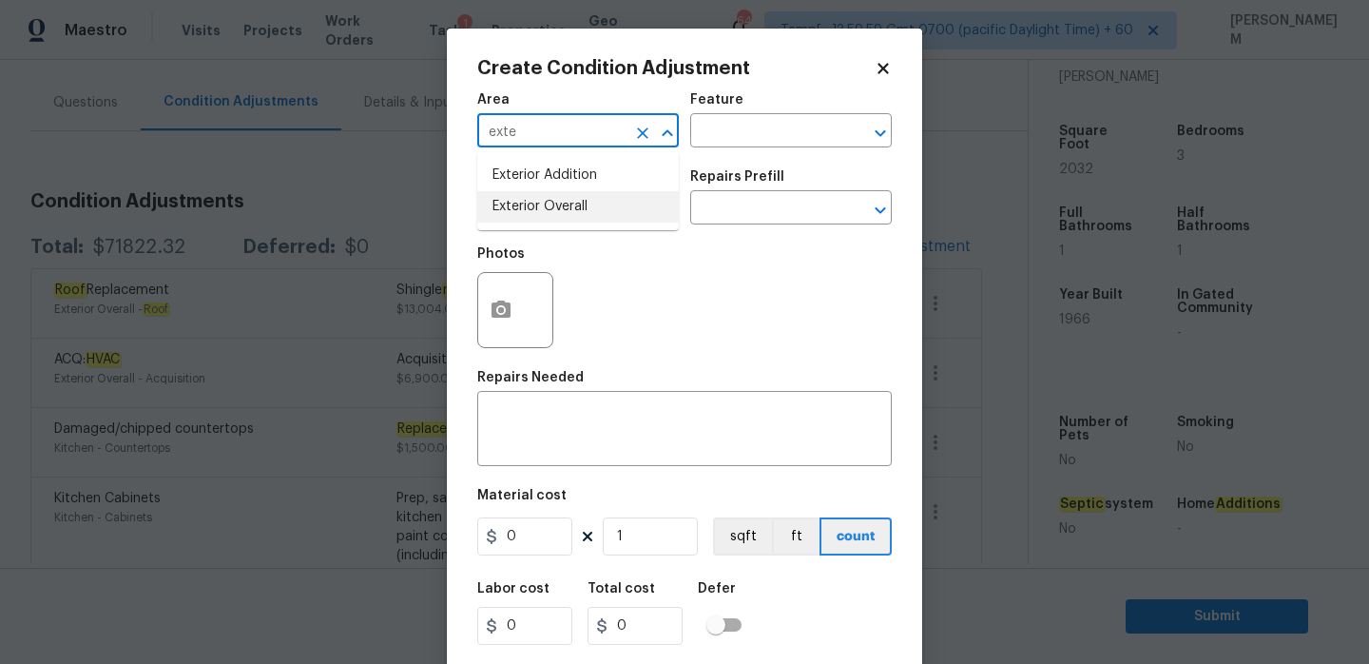
click at [602, 217] on li "Exterior Overall" at bounding box center [578, 206] width 202 height 31
type input "Exterior Overall"
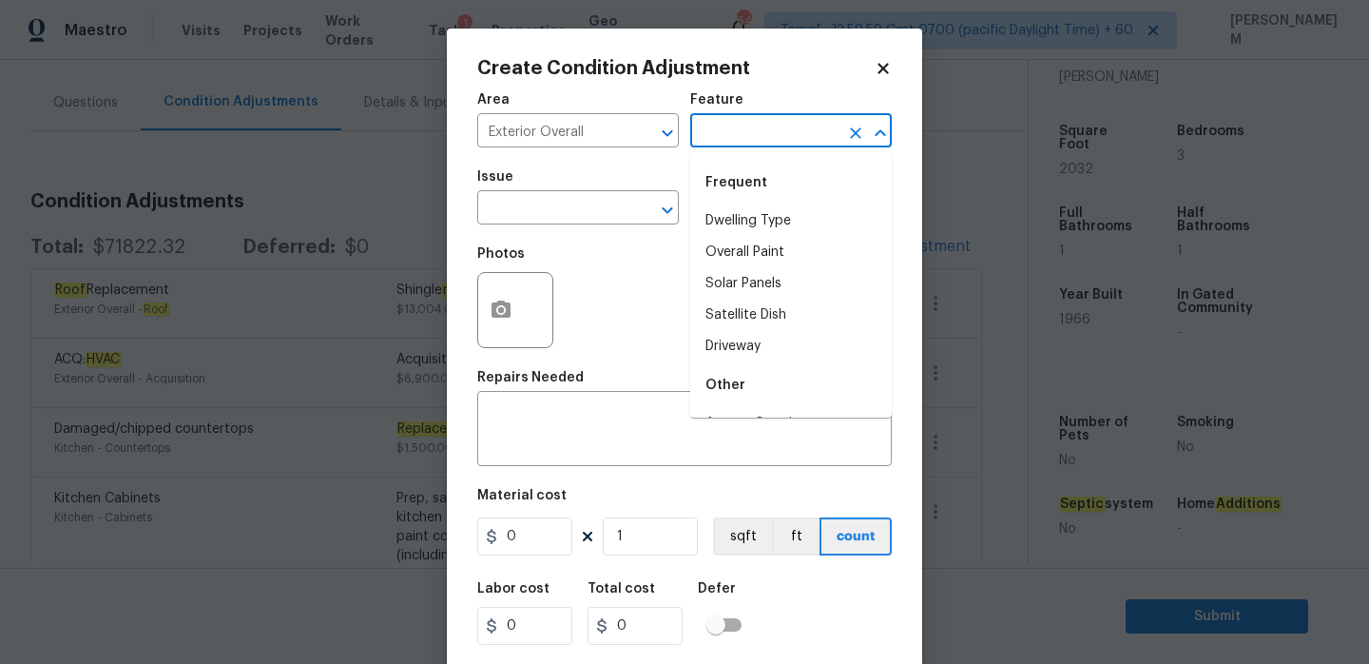
click at [740, 121] on input "text" at bounding box center [764, 132] width 148 height 29
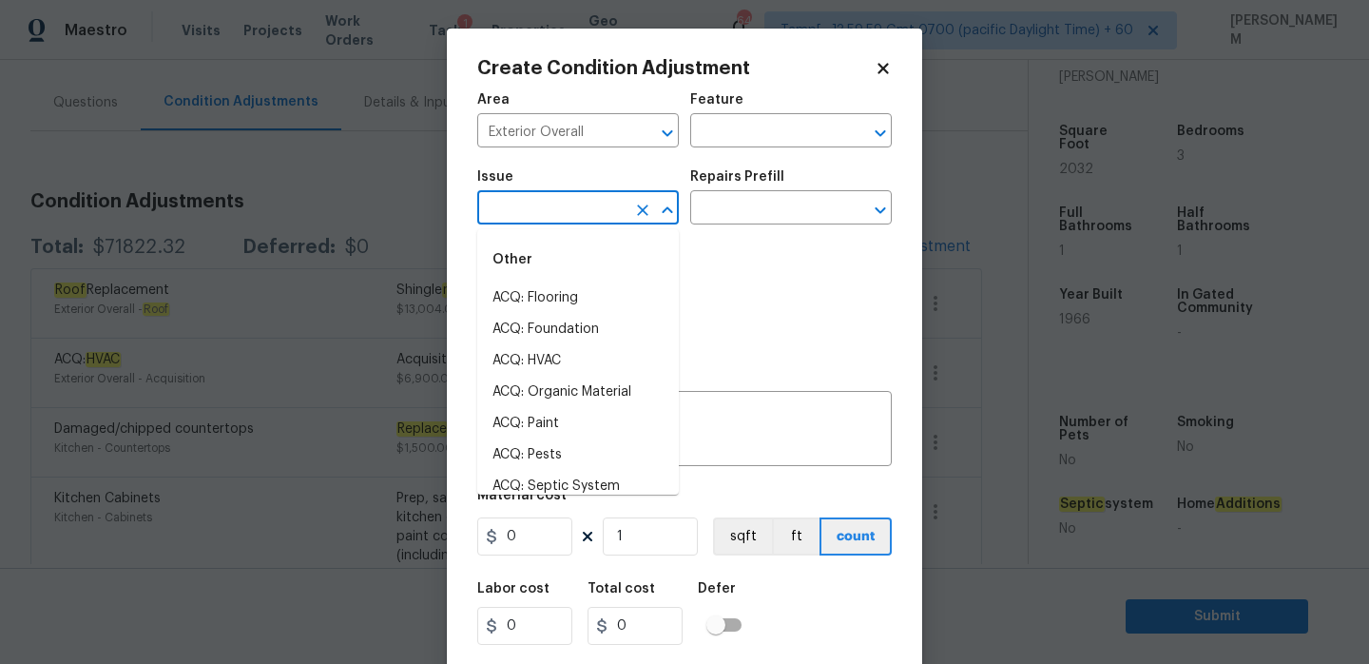
click at [517, 195] on input "text" at bounding box center [551, 209] width 148 height 29
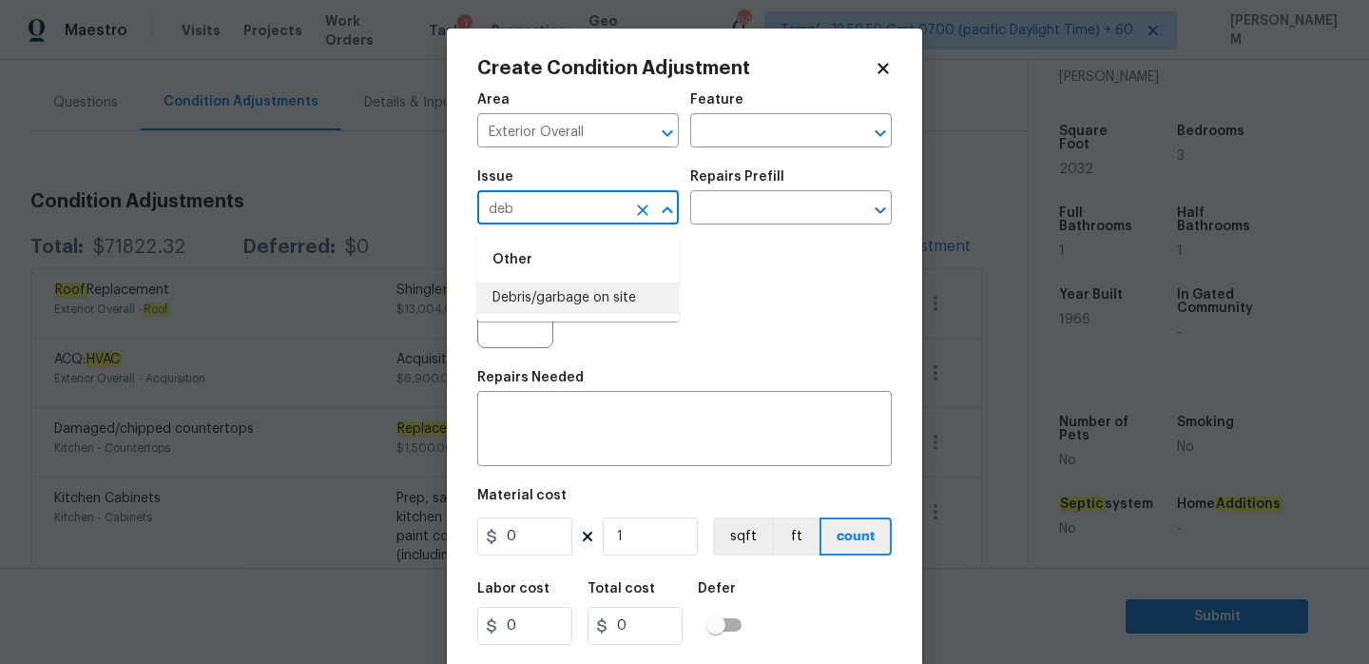
click at [597, 290] on li "Debris/garbage on site" at bounding box center [578, 297] width 202 height 31
type input "Debris/garbage on site"
click at [762, 207] on input "text" at bounding box center [764, 209] width 148 height 29
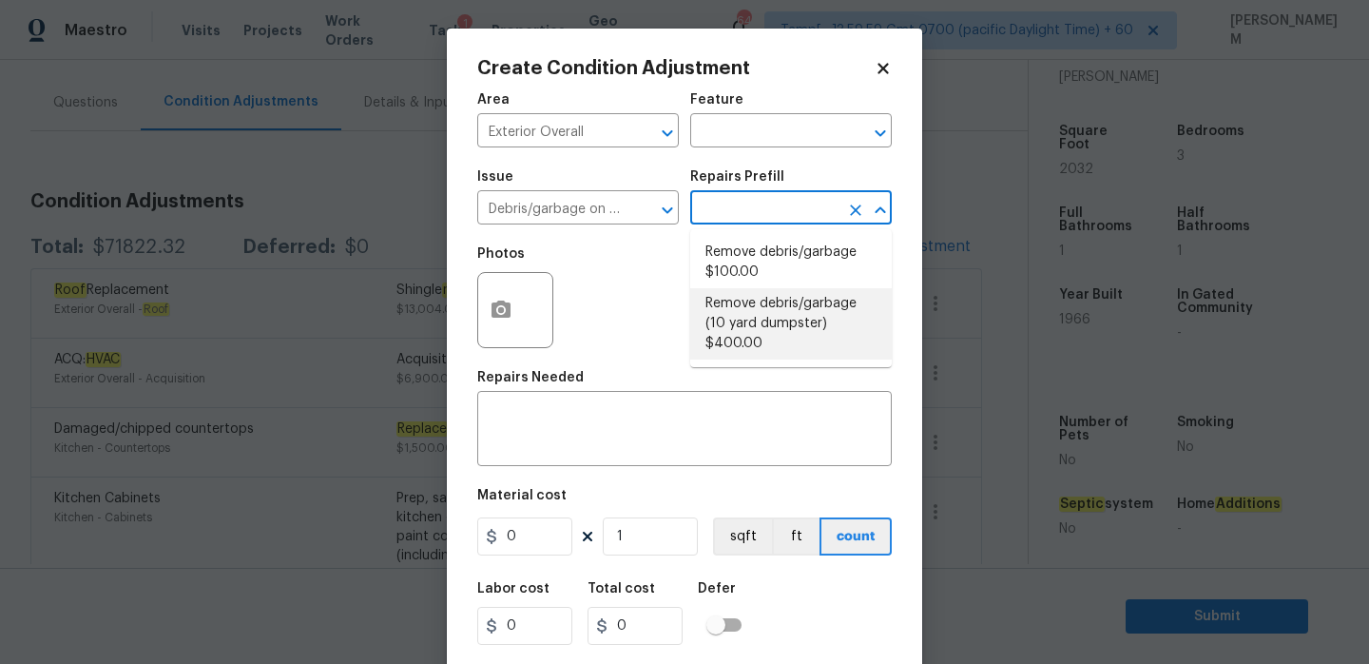
click at [797, 304] on li "Remove debris/garbage (10 yard dumpster) $400.00" at bounding box center [791, 323] width 202 height 71
type textarea "Remove debris/garbage and haul away to legal disposal facility (10 yd dumpster)"
type input "400"
click at [767, 208] on input "text" at bounding box center [764, 209] width 148 height 29
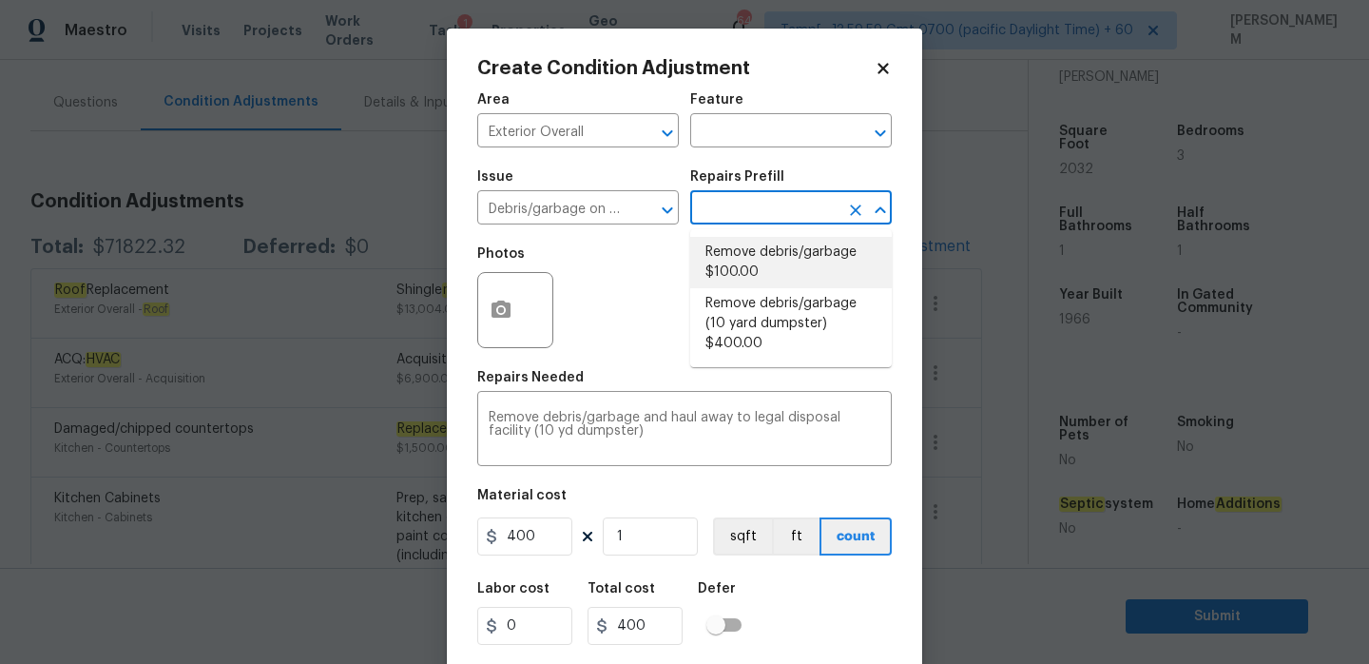
click at [787, 270] on li "Remove debris/garbage $100.00" at bounding box center [791, 262] width 202 height 51
type textarea "Remove, haul off, and properly dispose of any debris left by seller to offsite …"
type input "100"
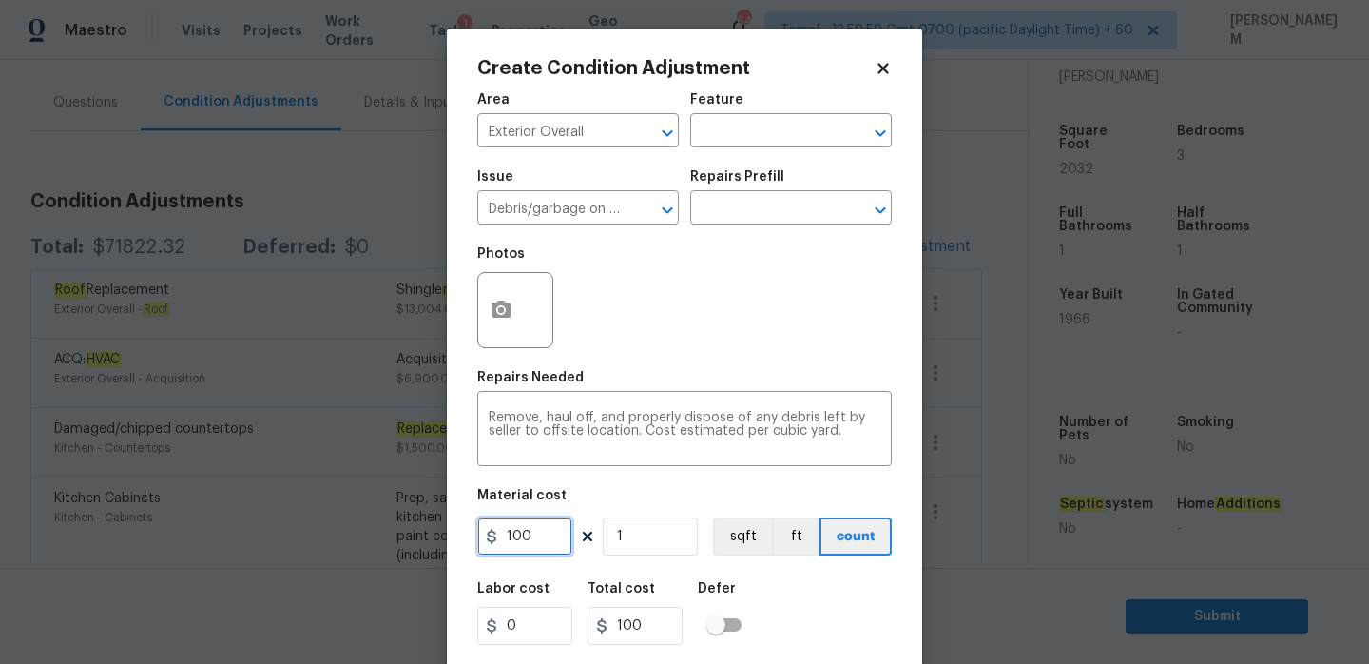
drag, startPoint x: 535, startPoint y: 536, endPoint x: 444, endPoint y: 533, distance: 91.3
click at [444, 534] on div "Create Condition Adjustment Area Exterior Overall ​ Feature ​ Issue Debris/garb…" at bounding box center [684, 332] width 1369 height 664
type input "500"
click at [503, 309] on circle "button" at bounding box center [501, 310] width 6 height 6
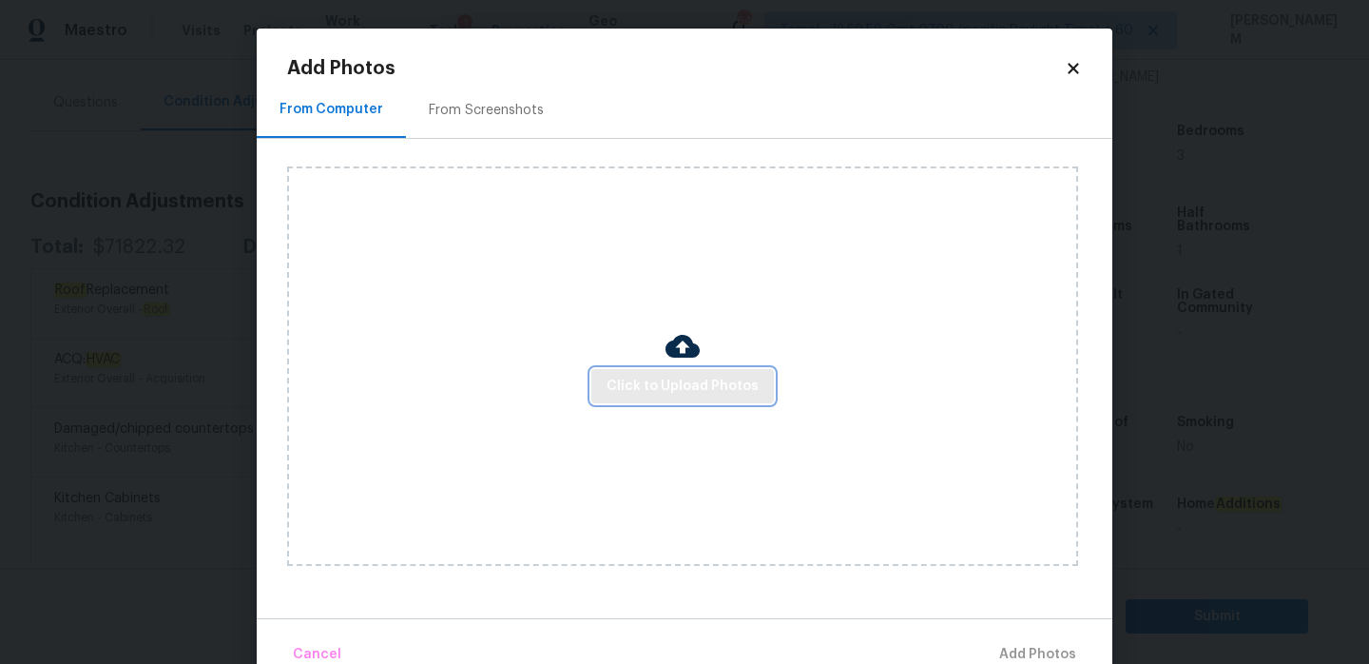
click at [695, 388] on span "Click to Upload Photos" at bounding box center [683, 387] width 152 height 24
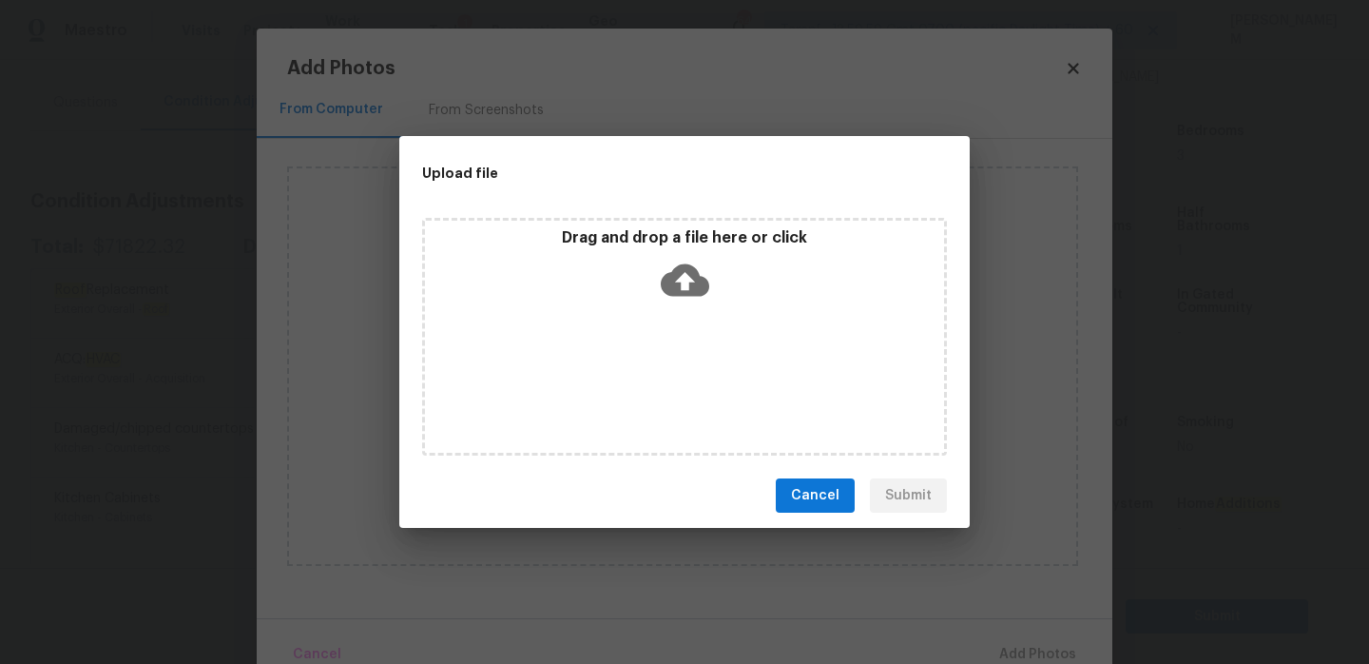
click at [675, 242] on p "Drag and drop a file here or click" at bounding box center [684, 238] width 519 height 20
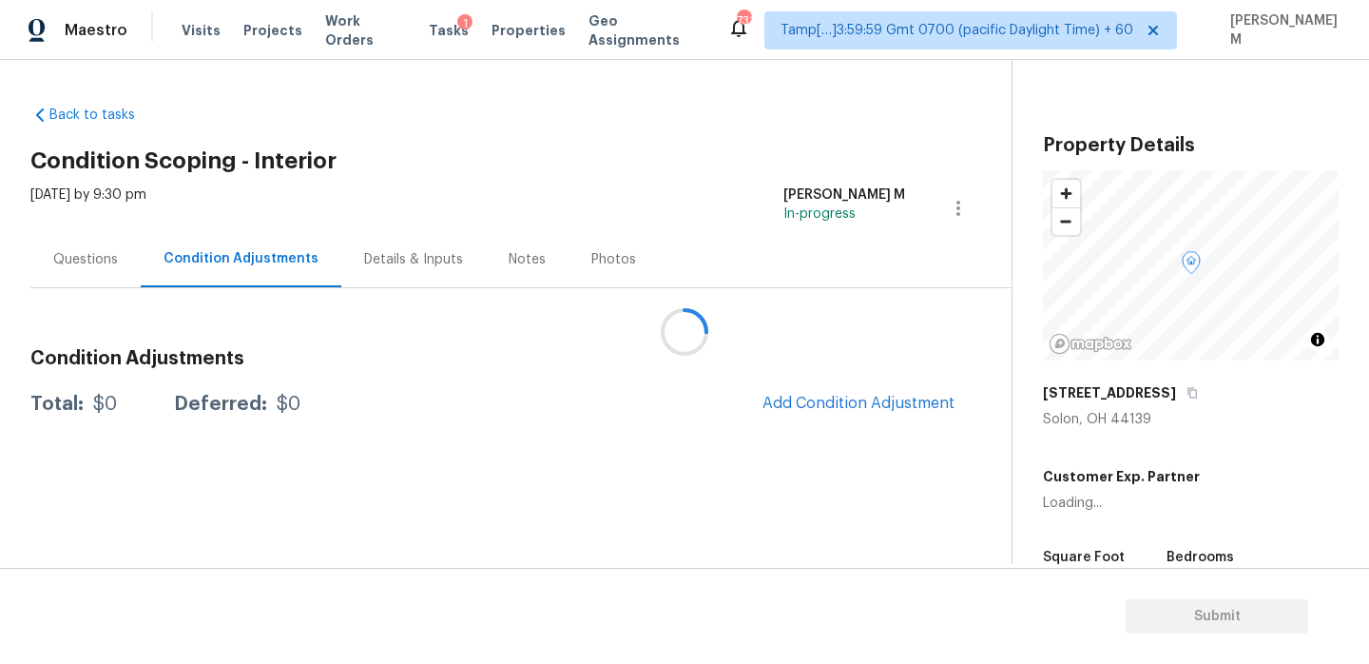
click at [432, 27] on div at bounding box center [684, 332] width 1369 height 664
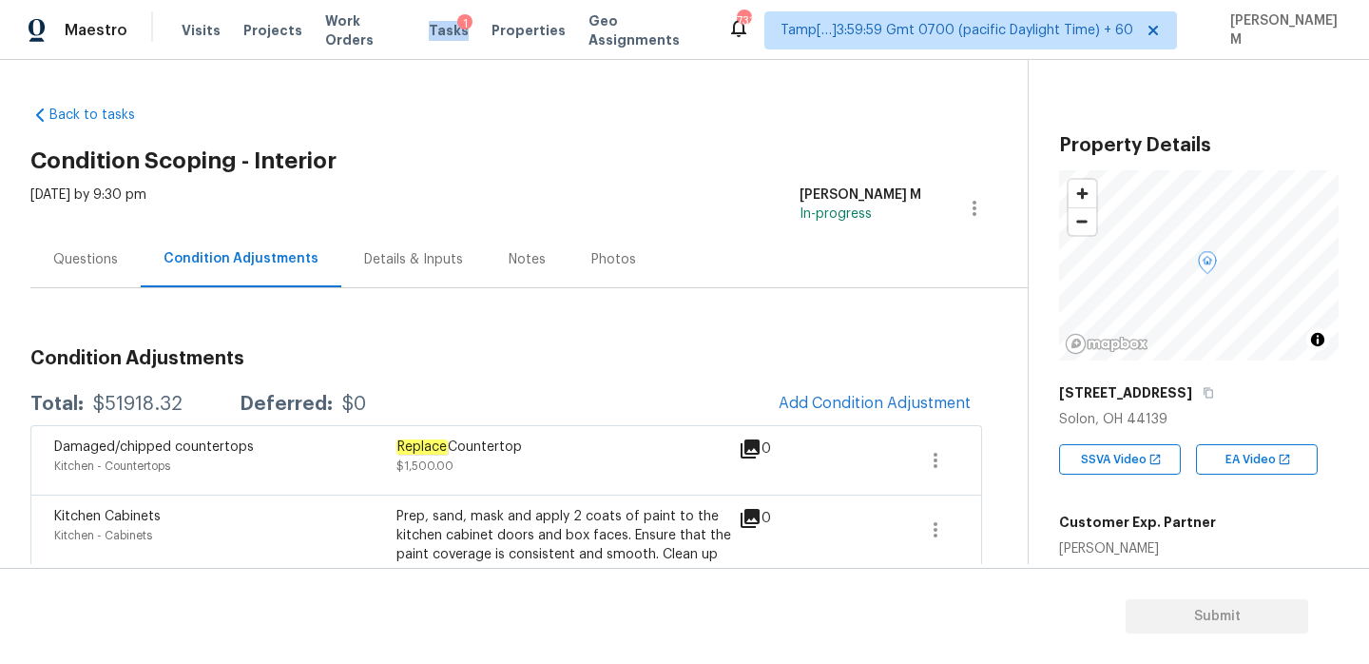
click at [433, 31] on span "Tasks" at bounding box center [449, 30] width 40 height 13
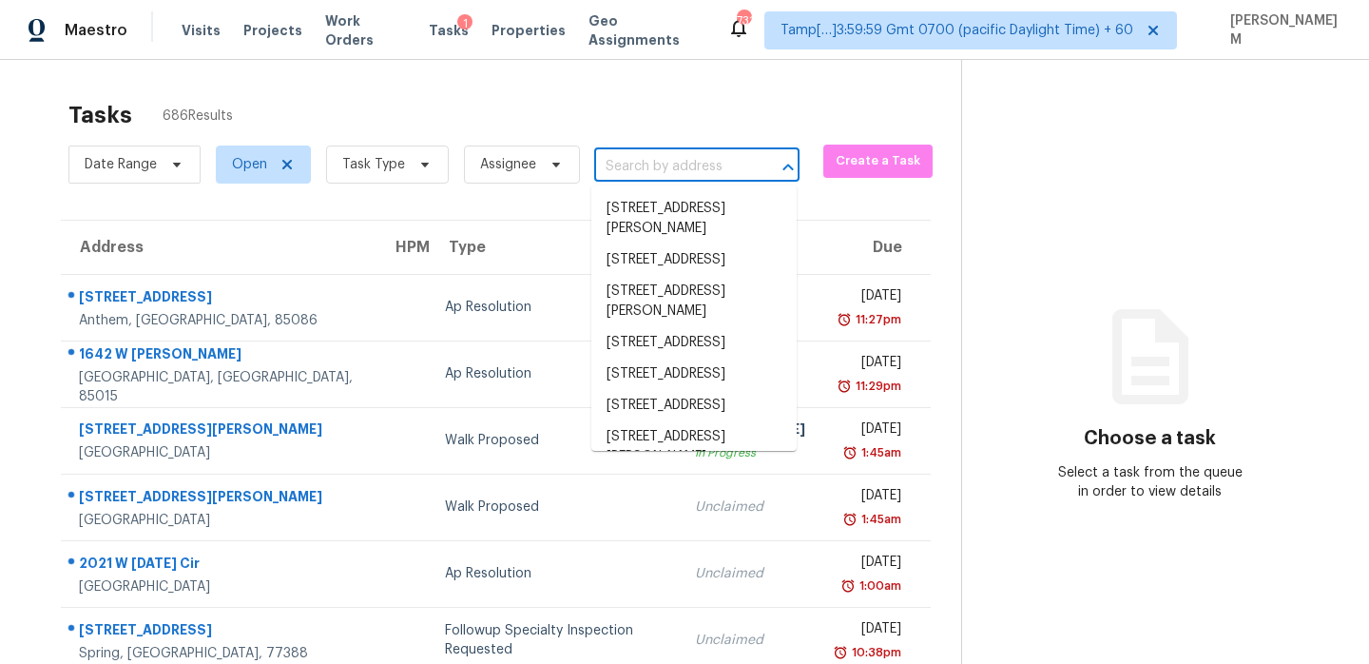
click at [625, 169] on input "text" at bounding box center [670, 166] width 152 height 29
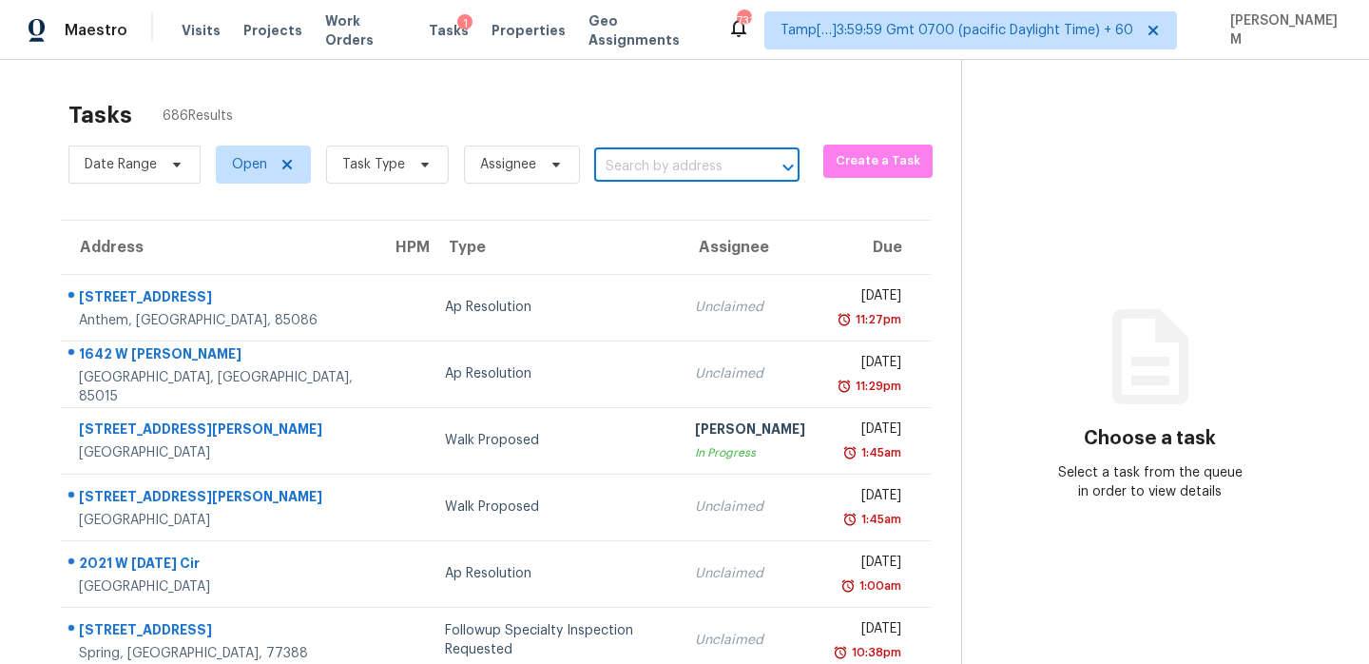
click at [625, 169] on input "text" at bounding box center [670, 166] width 152 height 29
paste input "https://maestro.ops.opendoor.com/tasks/577722ee-e801-46b4-93ee-7158cf4113f1?mar…"
type input "https://maestro.ops.opendoor.com/tasks/577722ee-e801-46b4-93ee-7158cf4113f1?mar…"
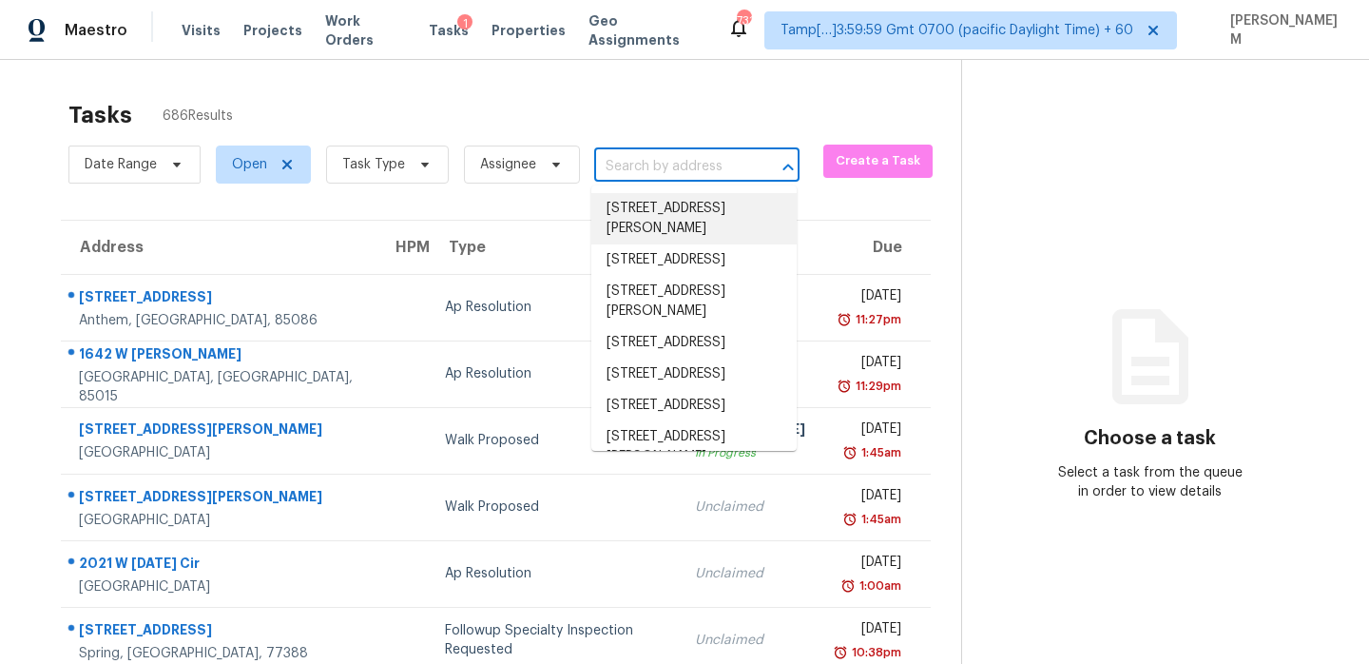
paste input "105 Saddlewood Ln, Statesville, NC 28625"
type input "105 Saddlewood Ln, Statesville, NC 28625"
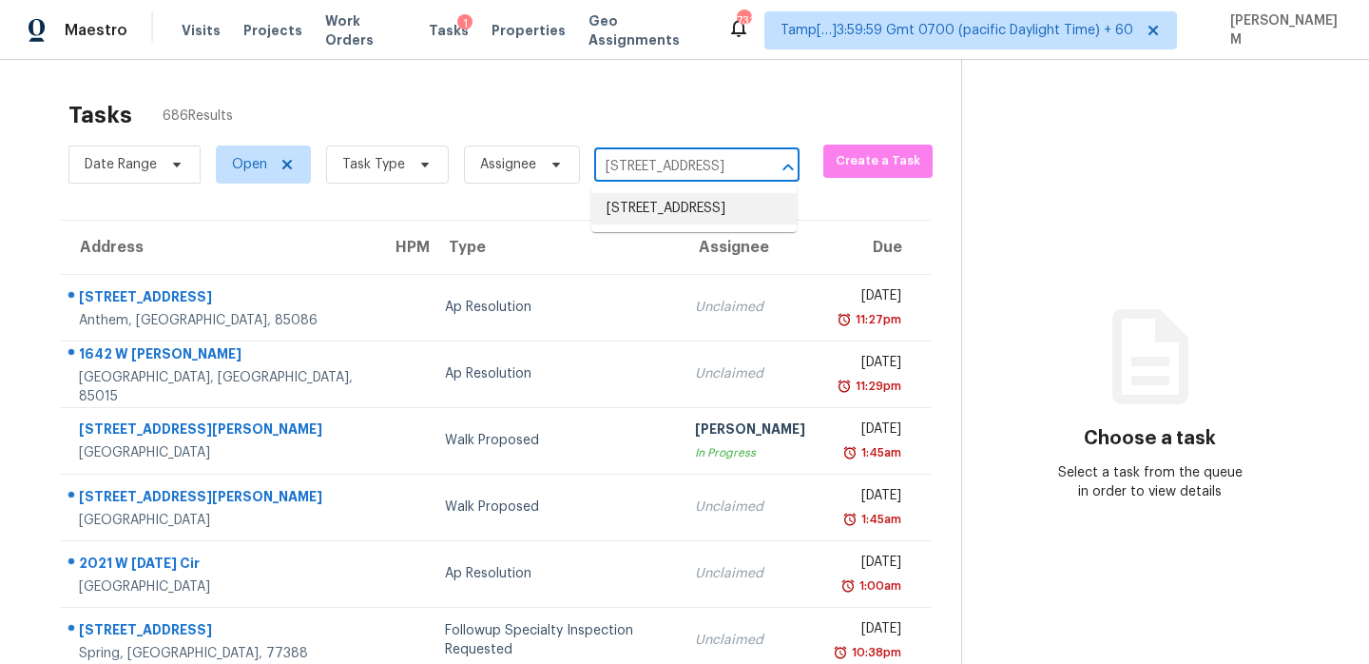
click at [756, 213] on li "105 Saddlewood Ln, Statesville, NC 28625" at bounding box center [693, 208] width 205 height 31
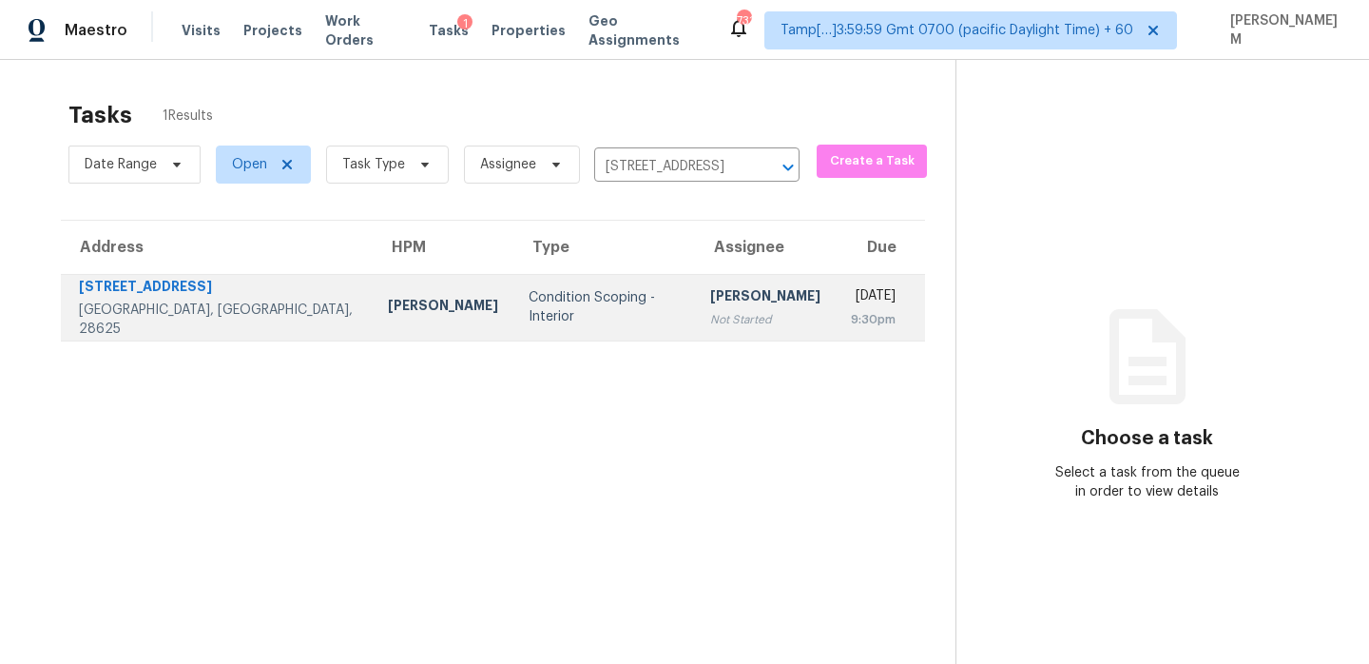
click at [716, 279] on td "Anand Prasad Not Started" at bounding box center [765, 307] width 141 height 67
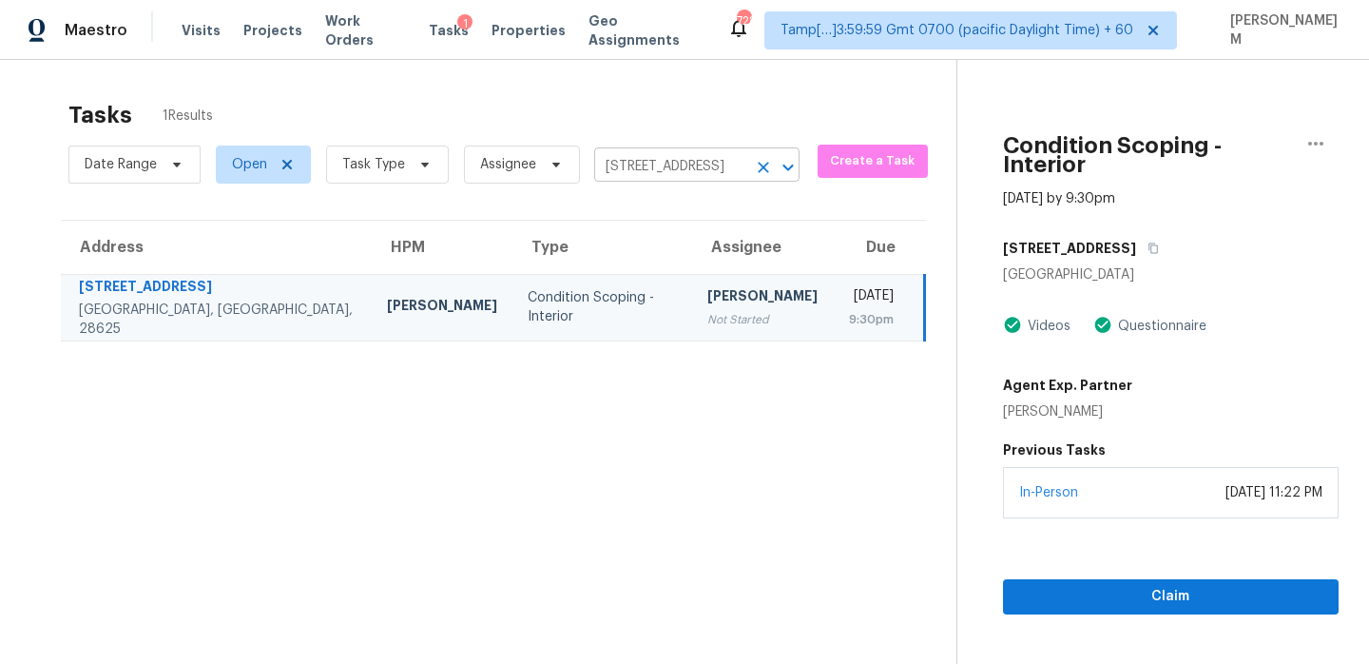
click at [686, 156] on input "105 Saddlewood Ln, Statesville, NC 28625" at bounding box center [670, 166] width 152 height 29
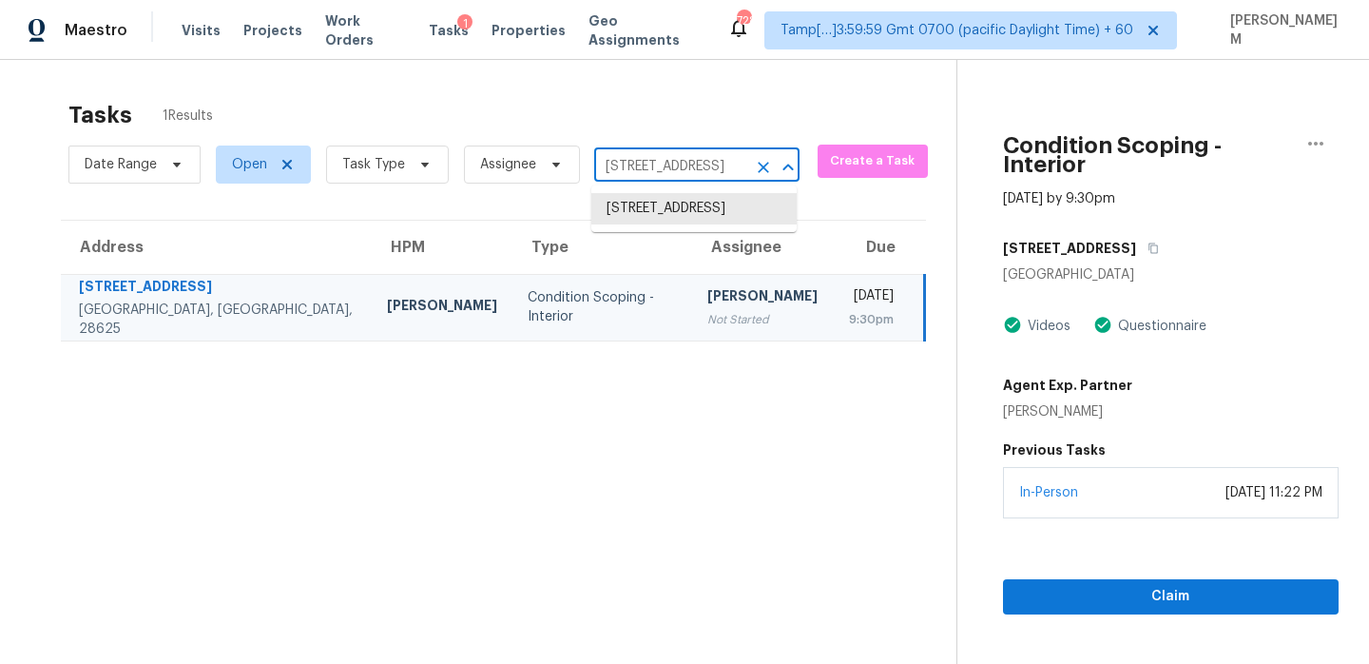
click at [686, 156] on input "105 Saddlewood Ln, Statesville, NC 28625" at bounding box center [670, 166] width 152 height 29
paste input "6790 Glenridge Ave Cleveland, OH, 44130"
type input "16790 Glenridge Ave Cleveland, OH, 44130"
click at [723, 212] on li "16790 Glenridge Ave, Cleveland, OH 44130" at bounding box center [693, 208] width 205 height 31
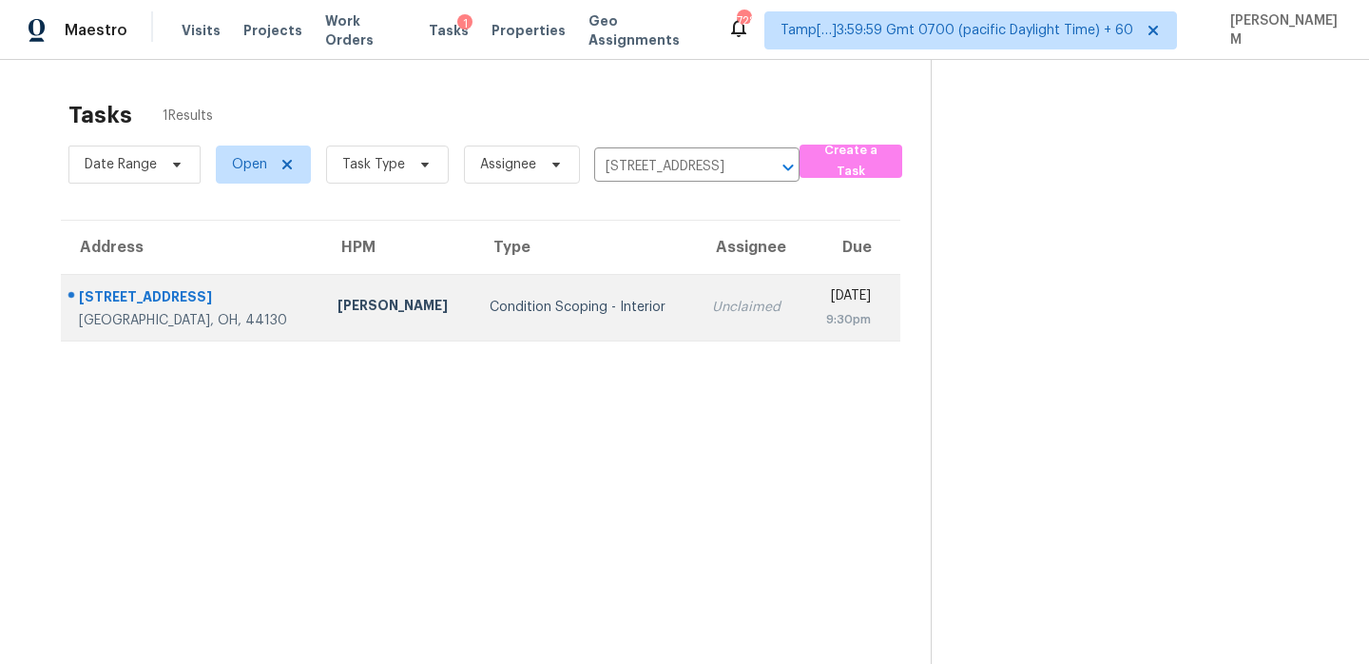
click at [714, 290] on td "Unclaimed" at bounding box center [750, 307] width 106 height 67
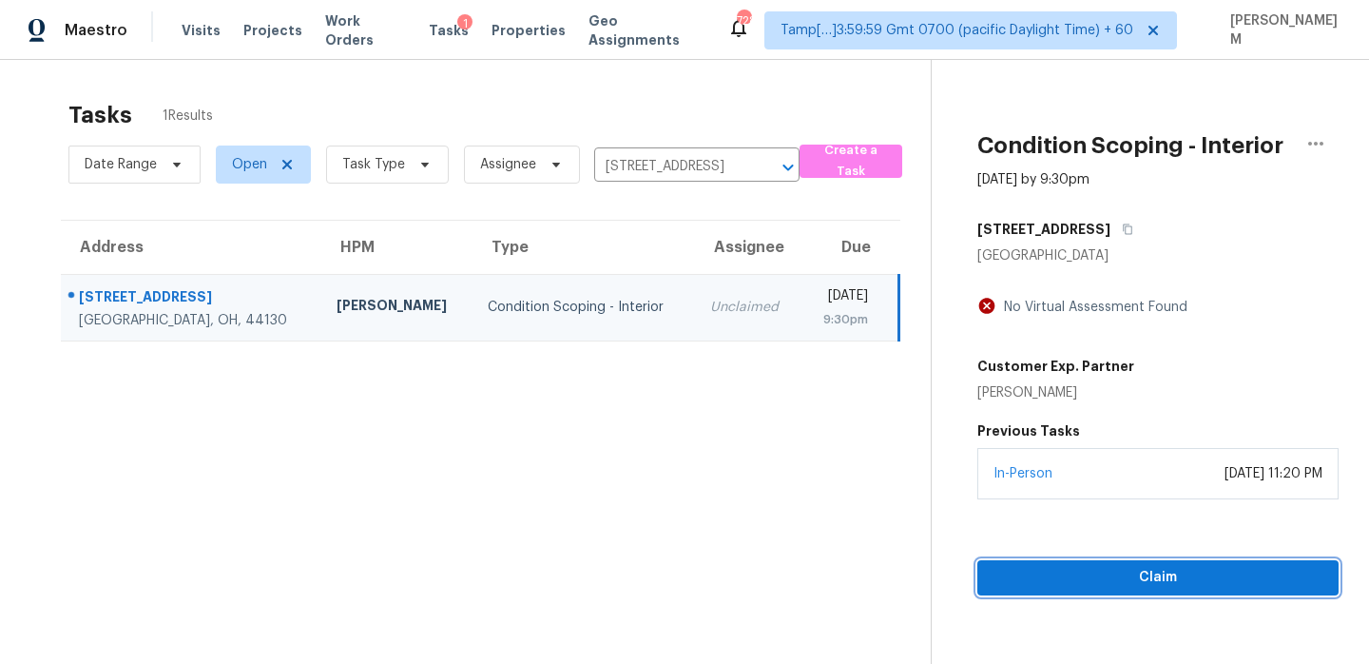
click at [1144, 579] on span "Claim" at bounding box center [1158, 578] width 331 height 24
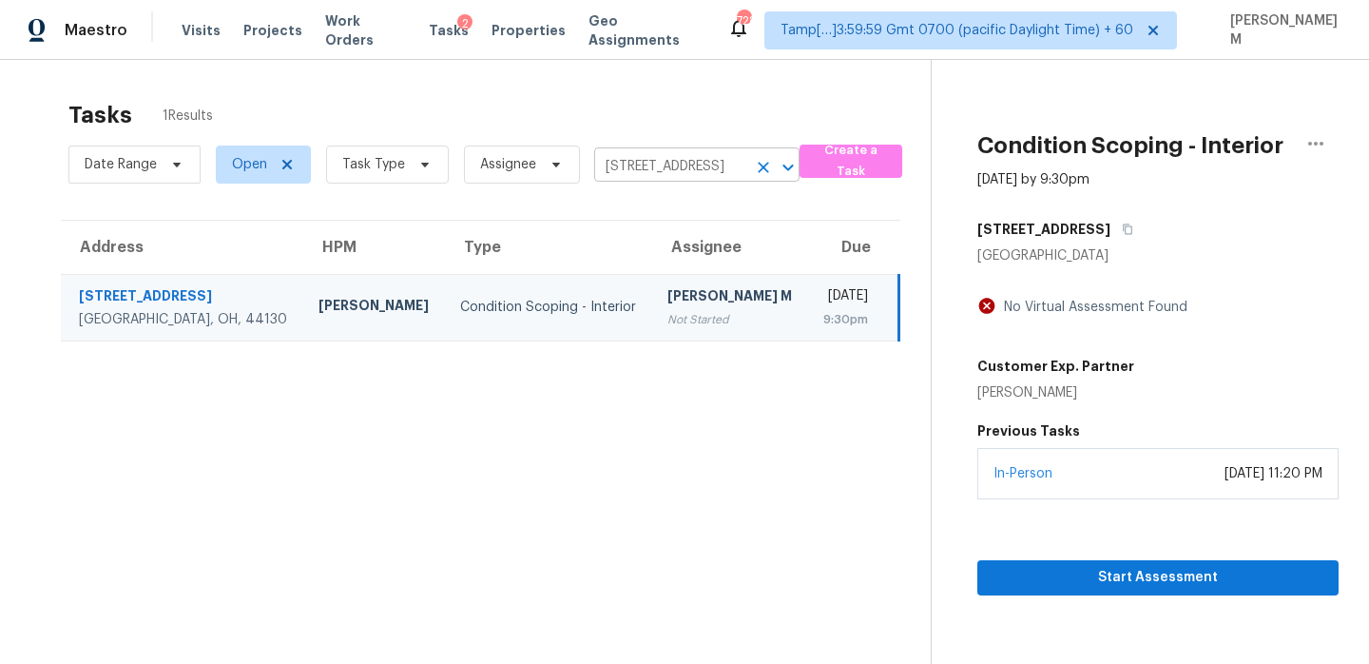
click at [627, 175] on input "16790 Glenridge Ave, Cleveland, OH 44130" at bounding box center [670, 166] width 152 height 29
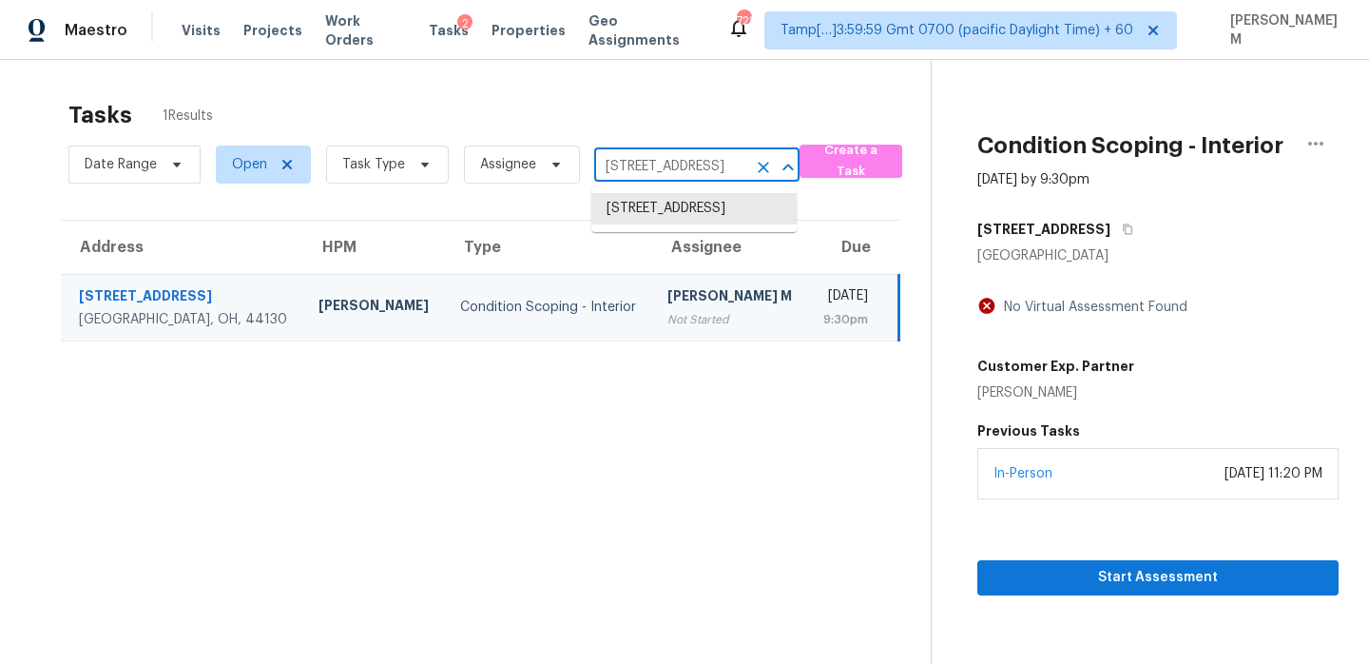
paste input "3718 Vida Ln Dallas, TX, 75253 (edited)"
type input "13718 Vida Ln Dallas, TX, 75253"
click at [676, 210] on li "13718 Vida Ln, Dallas, TX 75253" at bounding box center [693, 218] width 205 height 51
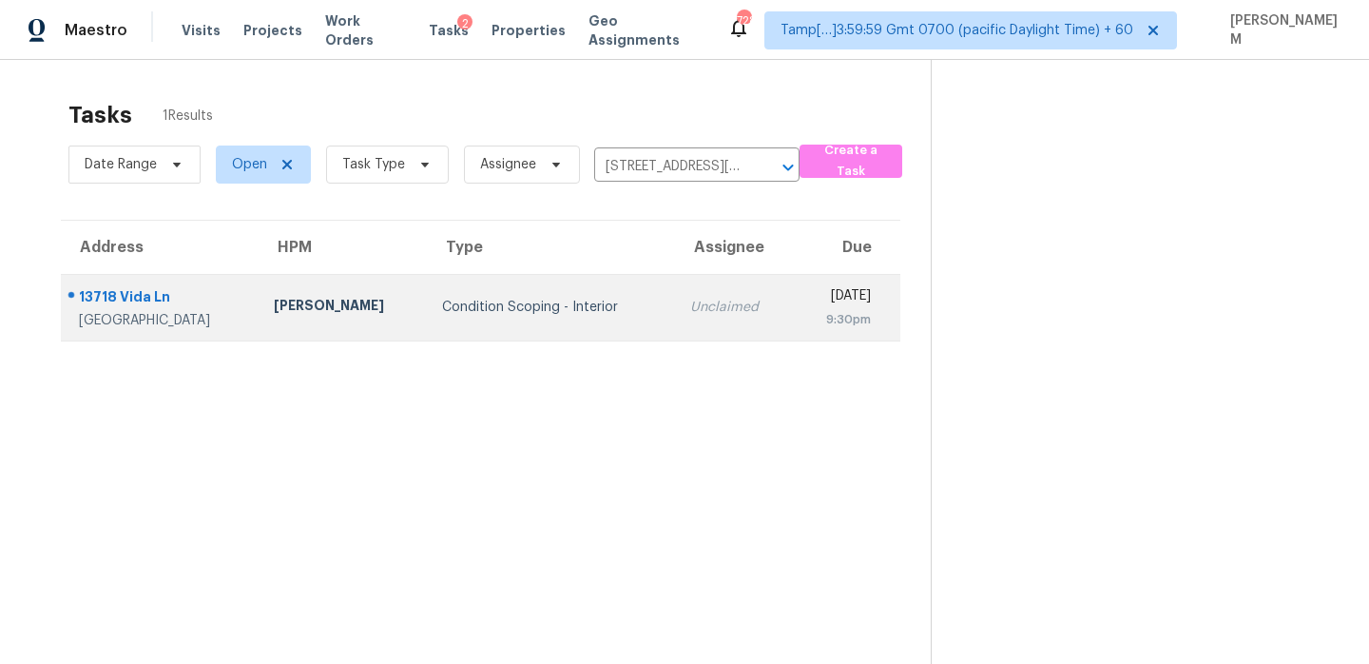
click at [723, 302] on td "Unclaimed" at bounding box center [734, 307] width 119 height 67
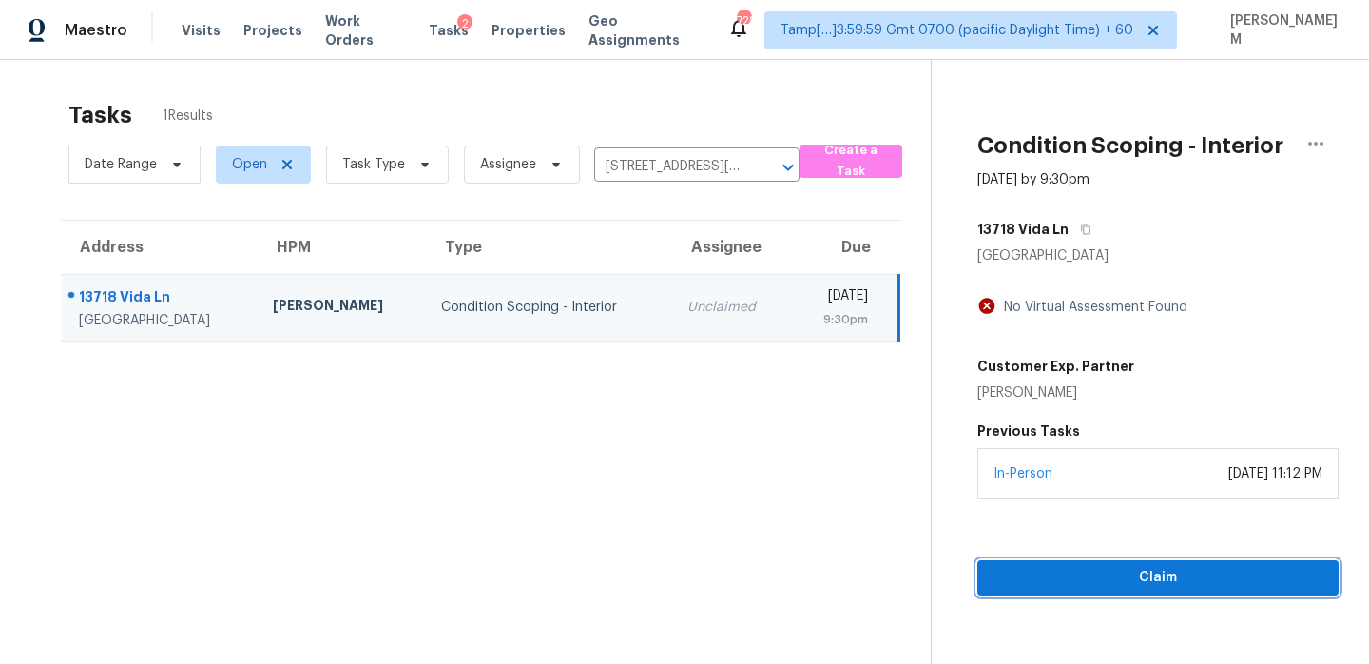
click at [1132, 579] on span "Claim" at bounding box center [1158, 578] width 331 height 24
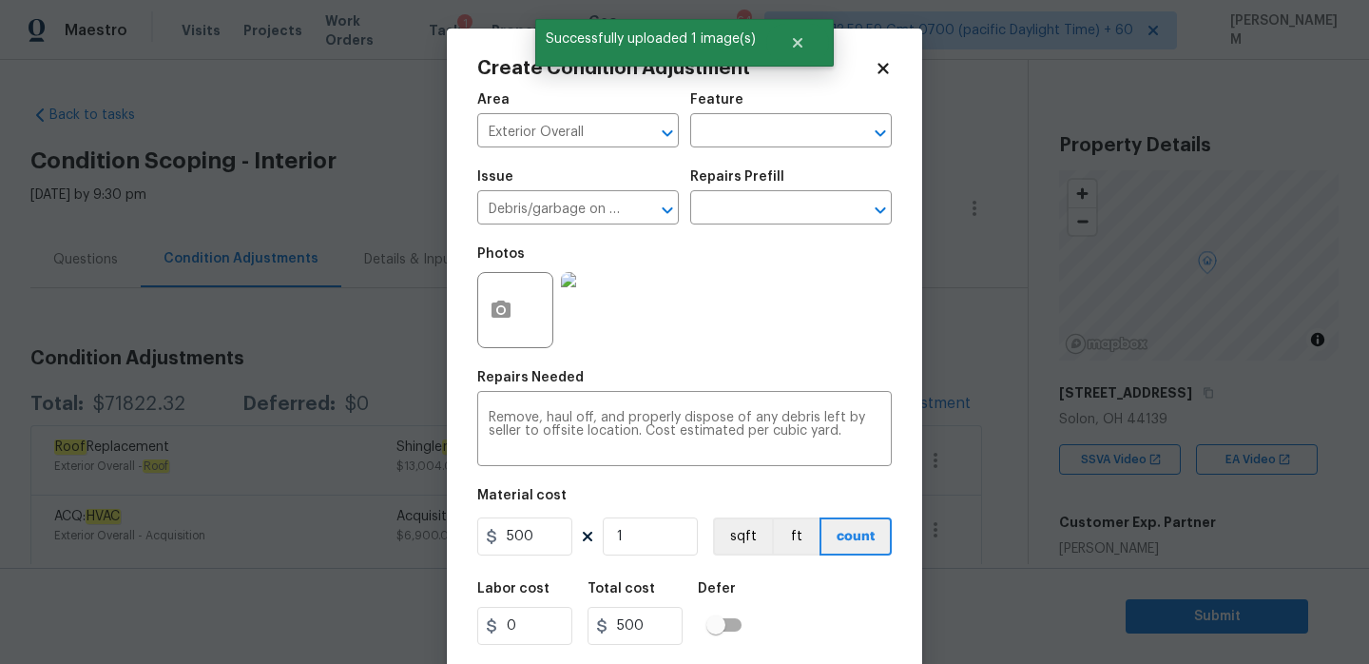
scroll to position [47, 0]
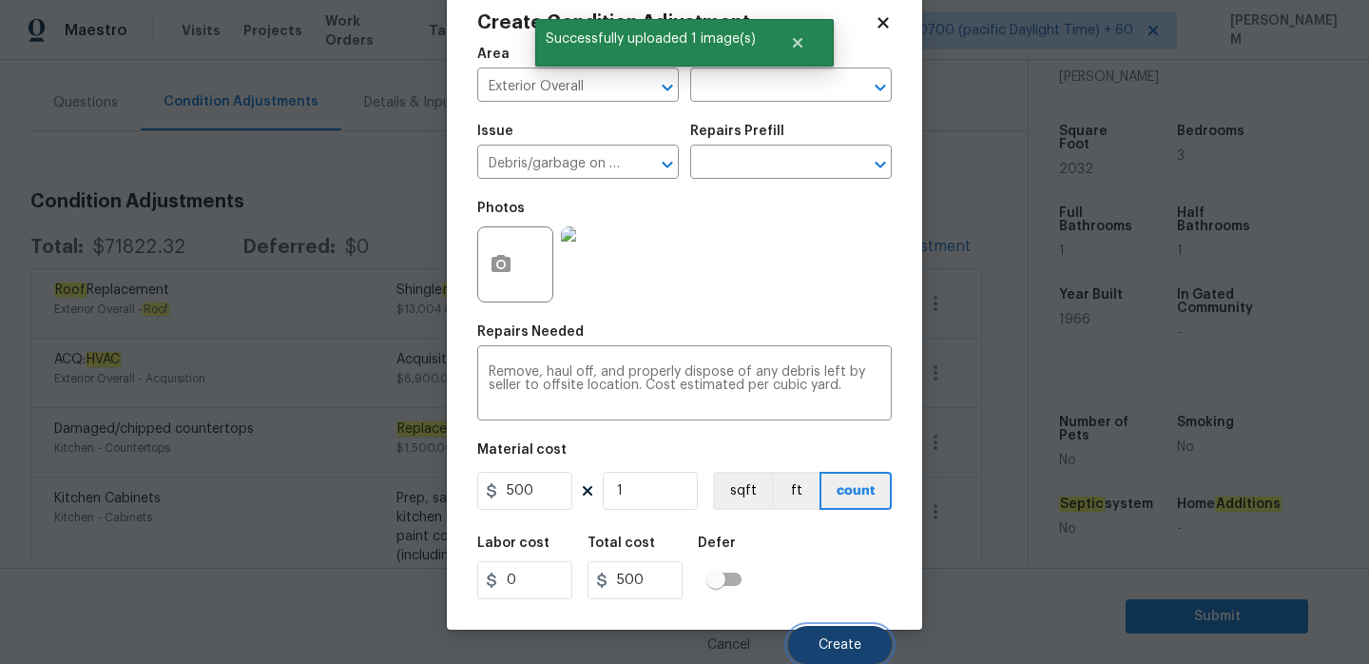
click at [852, 639] on span "Create" at bounding box center [840, 645] width 43 height 14
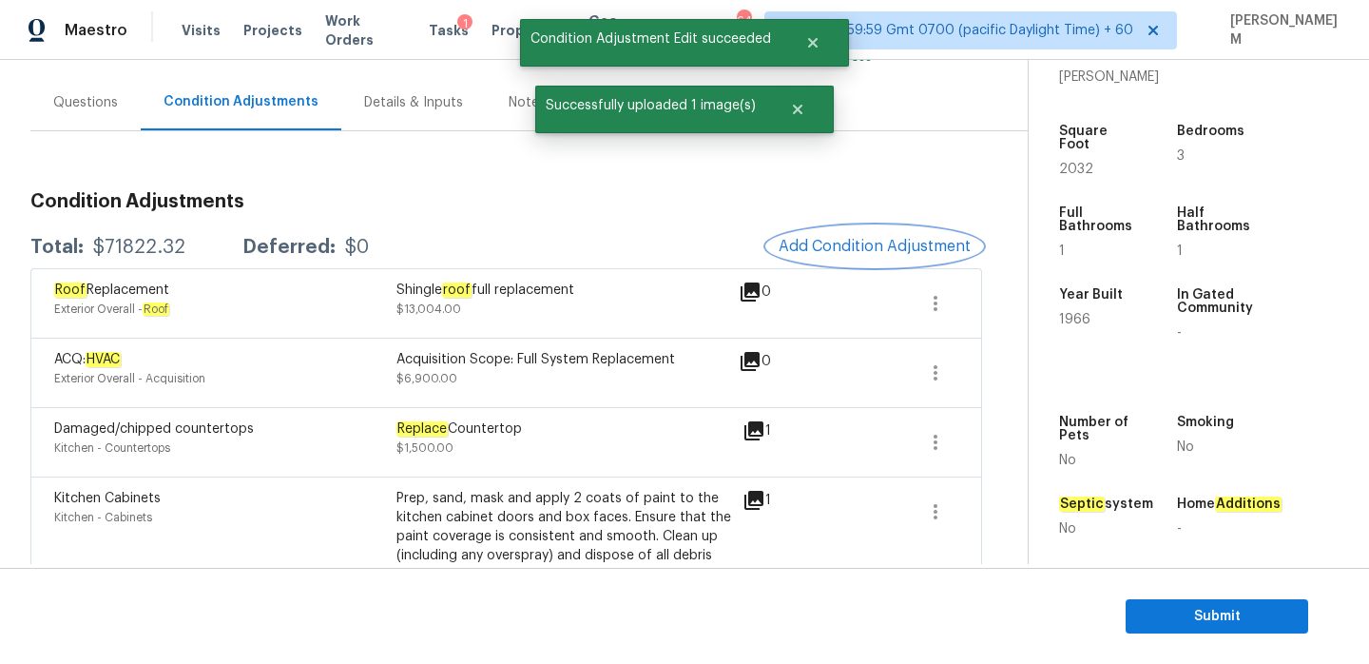
scroll to position [0, 0]
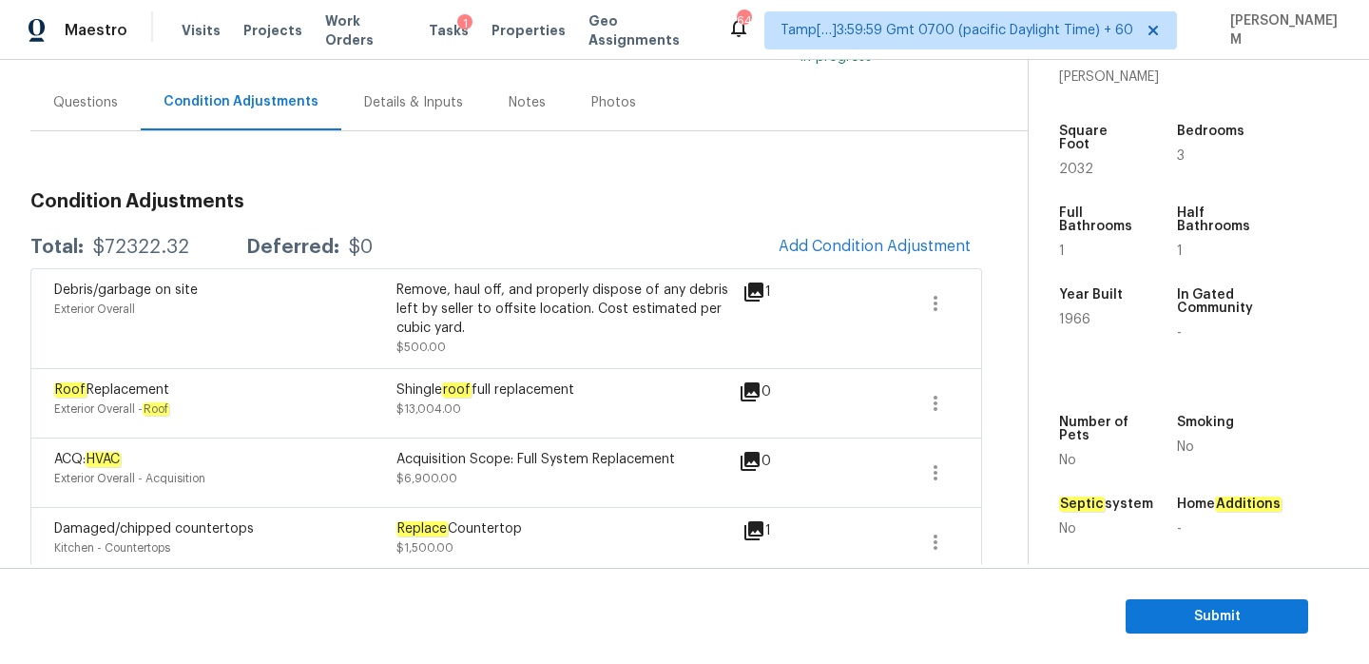
click at [875, 270] on div "Debris/garbage on site Exterior Overall Remove, haul off, and properly dispose …" at bounding box center [506, 318] width 952 height 100
click at [872, 241] on span "Add Condition Adjustment" at bounding box center [875, 246] width 192 height 17
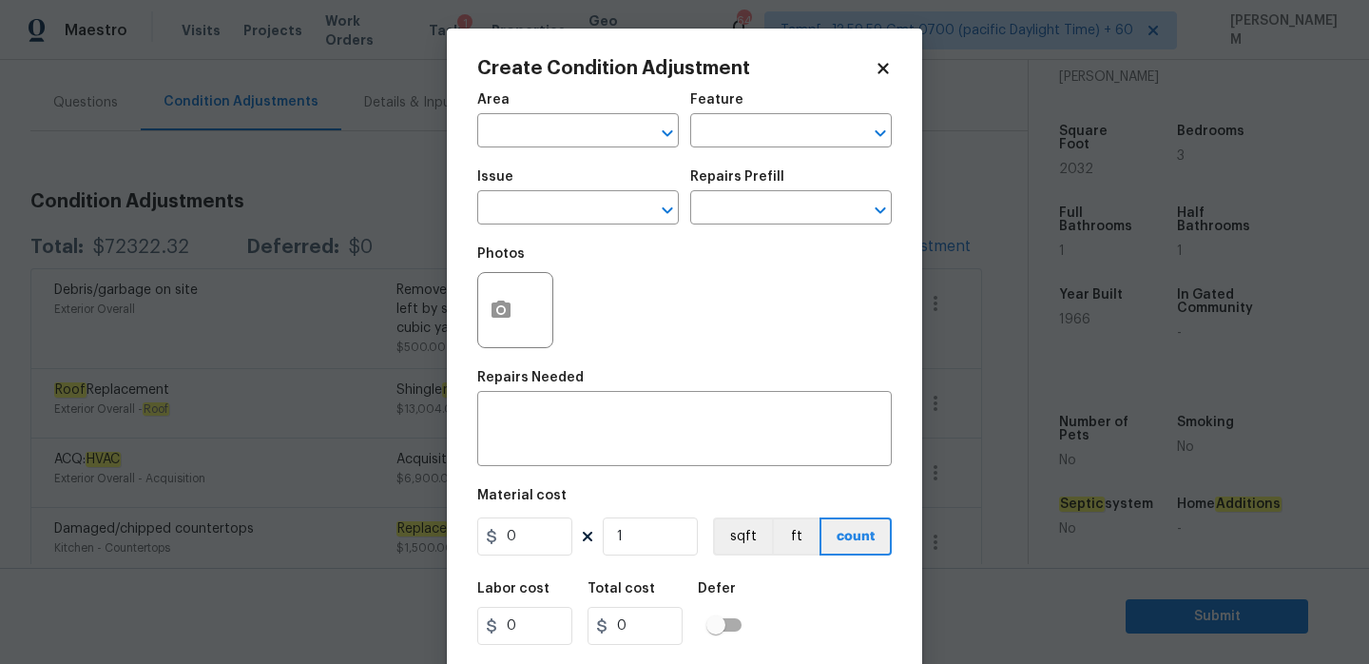
click at [536, 108] on div "Area" at bounding box center [578, 105] width 202 height 25
click at [536, 124] on input "text" at bounding box center [551, 132] width 148 height 29
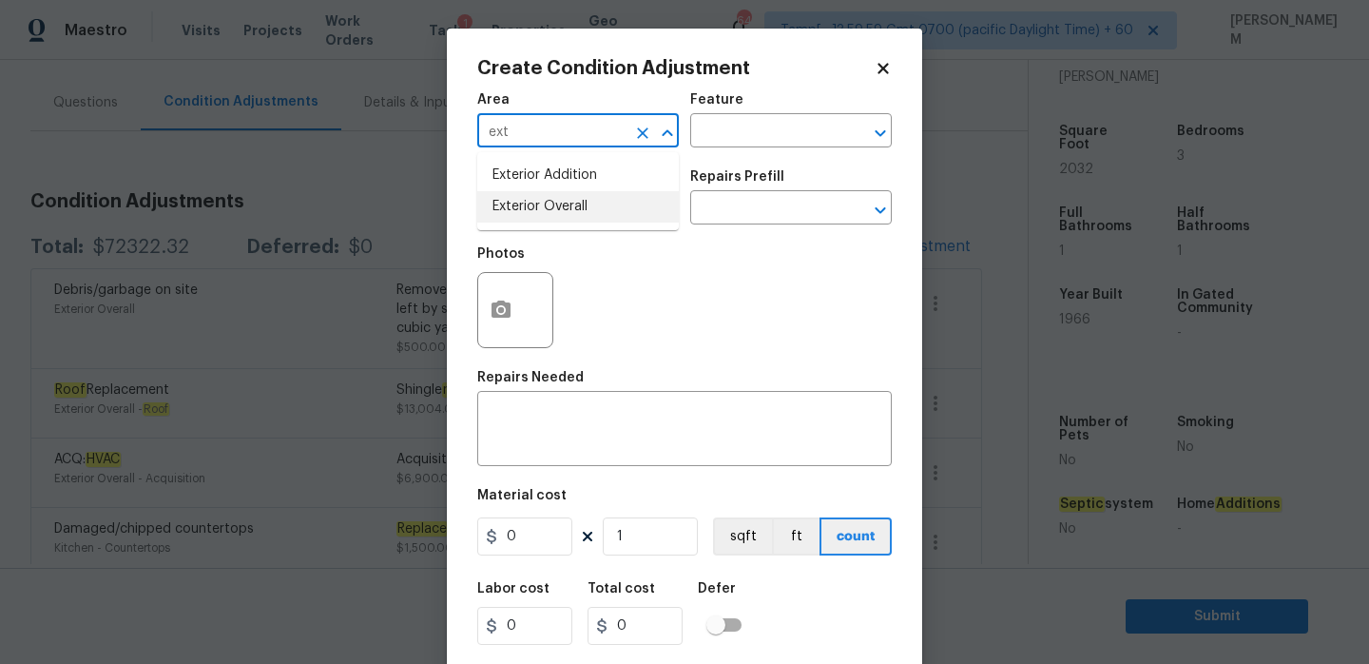
click at [562, 207] on li "Exterior Overall" at bounding box center [578, 206] width 202 height 31
type input "Exterior Overall"
click at [719, 155] on div "Area Exterior Overall ​ Feature ​" at bounding box center [684, 120] width 414 height 77
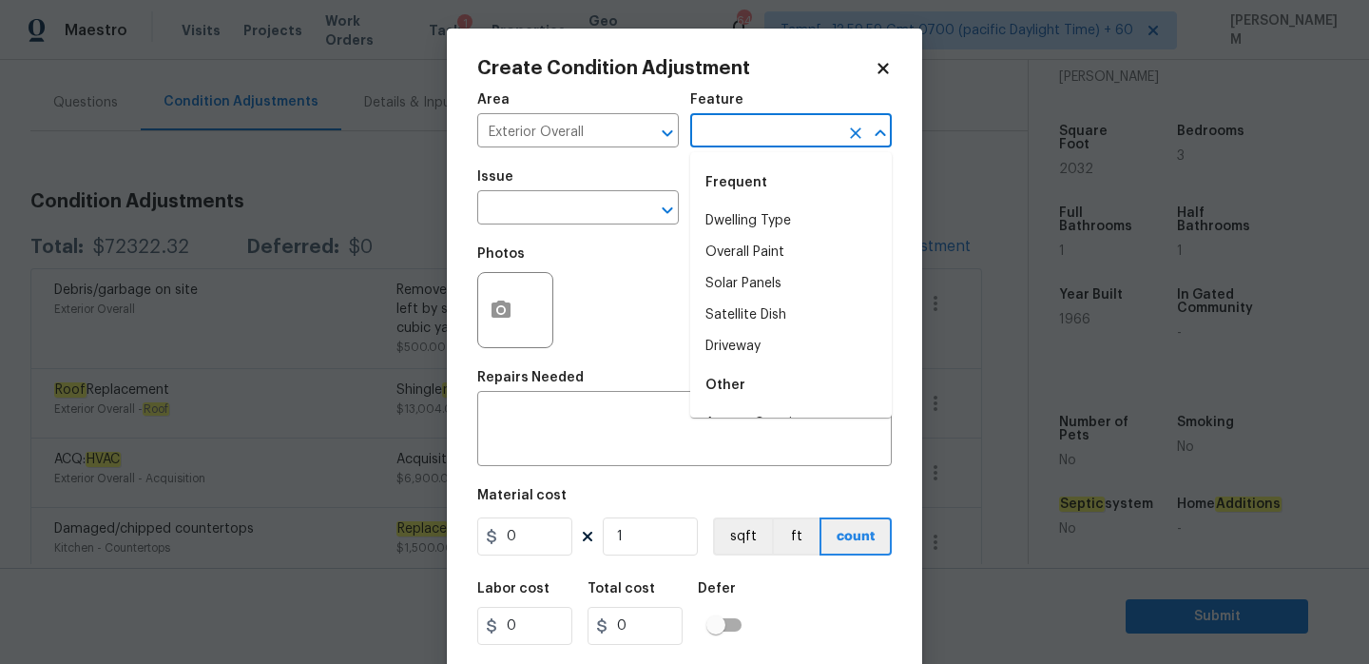
click at [719, 140] on input "text" at bounding box center [764, 132] width 148 height 29
type input "t"
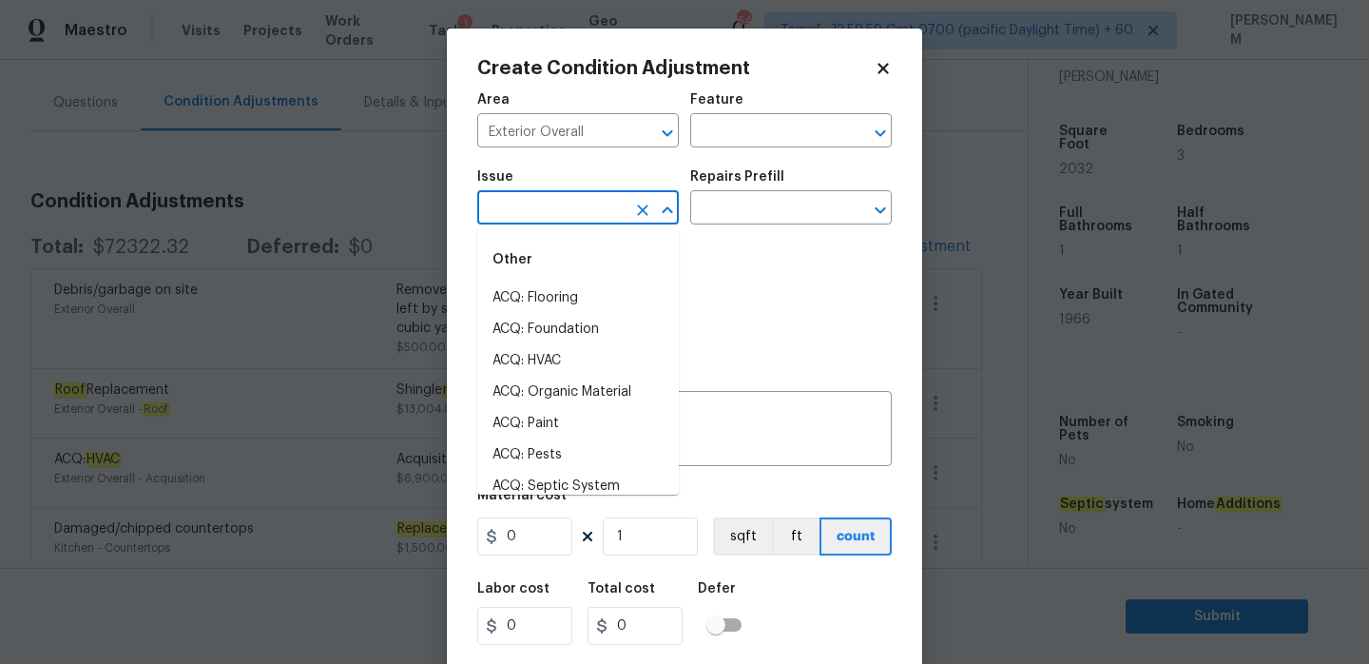
click at [599, 213] on input "text" at bounding box center [551, 209] width 148 height 29
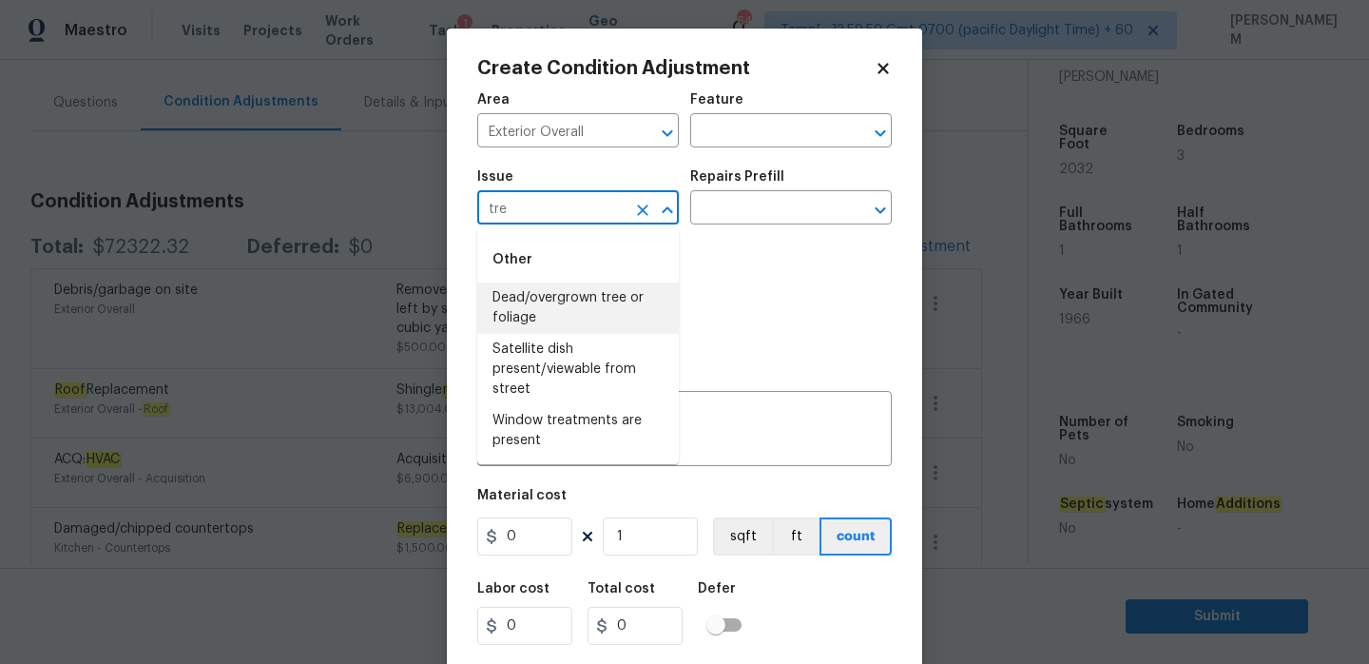
click at [602, 315] on li "Dead/overgrown tree or foliage" at bounding box center [578, 307] width 202 height 51
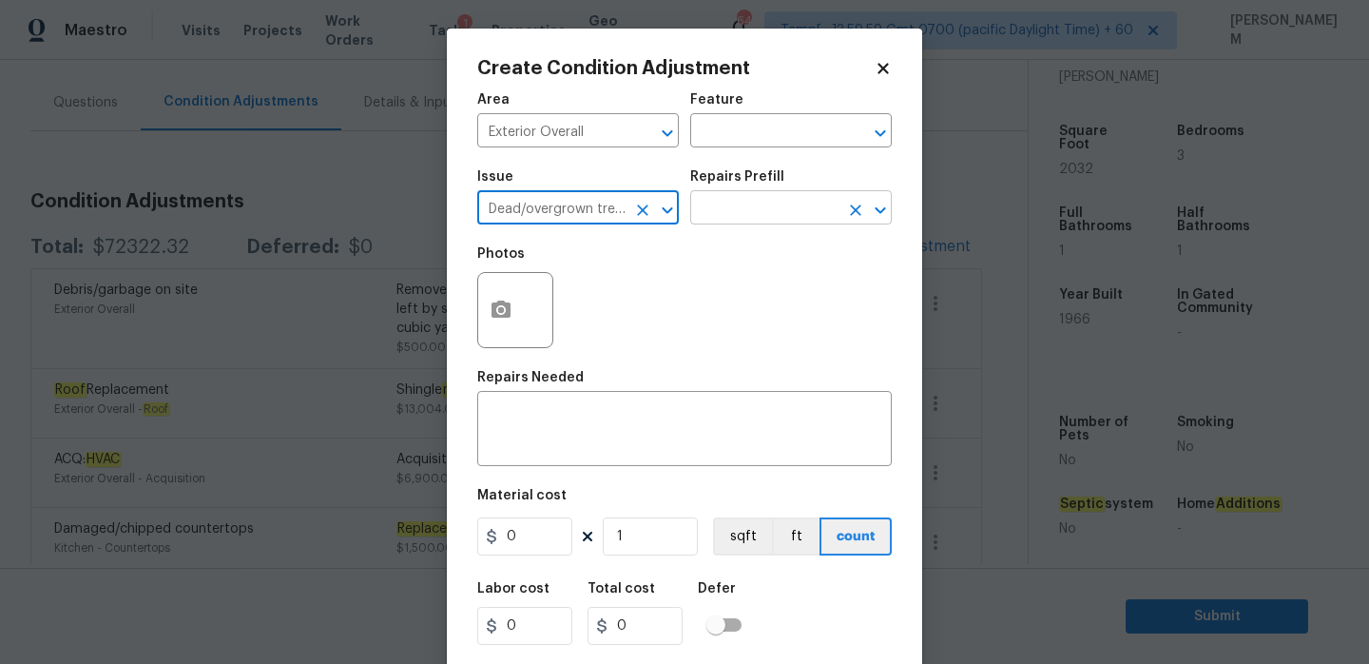
type input "Dead/overgrown tree or foliage"
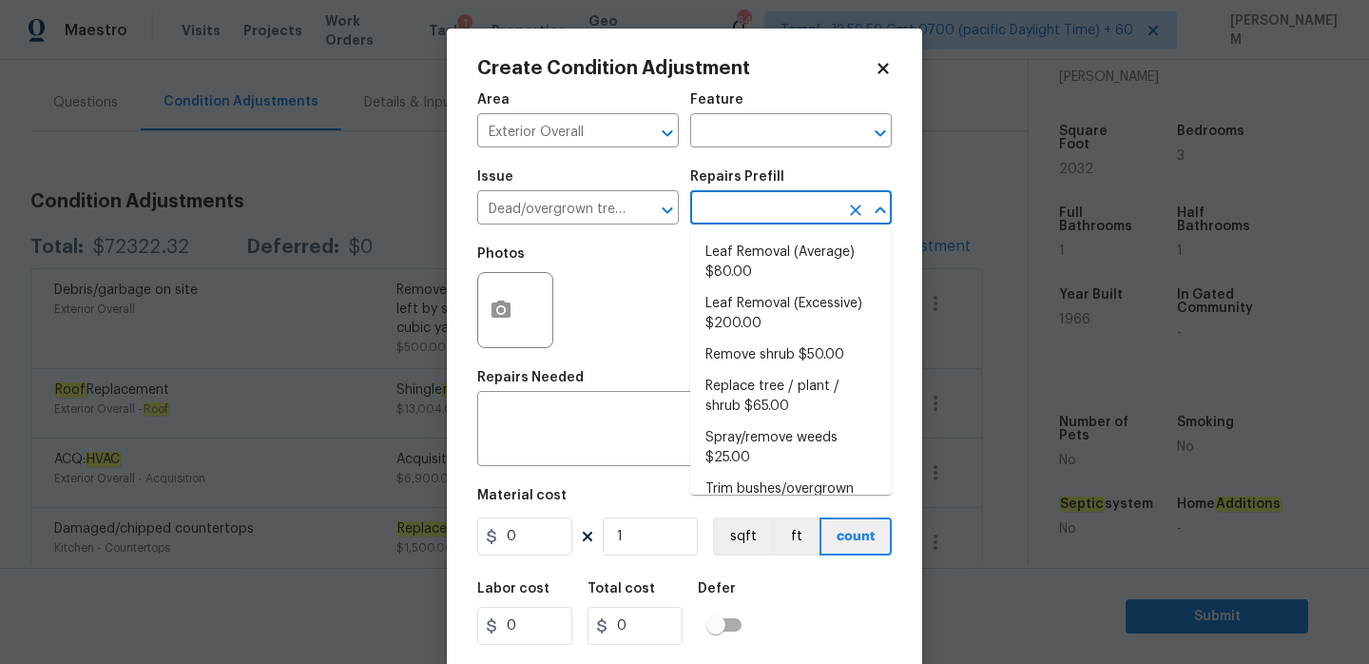
click at [763, 205] on input "text" at bounding box center [764, 209] width 148 height 29
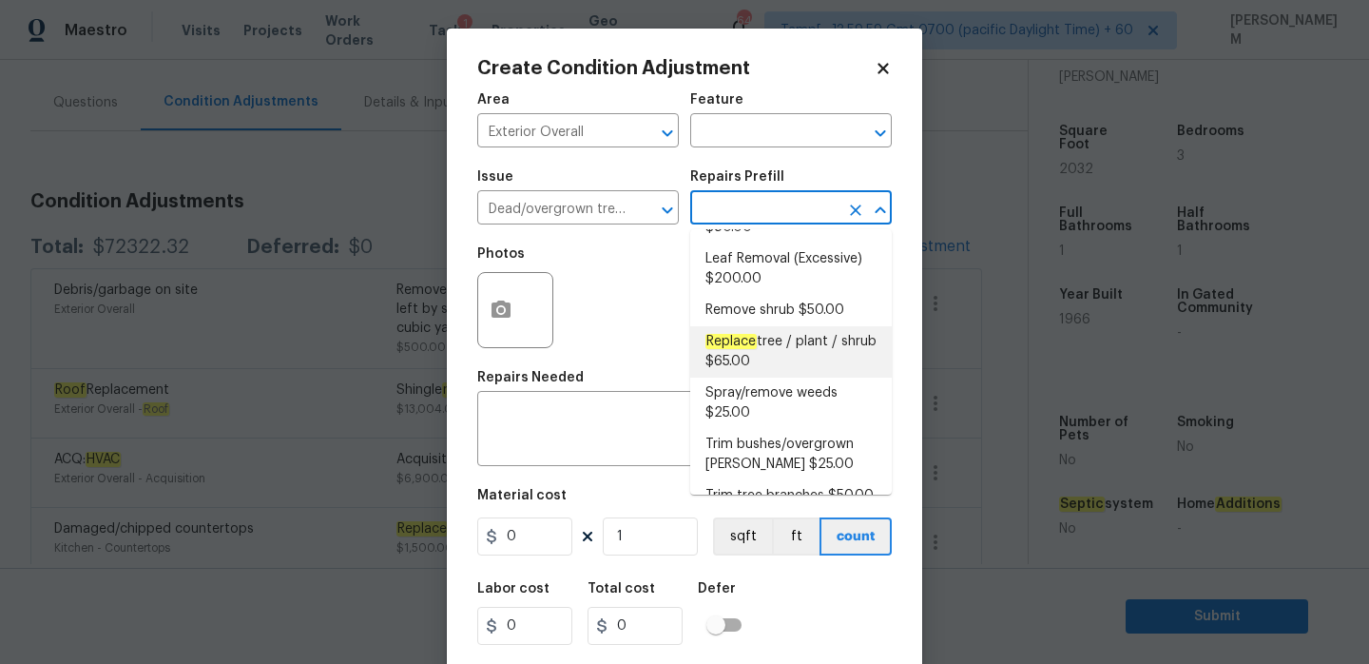
scroll to position [69, 0]
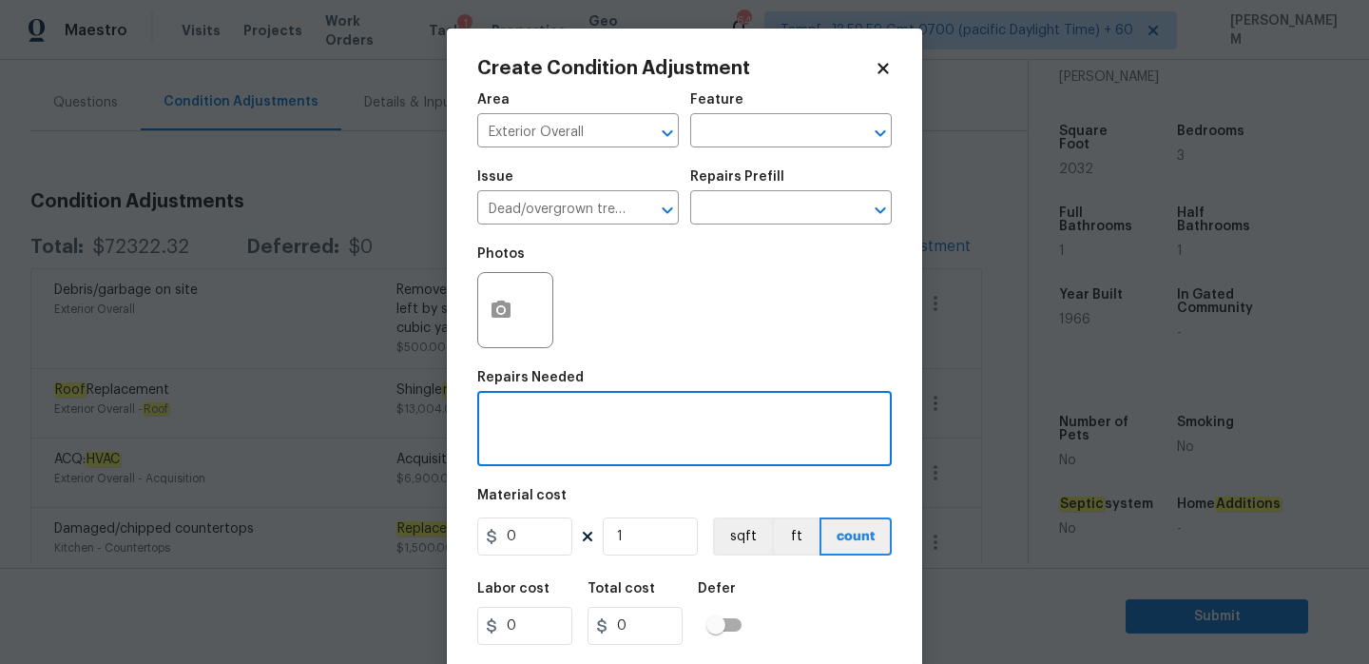
click at [625, 438] on textarea at bounding box center [685, 431] width 392 height 40
type textarea "R"
click at [583, 419] on textarea "Removal of tress" at bounding box center [685, 431] width 392 height 40
type textarea "Removal of trees"
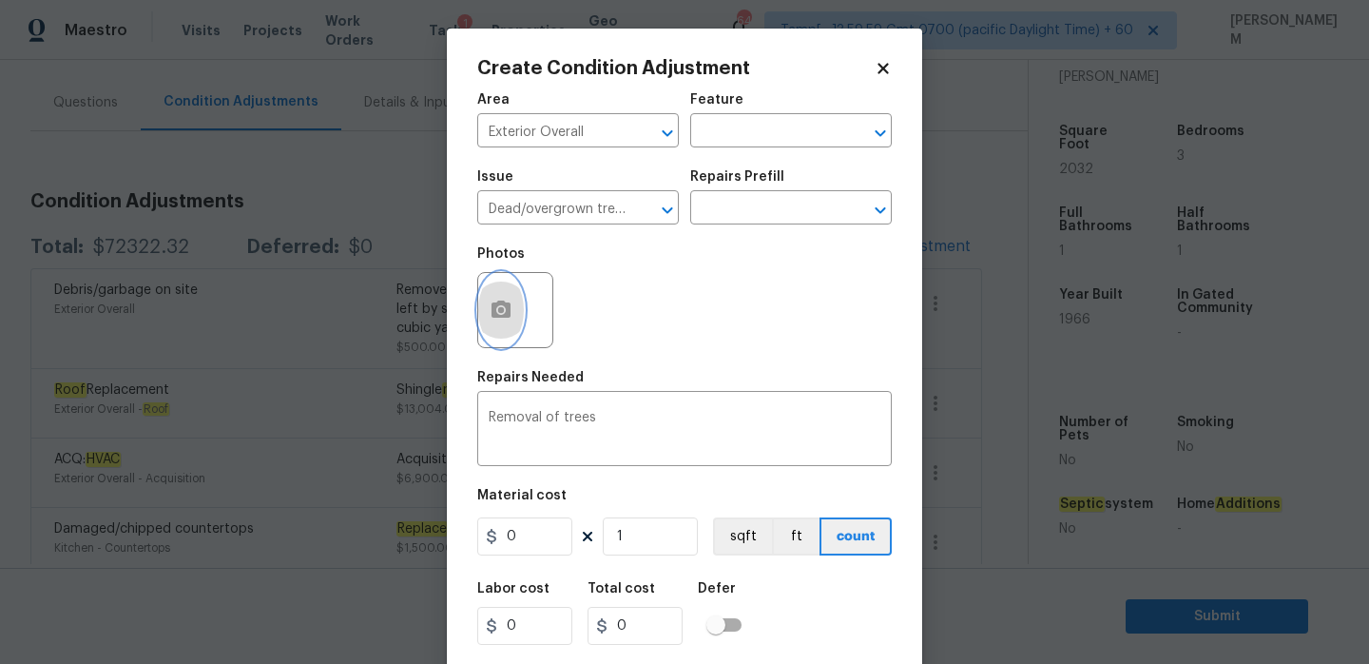
click at [511, 314] on icon "button" at bounding box center [501, 308] width 19 height 17
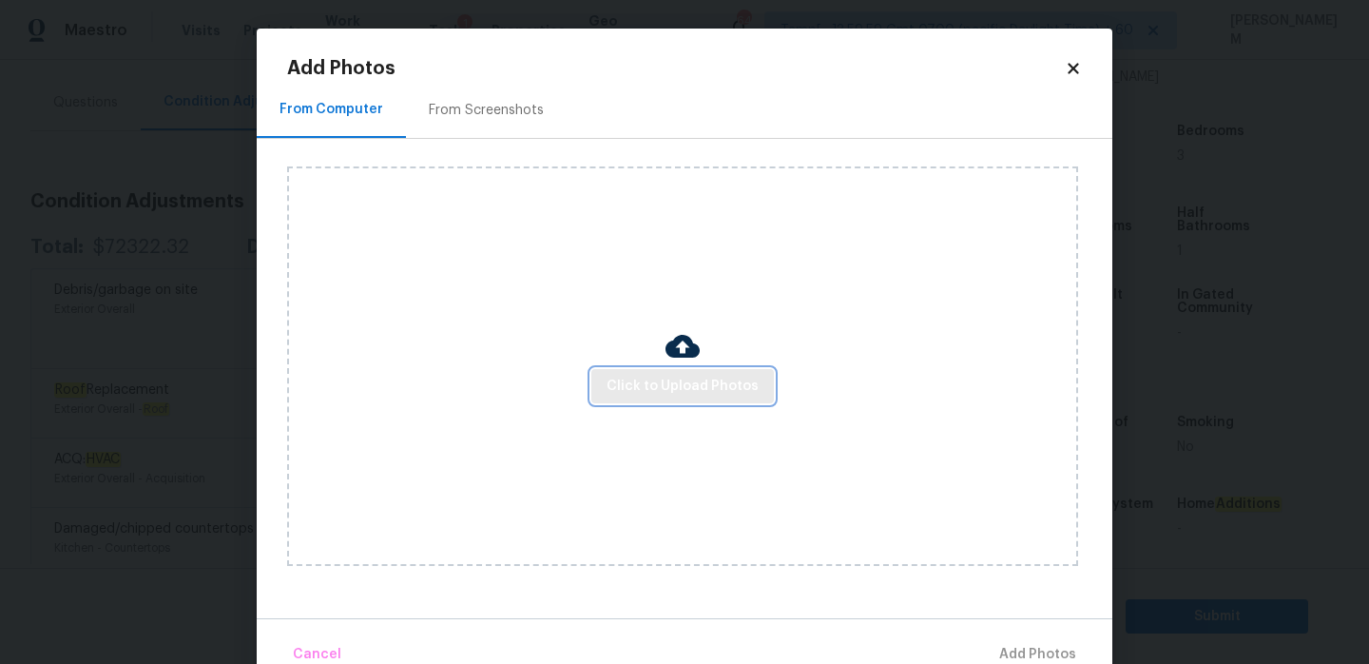
click at [682, 377] on span "Click to Upload Photos" at bounding box center [683, 387] width 152 height 24
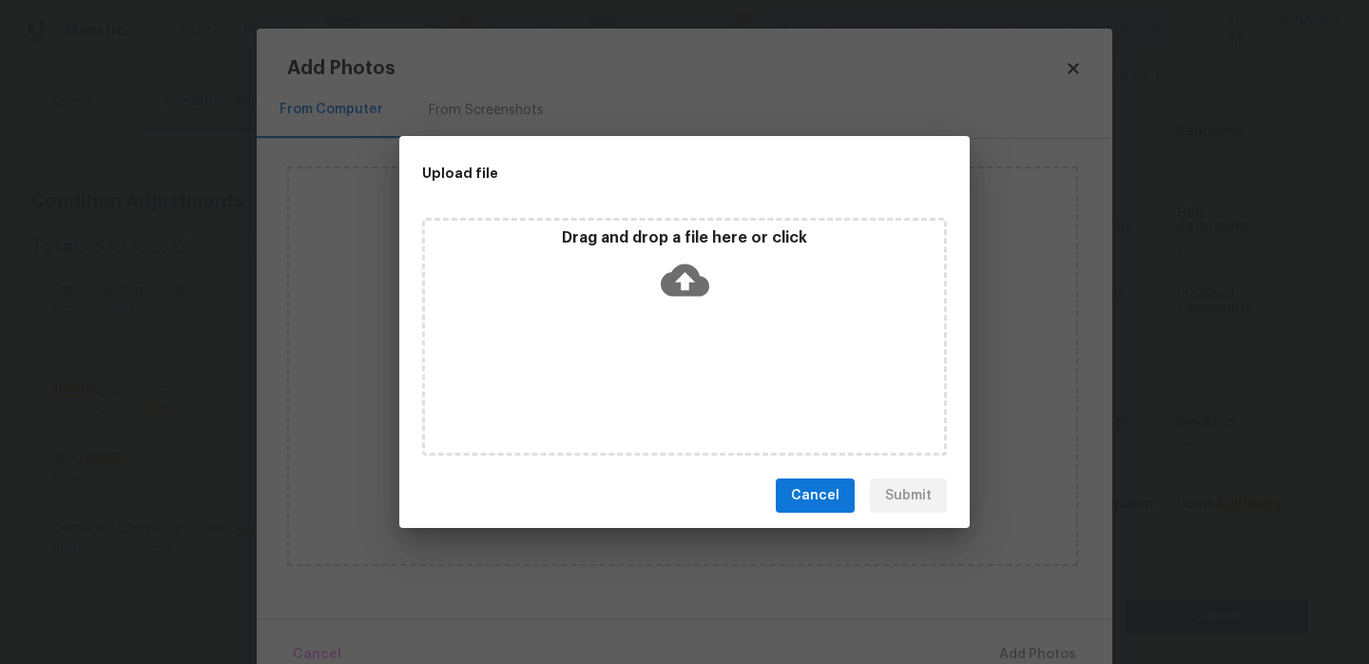
click at [696, 293] on icon at bounding box center [685, 280] width 48 height 32
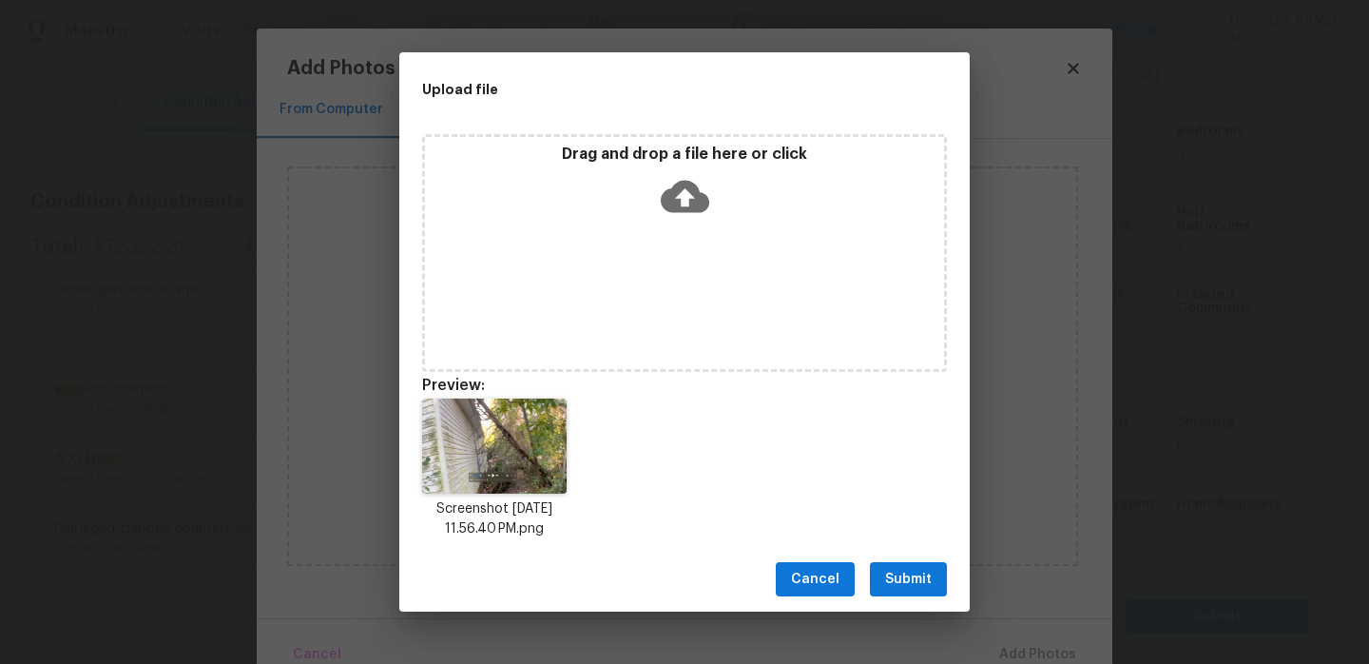
click at [905, 591] on button "Submit" at bounding box center [908, 579] width 77 height 35
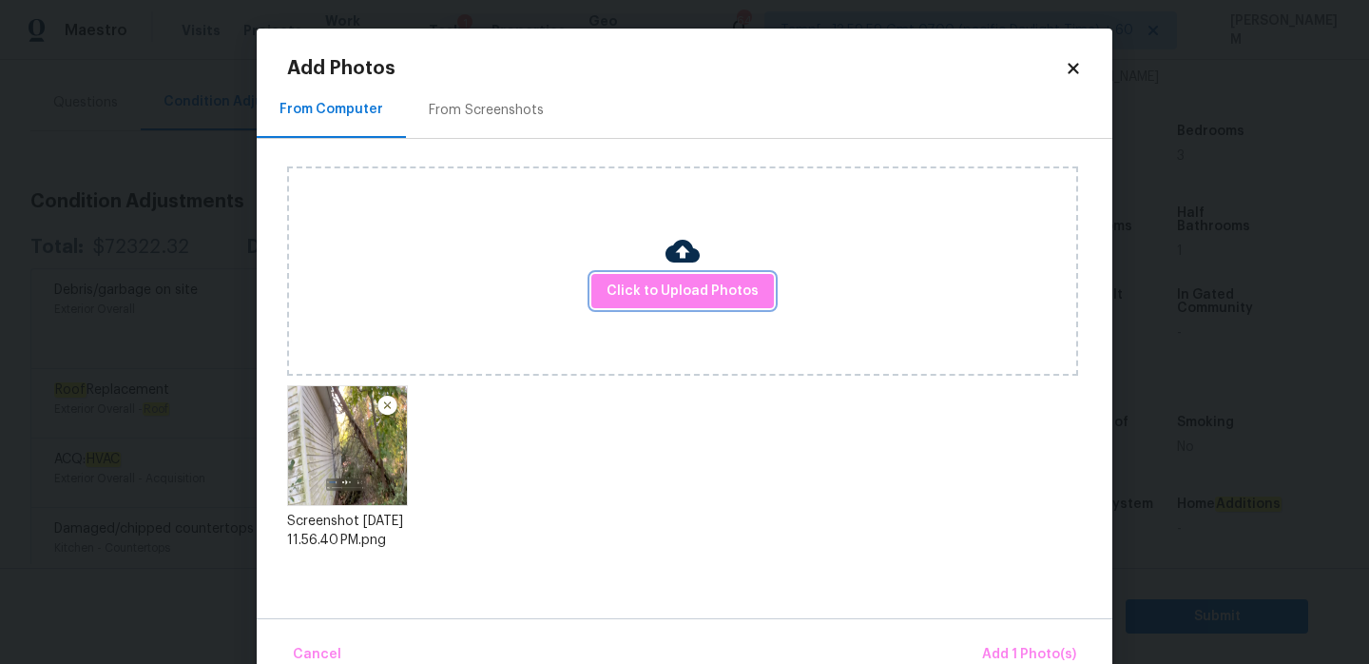
scroll to position [40, 0]
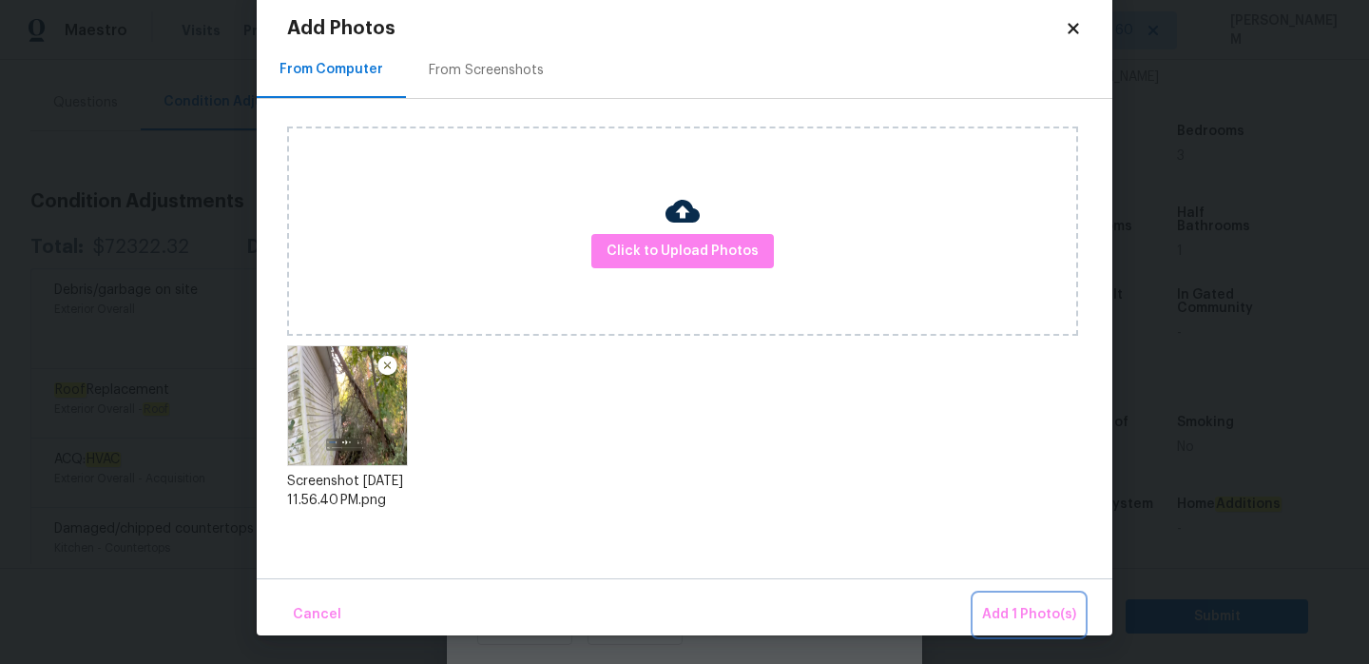
click at [1054, 619] on span "Add 1 Photo(s)" at bounding box center [1029, 615] width 94 height 24
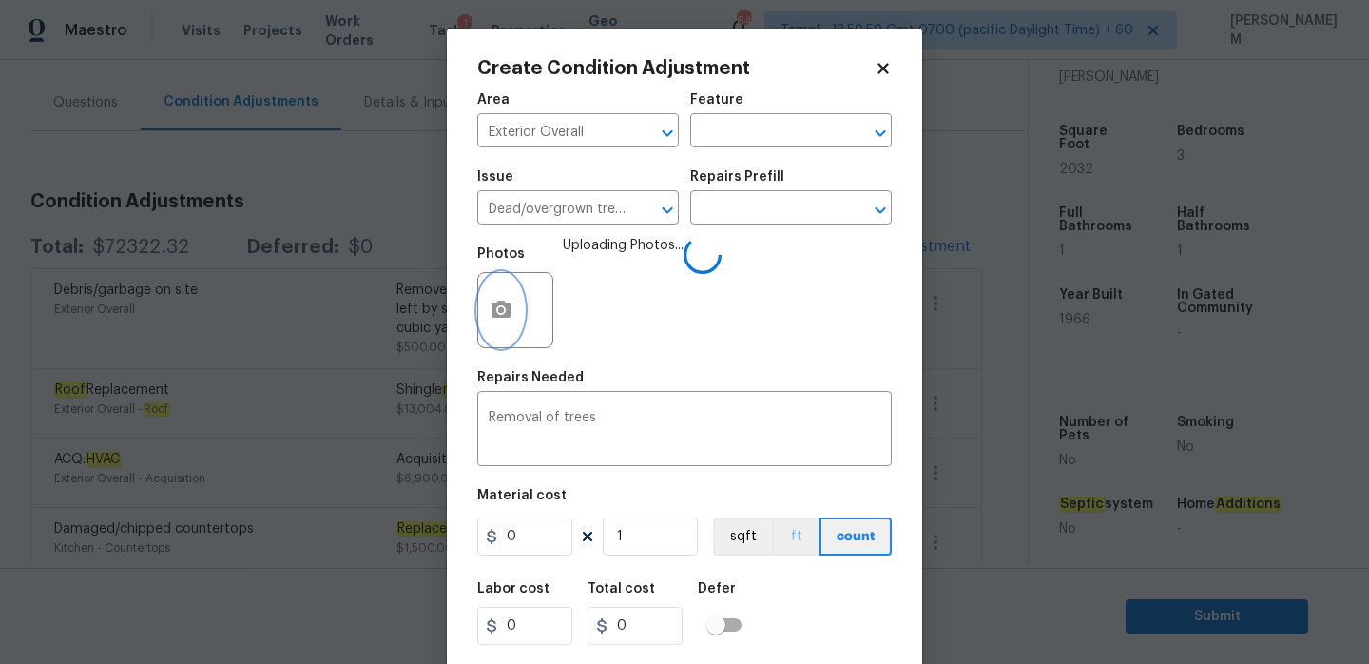
scroll to position [0, 0]
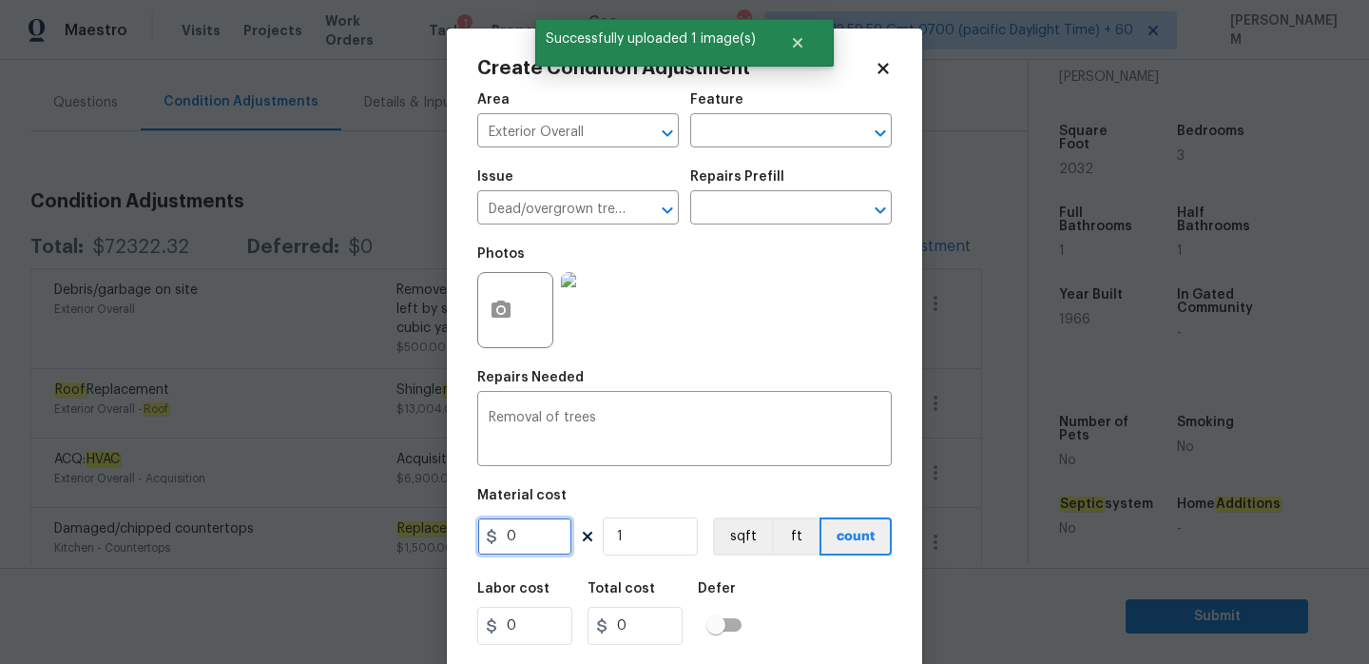
drag, startPoint x: 539, startPoint y: 548, endPoint x: 447, endPoint y: 528, distance: 94.4
click at [448, 530] on div "Create Condition Adjustment Area Exterior Overall ​ Feature ​ Issue Dead/overgr…" at bounding box center [684, 352] width 475 height 646
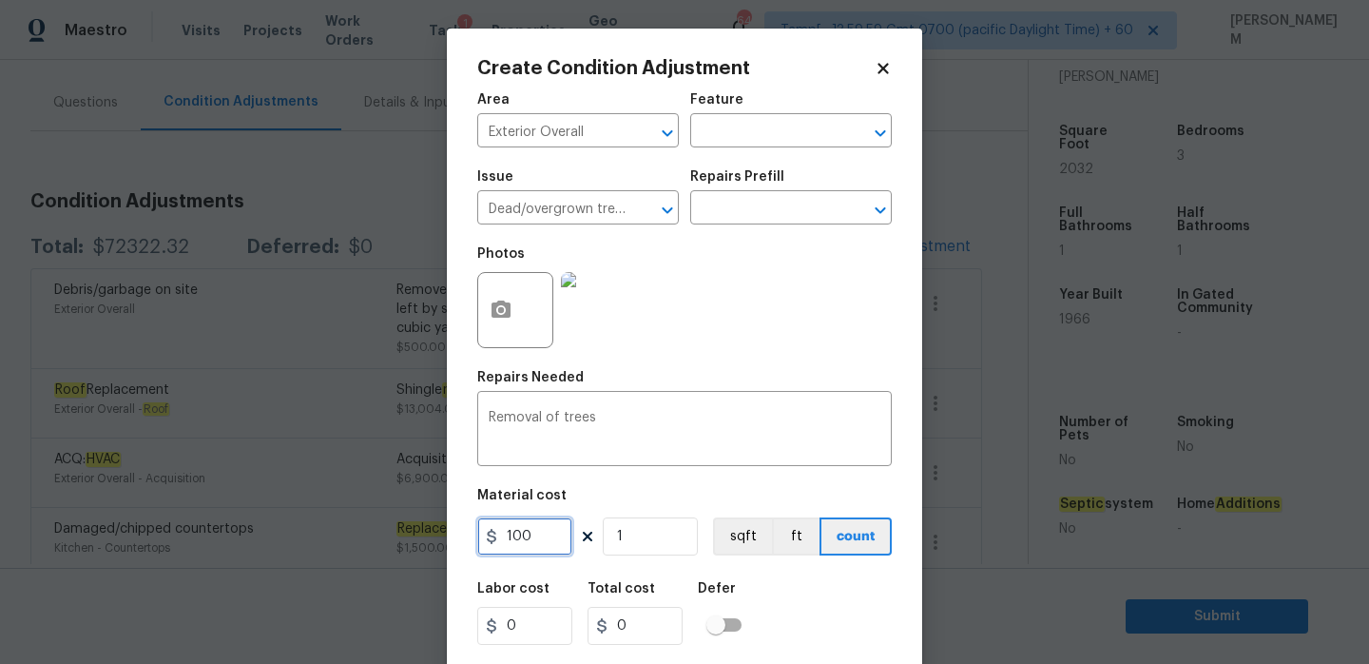
type input "100"
drag, startPoint x: 658, startPoint y: 548, endPoint x: 566, endPoint y: 533, distance: 93.3
click at [568, 535] on div "100 1 sqft ft count" at bounding box center [684, 536] width 414 height 38
type input "3"
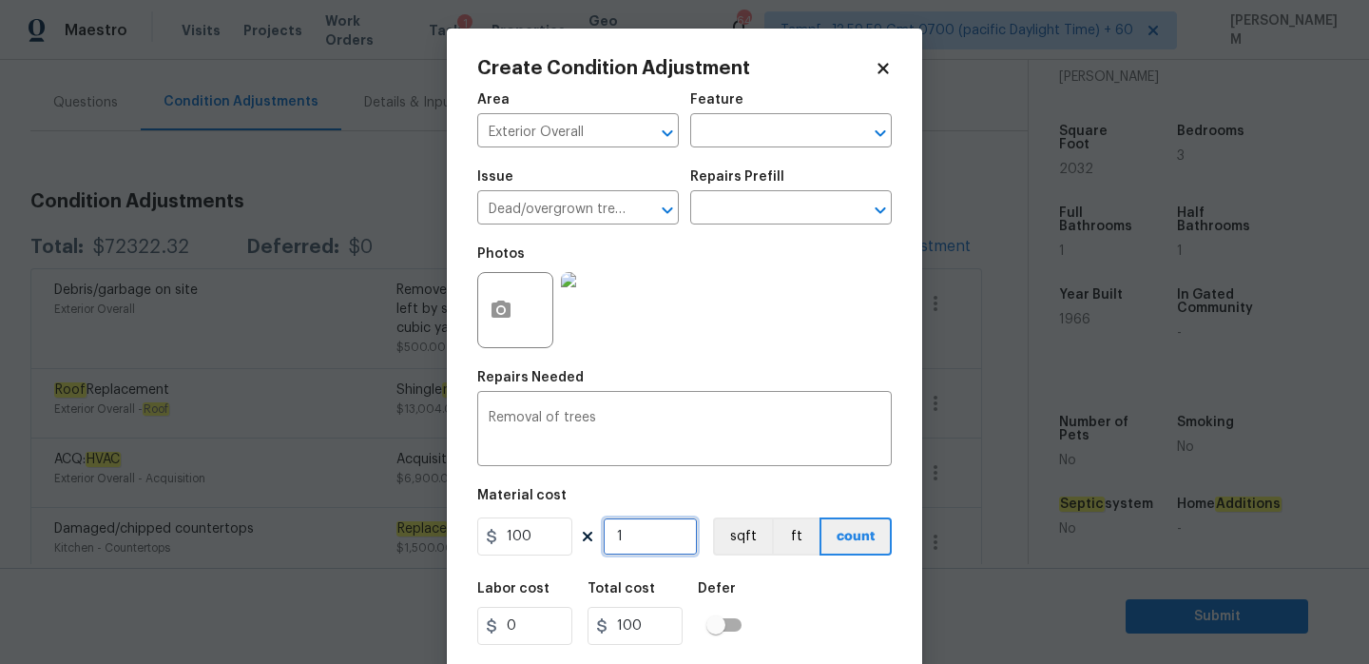
type input "300"
type input "3"
click at [618, 434] on textarea "Removal of trees" at bounding box center [685, 431] width 392 height 40
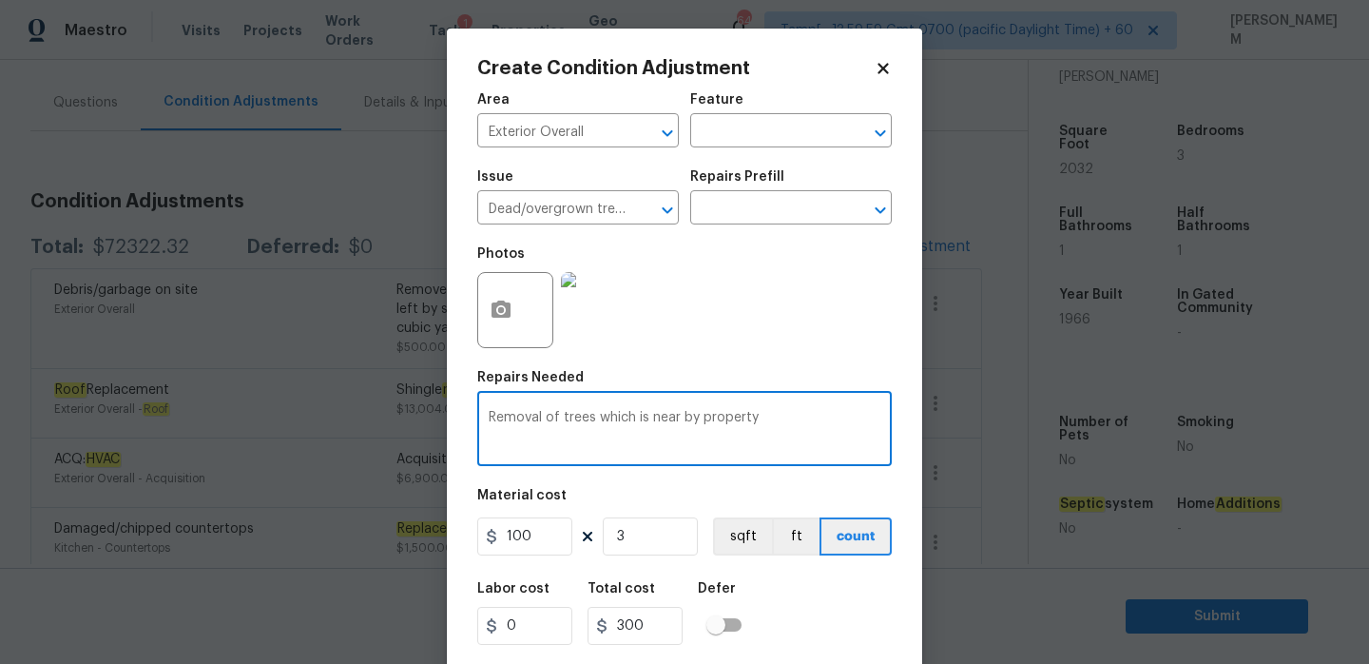
scroll to position [47, 0]
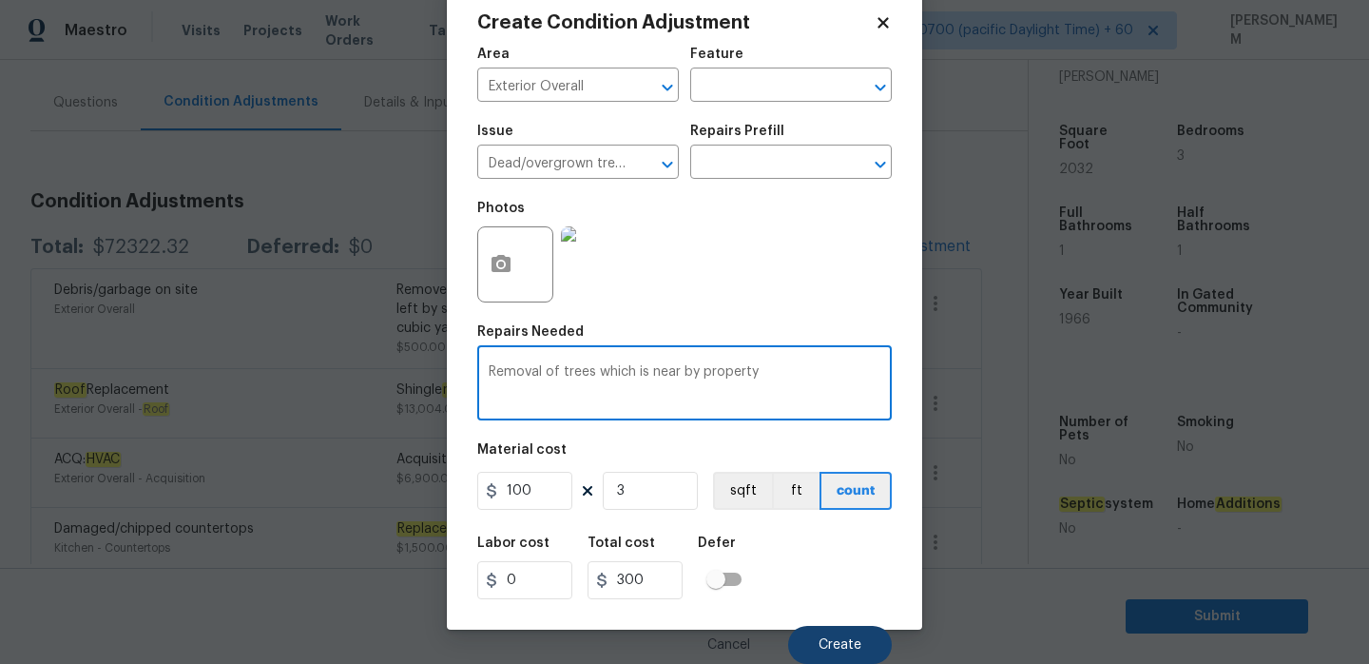
type textarea "Removal of trees which is near by property"
click at [828, 634] on button "Create" at bounding box center [840, 645] width 104 height 38
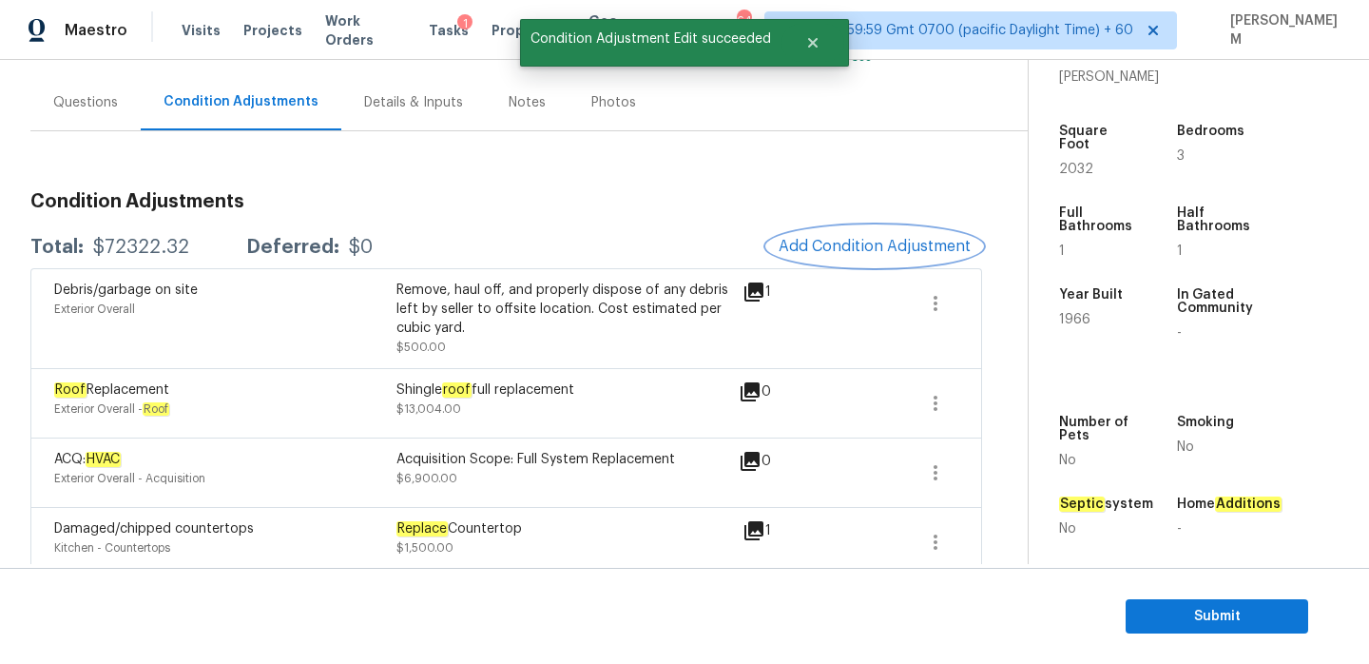
scroll to position [0, 0]
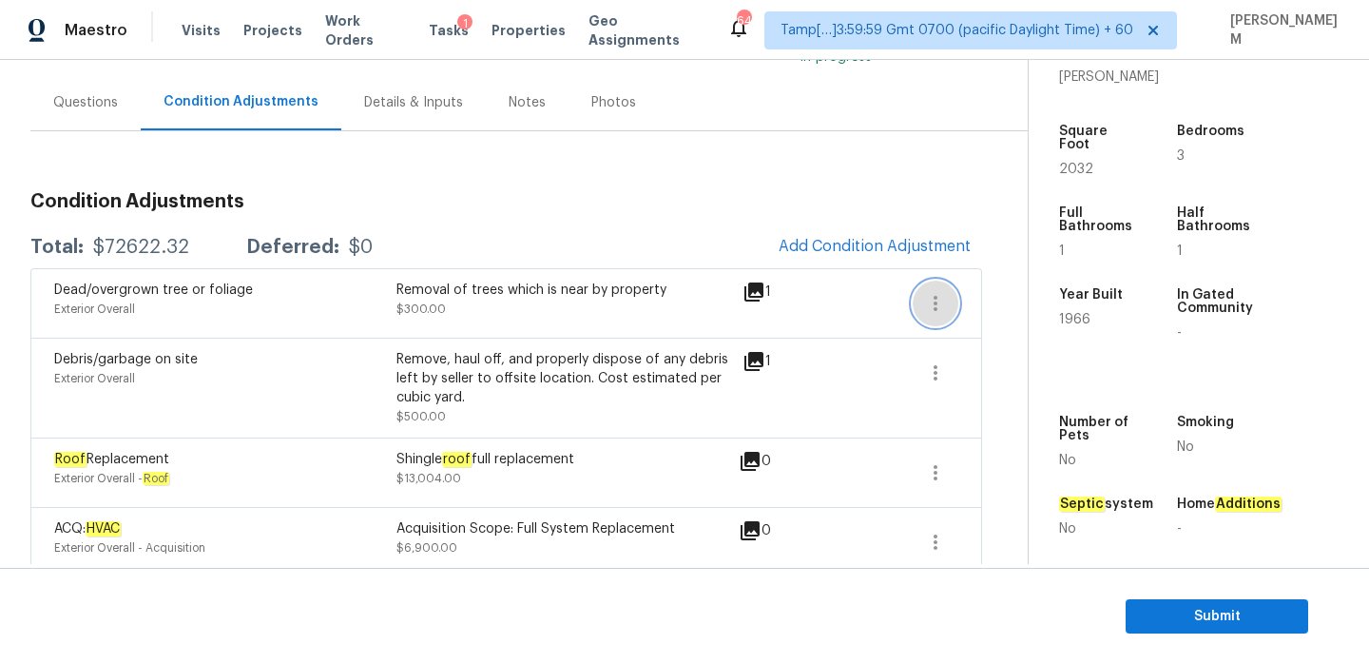
click at [939, 305] on icon "button" at bounding box center [935, 303] width 23 height 23
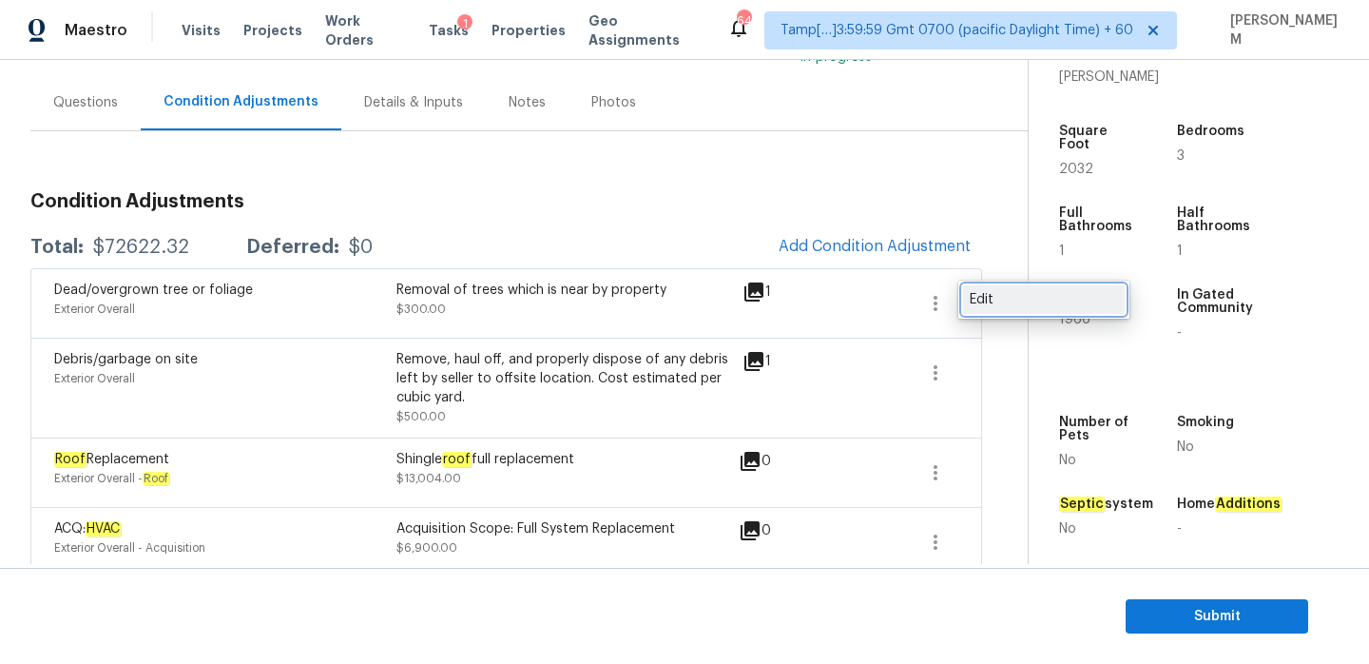
click at [983, 309] on link "Edit" at bounding box center [1044, 299] width 162 height 29
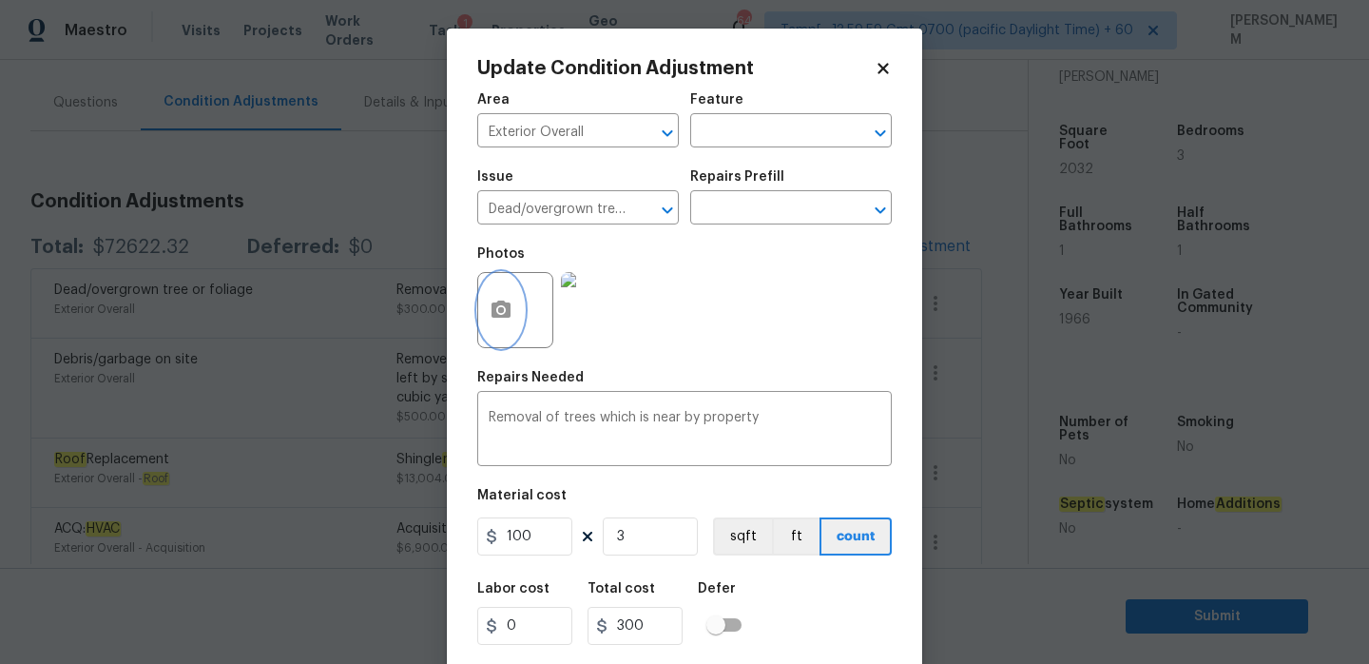
click at [481, 309] on button "button" at bounding box center [501, 310] width 46 height 74
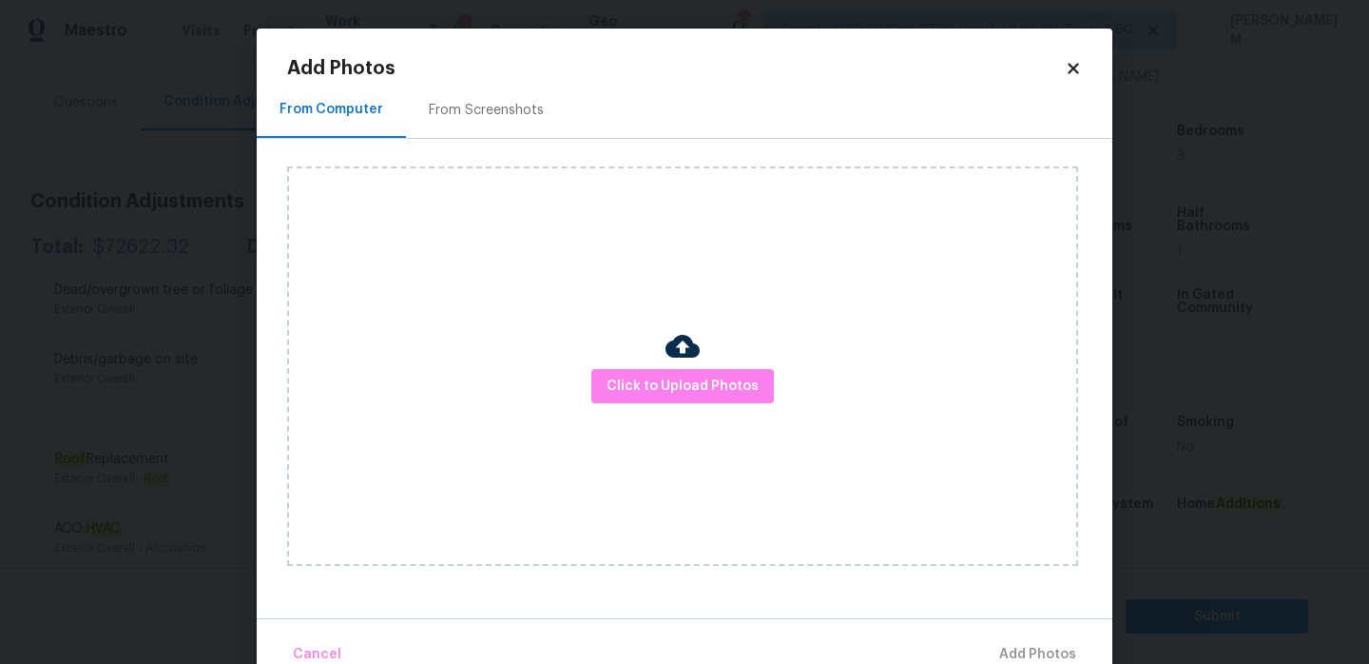
click at [731, 407] on div "Click to Upload Photos" at bounding box center [682, 365] width 791 height 399
click at [696, 389] on span "Click to Upload Photos" at bounding box center [683, 387] width 152 height 24
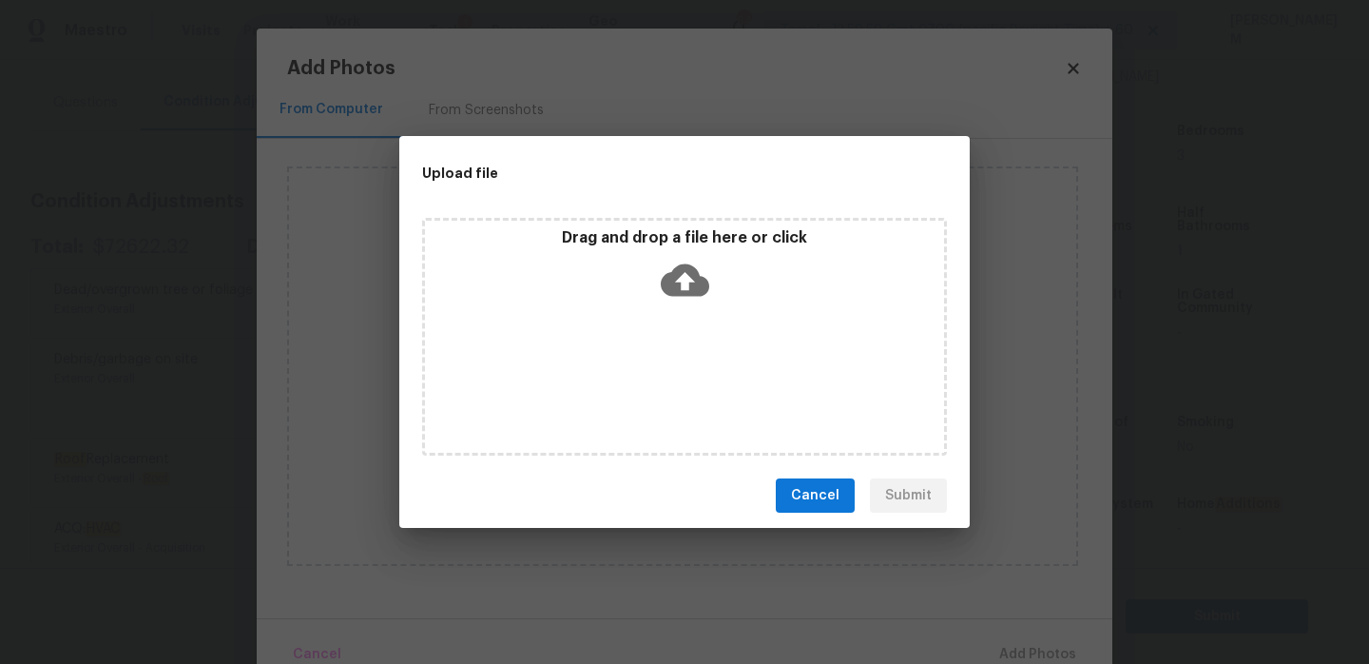
click at [697, 289] on icon at bounding box center [685, 280] width 48 height 32
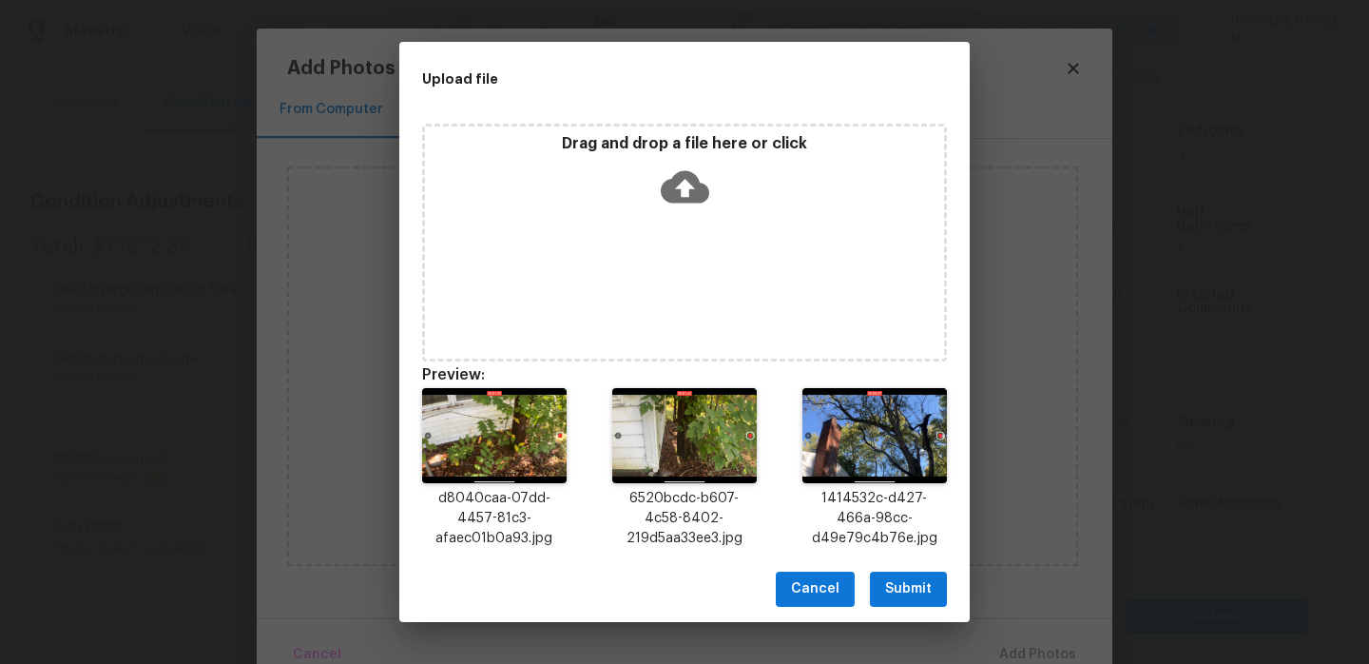
click at [912, 586] on span "Submit" at bounding box center [908, 589] width 47 height 24
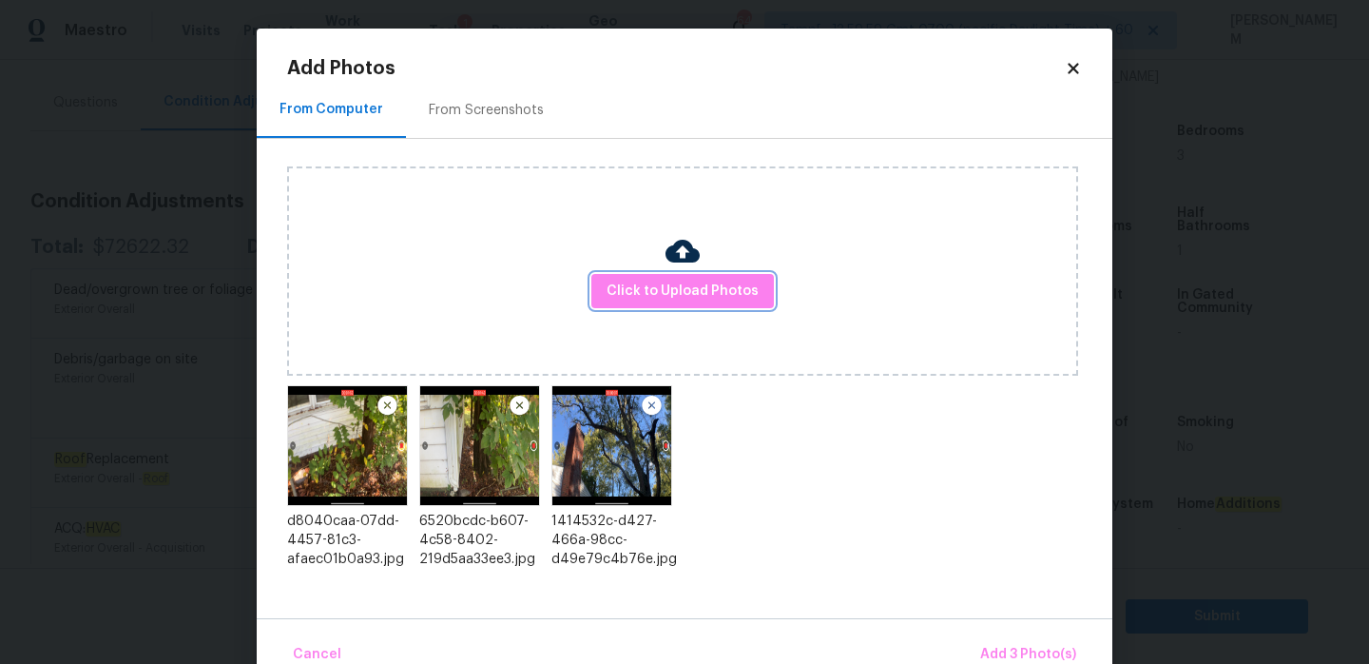
scroll to position [40, 0]
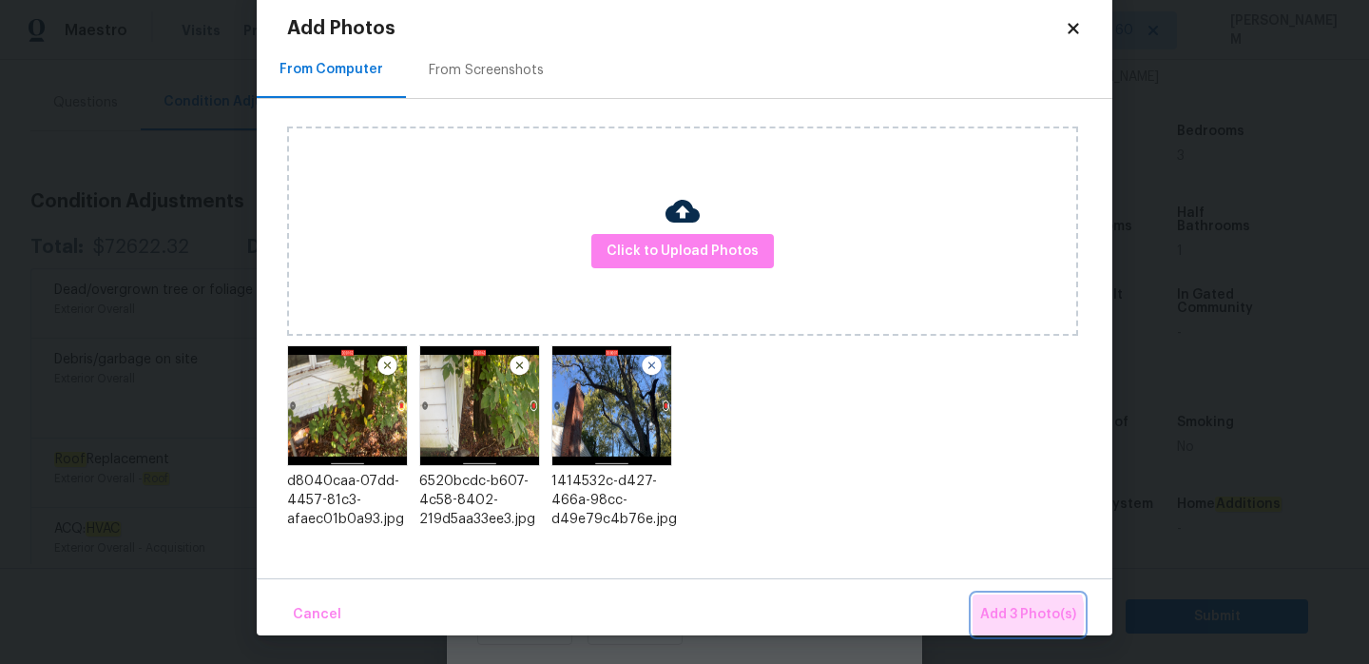
click at [1003, 616] on span "Add 3 Photo(s)" at bounding box center [1028, 615] width 96 height 24
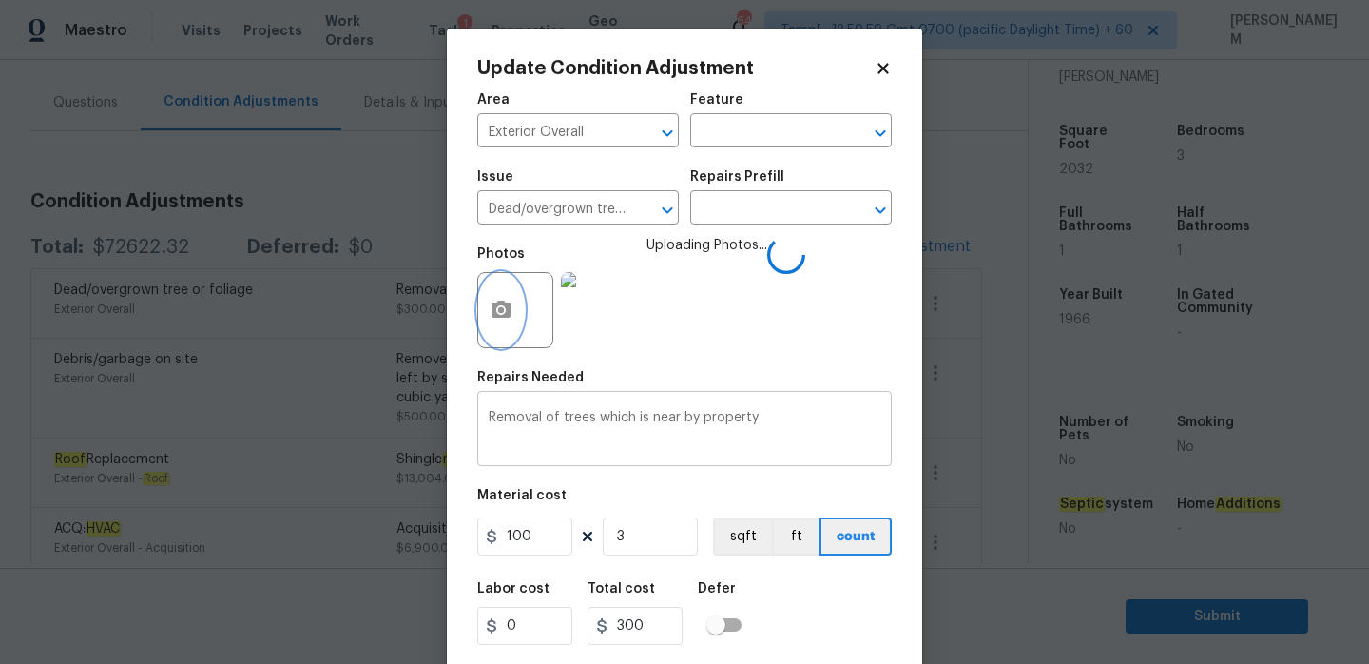
scroll to position [47, 0]
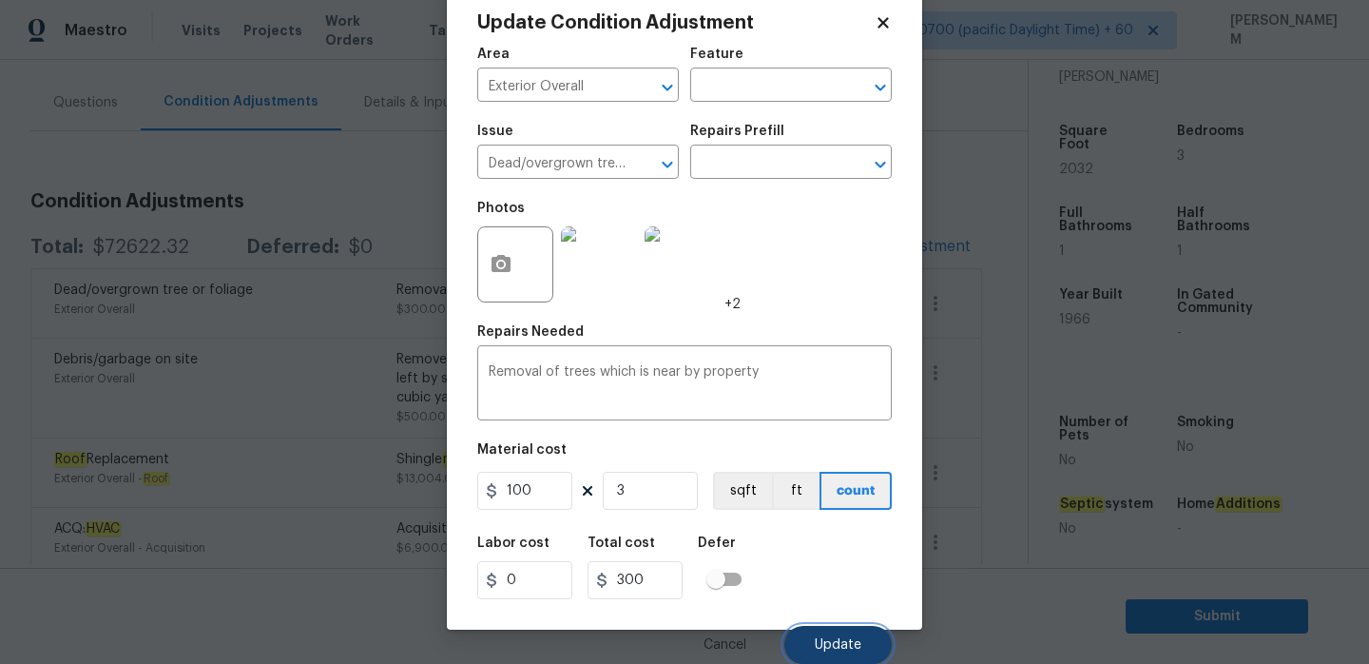
click at [861, 644] on button "Update" at bounding box center [837, 645] width 107 height 38
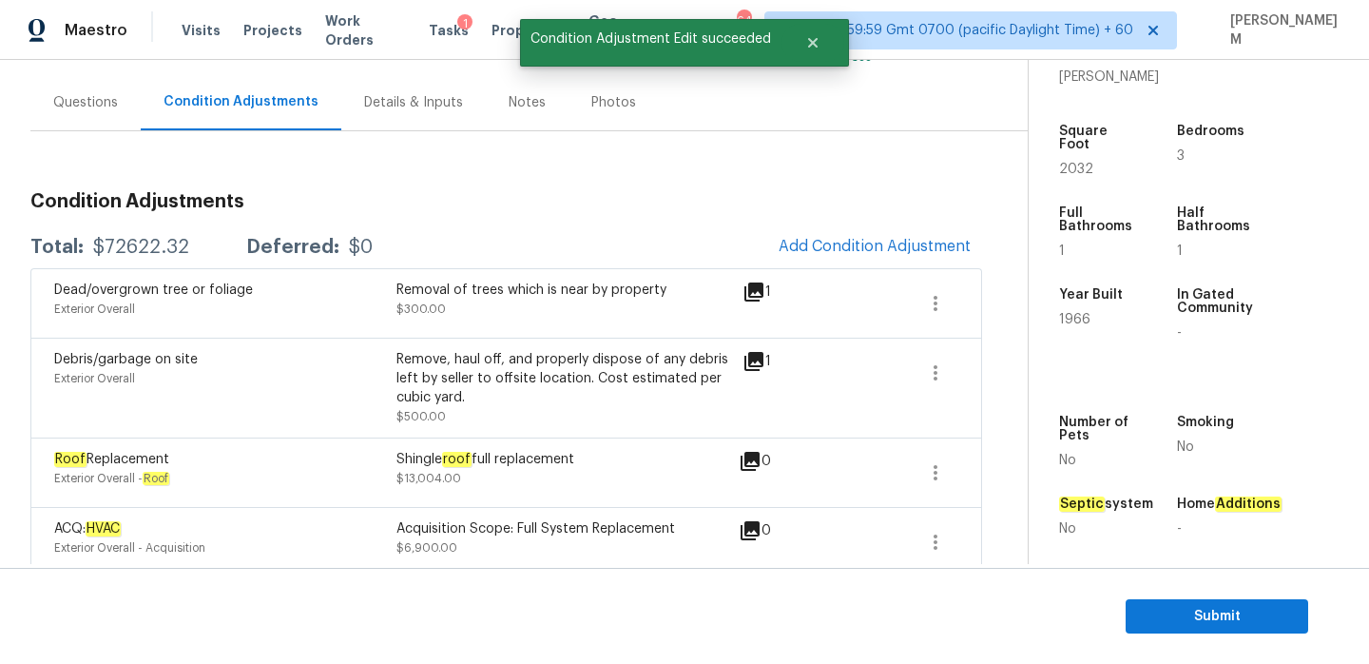
scroll to position [0, 0]
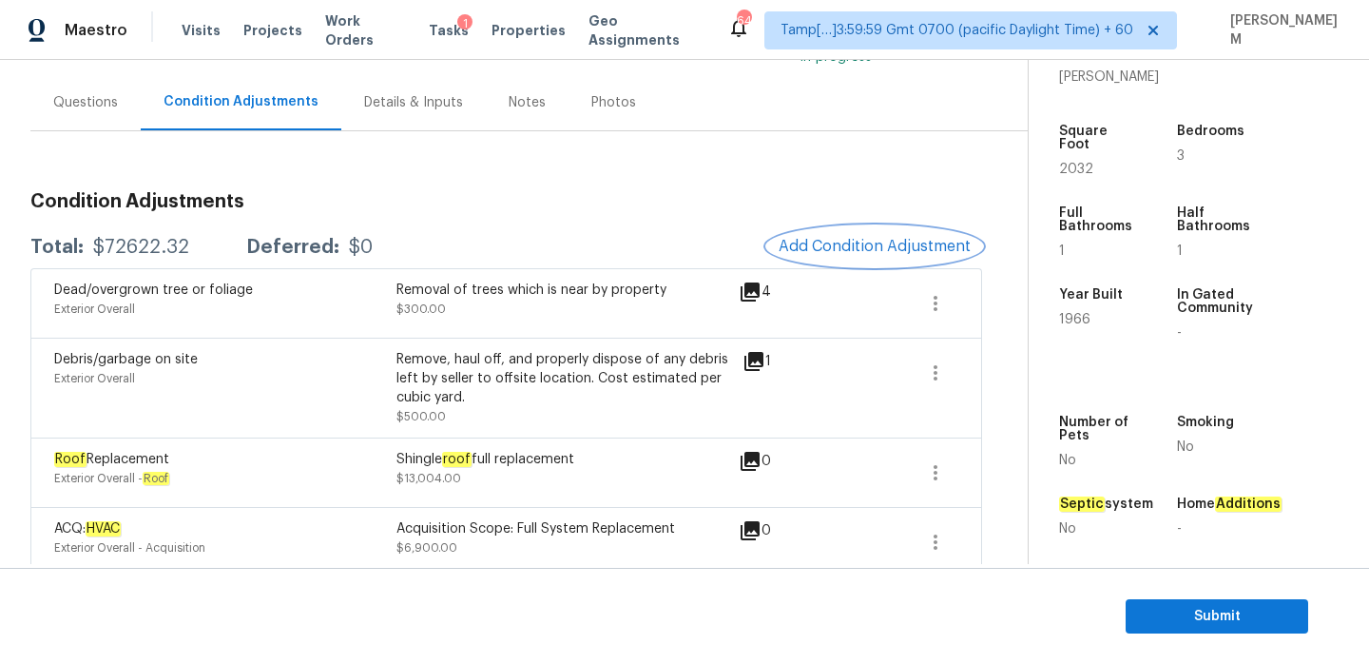
click at [858, 239] on span "Add Condition Adjustment" at bounding box center [875, 246] width 192 height 17
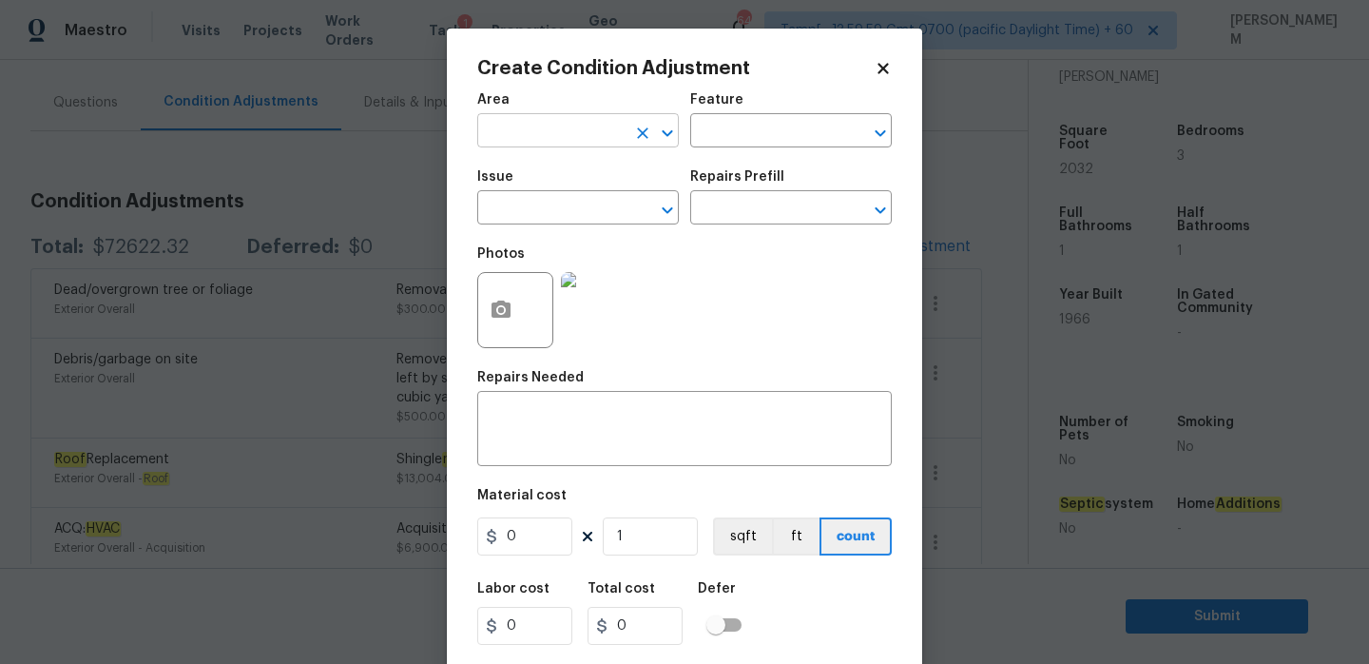
click at [530, 131] on input "text" at bounding box center [551, 132] width 148 height 29
type input "l"
click at [578, 208] on li "Exterior Overall" at bounding box center [578, 206] width 202 height 31
type input "Exterior Overall"
click at [742, 128] on input "text" at bounding box center [764, 132] width 148 height 29
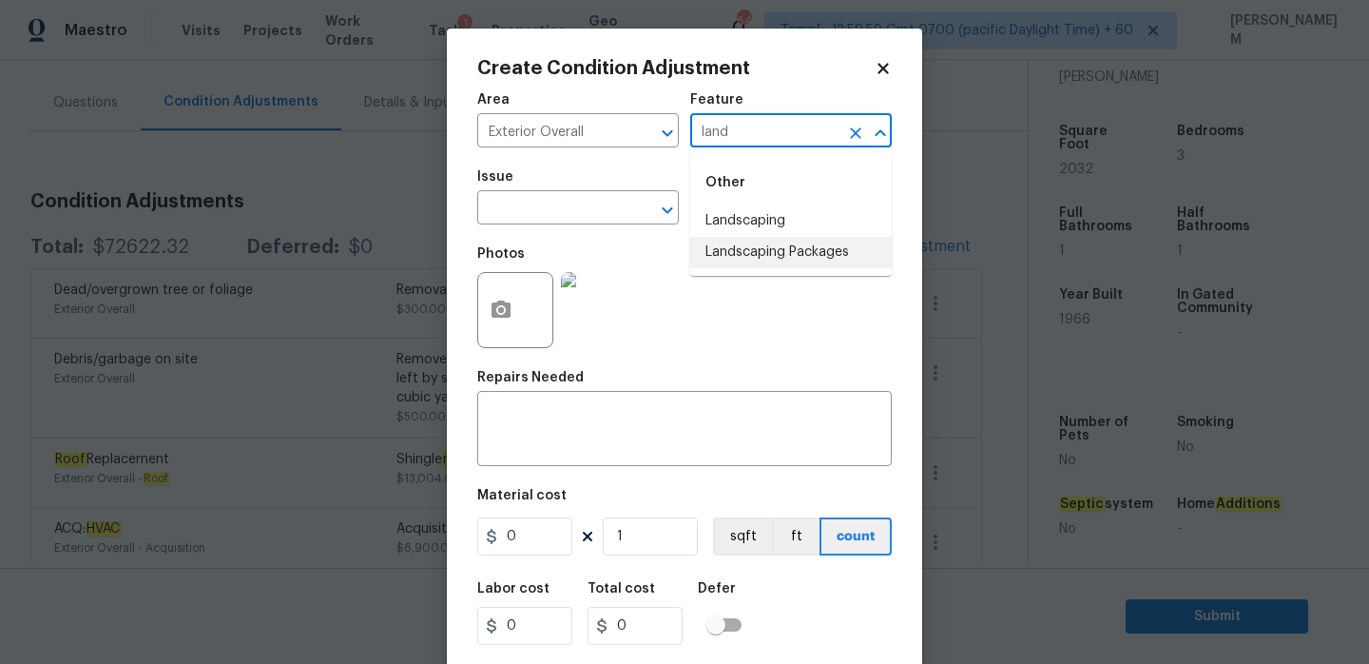
click at [786, 254] on li "Landscaping Packages" at bounding box center [791, 252] width 202 height 31
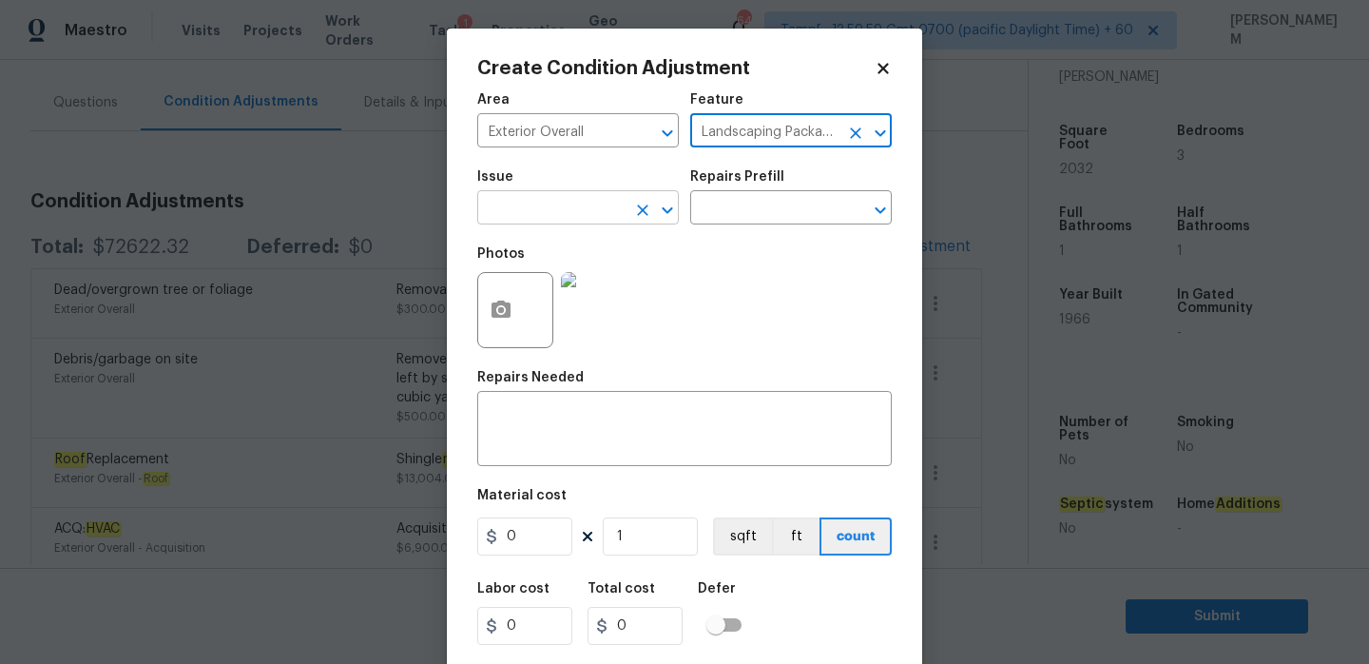
type input "Landscaping Packages"
click at [619, 220] on input "text" at bounding box center [551, 209] width 148 height 29
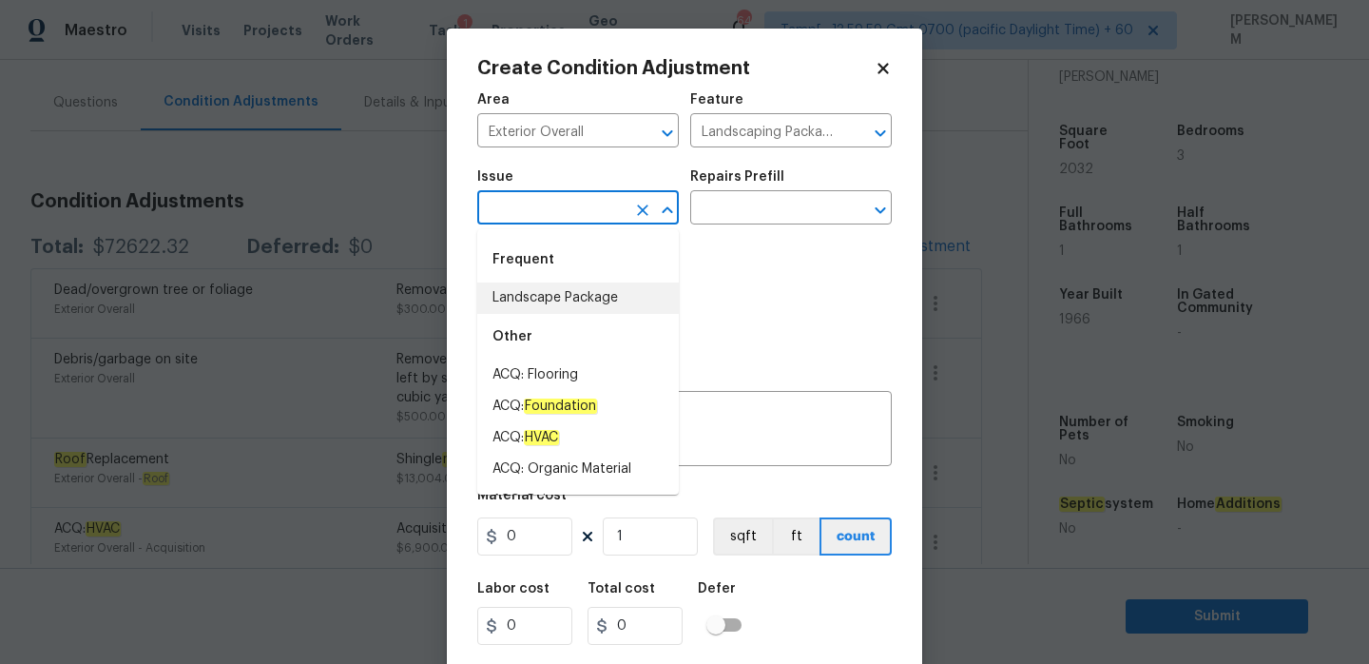
click at [615, 312] on li "Landscape Package" at bounding box center [578, 297] width 202 height 31
type input "Landscape Package"
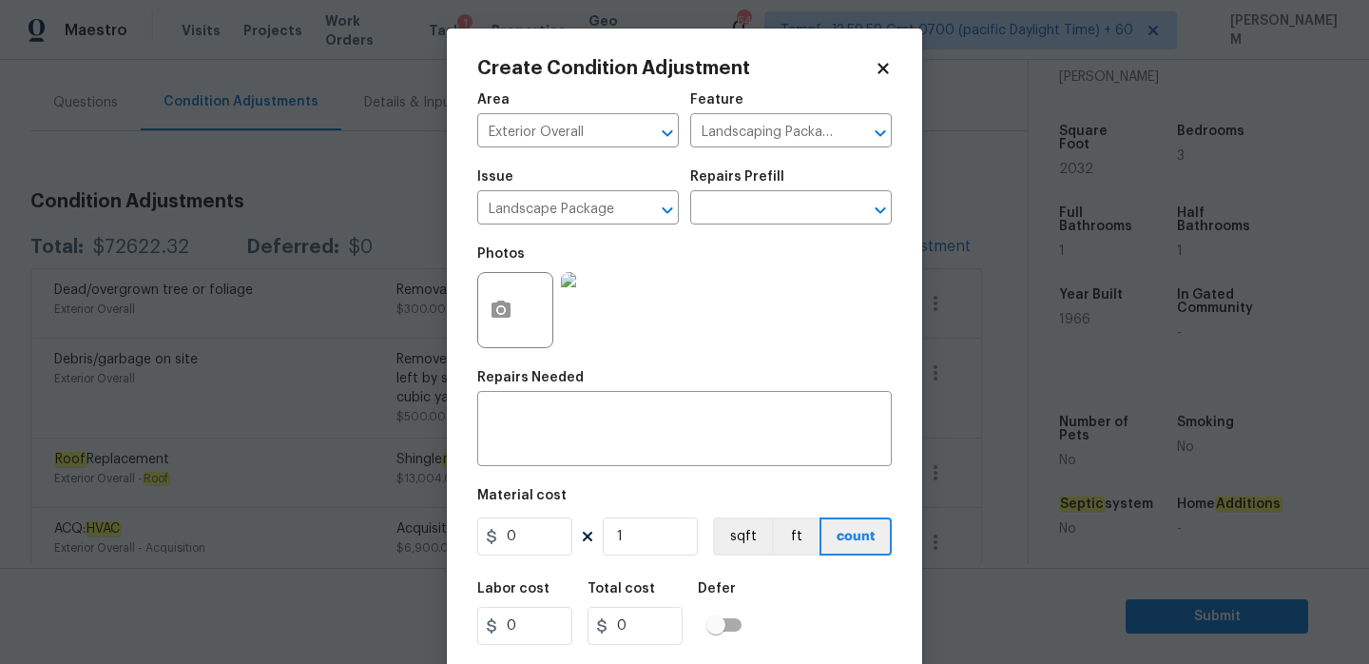
click at [767, 194] on div "Repairs Prefill" at bounding box center [791, 182] width 202 height 25
click at [767, 214] on input "text" at bounding box center [764, 209] width 148 height 29
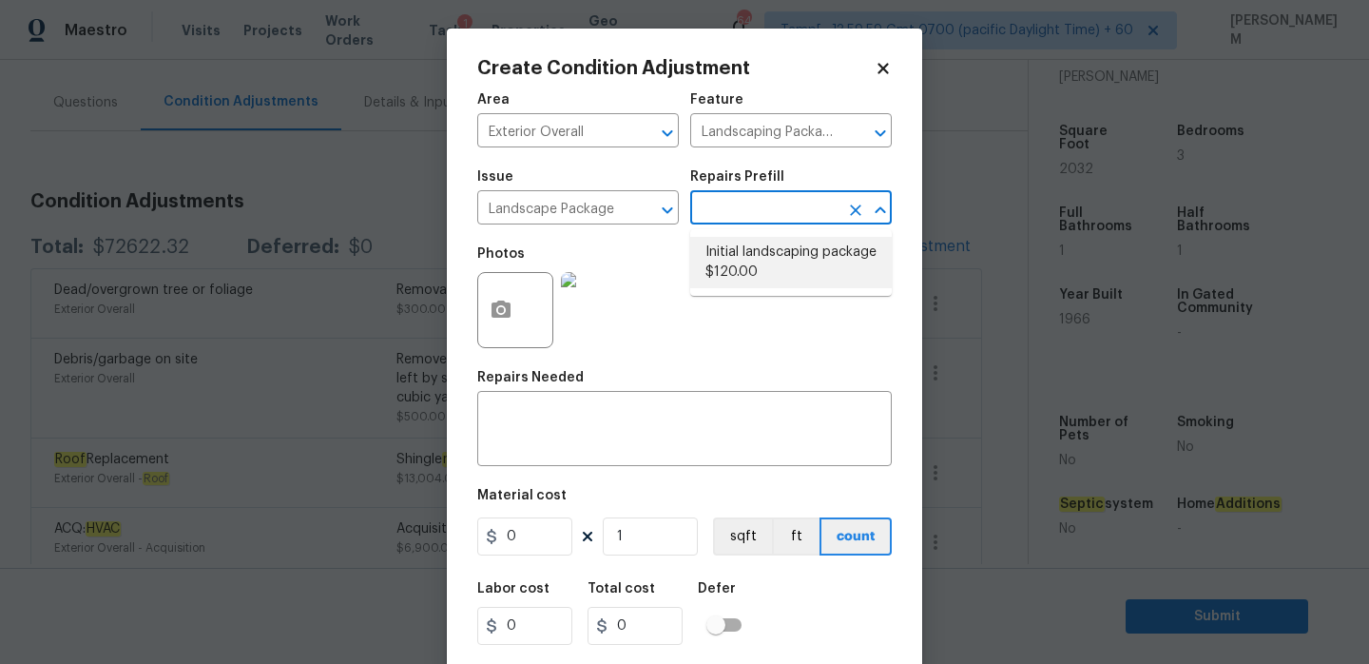
click at [783, 271] on li "Initial landscaping package $120.00" at bounding box center [791, 262] width 202 height 51
type input "Home Readiness Packages"
type textarea "Mowing of grass up to 6" in height. Mow, edge along driveways & sidewalks, trim…"
type input "120"
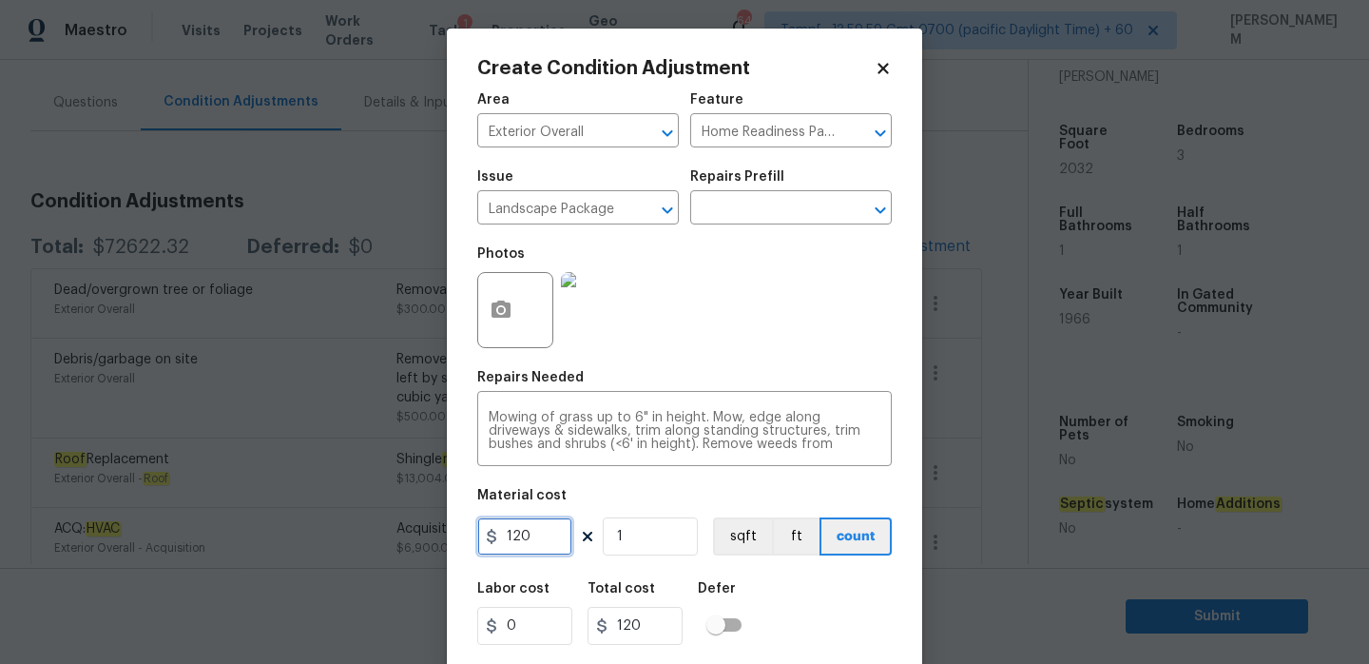
drag, startPoint x: 545, startPoint y: 538, endPoint x: 355, endPoint y: 537, distance: 190.1
click at [355, 537] on div "Create Condition Adjustment Area Exterior Overall ​ Feature Home Readiness Pack…" at bounding box center [684, 332] width 1369 height 664
type input "500"
click at [496, 303] on icon "button" at bounding box center [501, 308] width 19 height 17
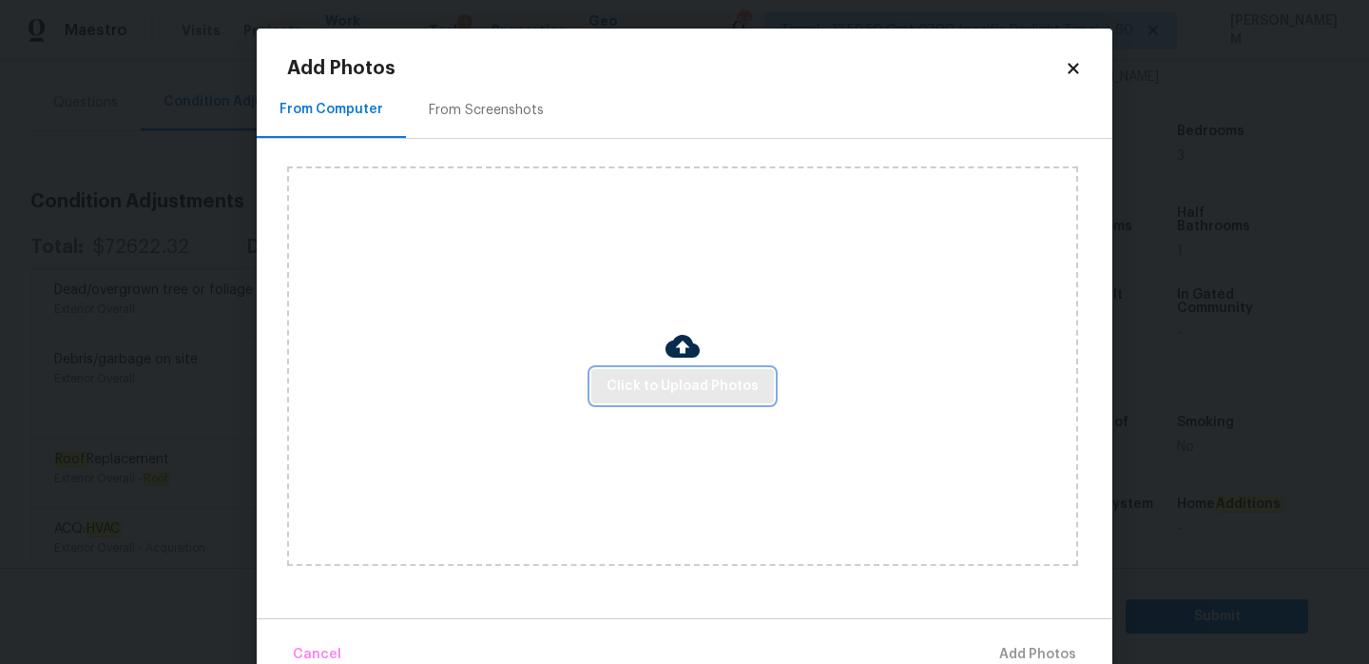
click at [646, 375] on span "Click to Upload Photos" at bounding box center [683, 387] width 152 height 24
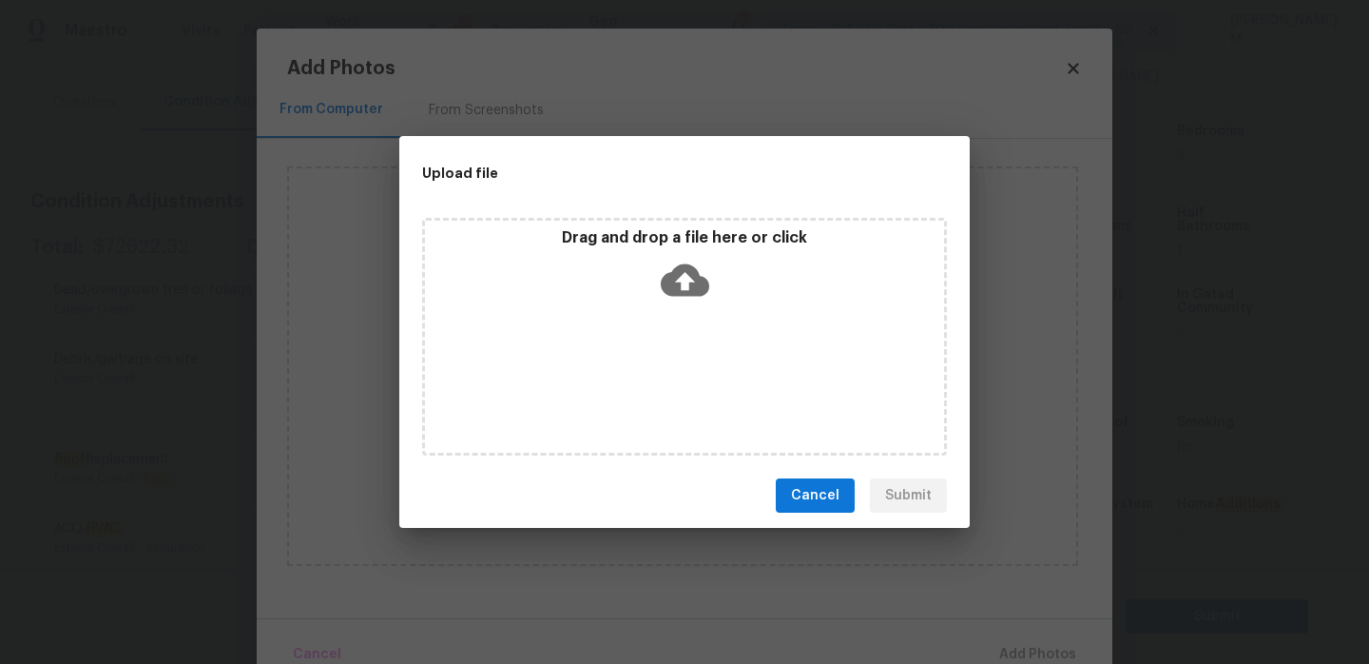
click at [692, 269] on icon at bounding box center [685, 280] width 48 height 32
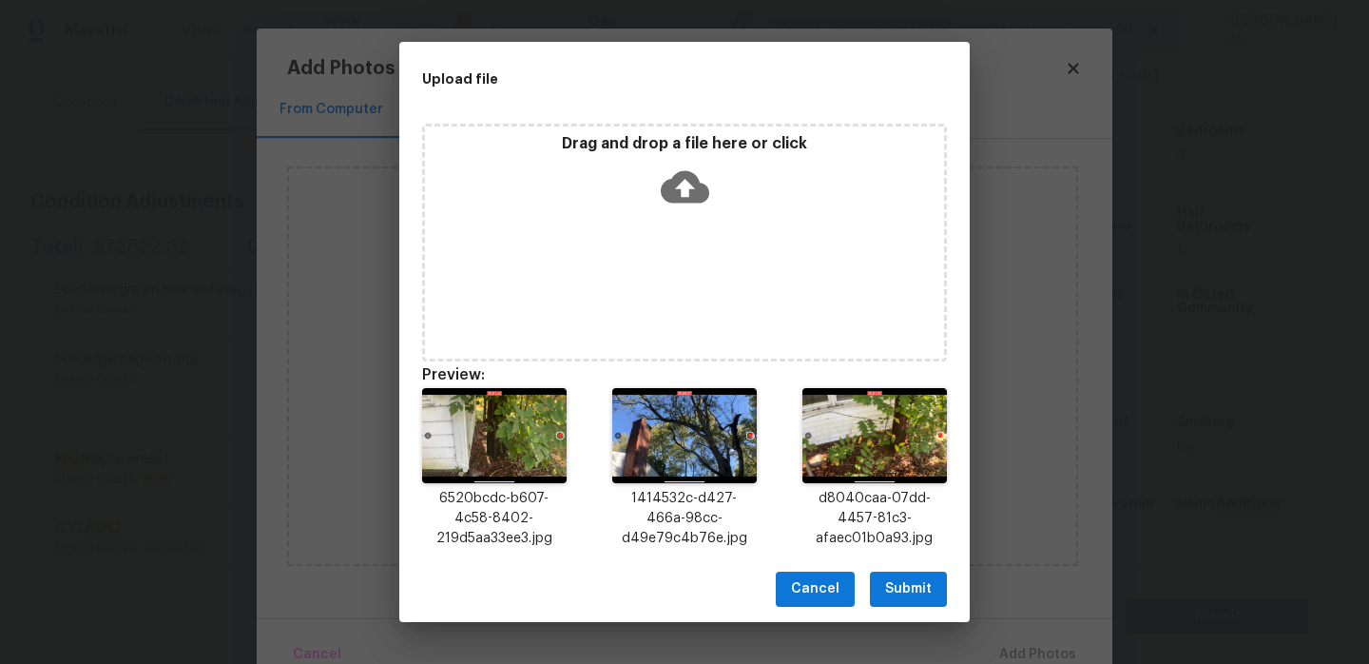
scroll to position [15, 0]
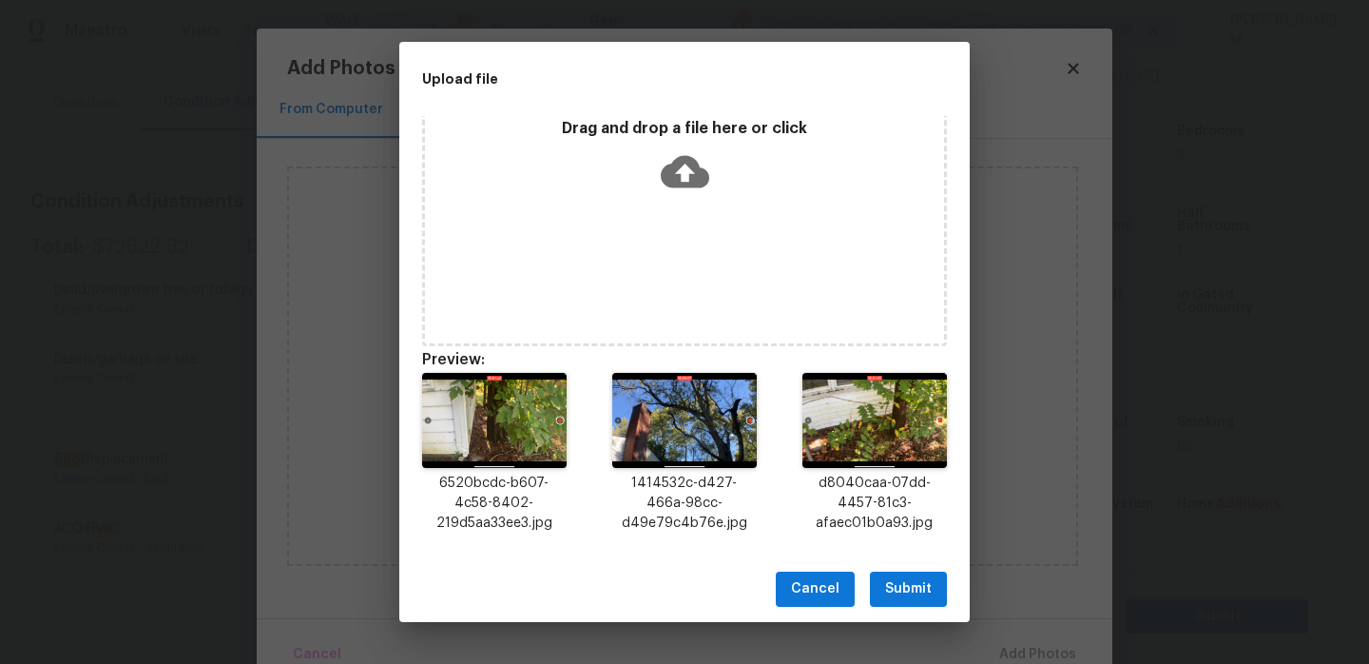
click at [921, 588] on span "Submit" at bounding box center [908, 589] width 47 height 24
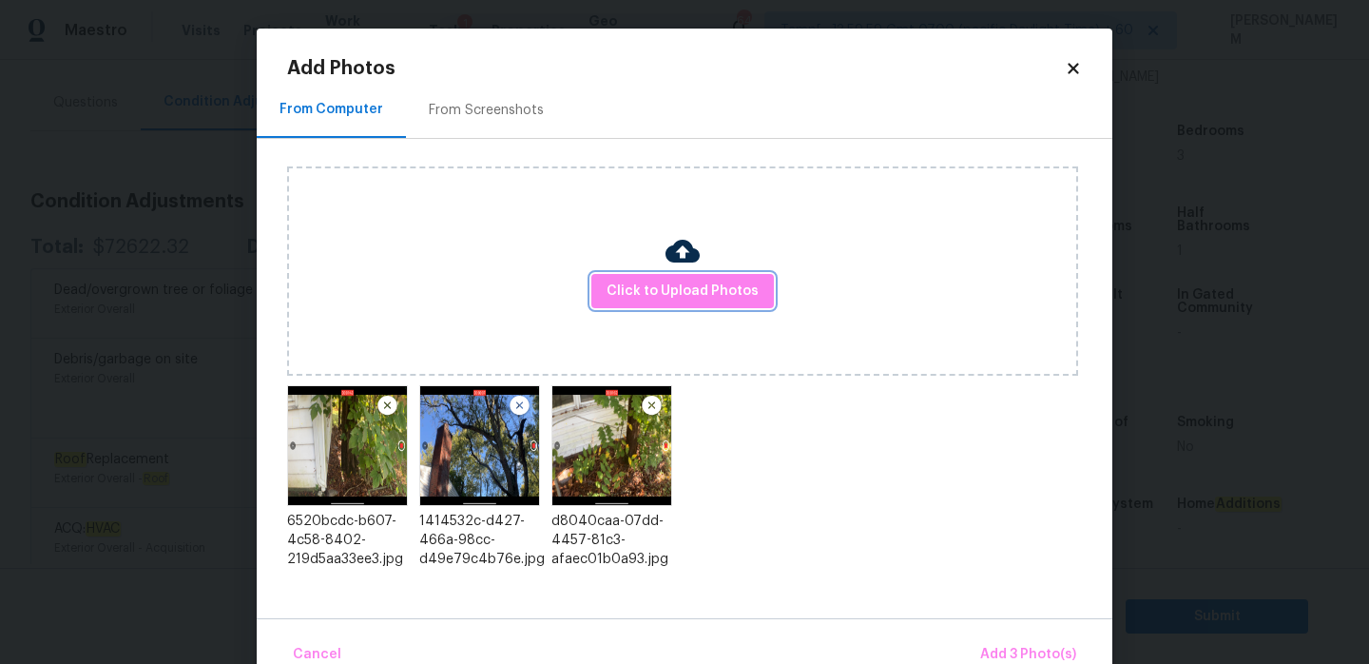
scroll to position [40, 0]
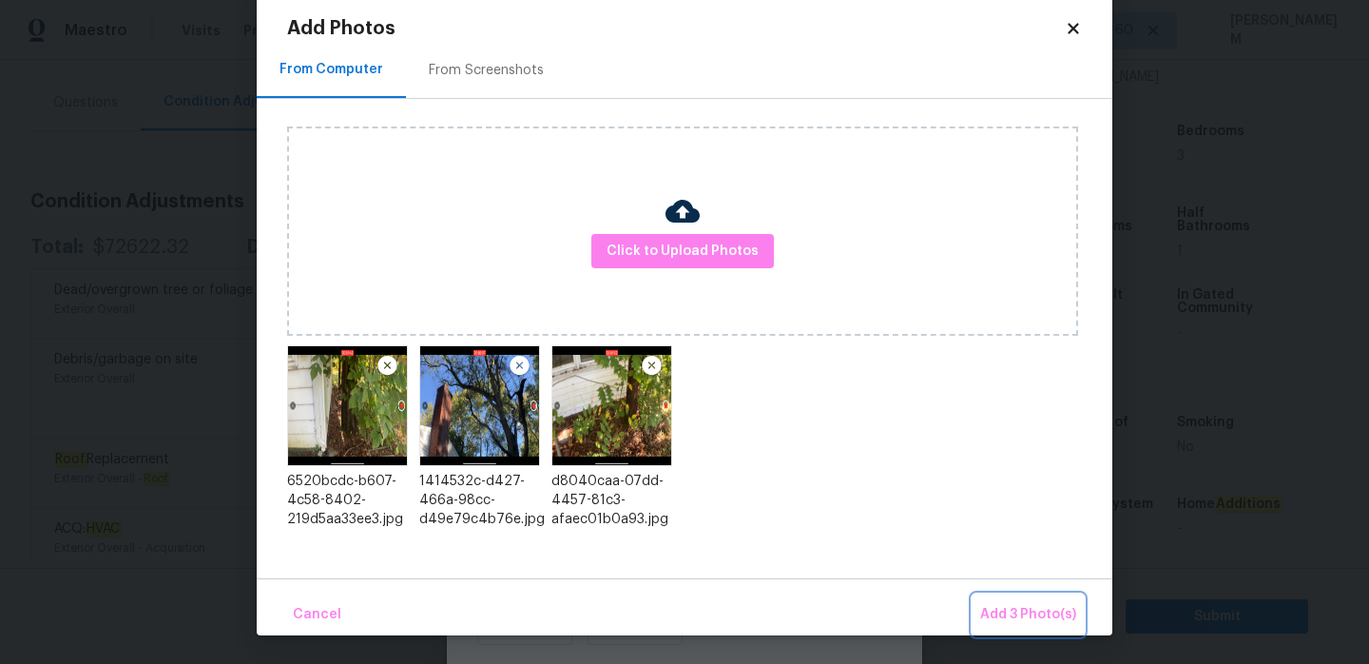
click at [1031, 630] on button "Add 3 Photo(s)" at bounding box center [1028, 614] width 111 height 41
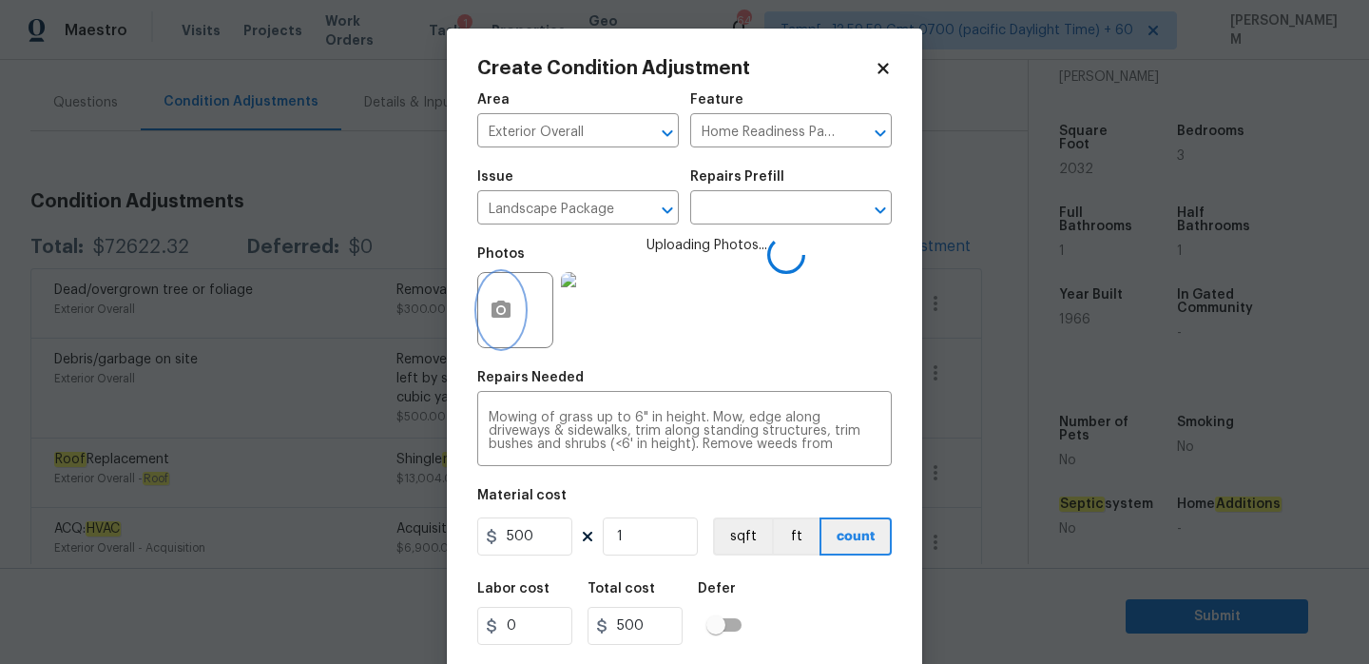
scroll to position [0, 0]
drag, startPoint x: 563, startPoint y: 532, endPoint x: 391, endPoint y: 511, distance: 173.5
click at [391, 511] on div "Create Condition Adjustment Area Exterior Overall ​ Feature Home Readiness Pack…" at bounding box center [684, 332] width 1369 height 664
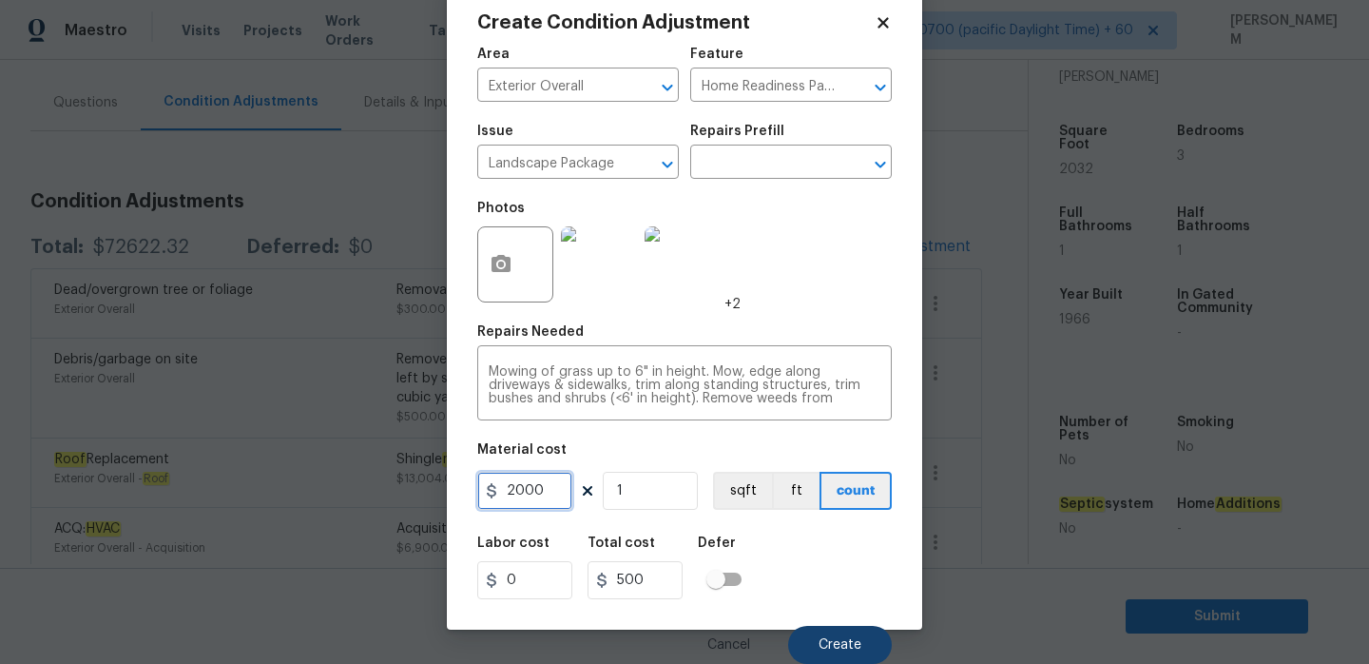
type input "2000"
click at [862, 639] on button "Create" at bounding box center [840, 645] width 104 height 38
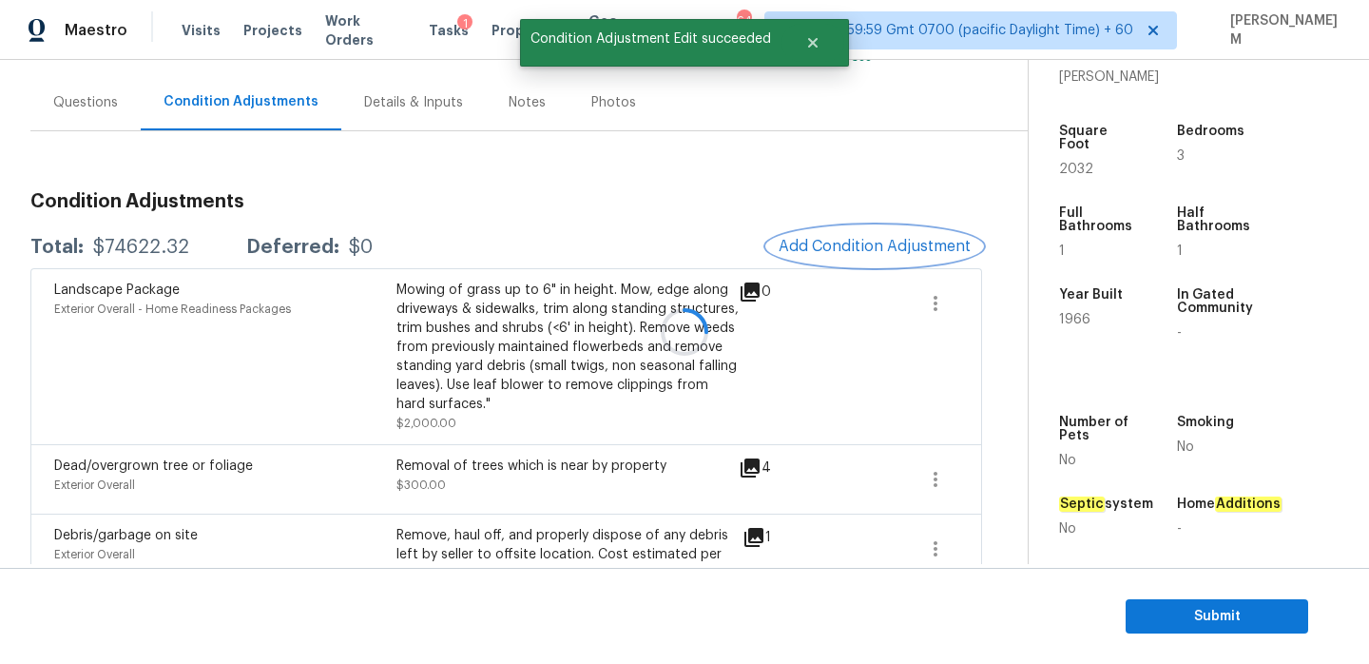
scroll to position [0, 0]
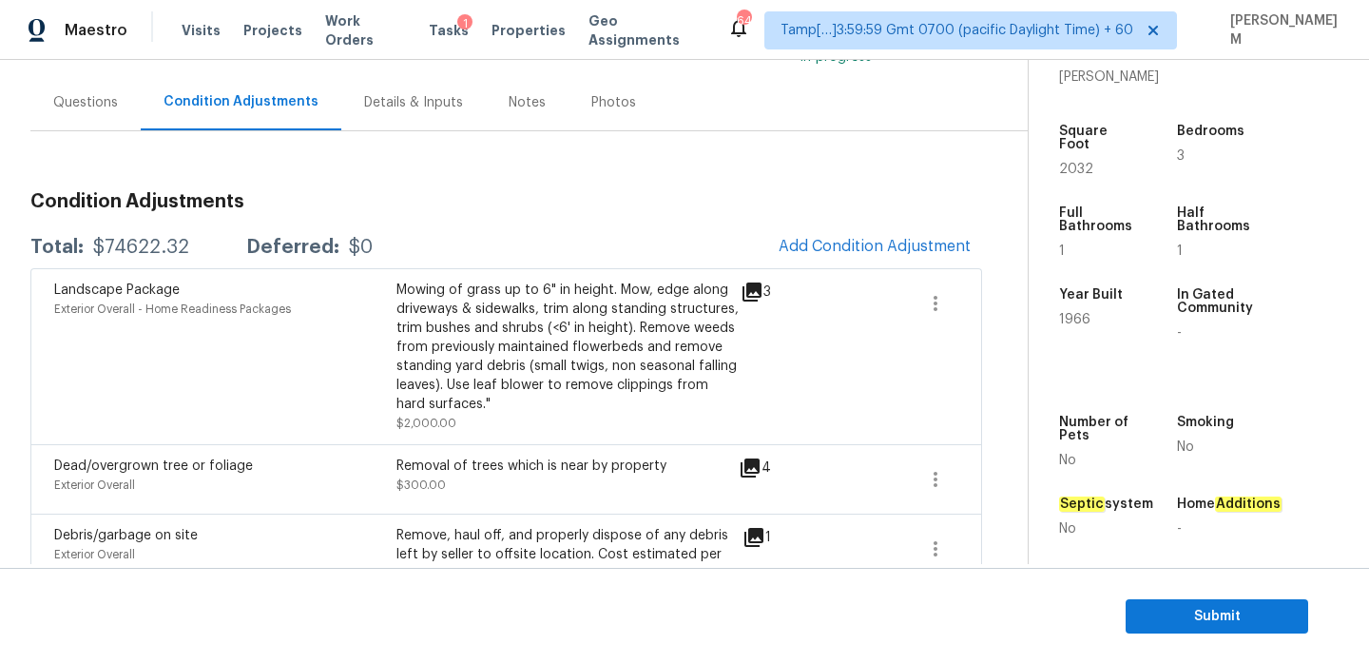
click at [862, 249] on span "Add Condition Adjustment" at bounding box center [875, 246] width 192 height 17
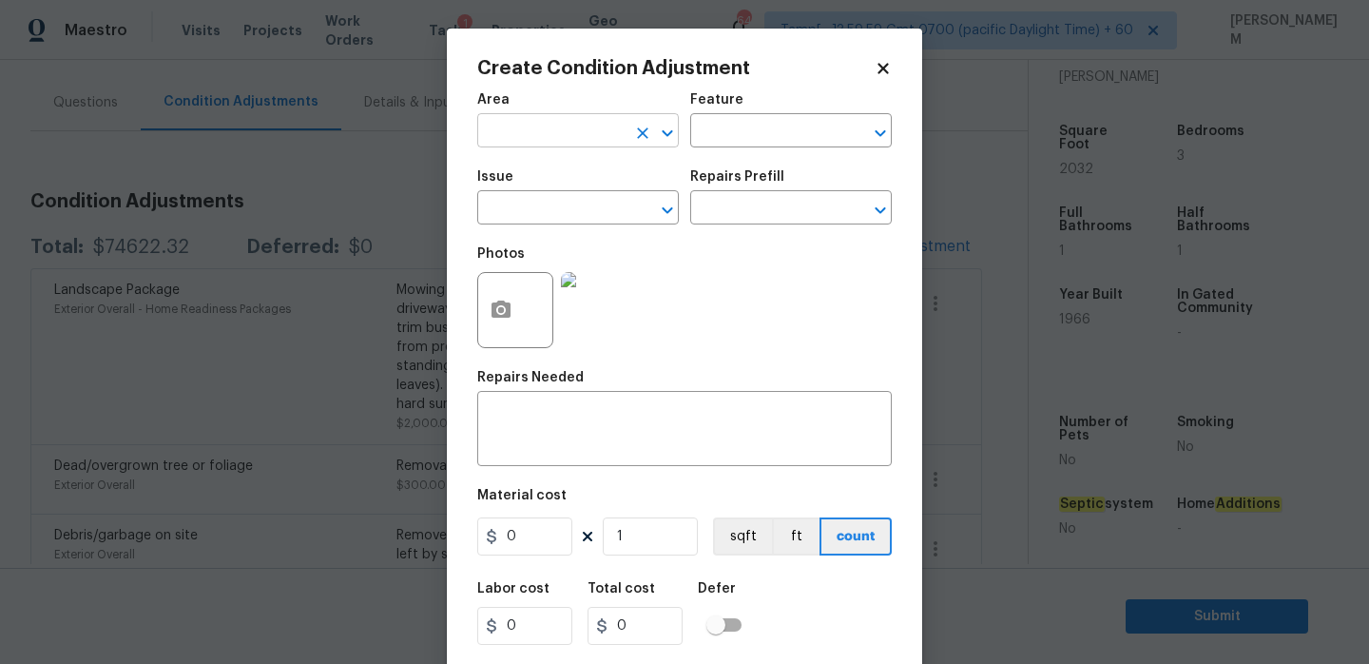
click at [560, 129] on input "text" at bounding box center [551, 132] width 148 height 29
click at [581, 200] on li "Interior Overall" at bounding box center [578, 206] width 202 height 31
type input "Interior Overall"
click at [774, 123] on input "text" at bounding box center [764, 132] width 148 height 29
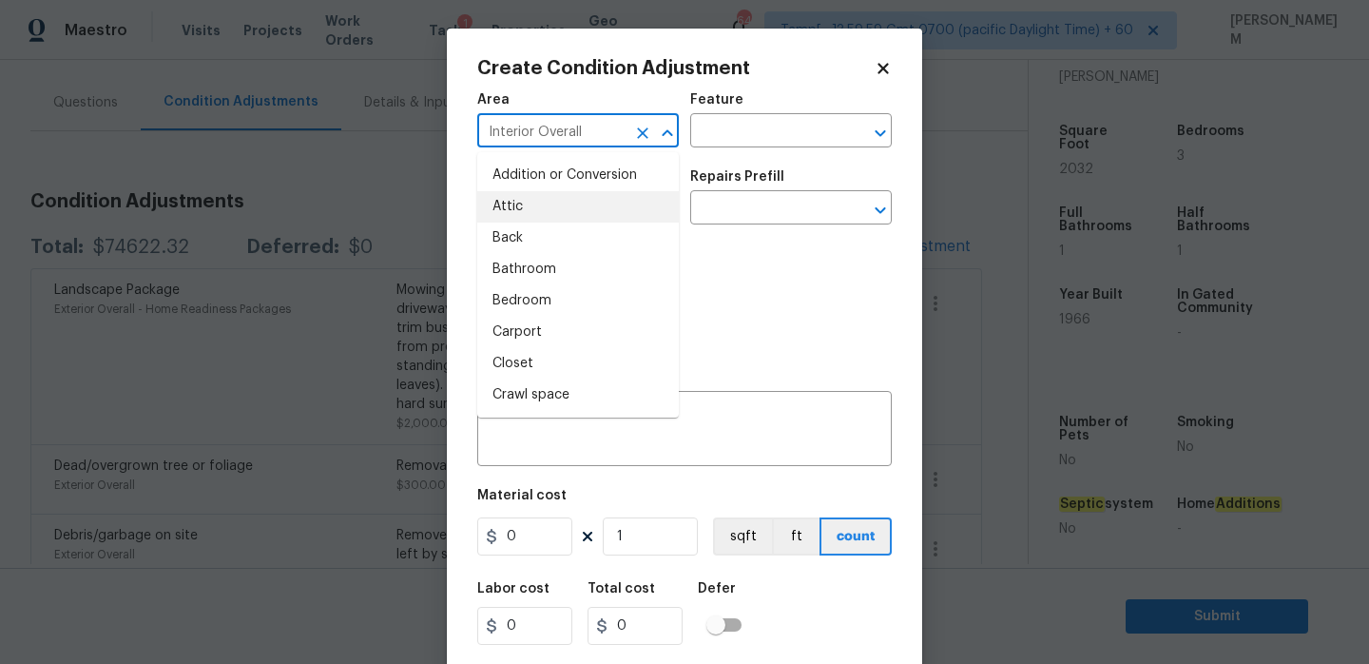
click at [603, 129] on input "Interior Overall" at bounding box center [551, 132] width 148 height 29
type input "e"
type input "o"
click at [608, 211] on li "Exterior Overall" at bounding box center [578, 206] width 202 height 31
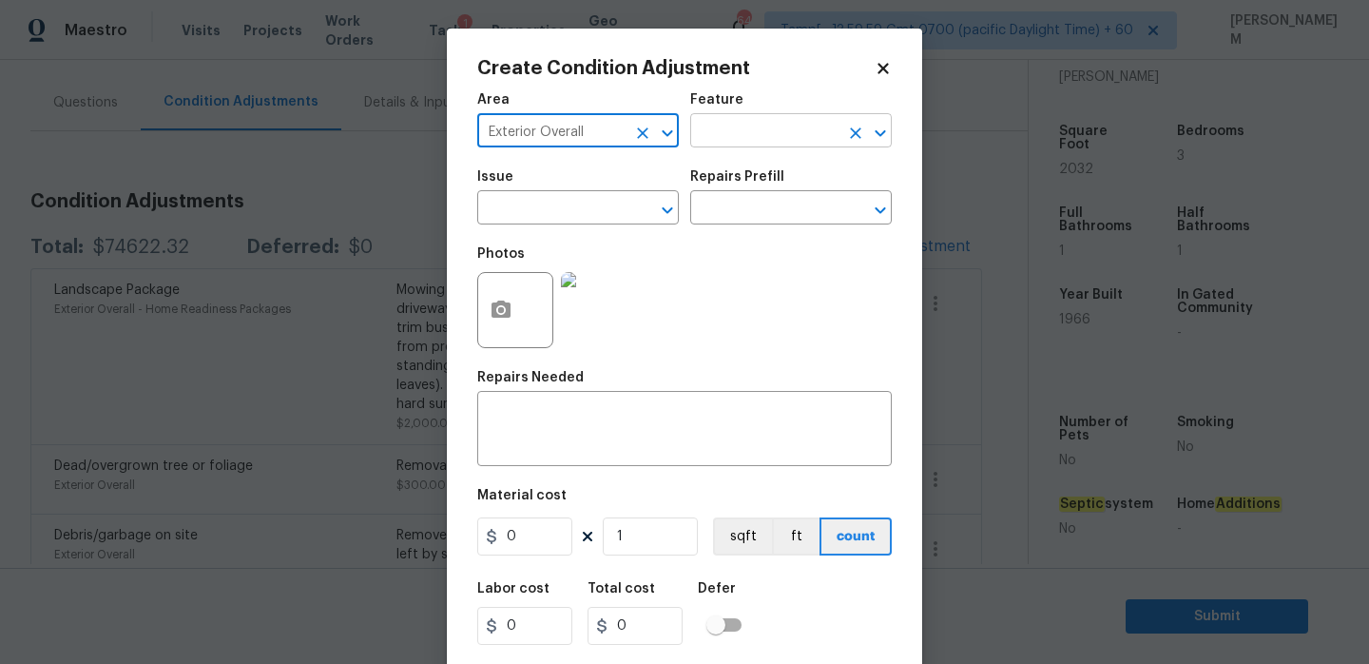
type input "Exterior Overall"
click at [738, 127] on input "text" at bounding box center [764, 132] width 148 height 29
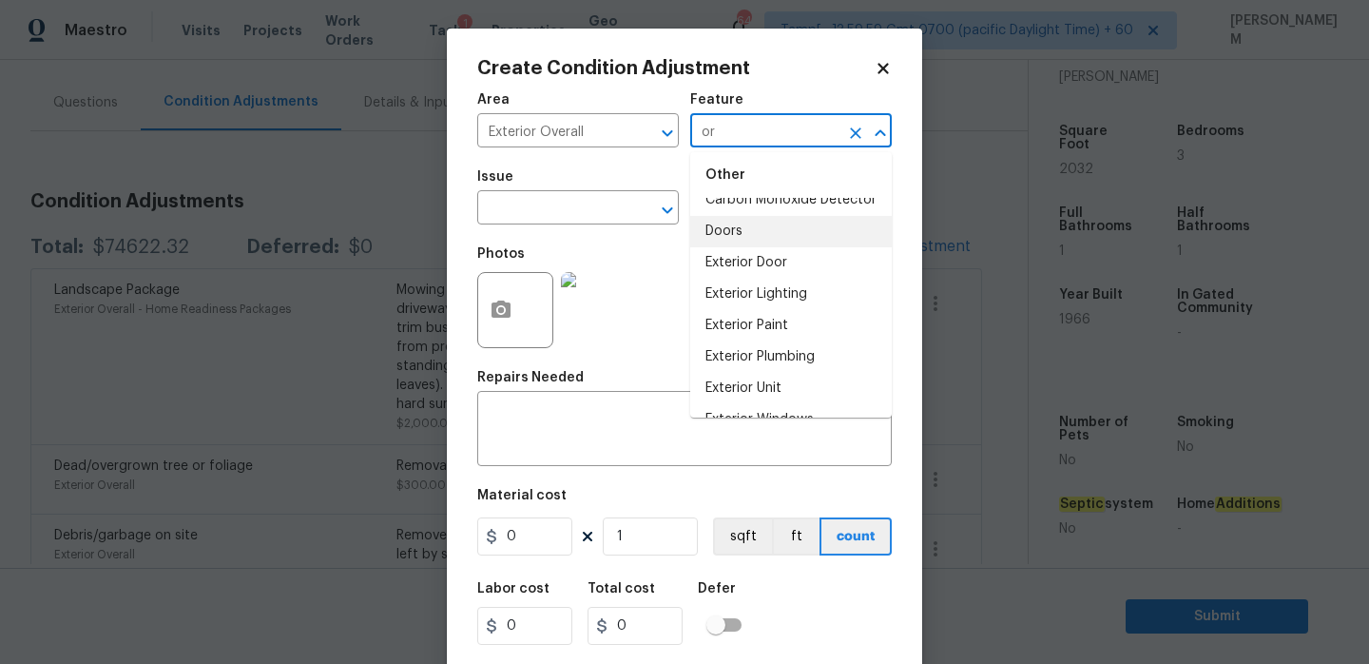
scroll to position [65, 0]
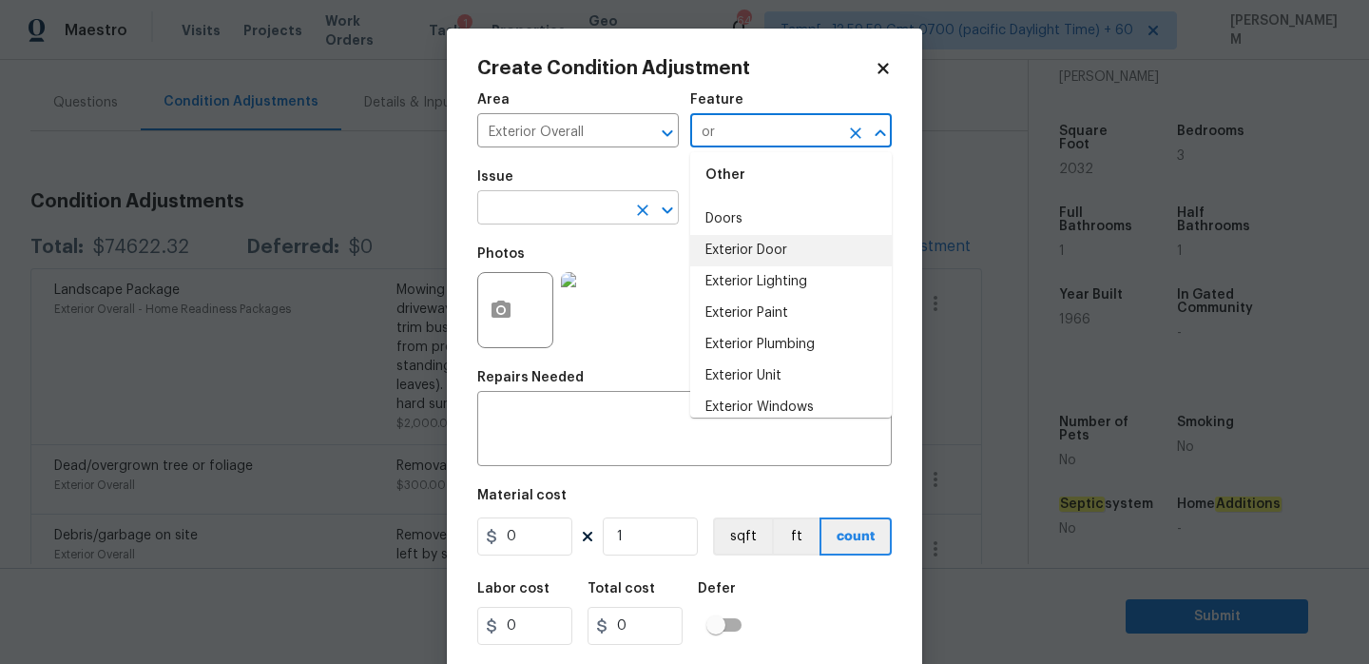
type input "or"
click at [529, 220] on input "text" at bounding box center [551, 209] width 148 height 29
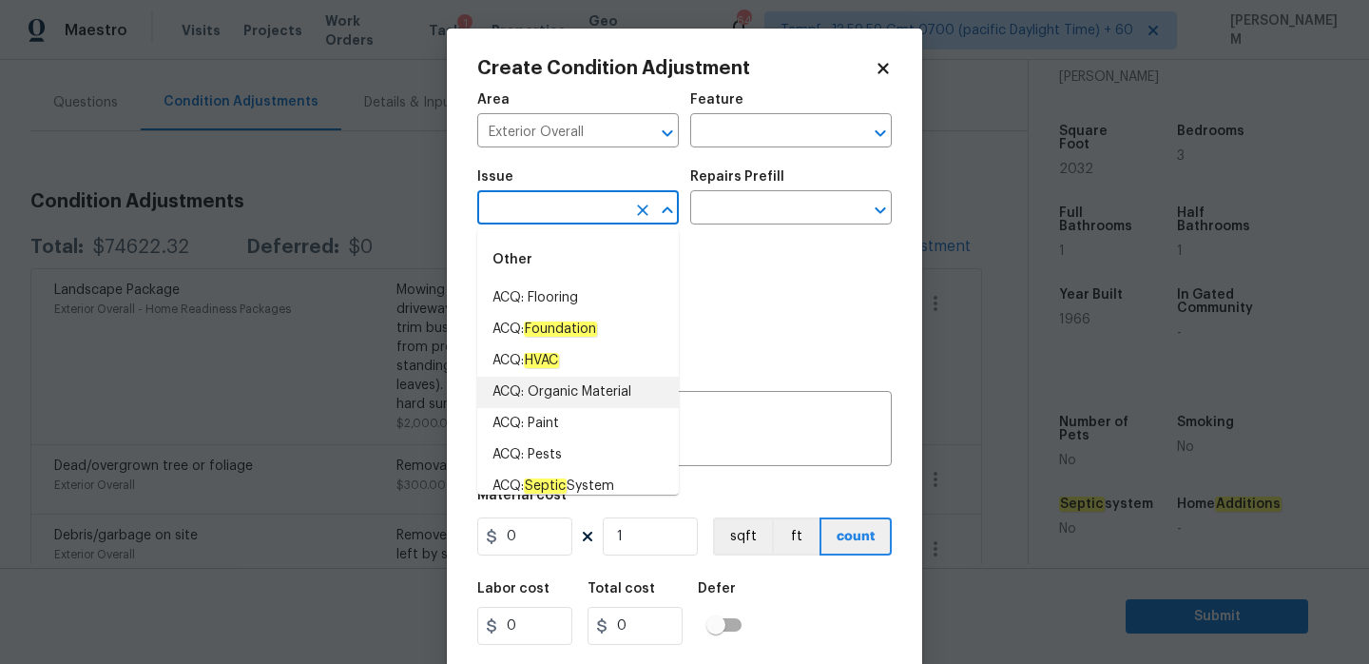
click at [589, 394] on li "ACQ: Organic Material" at bounding box center [578, 391] width 202 height 31
type input "ACQ: Organic Material"
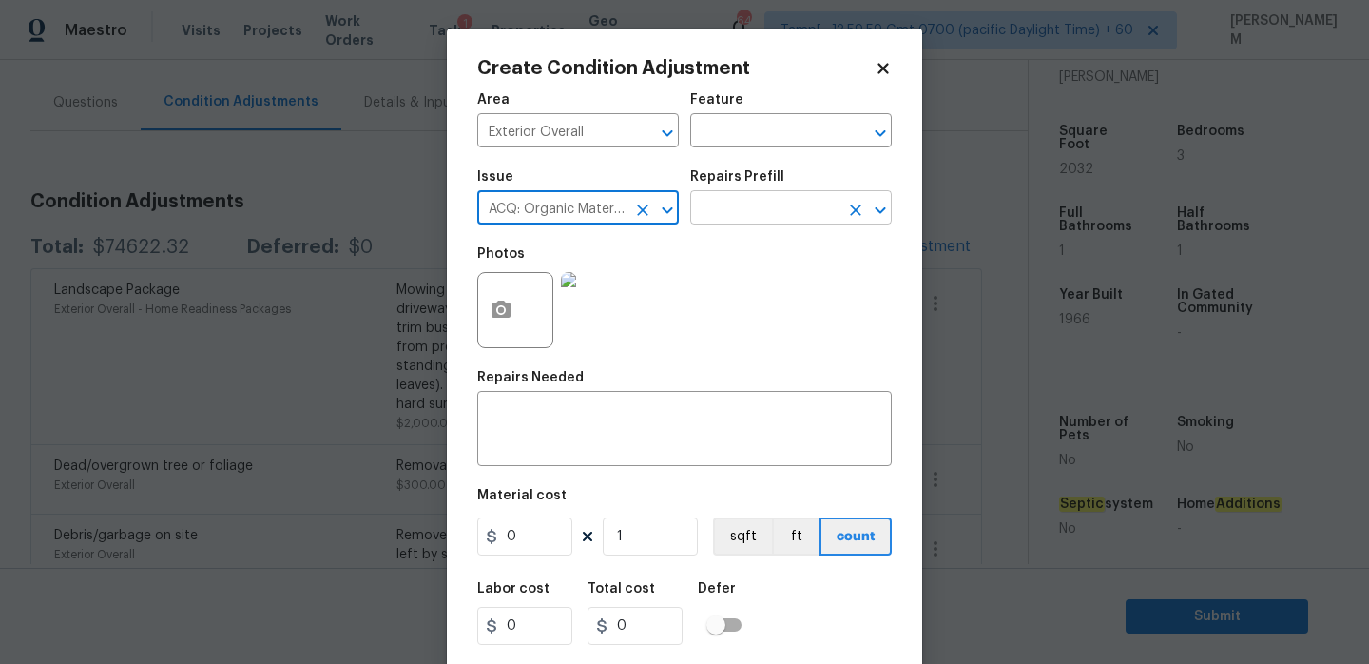
click at [759, 213] on input "text" at bounding box center [764, 209] width 148 height 29
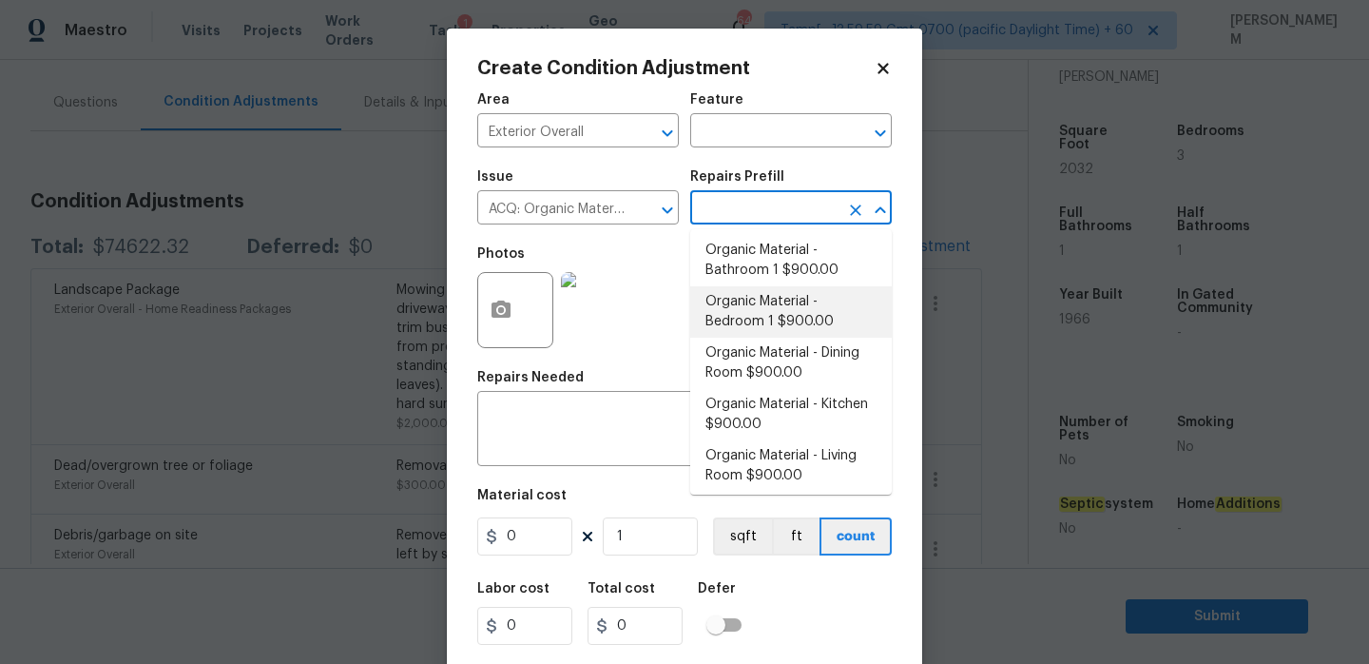
scroll to position [7, 0]
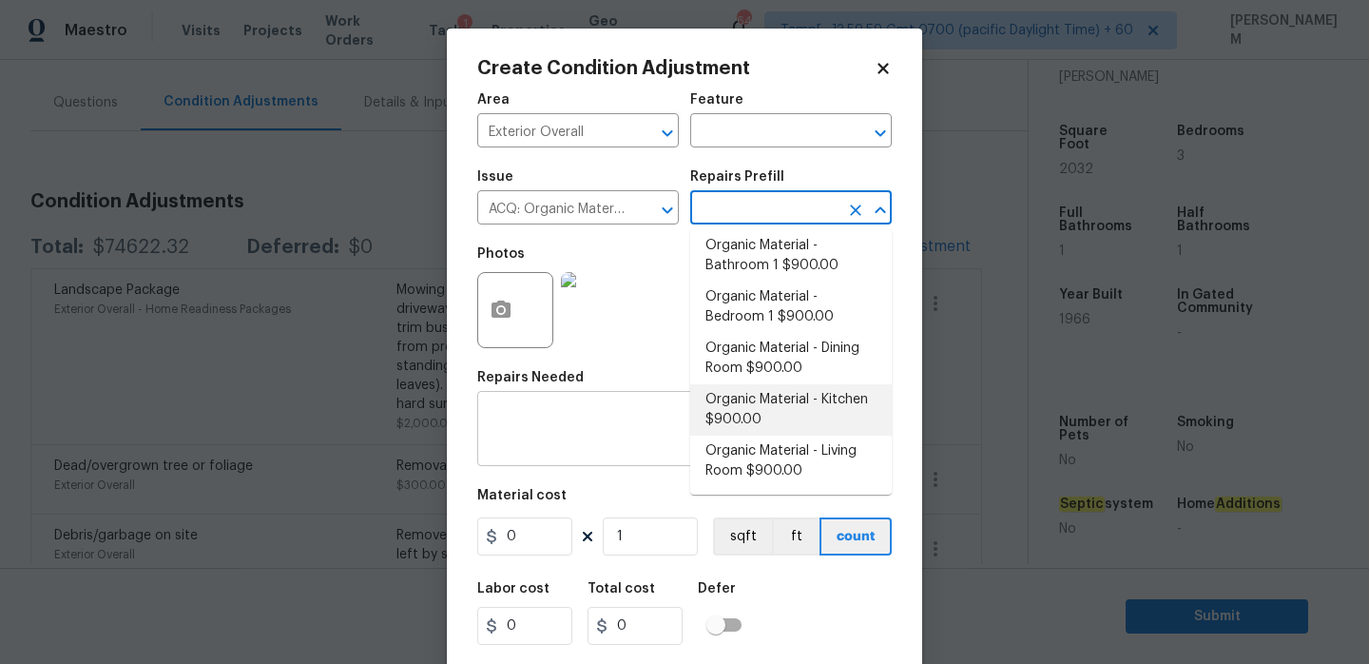
click at [614, 426] on textarea at bounding box center [685, 431] width 392 height 40
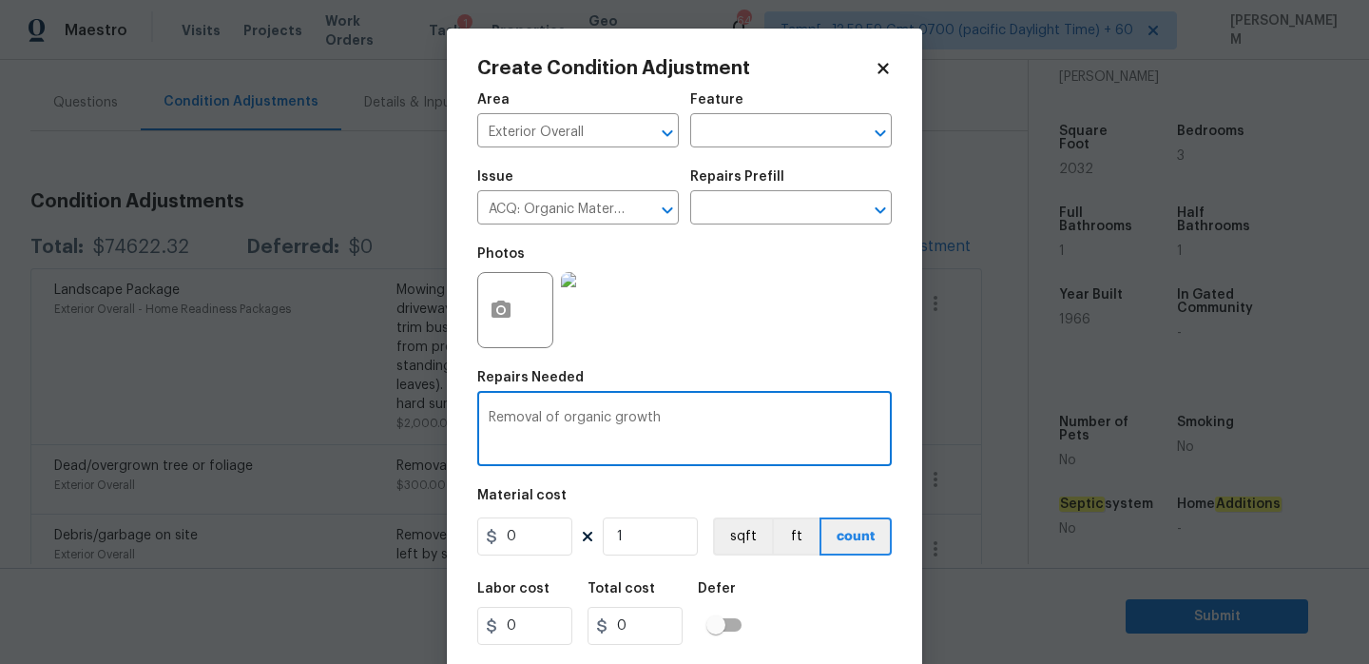
type textarea "Removal of organic growth"
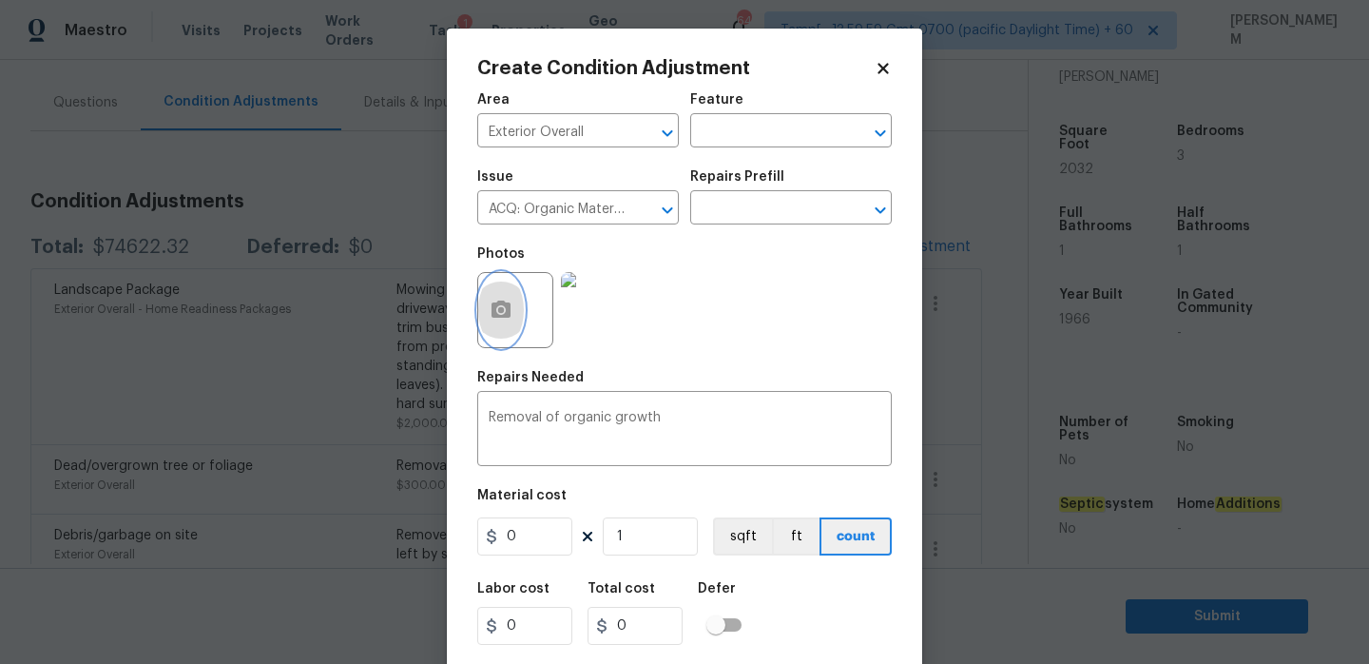
click at [500, 303] on icon "button" at bounding box center [501, 308] width 19 height 17
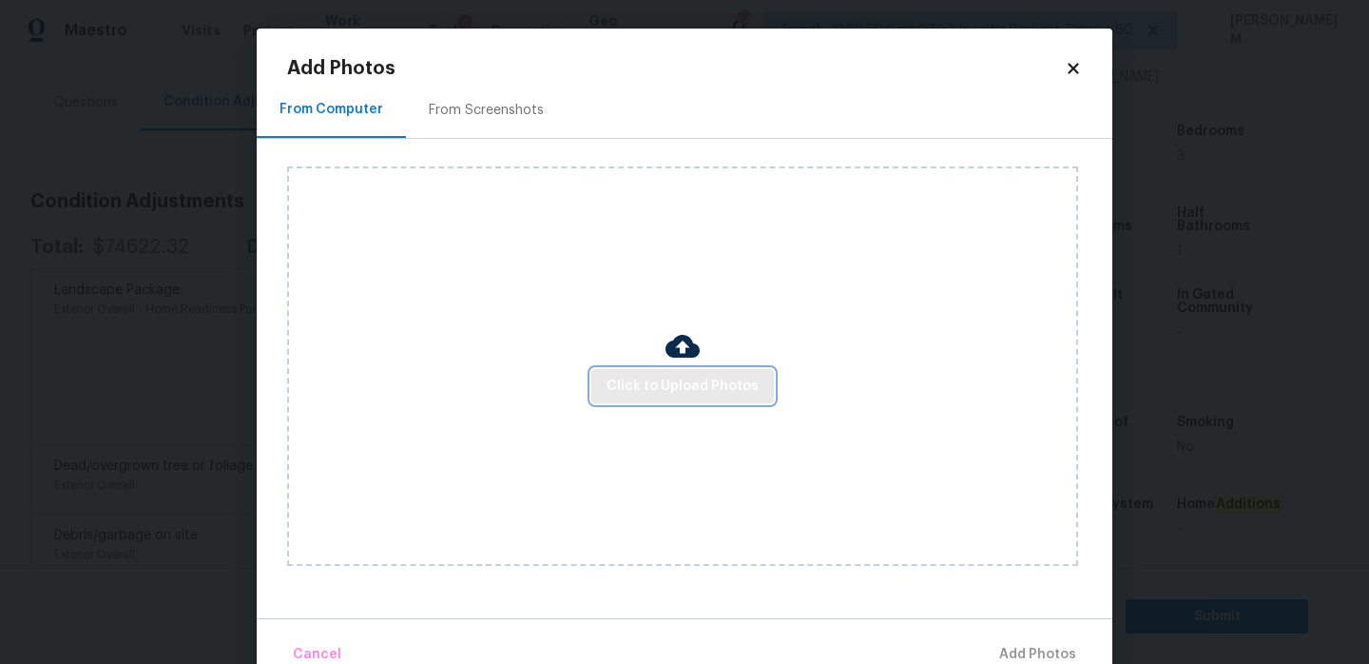
click at [658, 372] on button "Click to Upload Photos" at bounding box center [682, 386] width 183 height 35
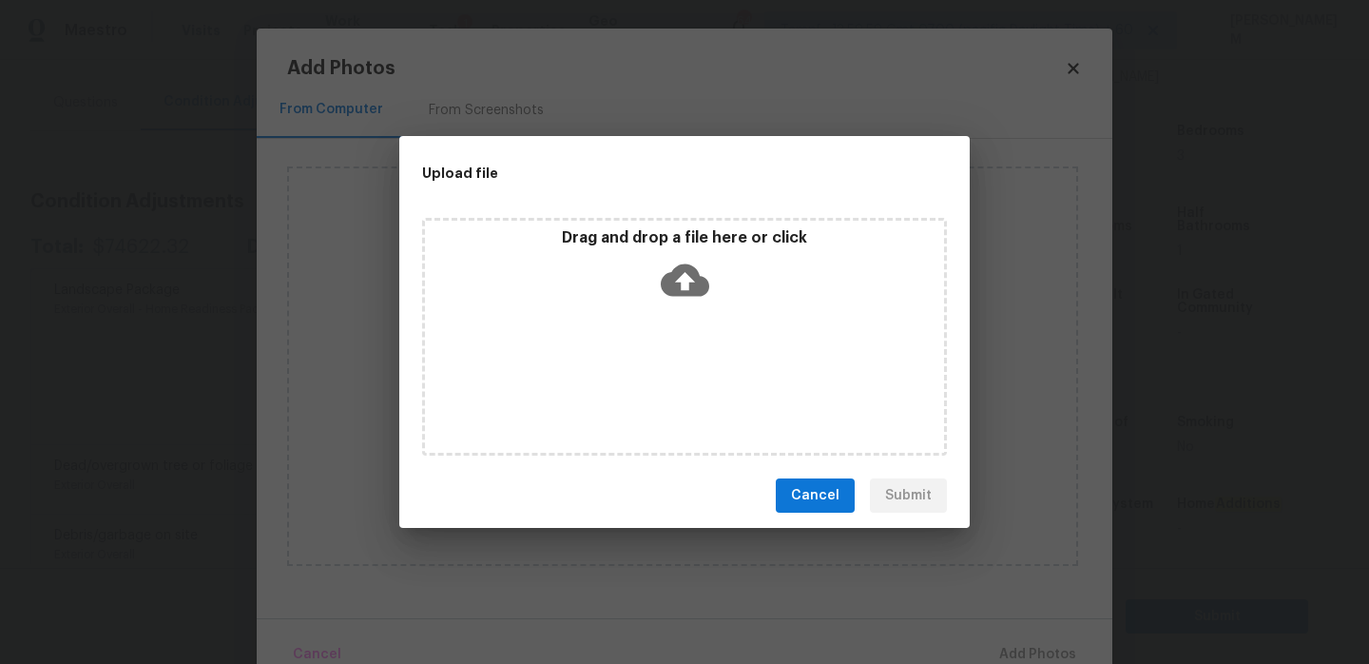
click at [671, 299] on icon at bounding box center [685, 280] width 48 height 48
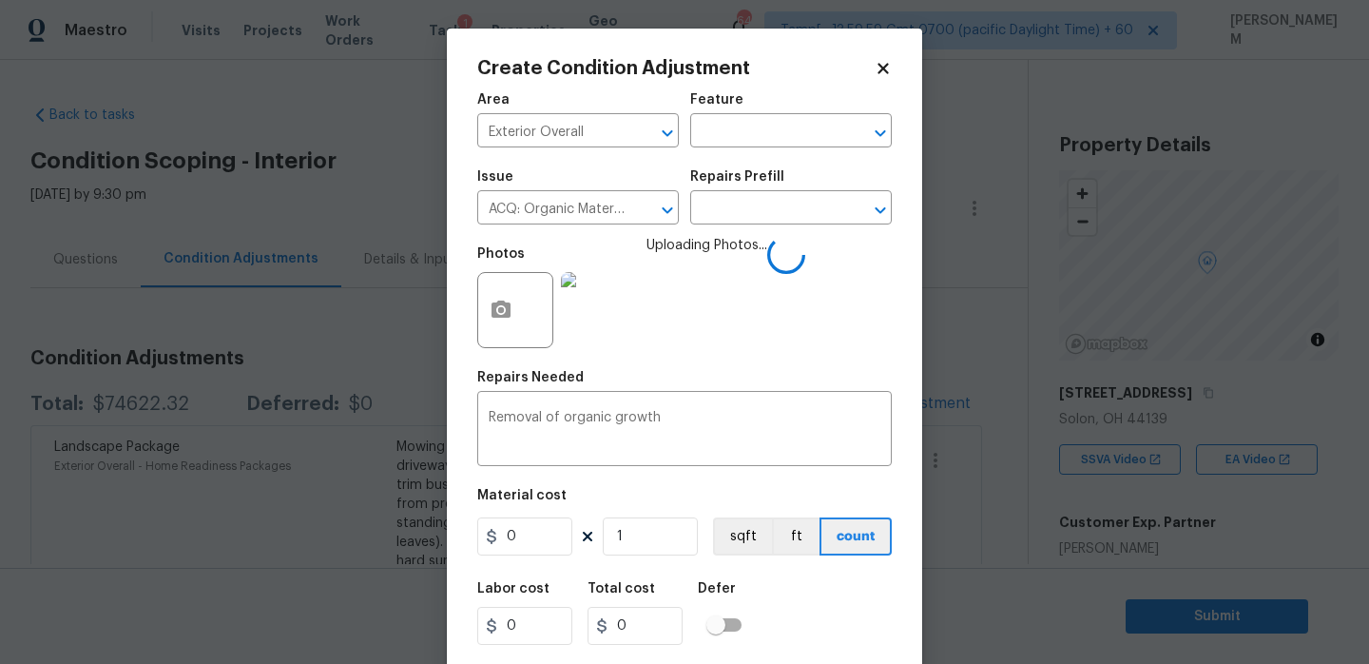
scroll to position [47, 0]
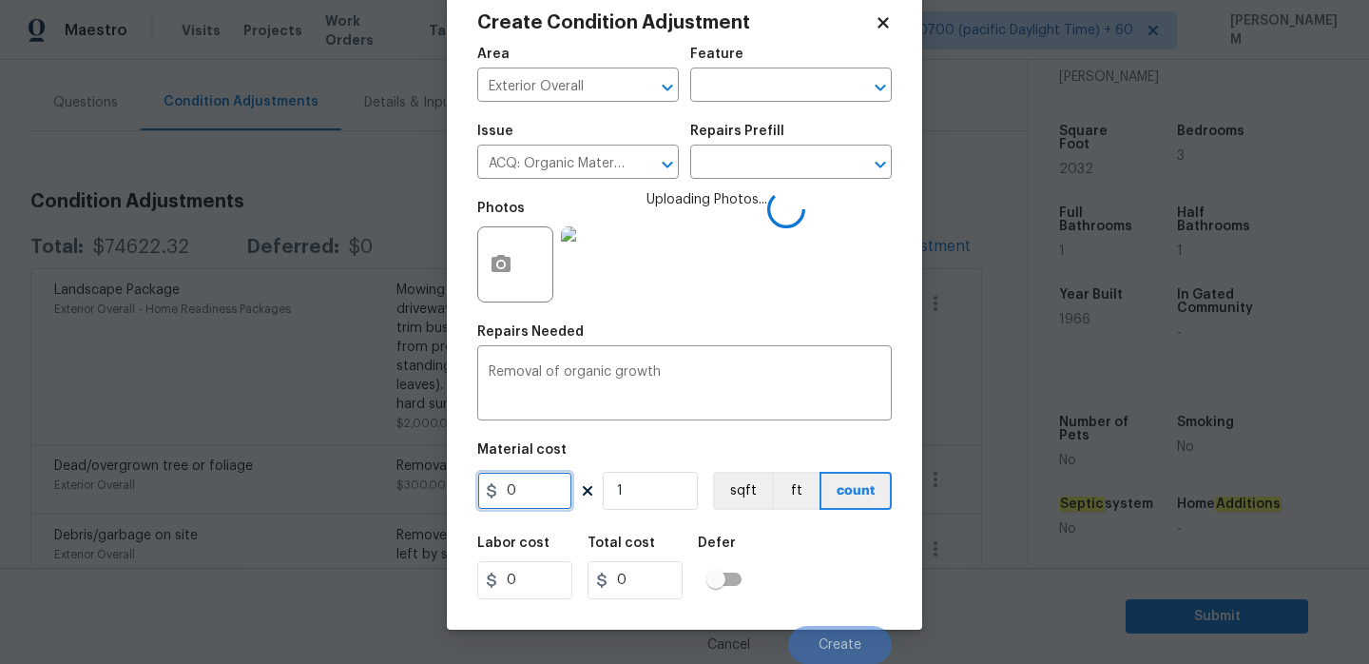
click at [551, 497] on input "0" at bounding box center [524, 491] width 95 height 38
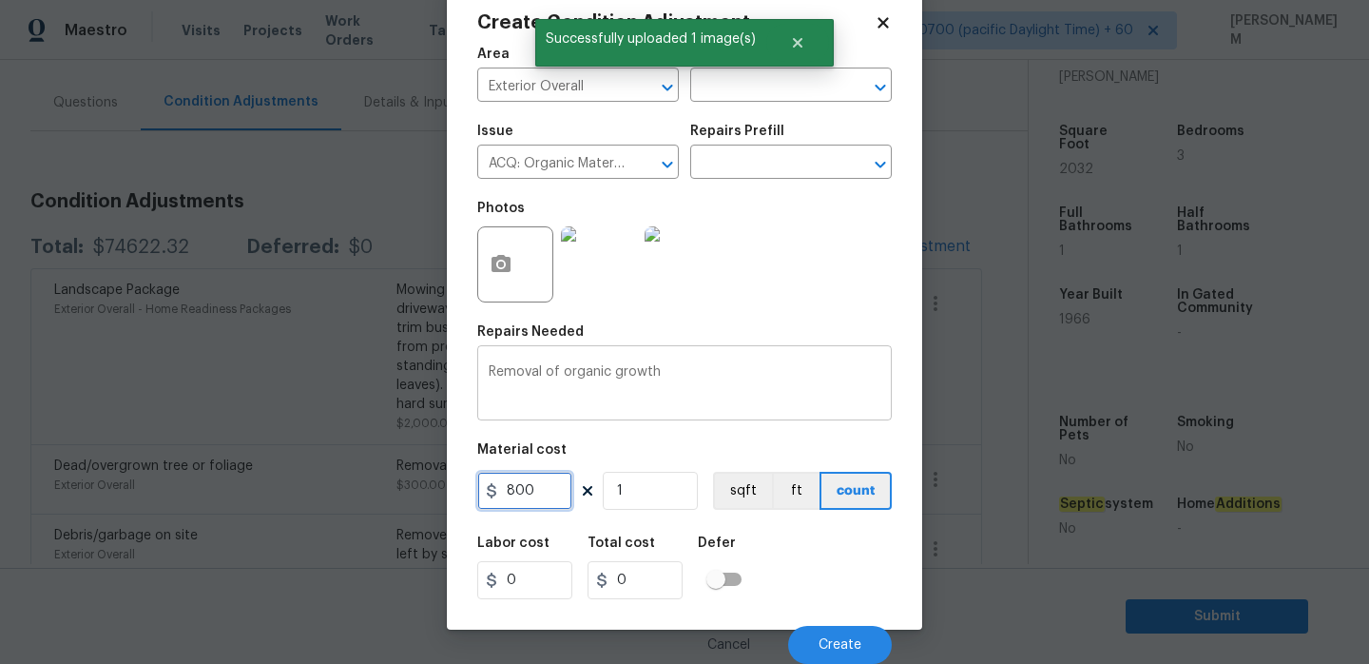
type input "800"
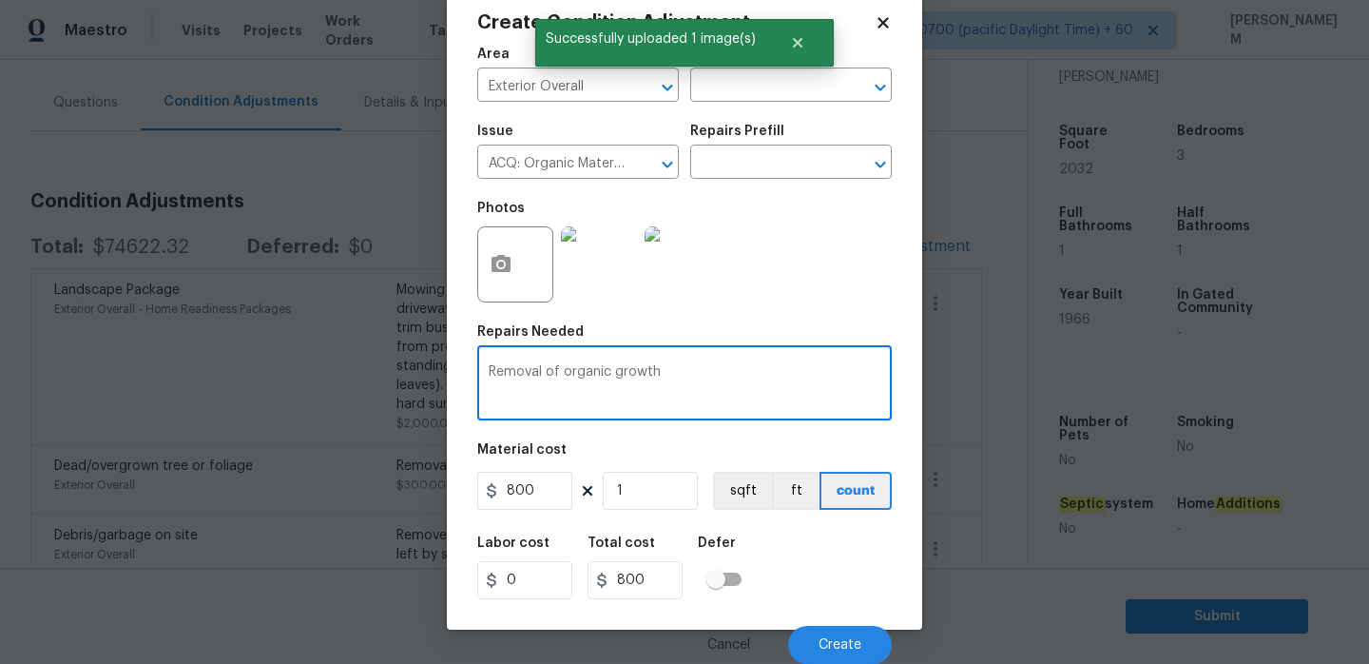
click at [661, 375] on textarea "Removal of organic growth" at bounding box center [685, 385] width 392 height 40
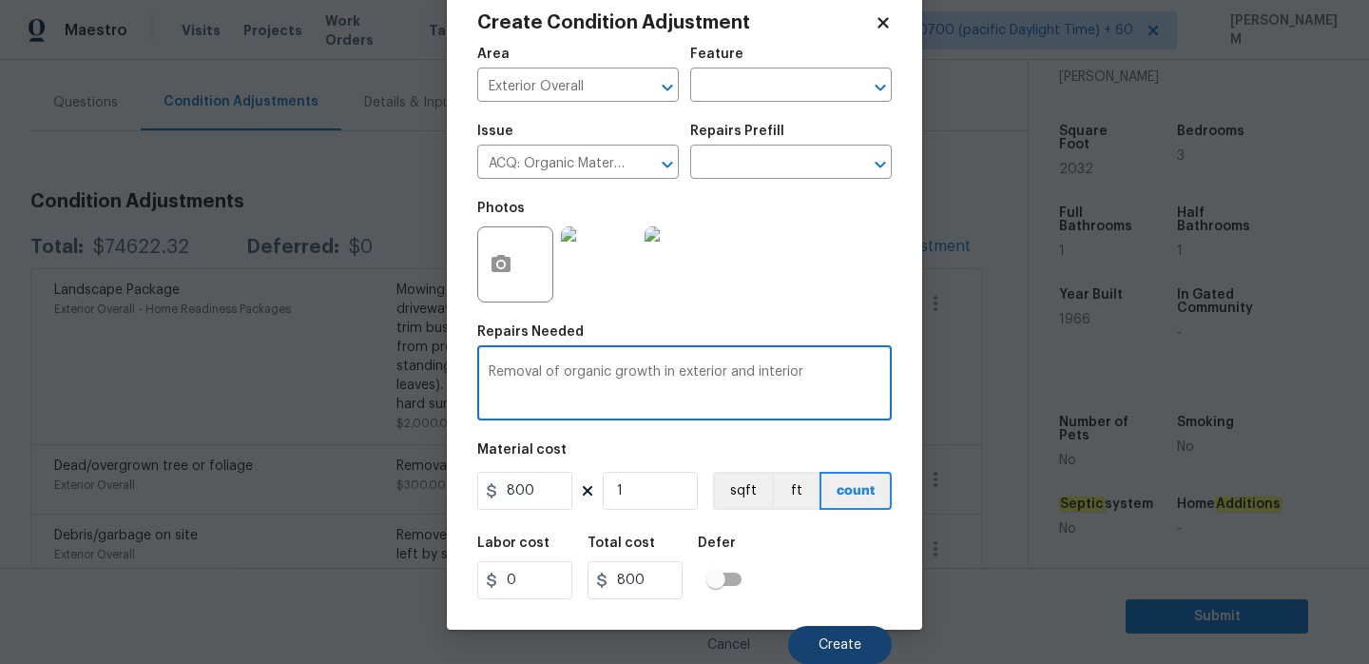
type textarea "Removal of organic growth in exterior and interior"
click at [832, 642] on span "Create" at bounding box center [840, 645] width 43 height 14
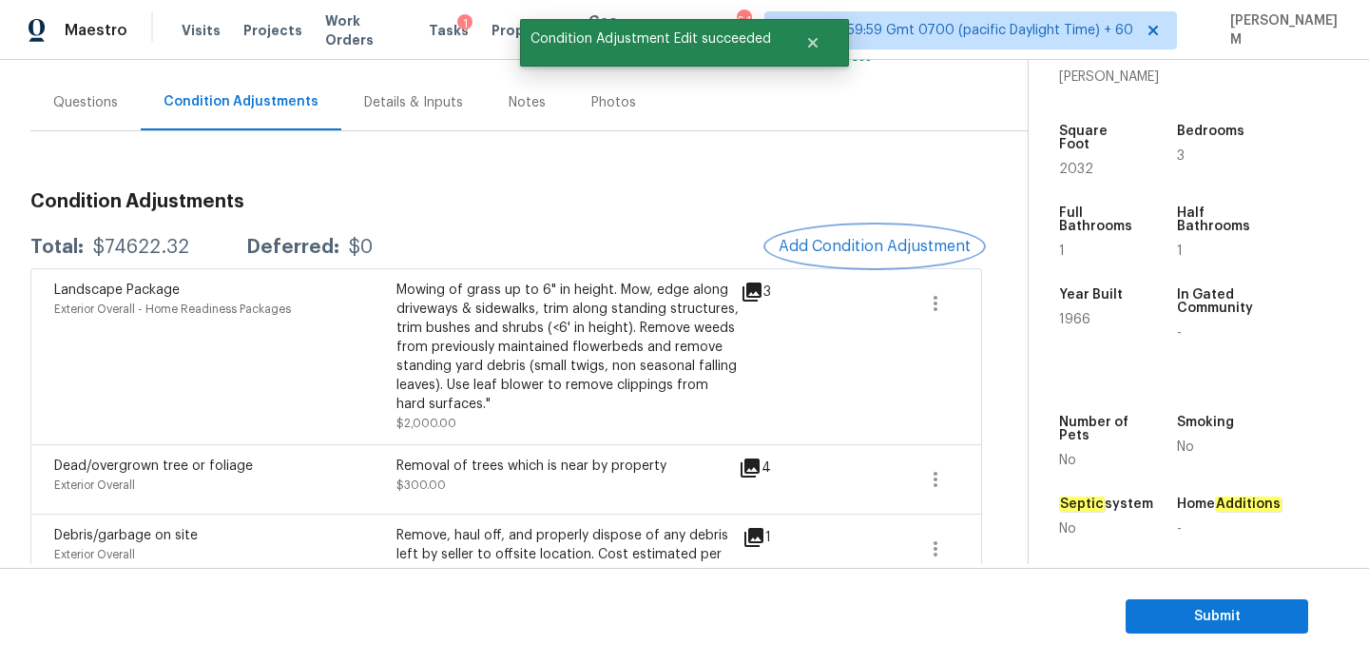
scroll to position [0, 0]
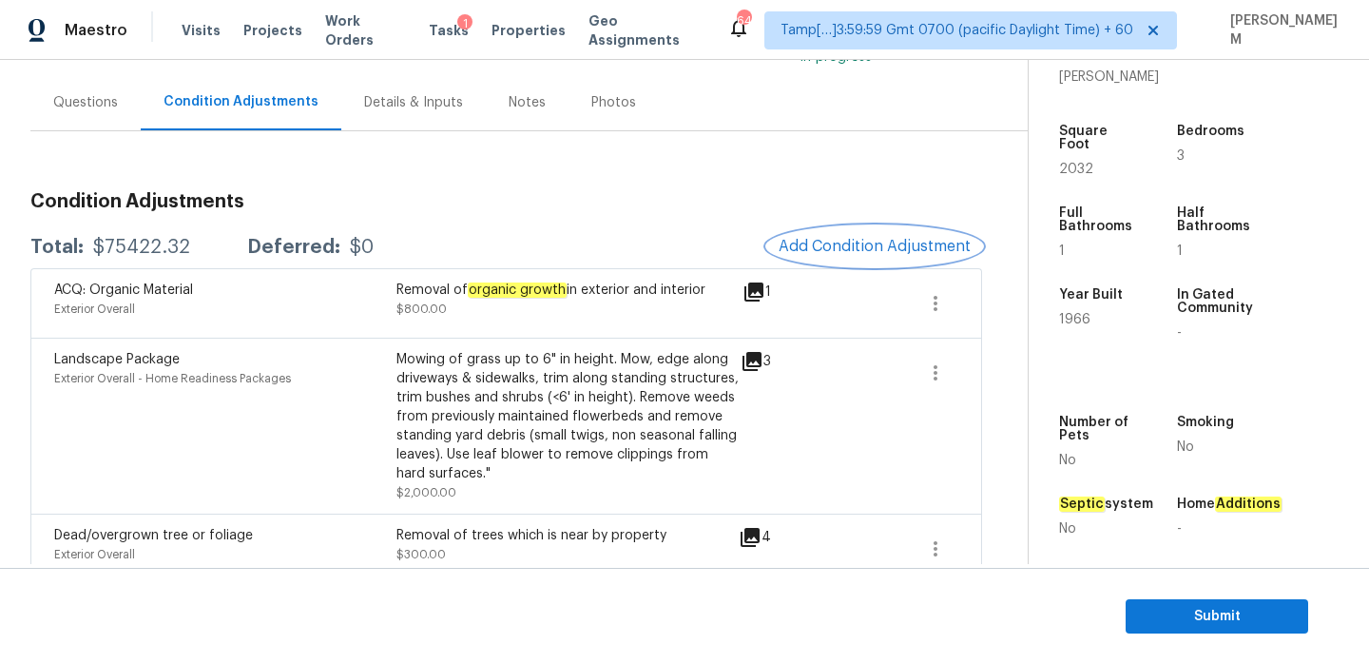
click at [838, 252] on span "Add Condition Adjustment" at bounding box center [875, 246] width 192 height 17
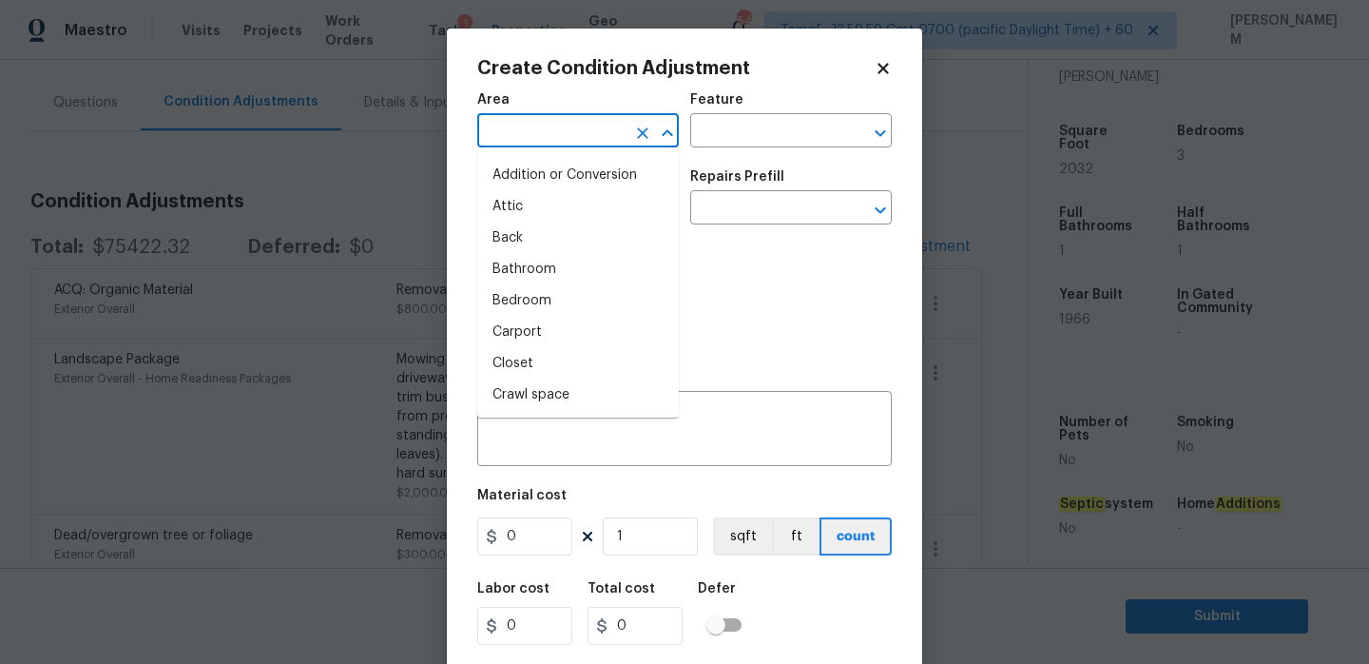
click at [587, 139] on input "text" at bounding box center [551, 132] width 148 height 29
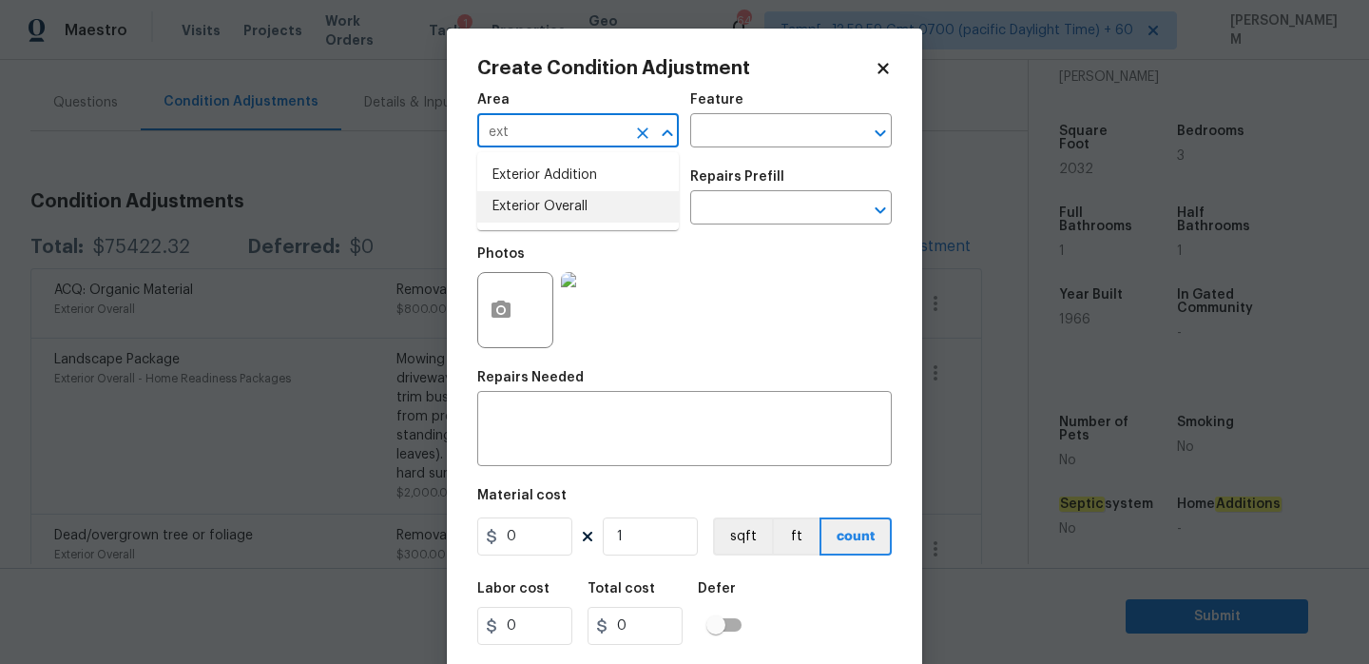
click at [614, 193] on li "Exterior Overall" at bounding box center [578, 206] width 202 height 31
type input "Exterior Overall"
click at [756, 119] on input "text" at bounding box center [764, 132] width 148 height 29
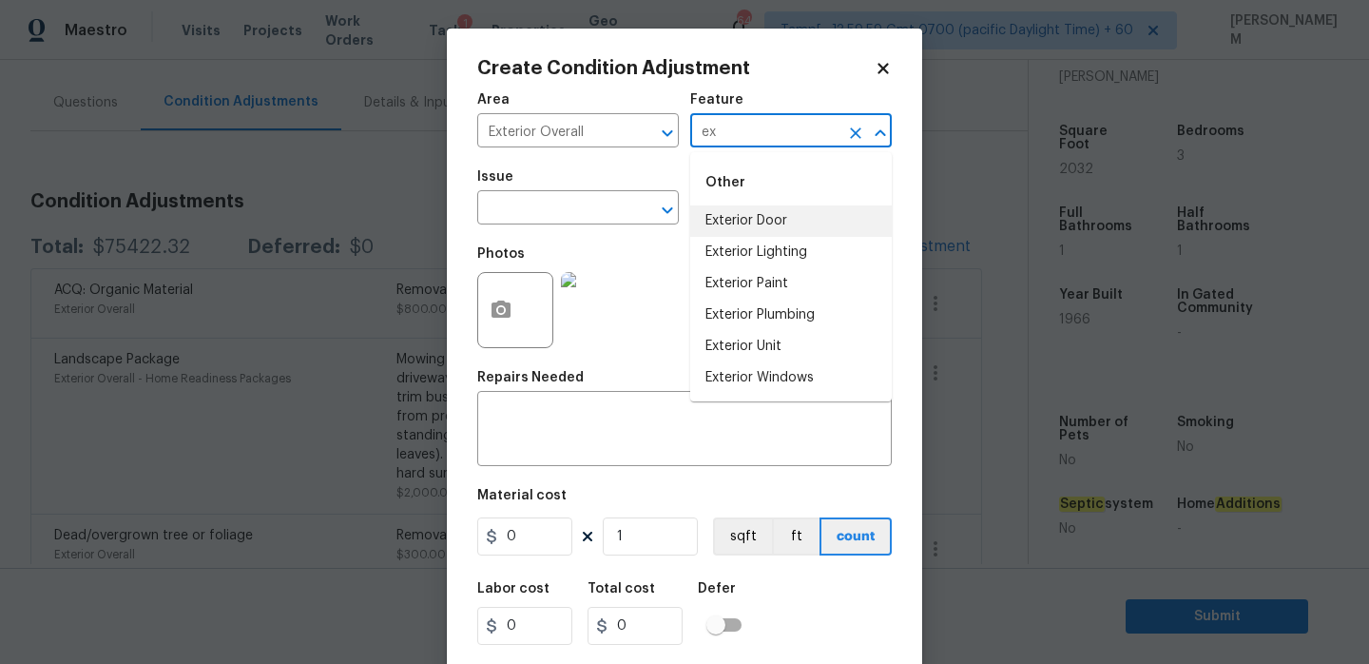
type input "e"
click at [782, 222] on li "Overall Paint" at bounding box center [791, 220] width 202 height 31
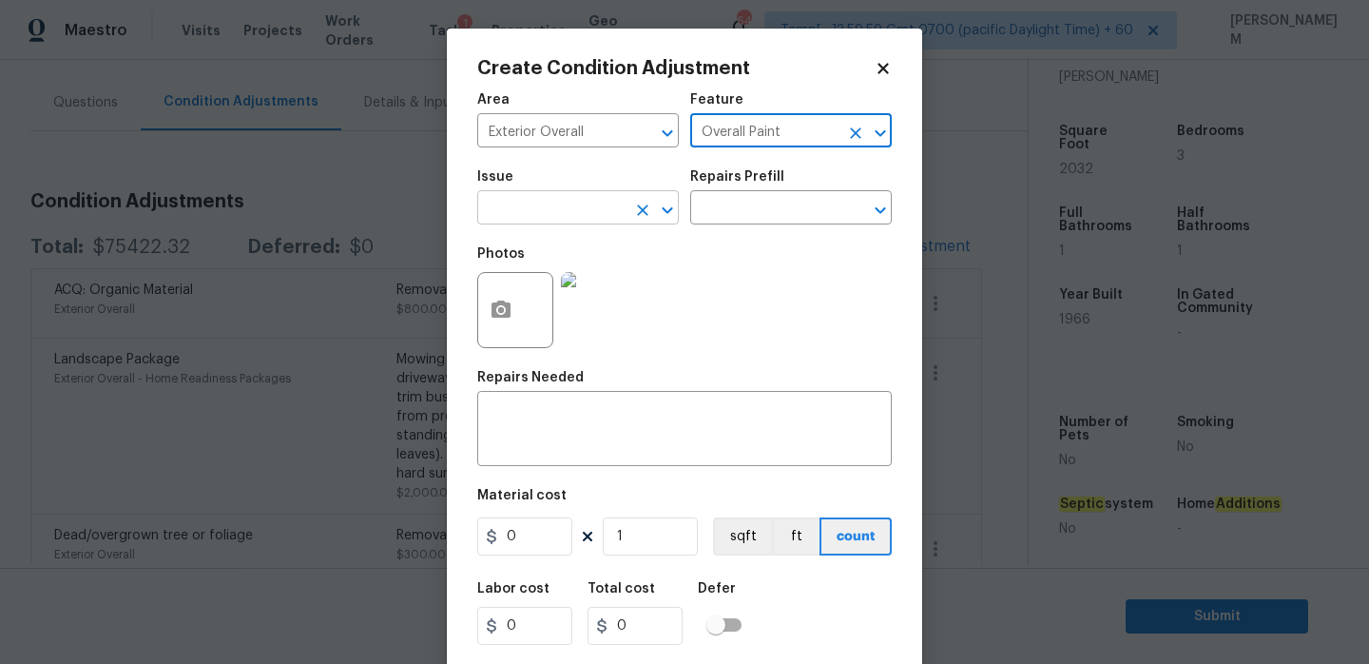
type input "Overall Paint"
click at [547, 211] on input "text" at bounding box center [551, 209] width 148 height 29
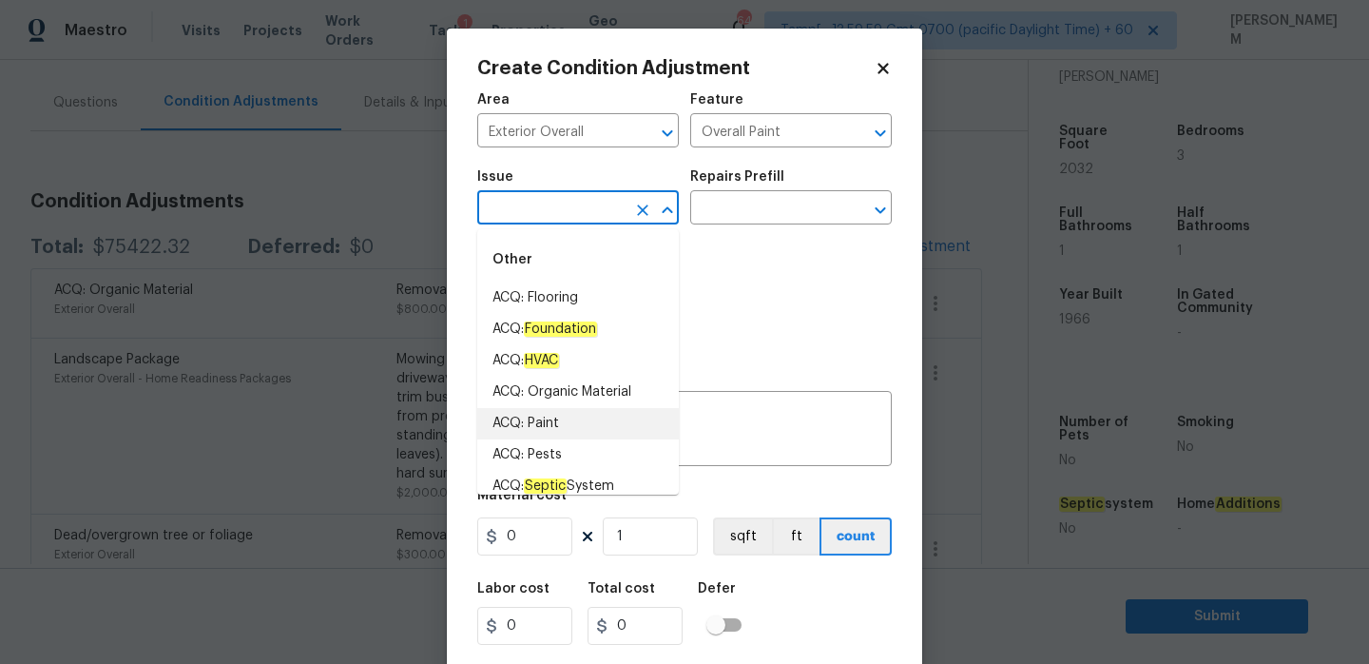
click at [578, 425] on li "ACQ: Paint" at bounding box center [578, 423] width 202 height 31
type input "ACQ: Paint"
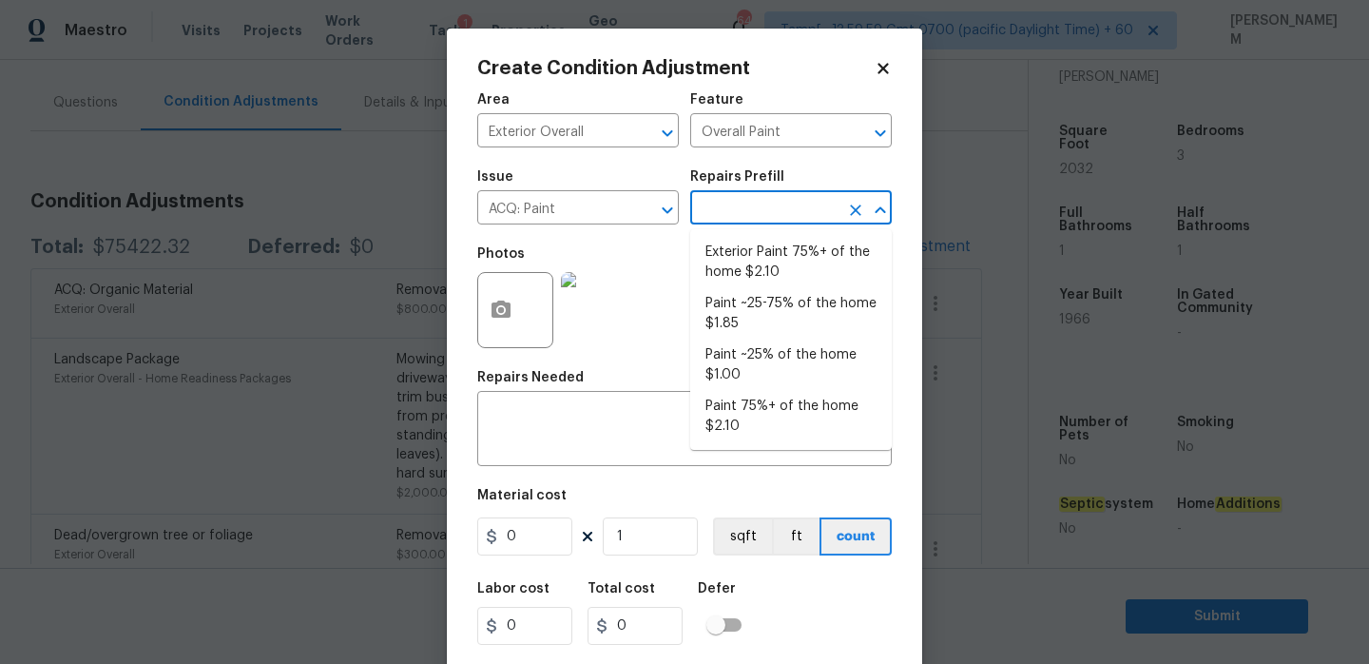
click at [742, 219] on input "text" at bounding box center [764, 209] width 148 height 29
click at [798, 265] on li "Exterior Paint 75%+ of the home $2.10" at bounding box center [791, 262] width 202 height 51
type input "Acquisition"
type textarea "Acquisition Scope: 75%+ of the home exterior will likely require paint"
type input "2.1"
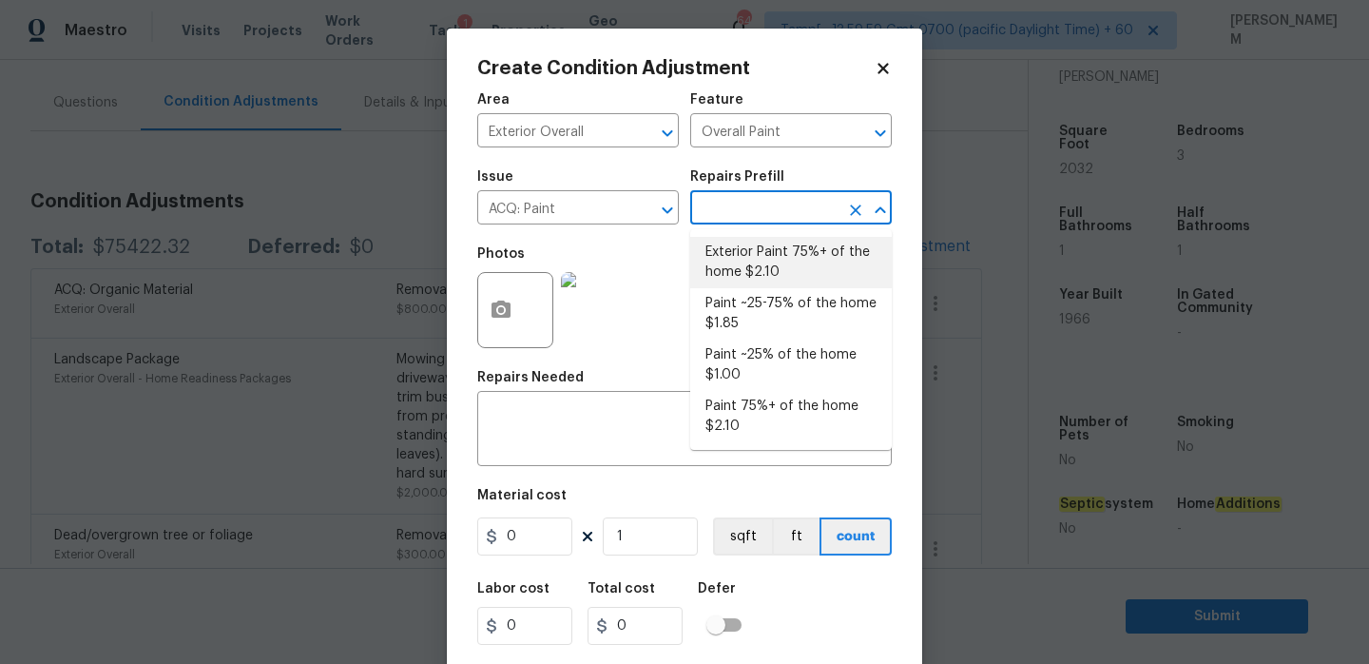
type input "2.1"
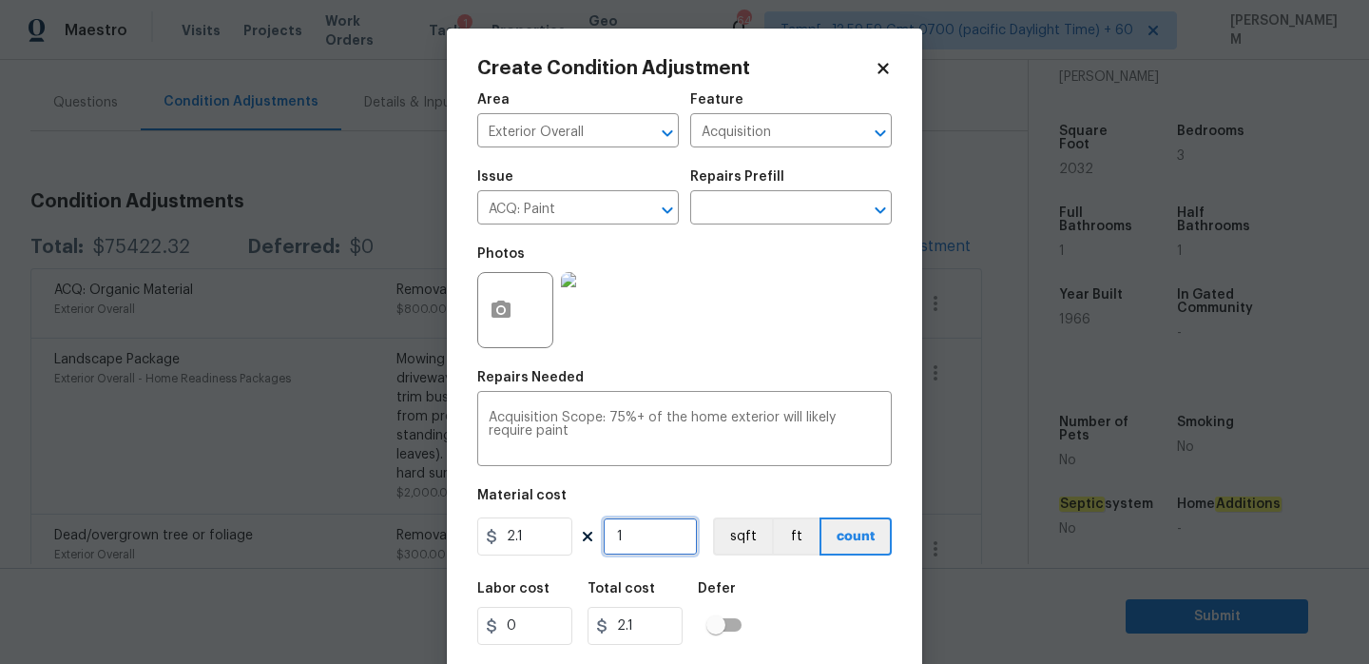
drag, startPoint x: 670, startPoint y: 545, endPoint x: 605, endPoint y: 540, distance: 65.8
click at [606, 541] on input "1" at bounding box center [650, 536] width 95 height 38
type input "2"
type input "4.2"
type input "20"
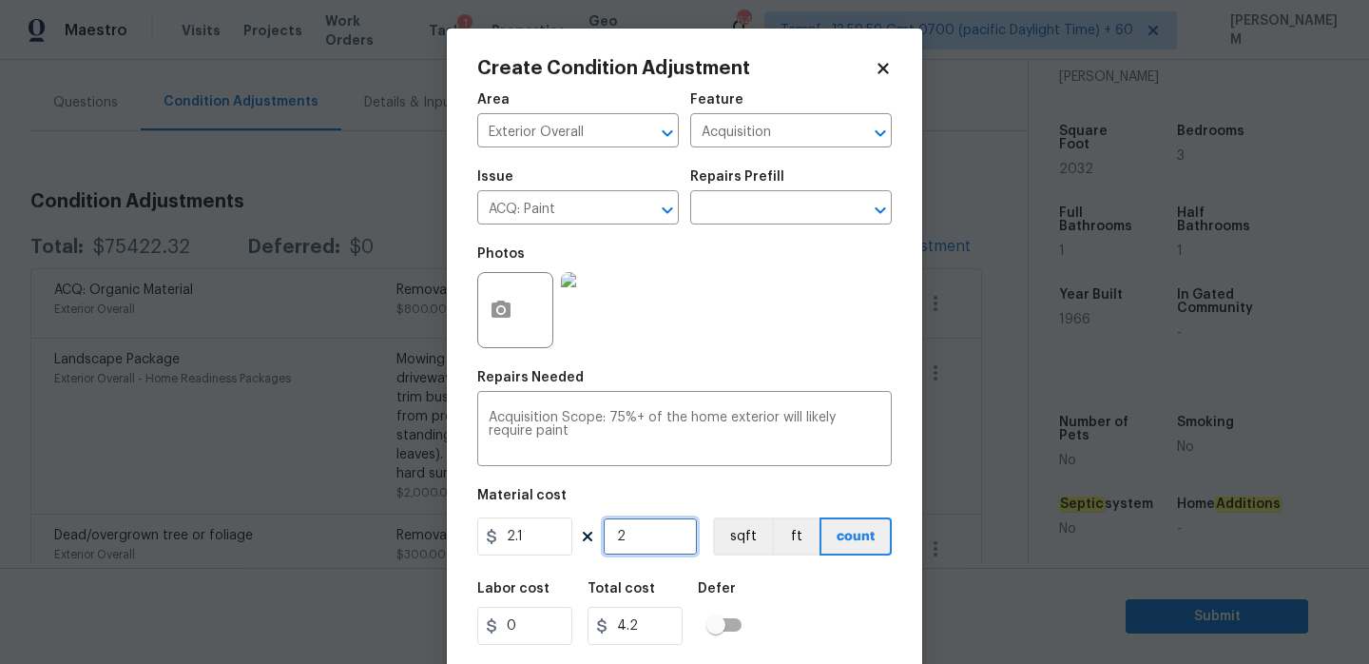
type input "42"
type input "202"
type input "424.2"
type input "20"
type input "42"
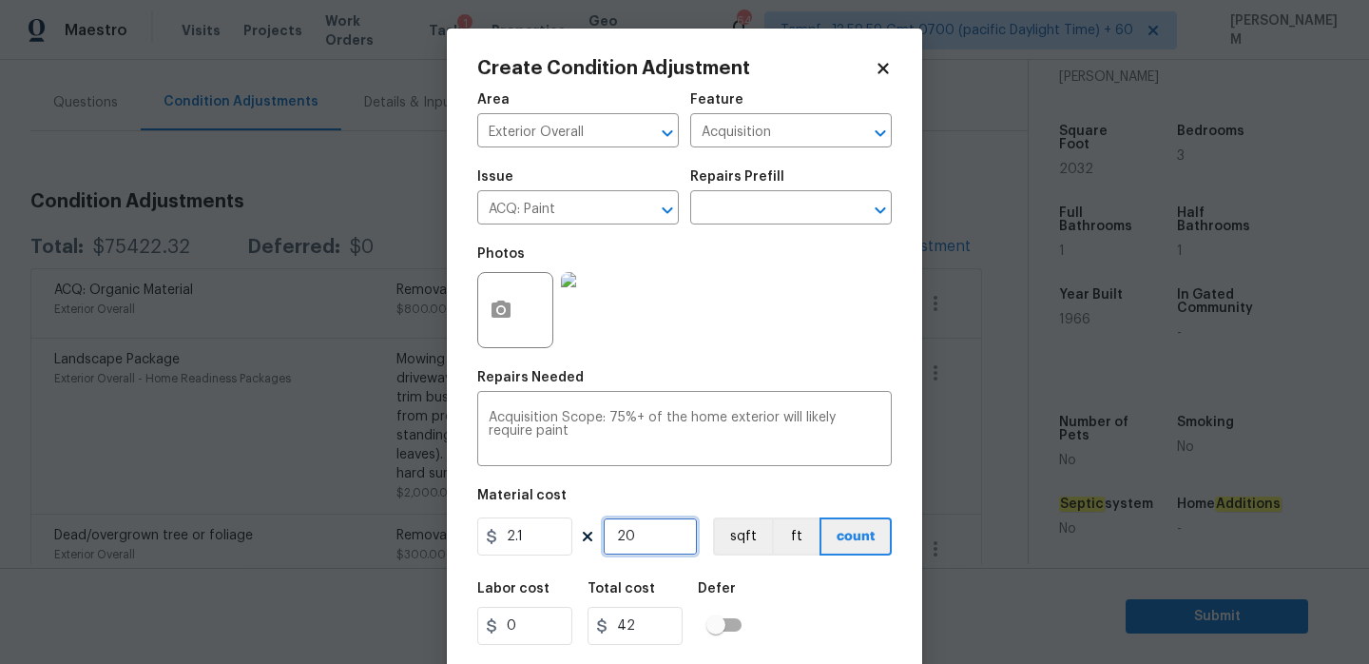
type input "203"
type input "426.3"
type input "2032"
type input "4267.2"
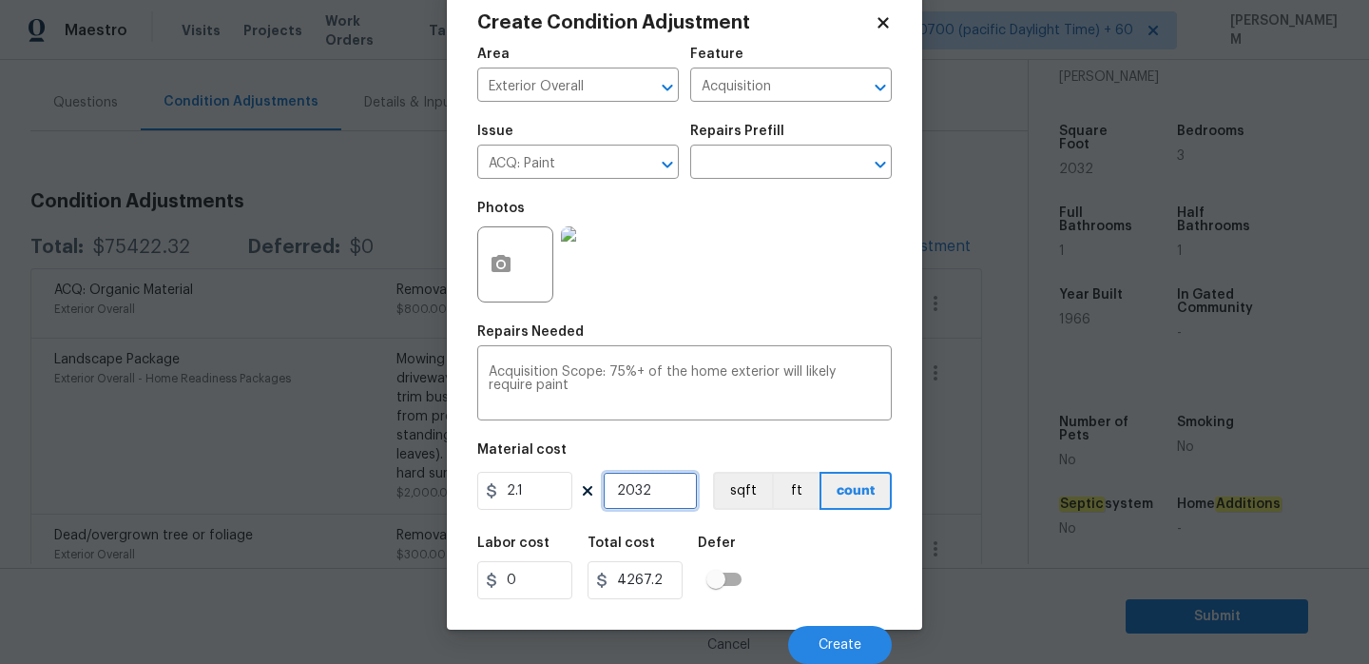
type input "2032"
click at [514, 267] on button "button" at bounding box center [501, 264] width 46 height 74
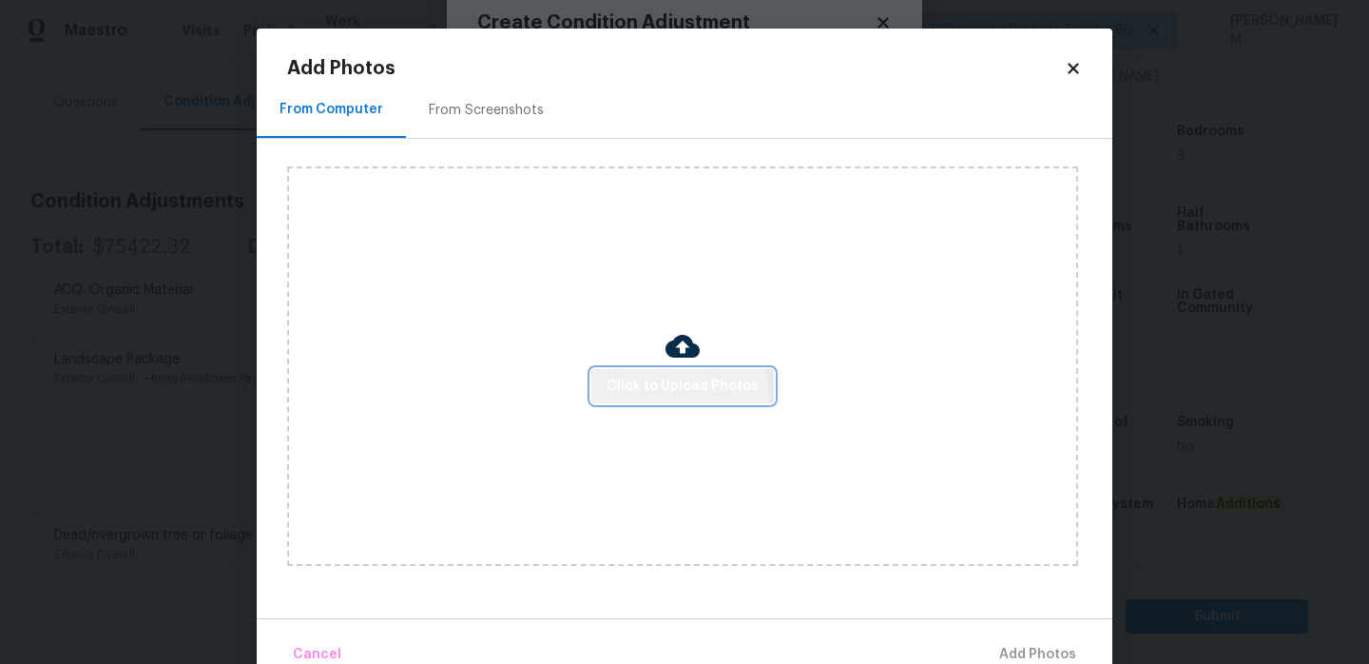
click at [648, 395] on span "Click to Upload Photos" at bounding box center [683, 387] width 152 height 24
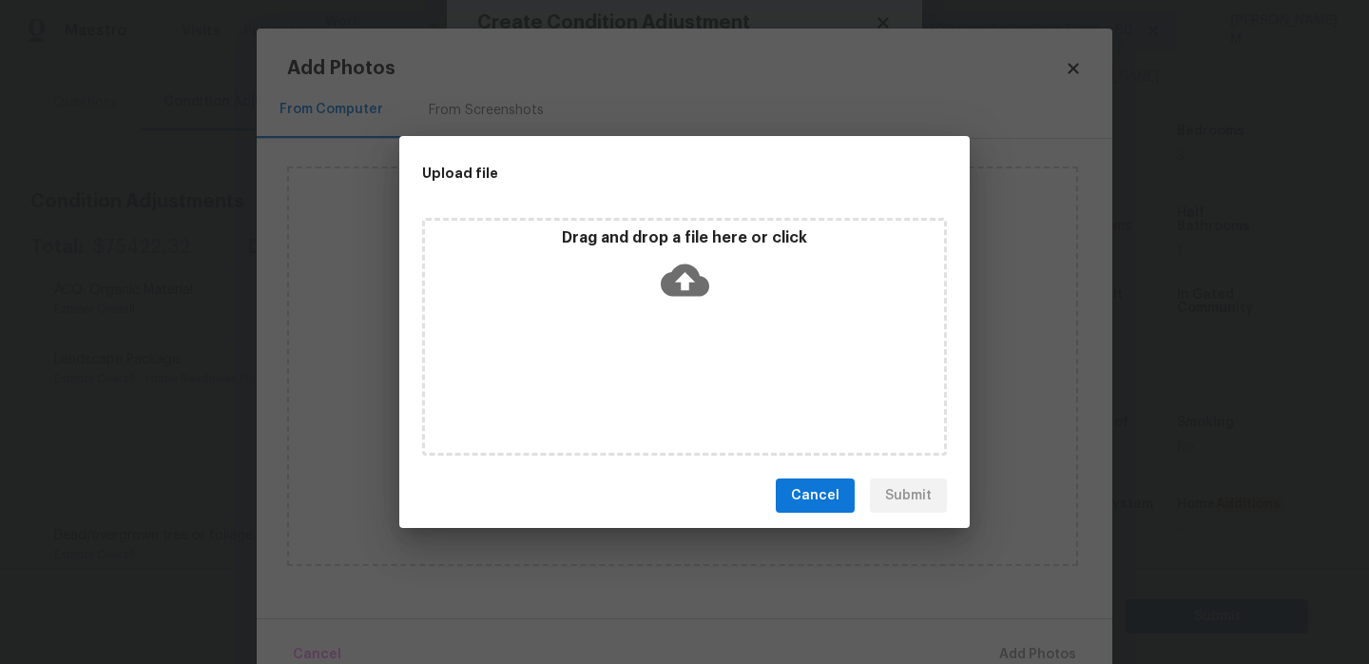
click at [676, 259] on icon at bounding box center [685, 280] width 48 height 48
